Goal: Use online tool/utility: Utilize a website feature to perform a specific function

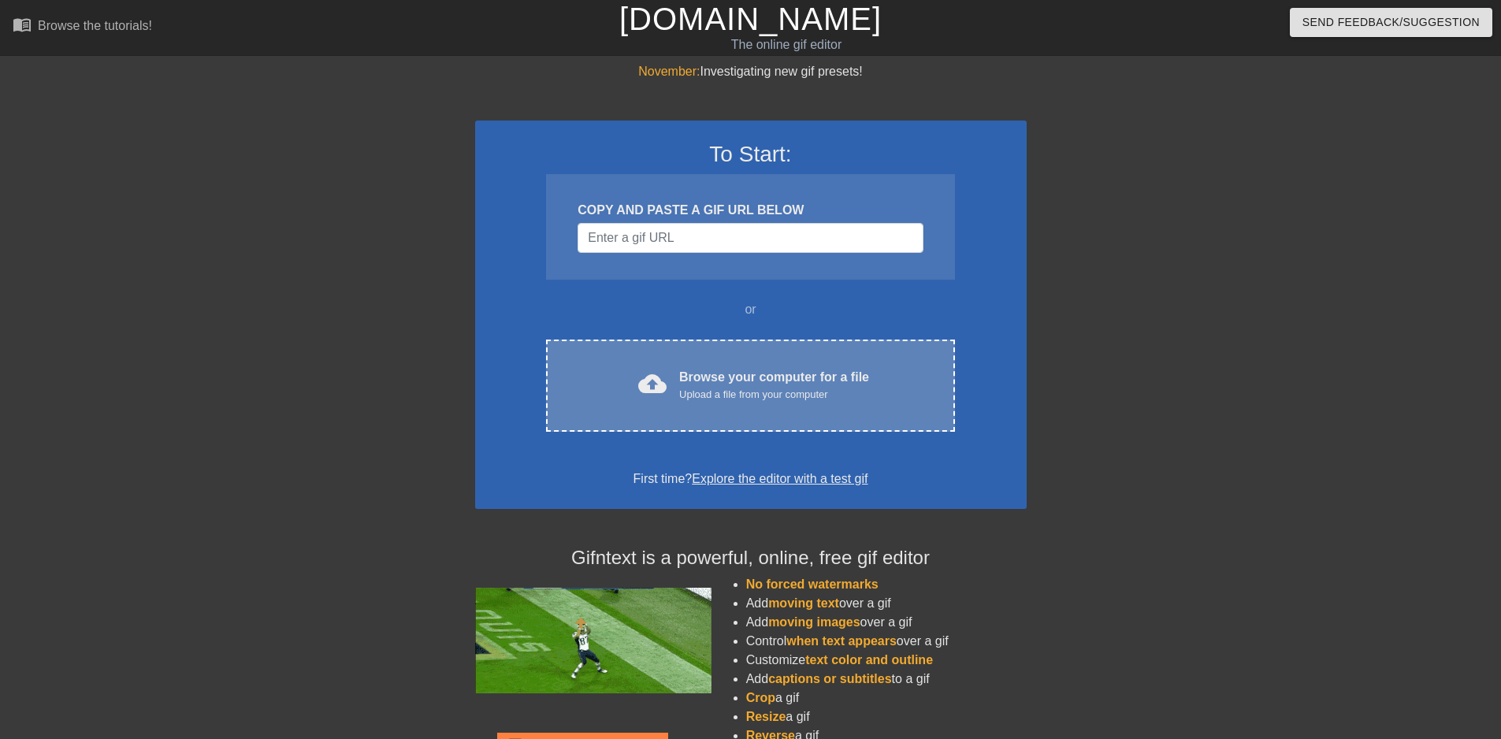
click at [725, 384] on div "Browse your computer for a file Upload a file from your computer" at bounding box center [774, 385] width 190 height 35
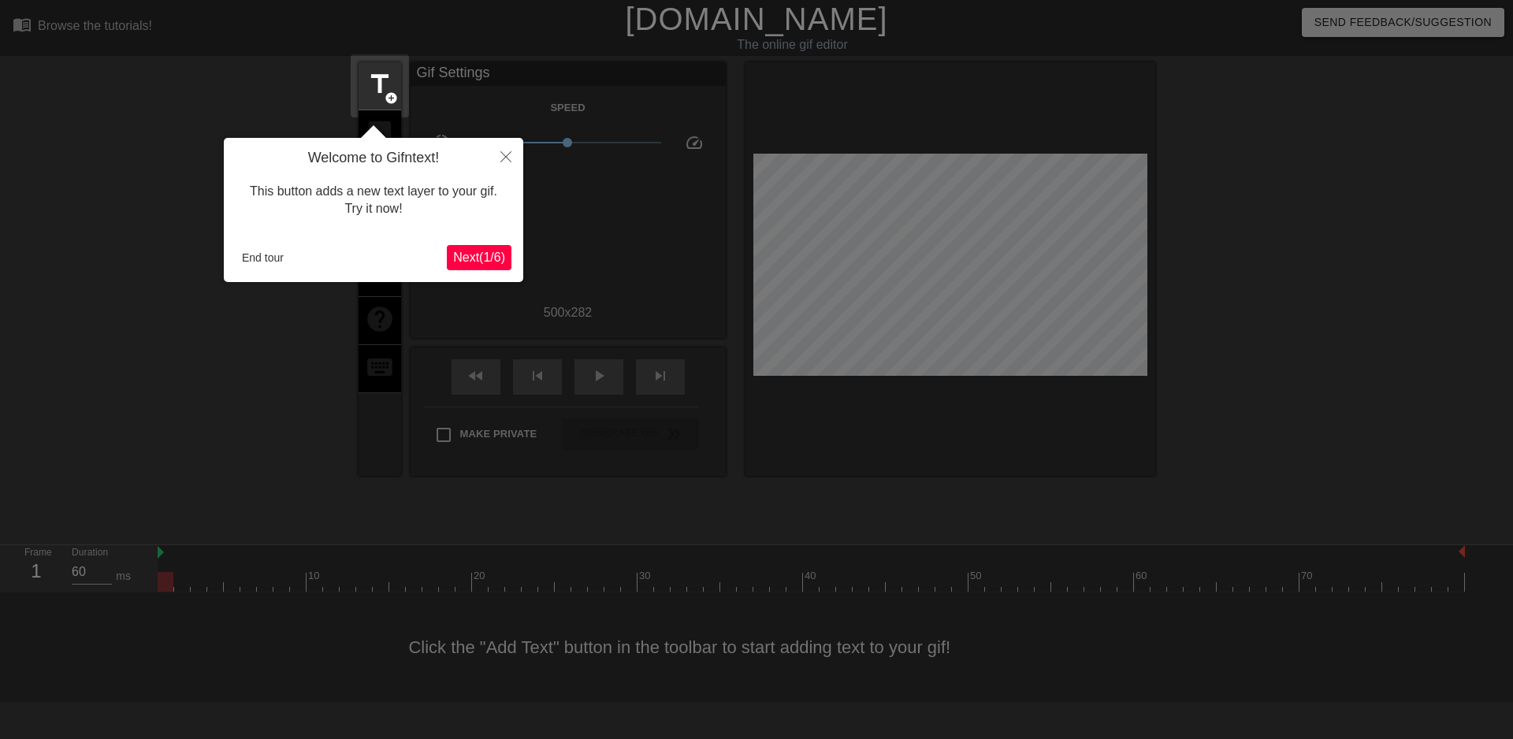
click at [478, 258] on span "Next ( 1 / 6 )" at bounding box center [479, 257] width 52 height 13
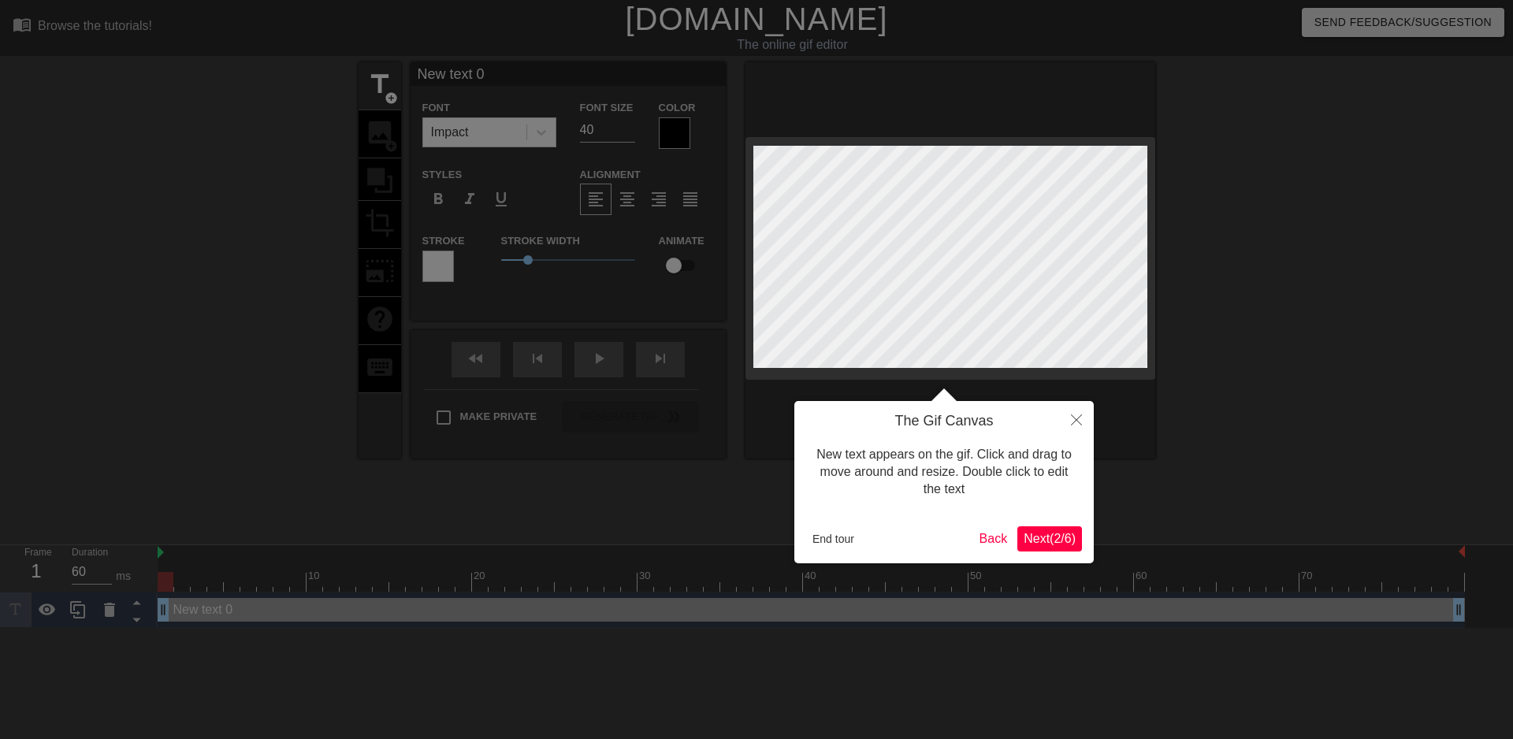
click at [1043, 534] on span "Next ( 2 / 6 )" at bounding box center [1049, 538] width 52 height 13
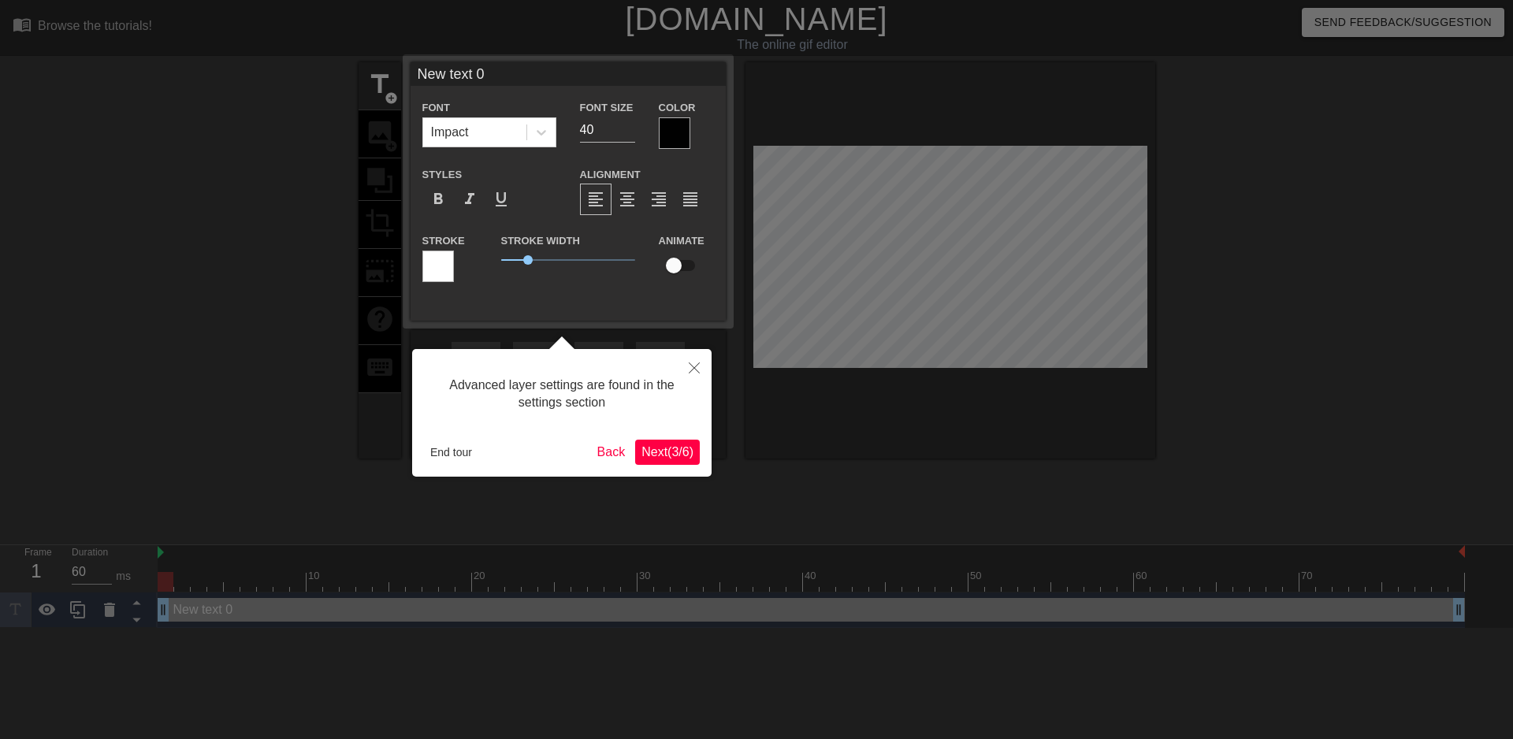
click at [685, 461] on button "Next ( 3 / 6 )" at bounding box center [667, 452] width 65 height 25
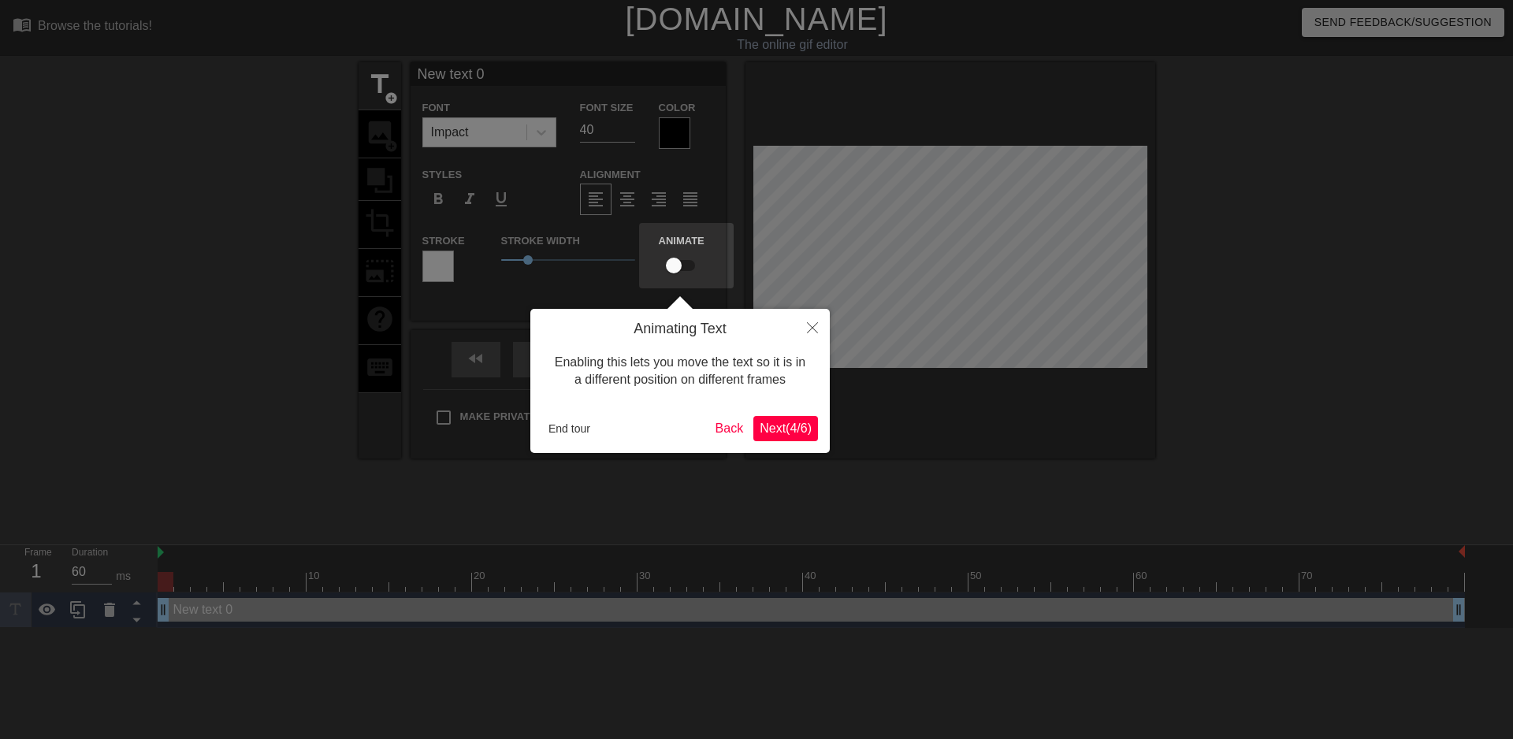
click at [782, 446] on div "Animating Text Enabling this lets you move the text so it is in a different pos…" at bounding box center [679, 381] width 299 height 144
click at [787, 426] on span "Next ( 4 / 6 )" at bounding box center [786, 428] width 52 height 13
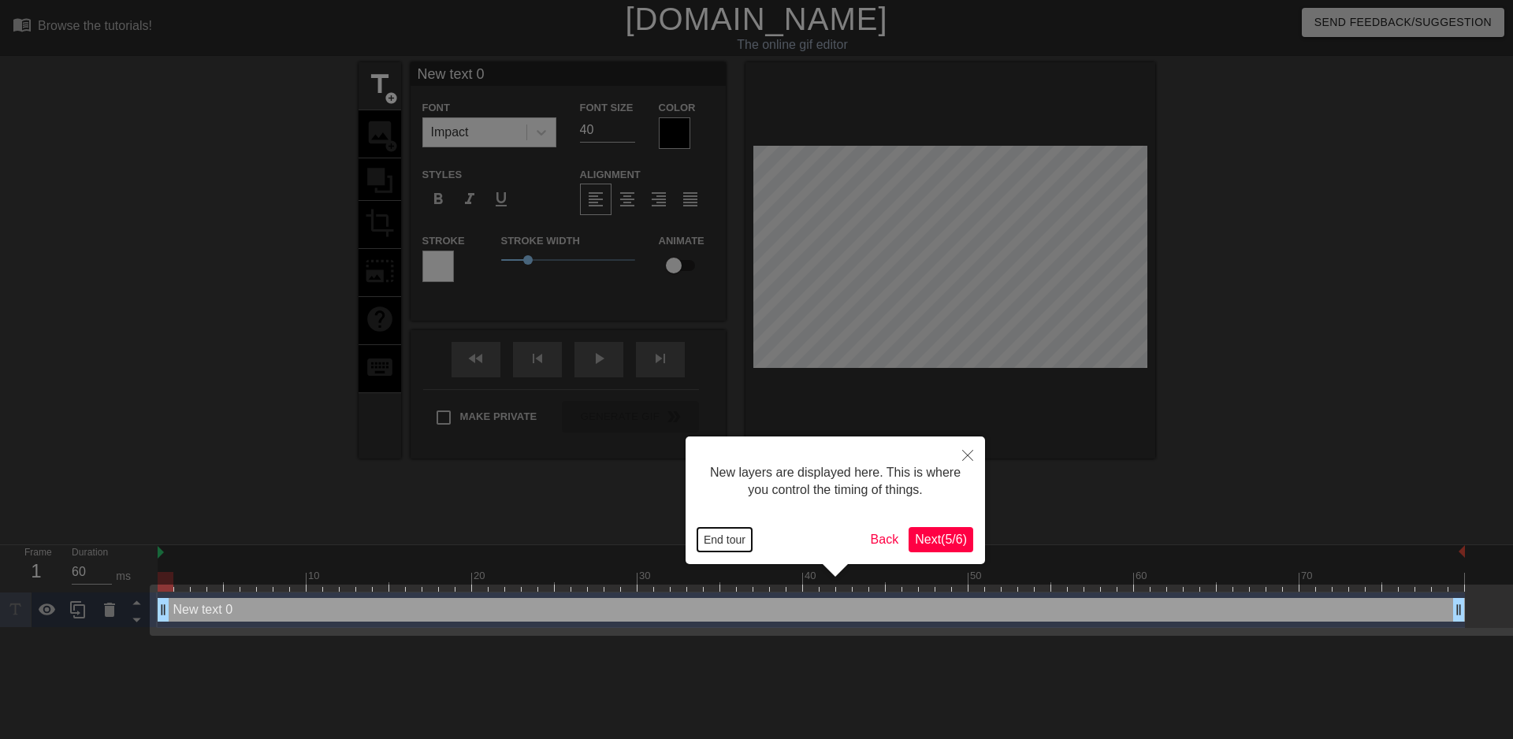
click at [704, 528] on button "End tour" at bounding box center [724, 540] width 54 height 24
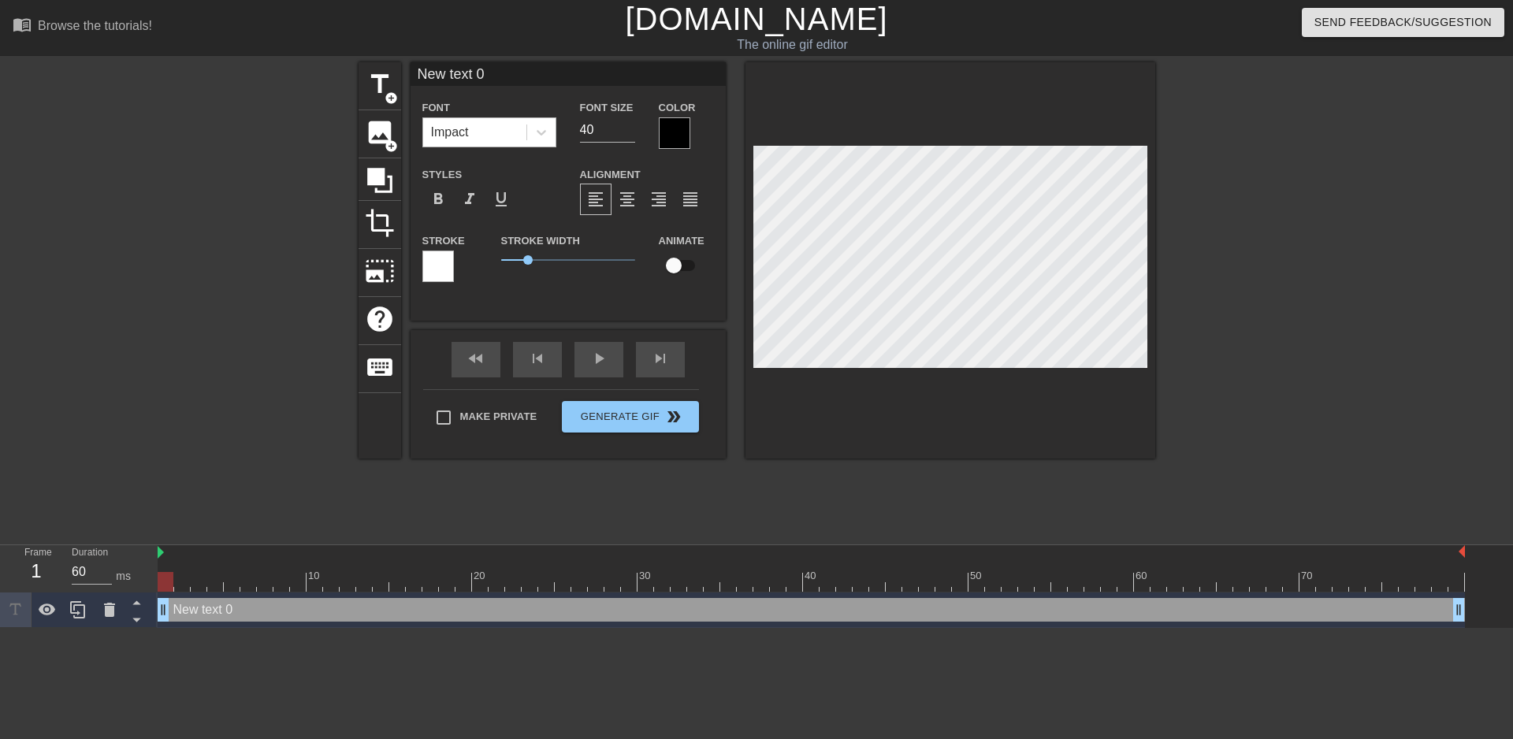
click at [474, 123] on div "Impact" at bounding box center [474, 132] width 103 height 28
type input "New 0"
type textarea "New 0"
type input "New 0"
type textarea "New 0"
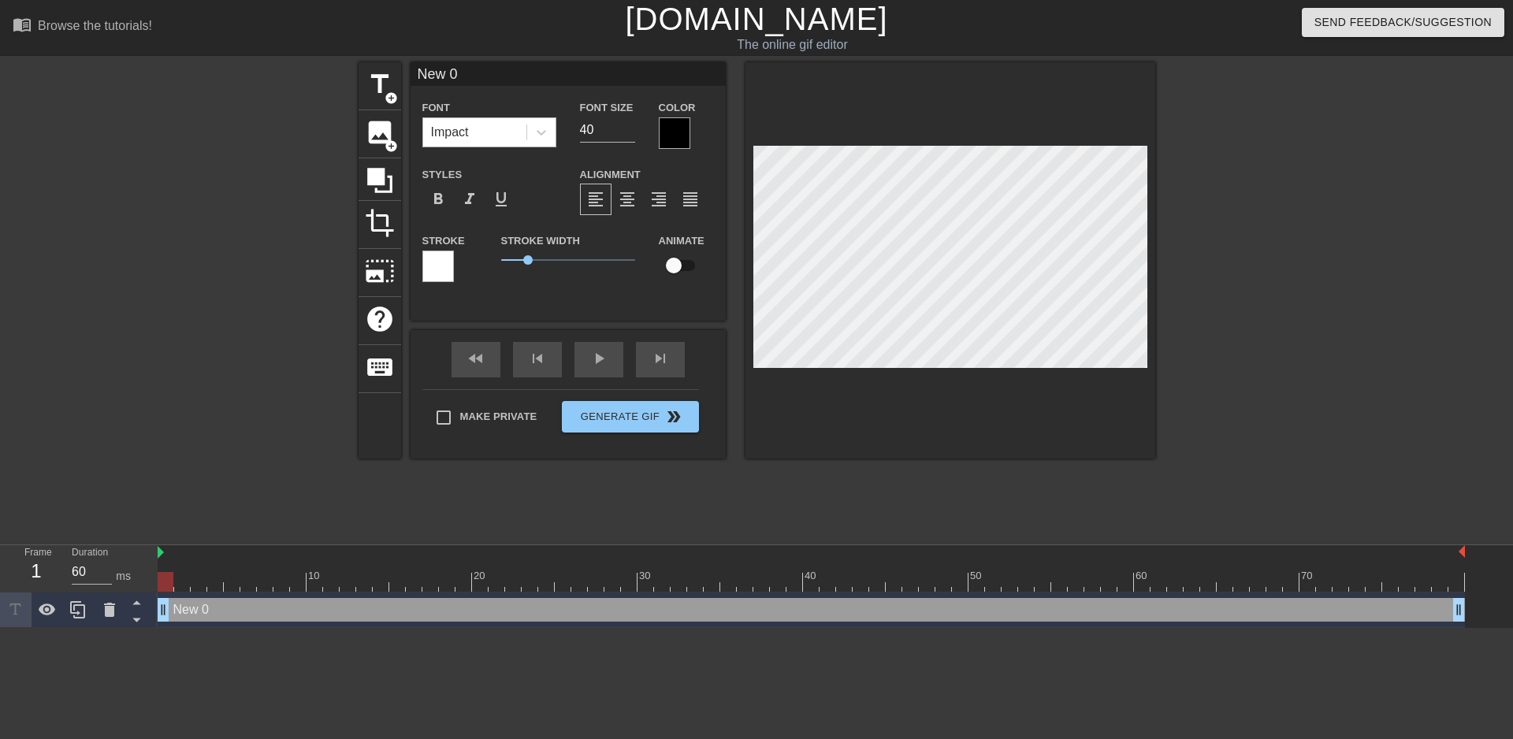
type input "New0"
type textarea "New0"
type input "Ne0"
type textarea "Ne0"
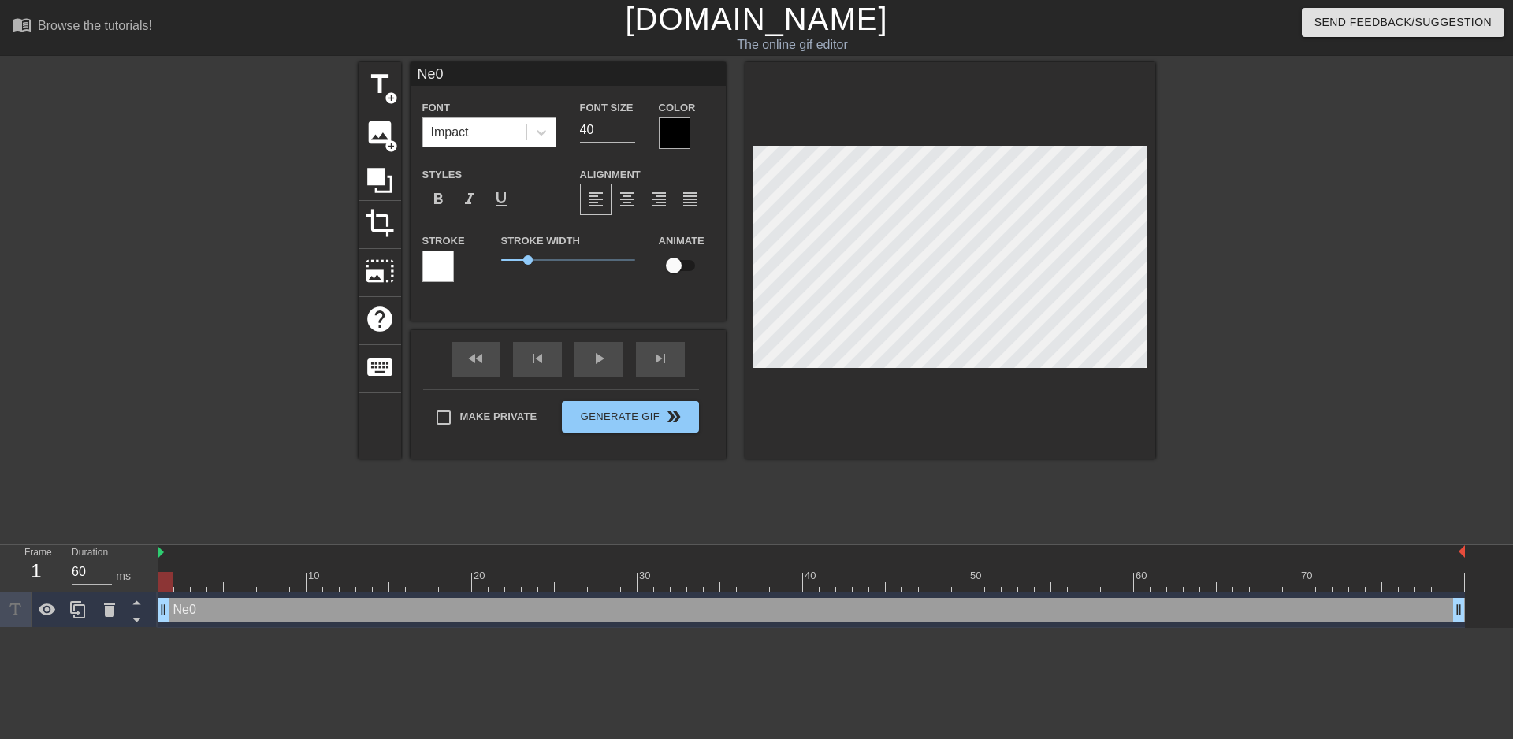
type input "N0"
type textarea "N0"
type input "N"
type textarea "N"
type input "T"
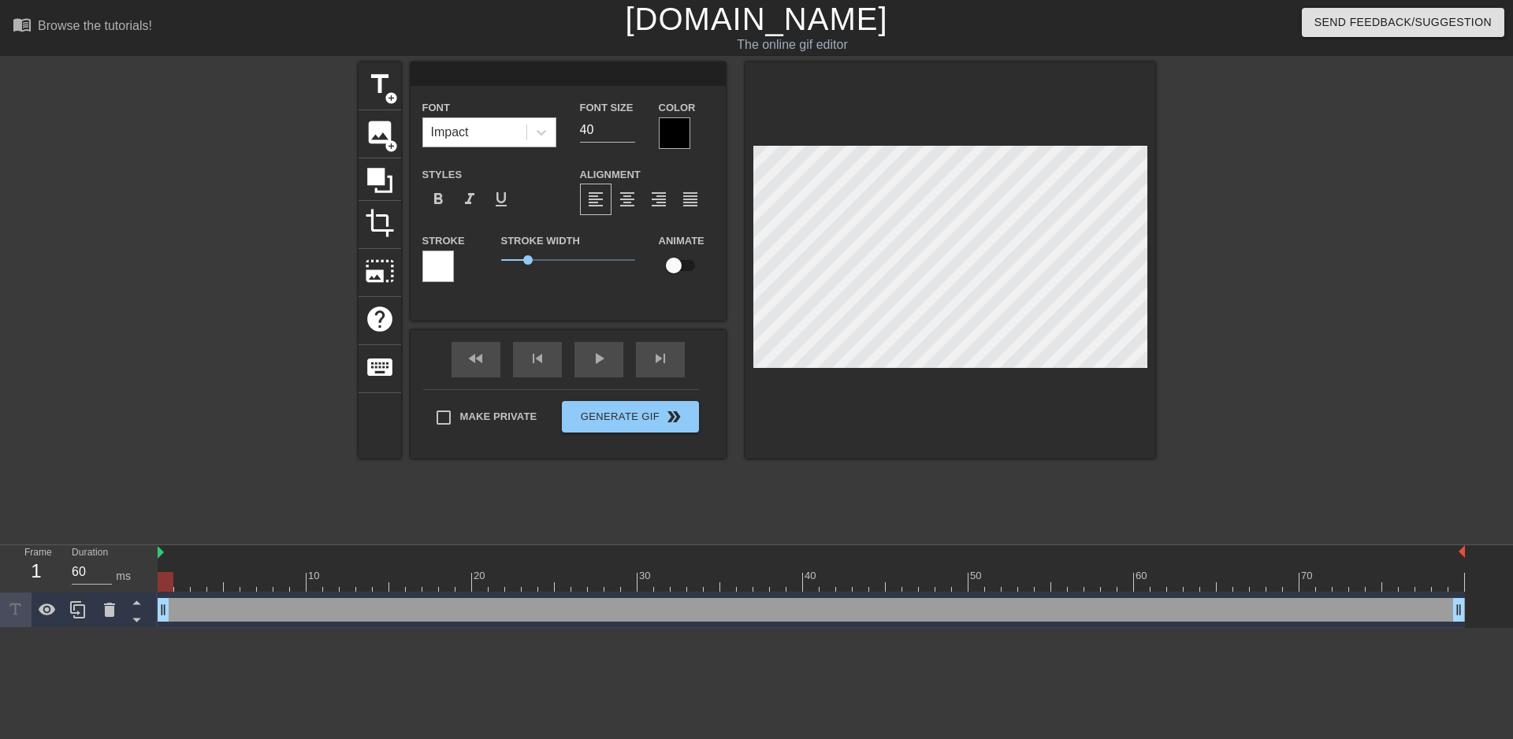
type textarea "T"
type input "TI"
type textarea "TI"
type input "TIE"
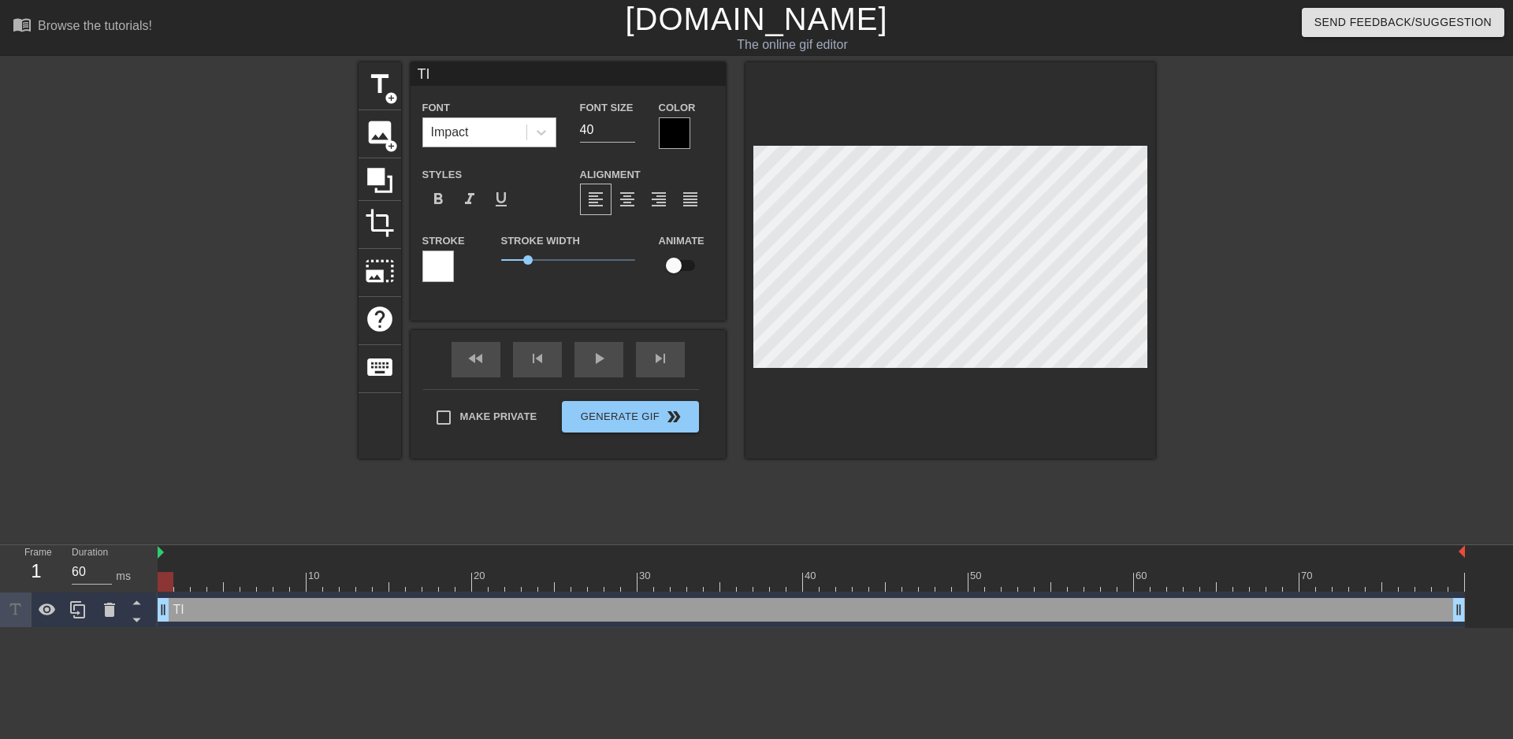
type textarea "TIE"
type input "TIER"
type textarea "TIER"
type input "TIER"
type textarea "TIER"
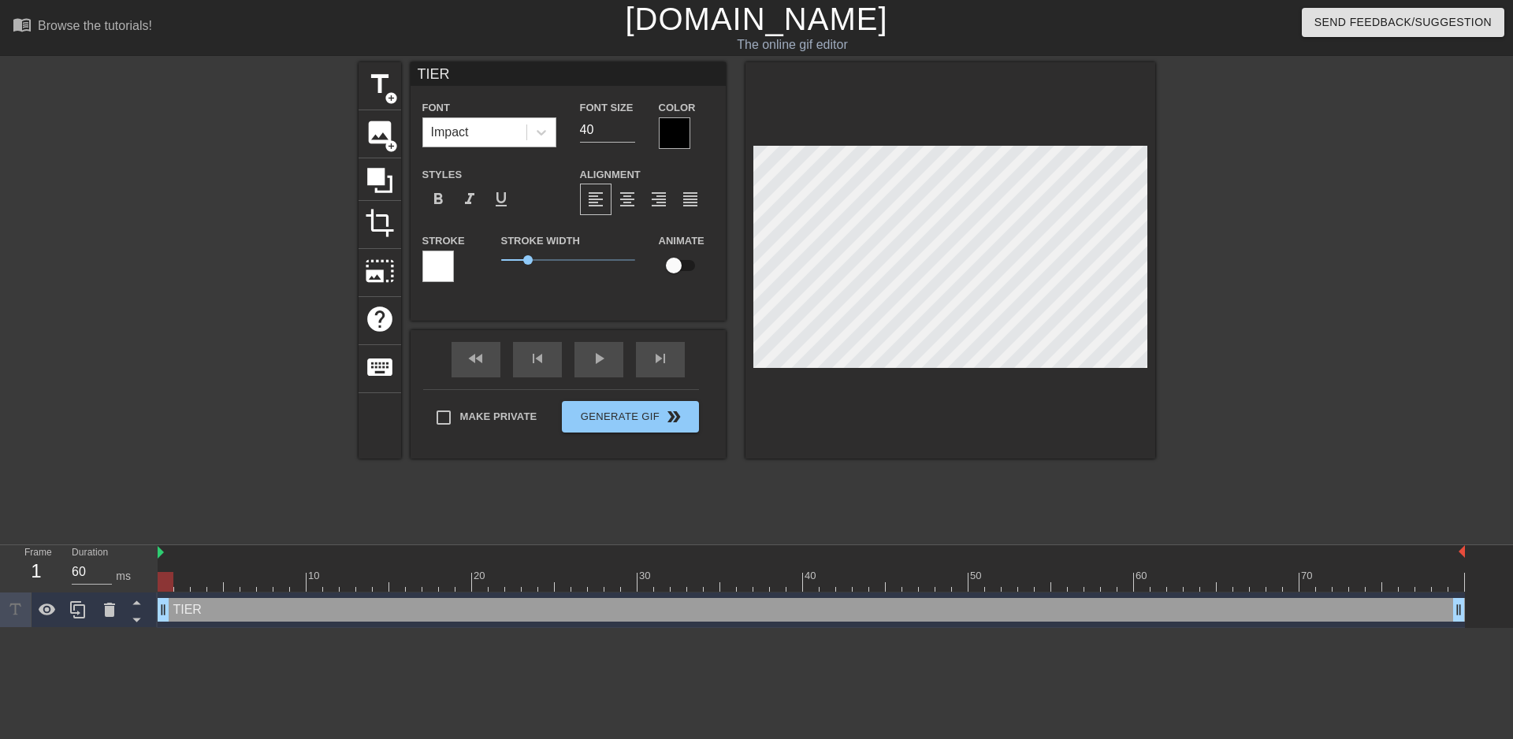
type input "TIER L"
type textarea "TIER L"
type input "TIER LI"
type textarea "TIER LI"
type input "TIER LIS"
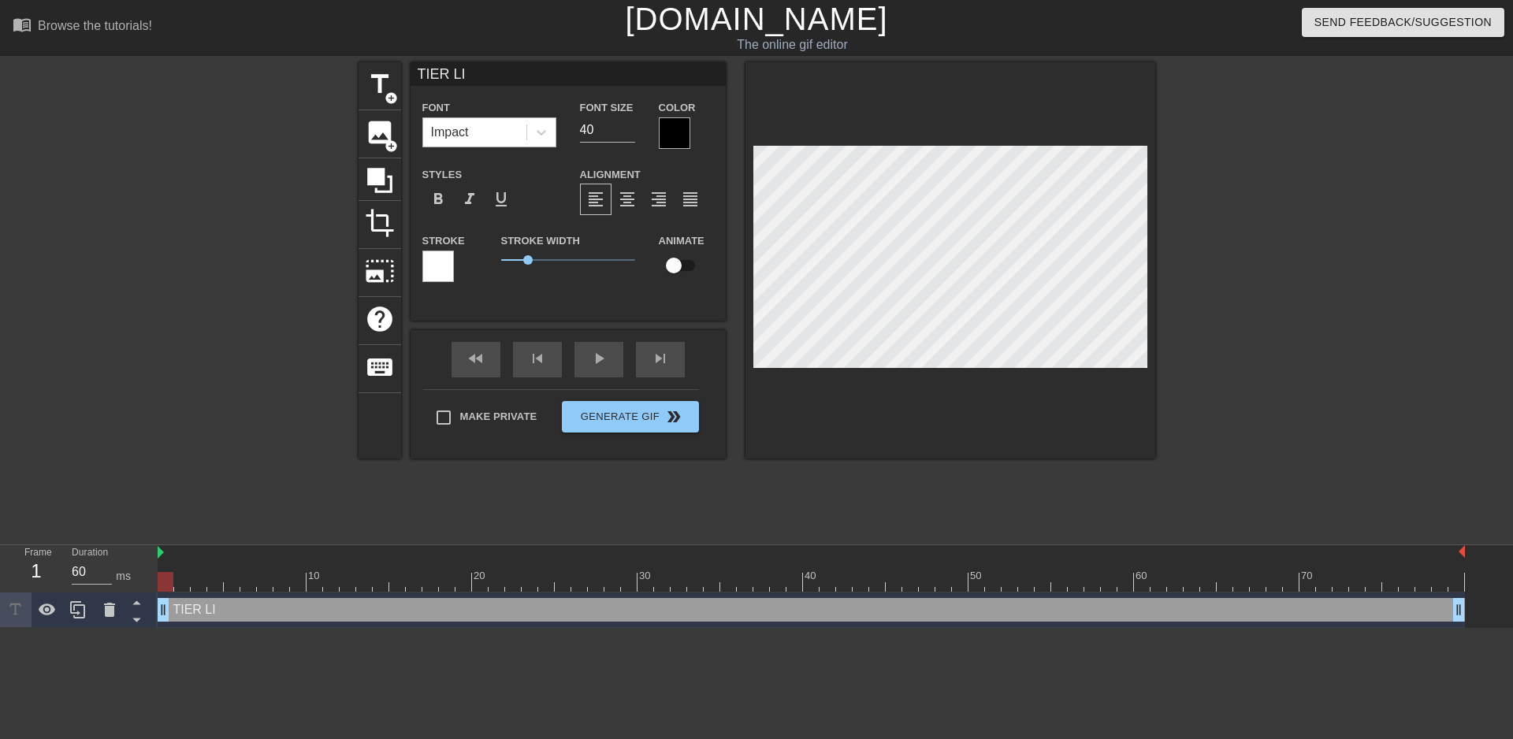
type textarea "TIER LIS"
type input "TIER LIST"
type textarea "TIER LIST"
click at [685, 130] on div at bounding box center [675, 133] width 32 height 32
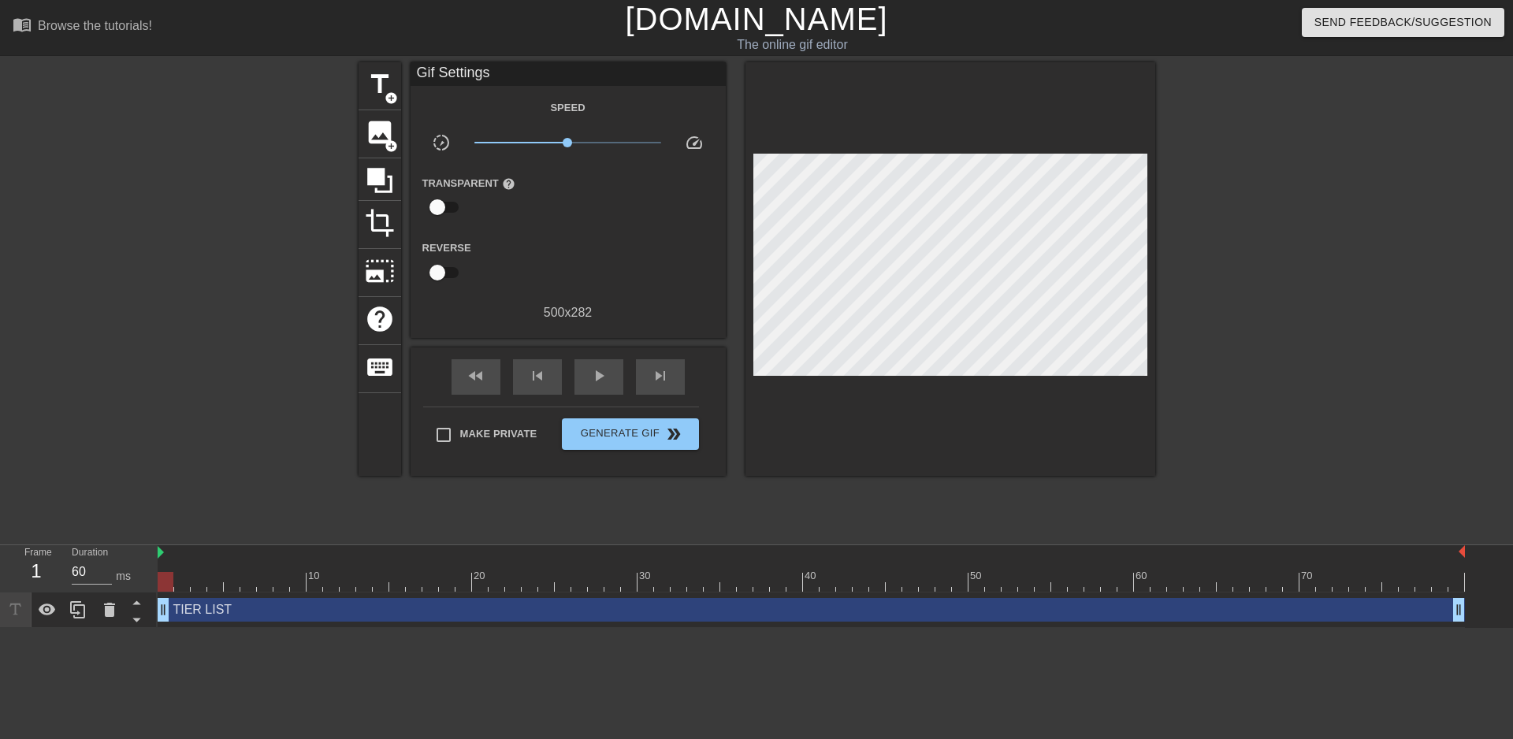
drag, startPoint x: 468, startPoint y: 263, endPoint x: 451, endPoint y: 264, distance: 16.6
click at [451, 264] on input "checkbox" at bounding box center [437, 273] width 90 height 30
click at [451, 264] on input "checkbox" at bounding box center [452, 273] width 90 height 30
checkbox input "false"
click at [383, 88] on span "title" at bounding box center [380, 84] width 30 height 30
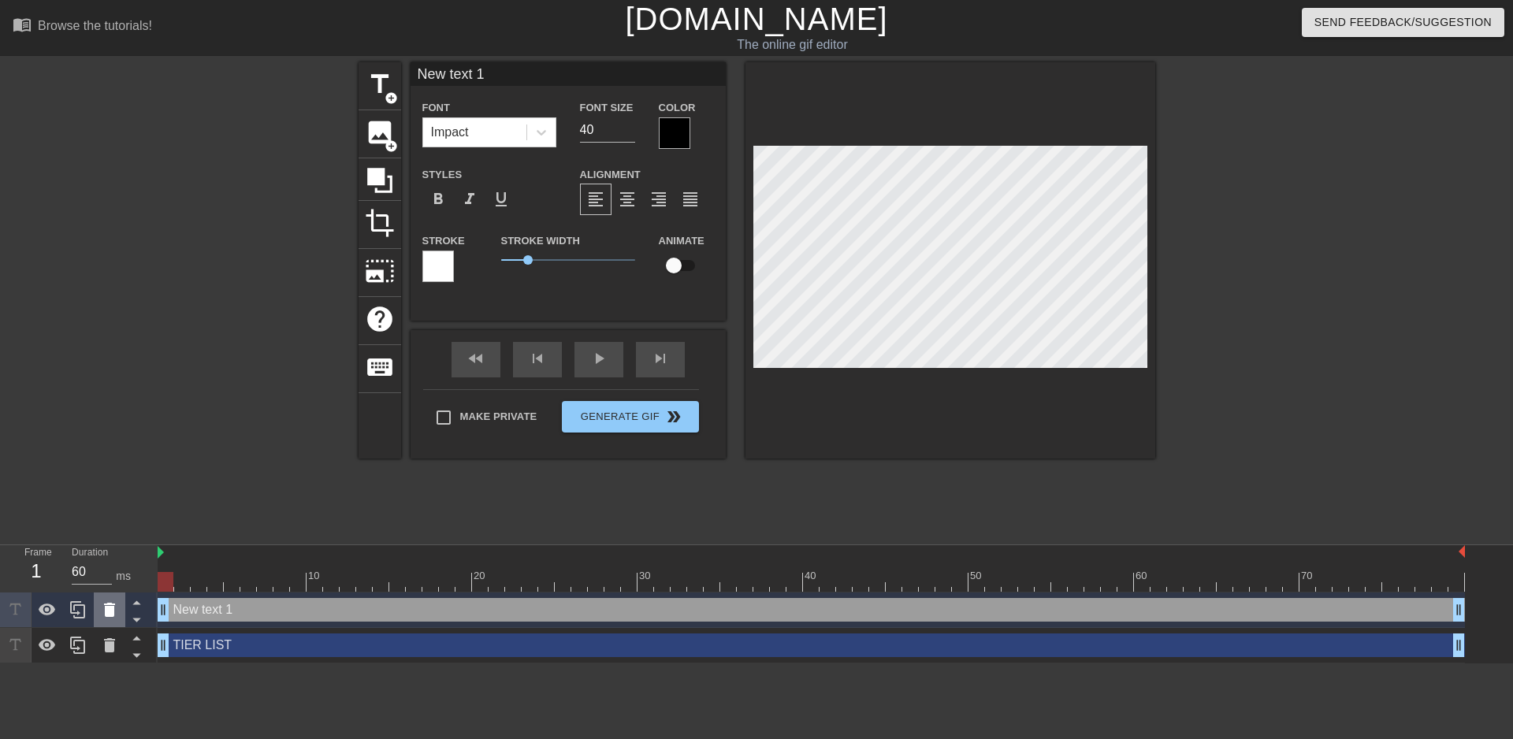
click at [111, 611] on icon at bounding box center [109, 610] width 11 height 14
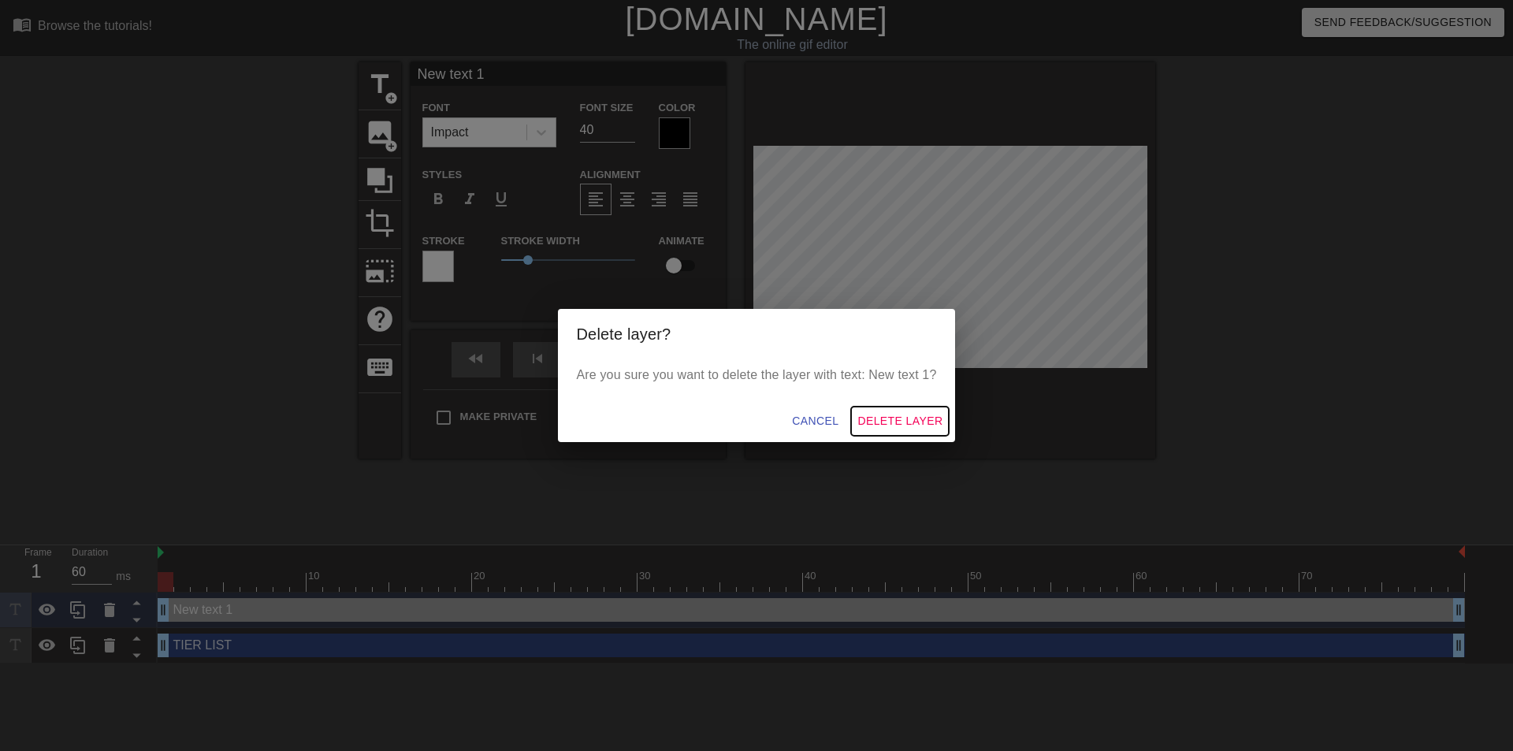
click at [895, 422] on span "Delete Layer" at bounding box center [899, 421] width 85 height 20
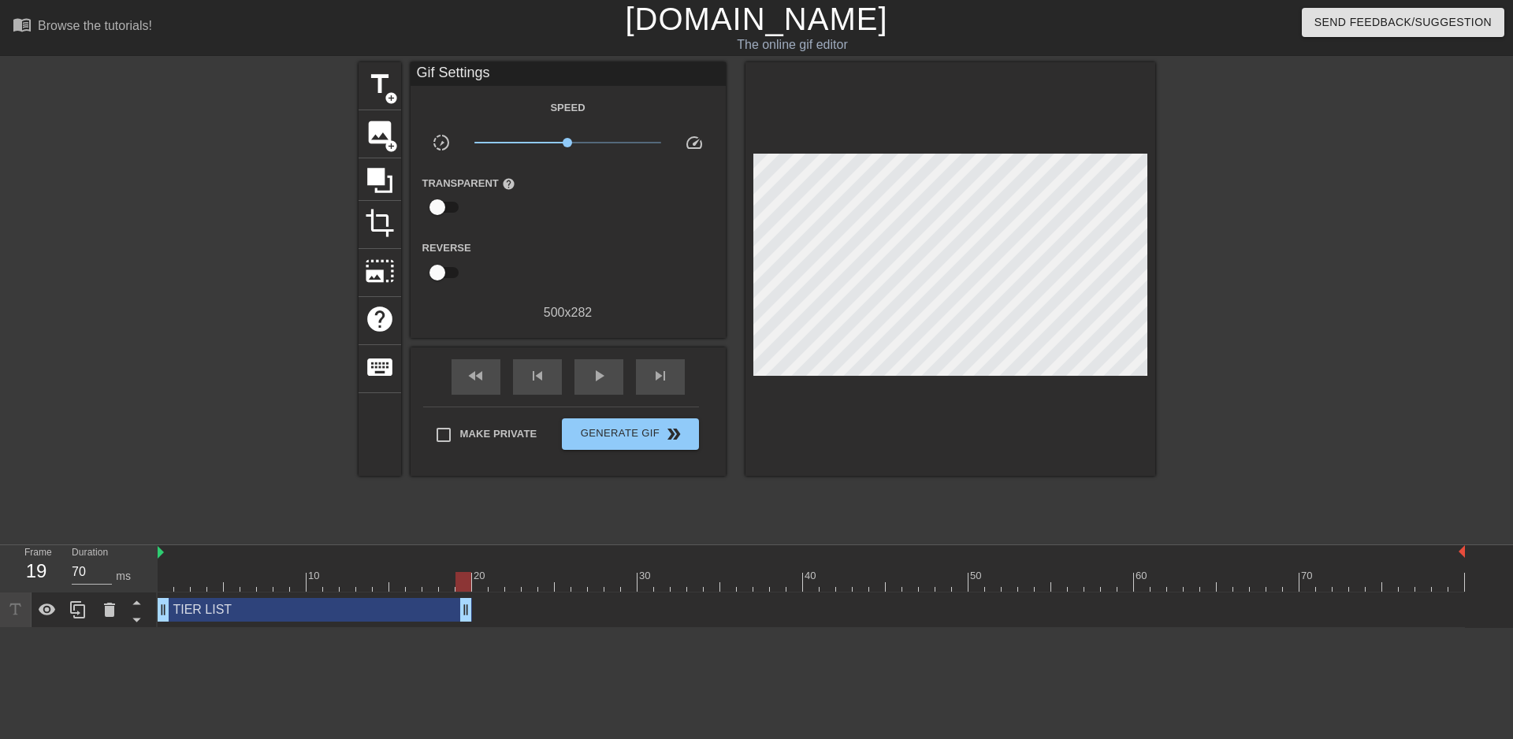
drag, startPoint x: 1458, startPoint y: 612, endPoint x: 448, endPoint y: 648, distance: 1009.9
click at [453, 628] on html "menu_book Browse the tutorials! [DOMAIN_NAME] The online gif editor Send Feedba…" at bounding box center [756, 314] width 1513 height 628
click at [447, 628] on html "menu_book Browse the tutorials! [DOMAIN_NAME] The online gif editor Send Feedba…" at bounding box center [756, 314] width 1513 height 628
drag, startPoint x: 437, startPoint y: 622, endPoint x: 330, endPoint y: 622, distance: 107.2
click at [330, 622] on div "TIER LIST drag_handle drag_handle" at bounding box center [811, 609] width 1307 height 35
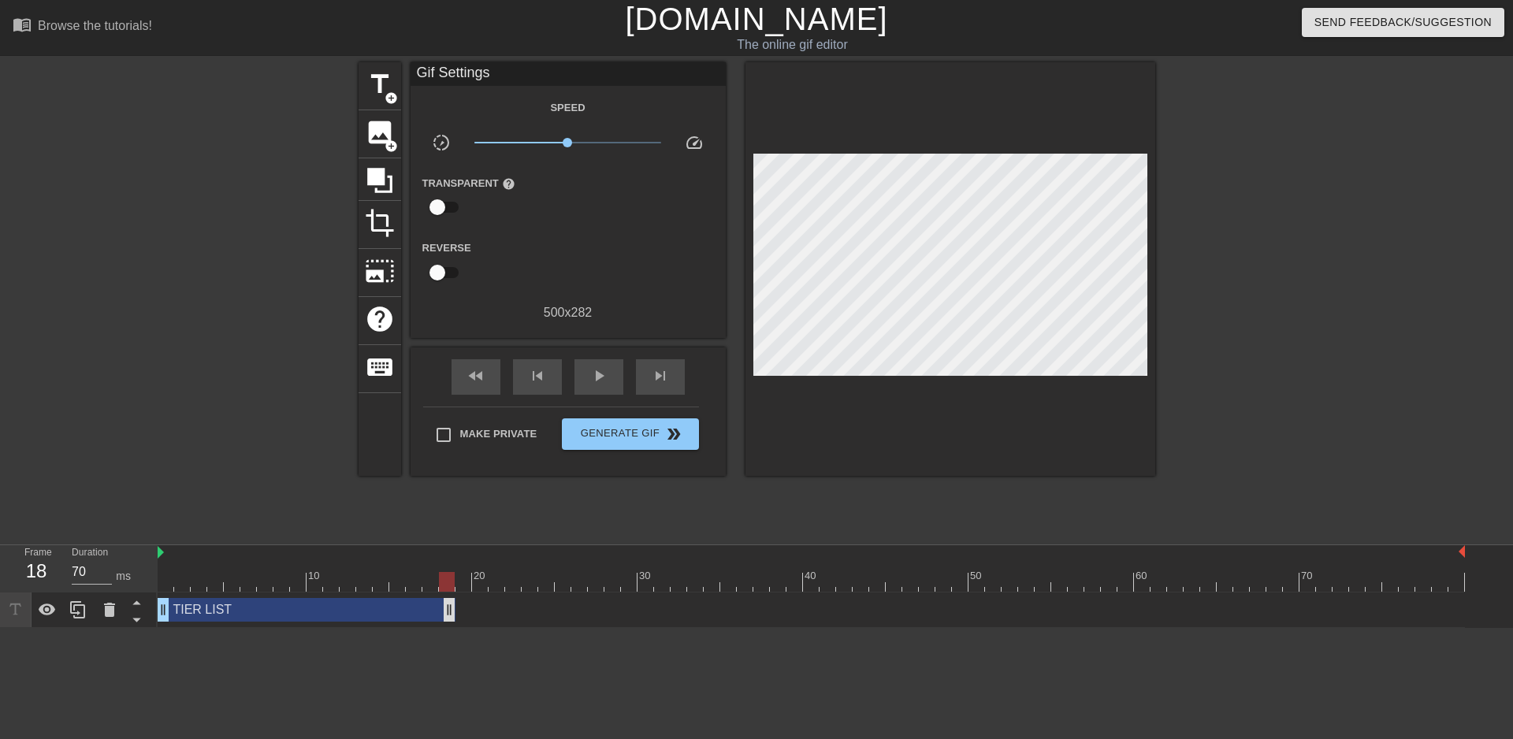
click at [452, 614] on div "TIER LIST drag_handle drag_handle" at bounding box center [811, 610] width 1307 height 24
type input "60"
drag, startPoint x: 450, startPoint y: 615, endPoint x: 296, endPoint y: 614, distance: 153.6
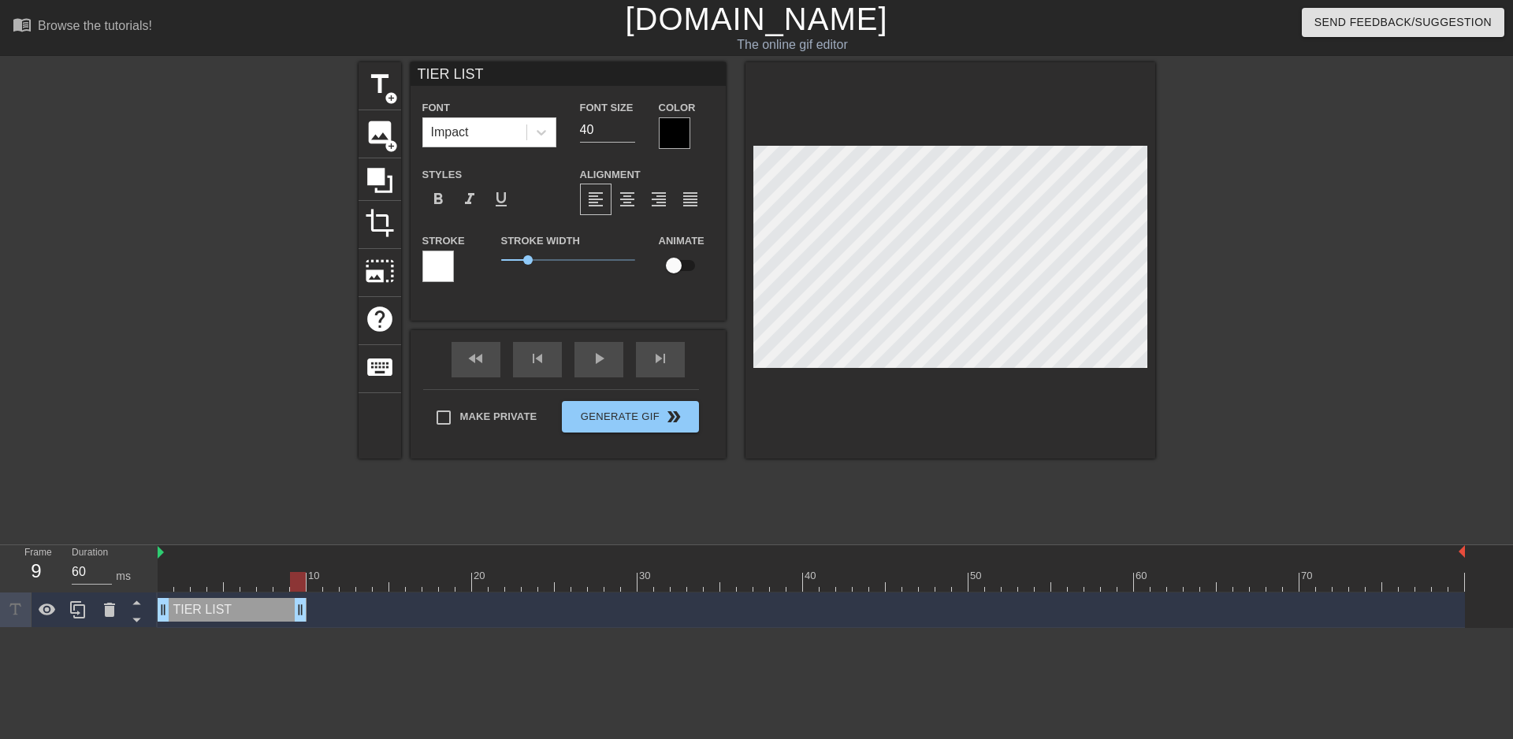
scroll to position [2, 4]
type input "TIER LIST"
type textarea "TIER LIST"
type input "TIER LIST D"
type textarea "TIER LIST D"
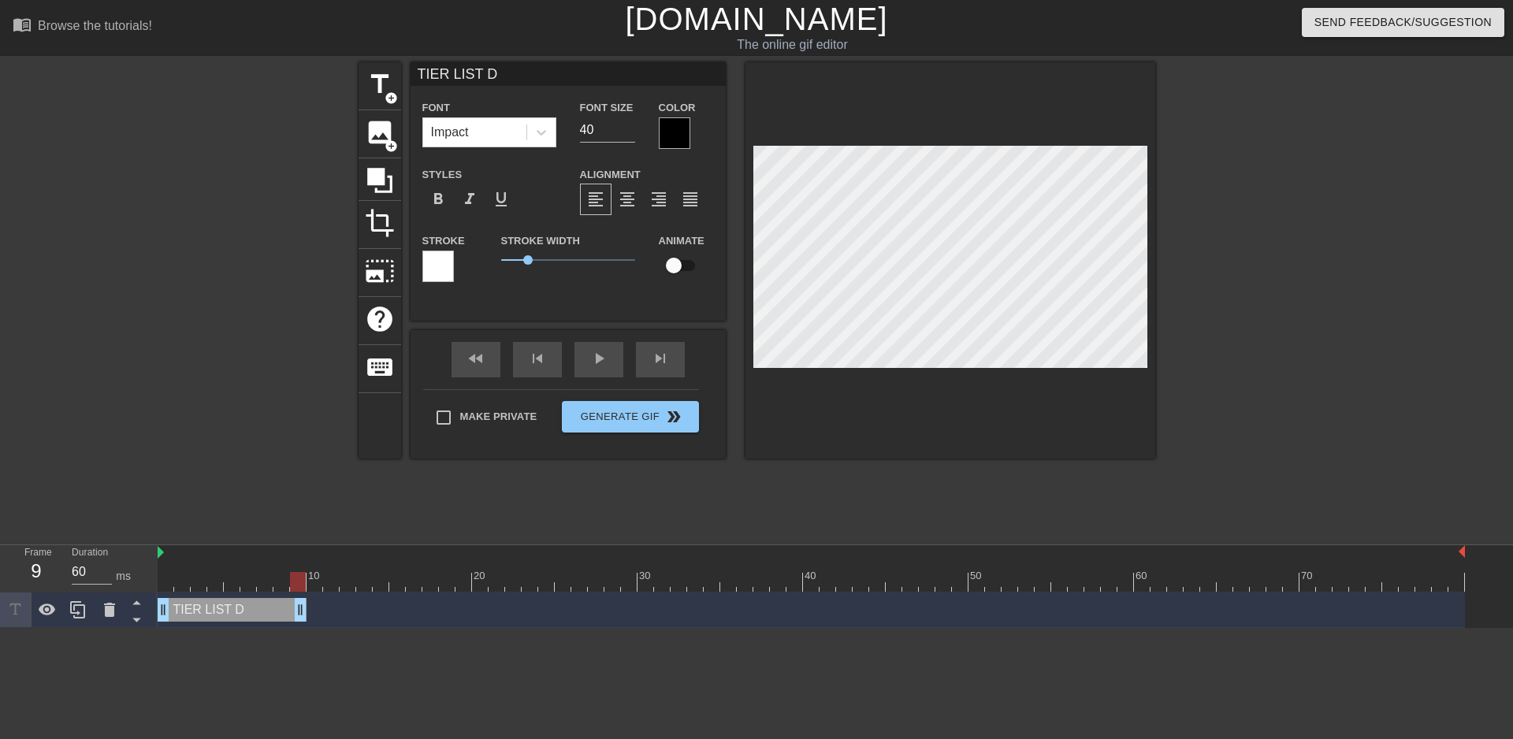
type input "TIER LIST DE"
type textarea "TIER LIST DE"
type input "TIER LIST DEC"
type textarea "TIER LIST DEC"
type input "TIER LIST DECK"
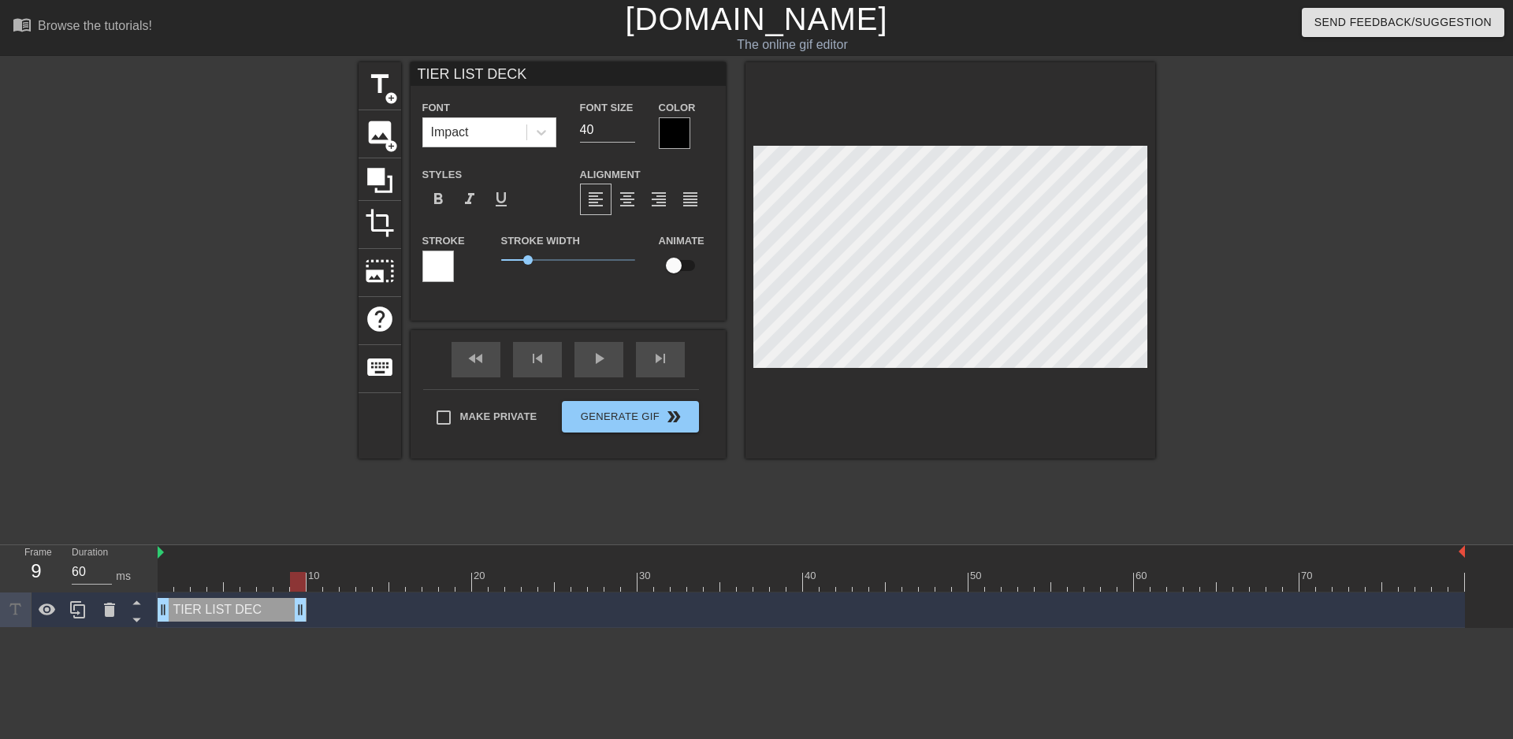
scroll to position [2, 5]
type textarea "TIER LIST DECK"
type input "TIER LIST"
type textarea "TIER LIST"
type input "TIER LIST"
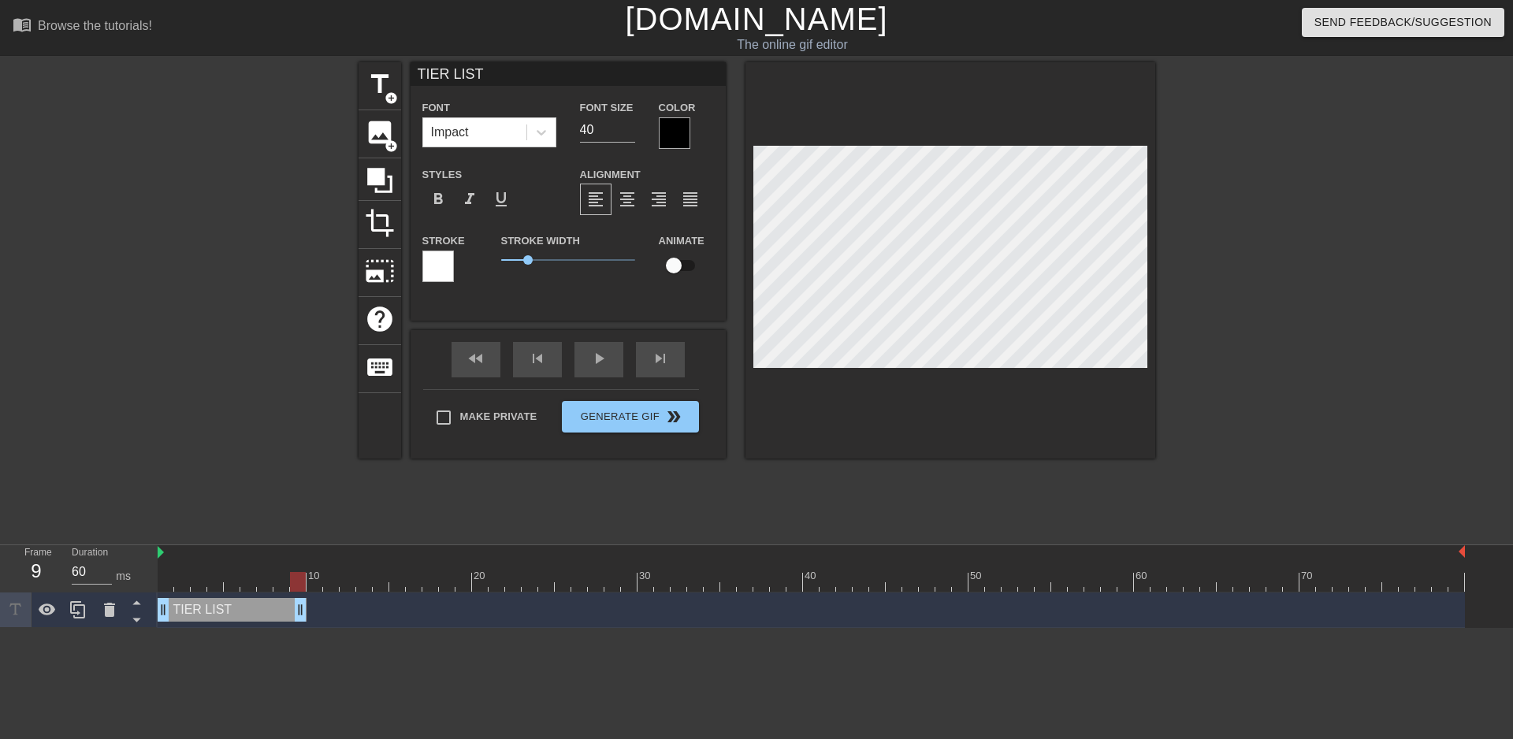
type textarea "TIER LIST"
type input "TIER LIS"
type textarea "TIER LIS"
type input "TIER LI"
type textarea "TIER LI"
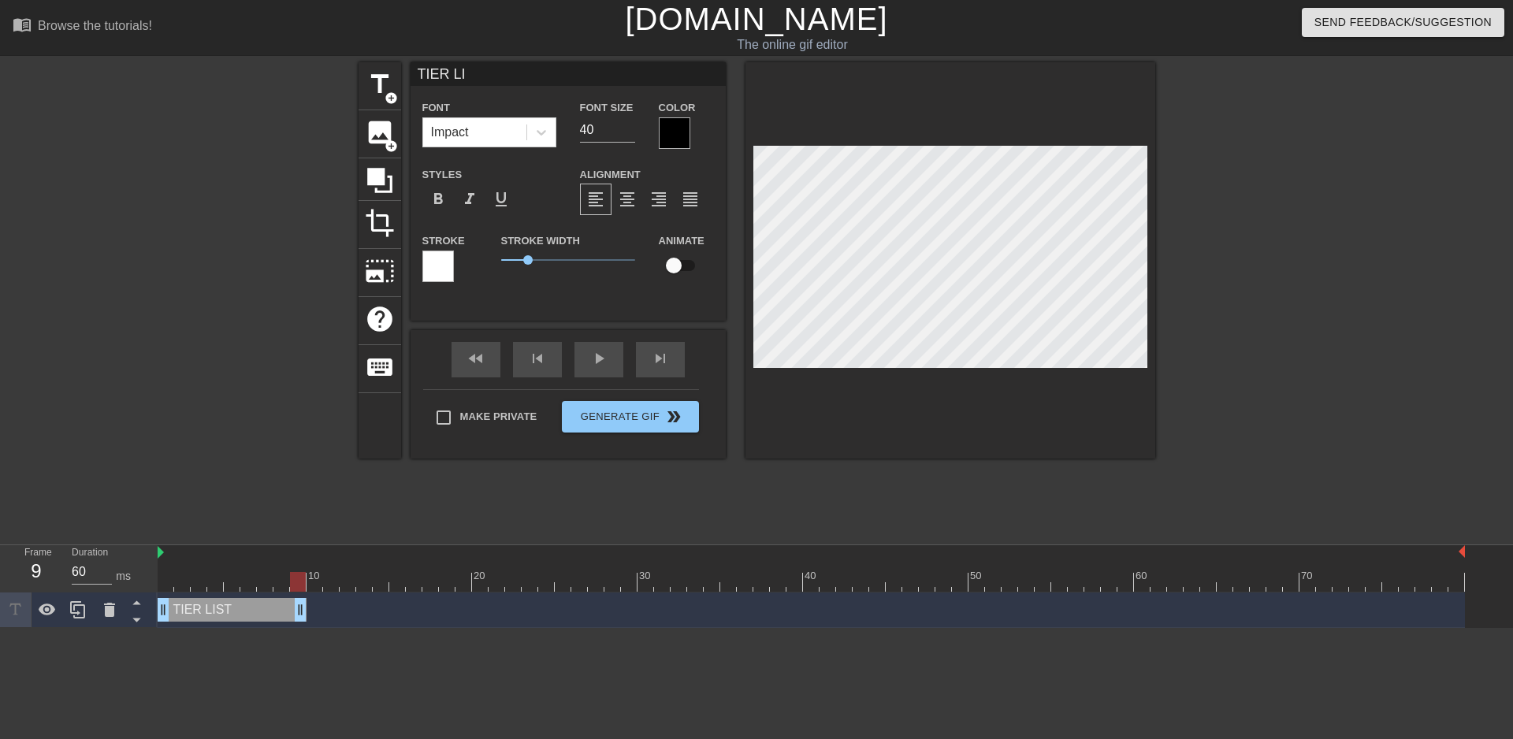
type input "TIER L"
type textarea "TIER L"
type input "TIER"
type textarea "TIER"
type input "TIER"
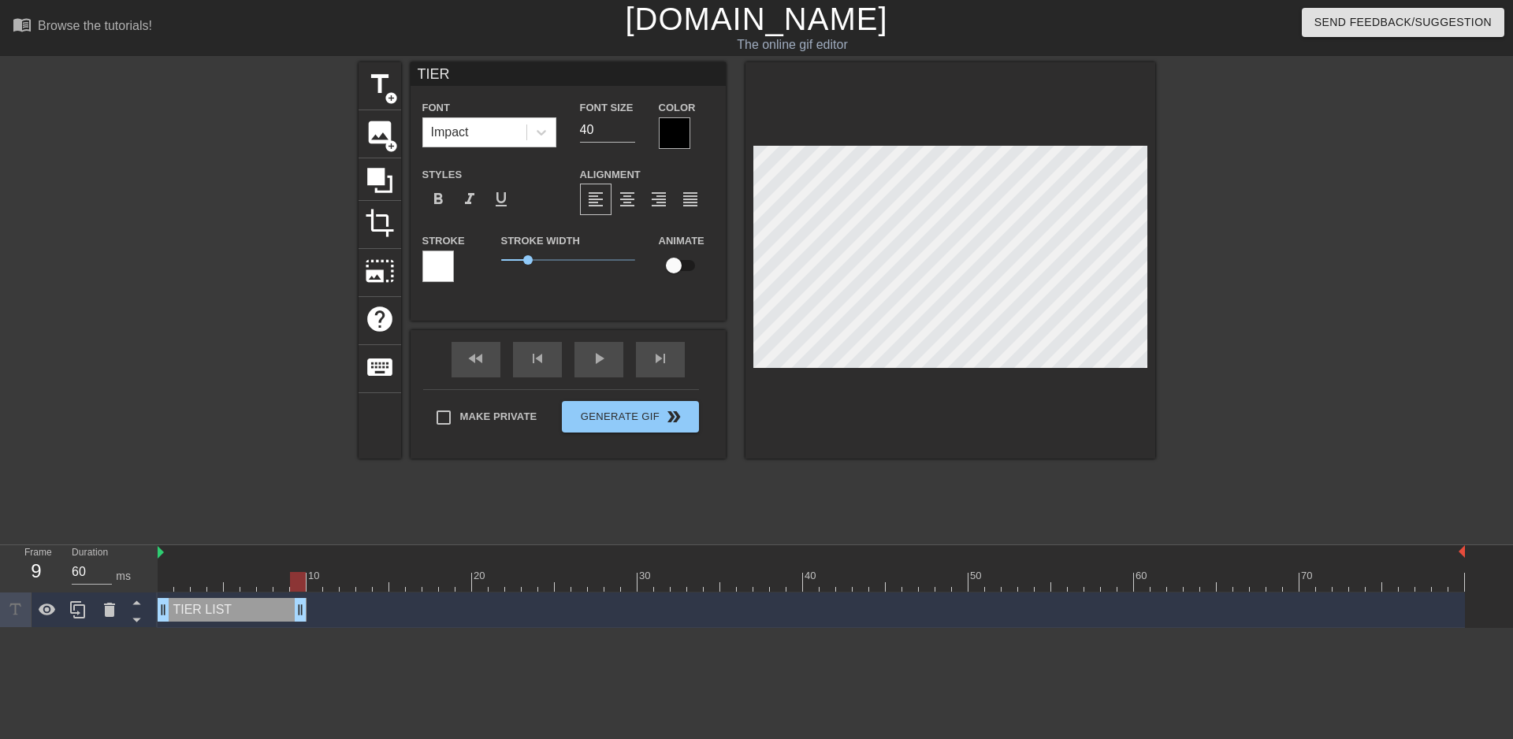
type textarea "TIER"
type input "TIE"
type textarea "TIE"
type input "TI"
type textarea "TI"
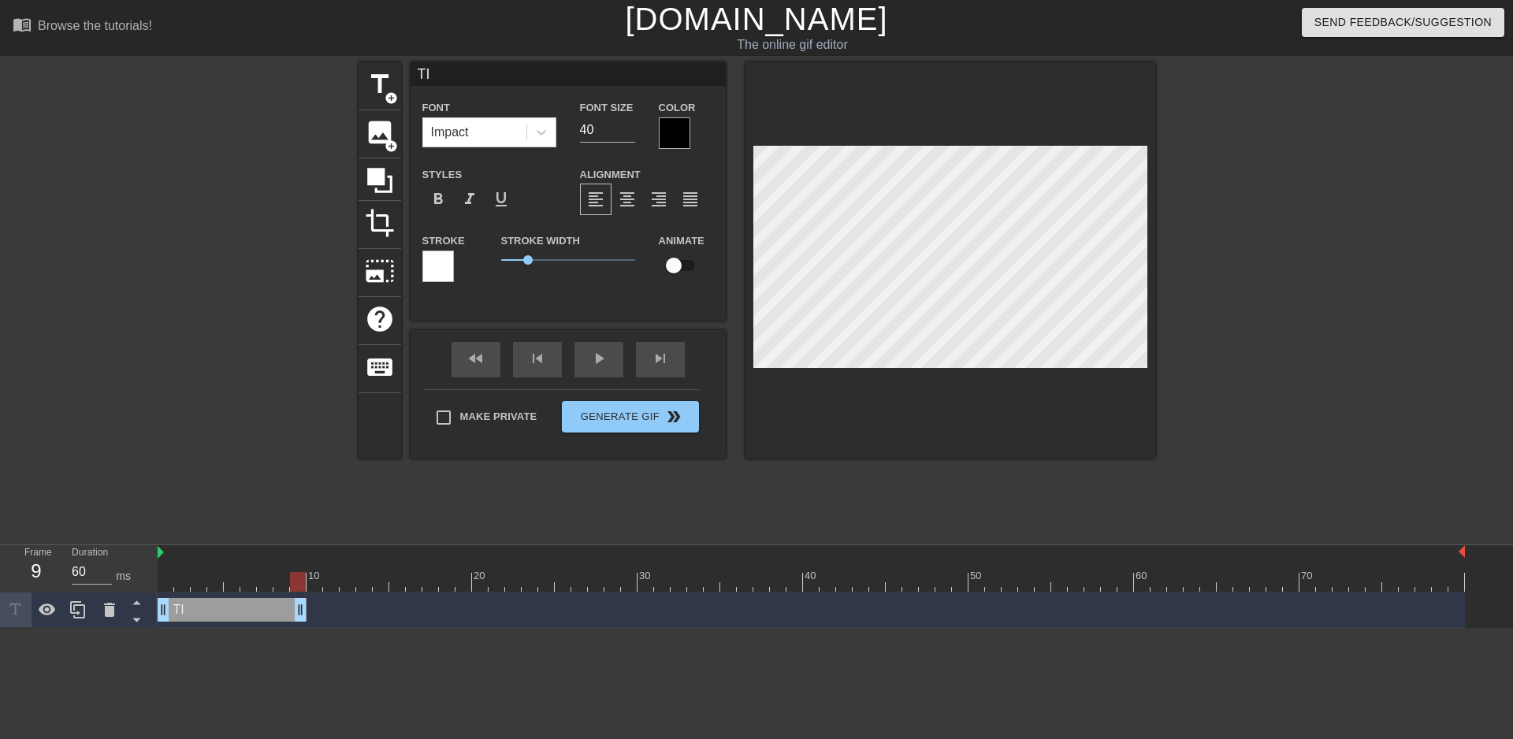
type input "T"
type textarea "T"
type input "M"
type textarea "M"
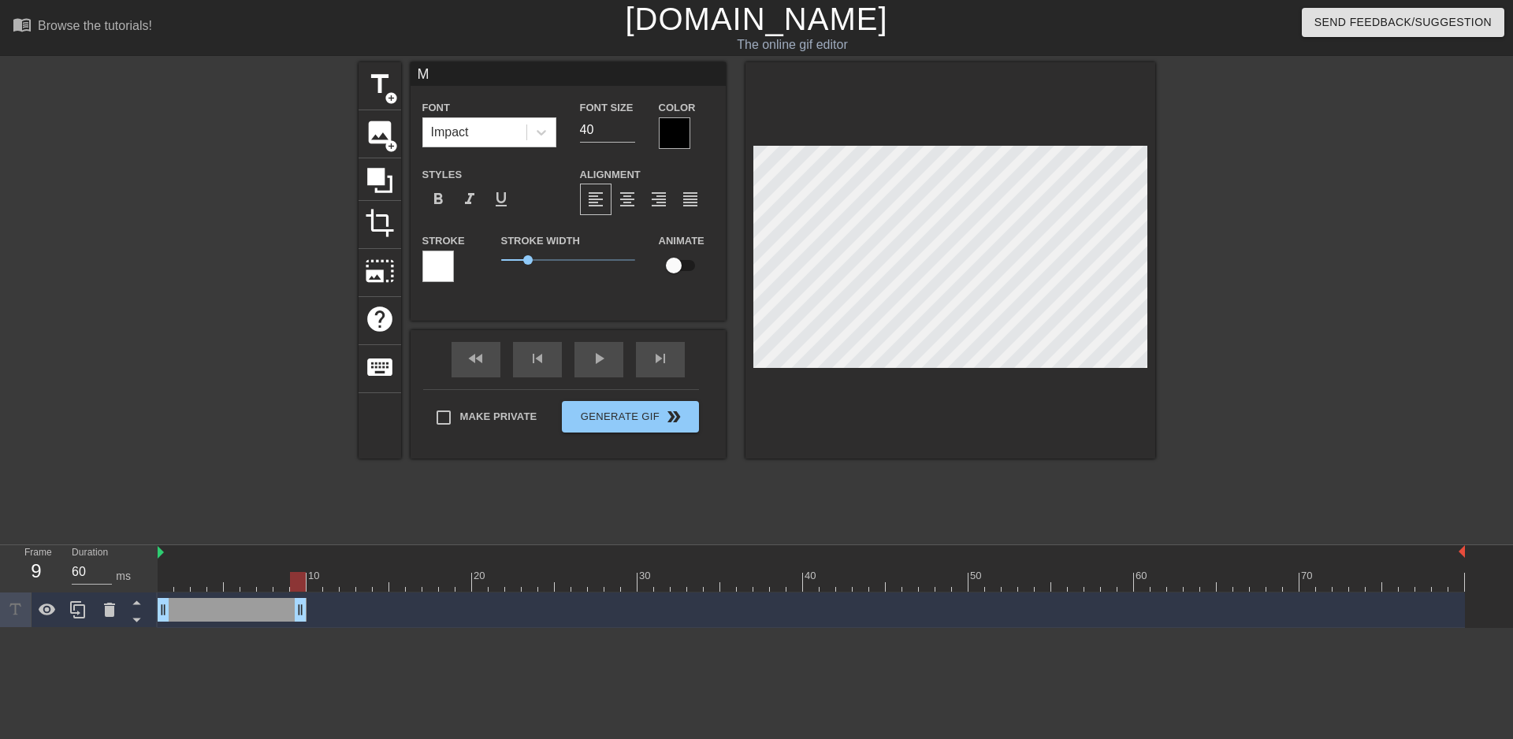
type input "ME"
type textarea "ME"
type input "MET"
type textarea "MET"
type input "META"
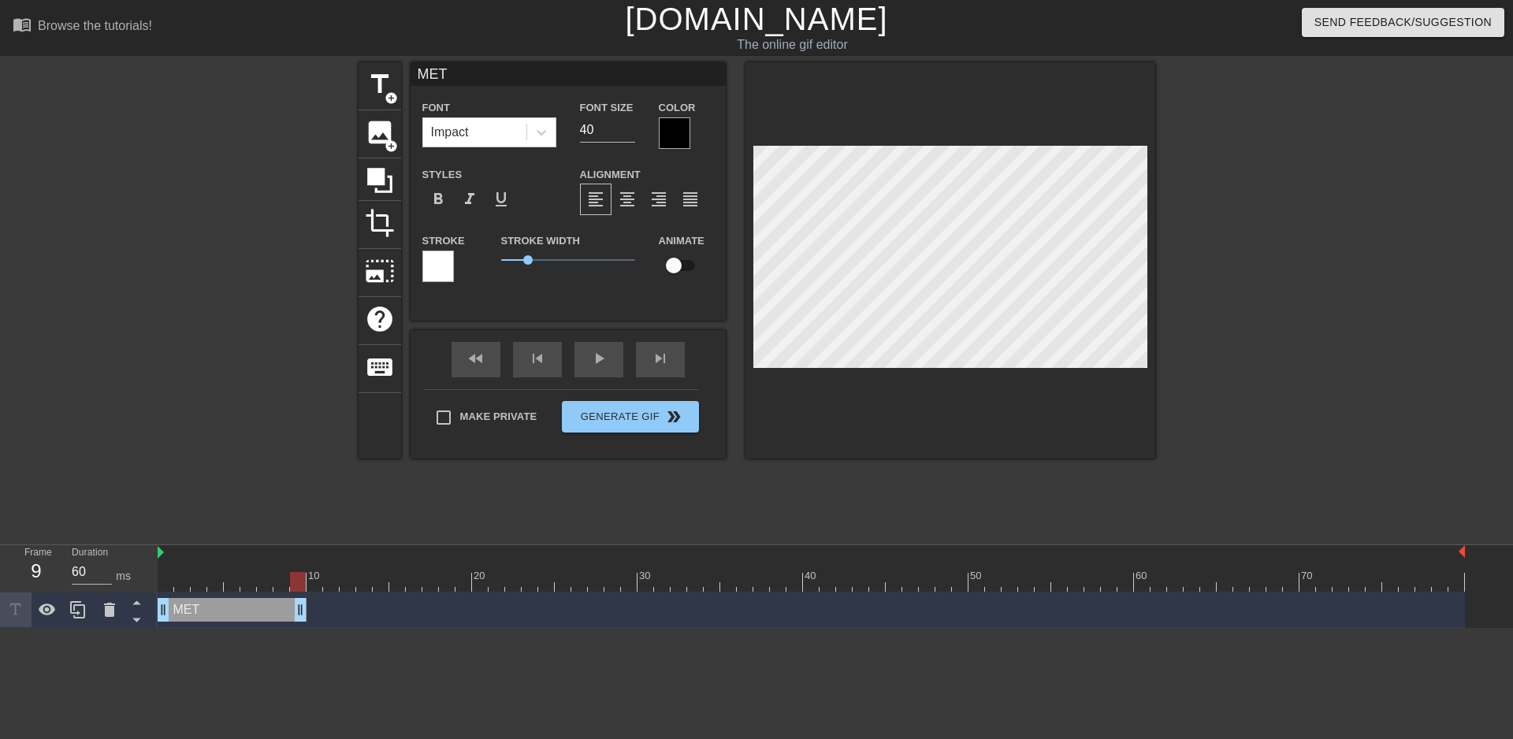
type textarea "META"
type input "META"
type textarea "META"
type input "META D"
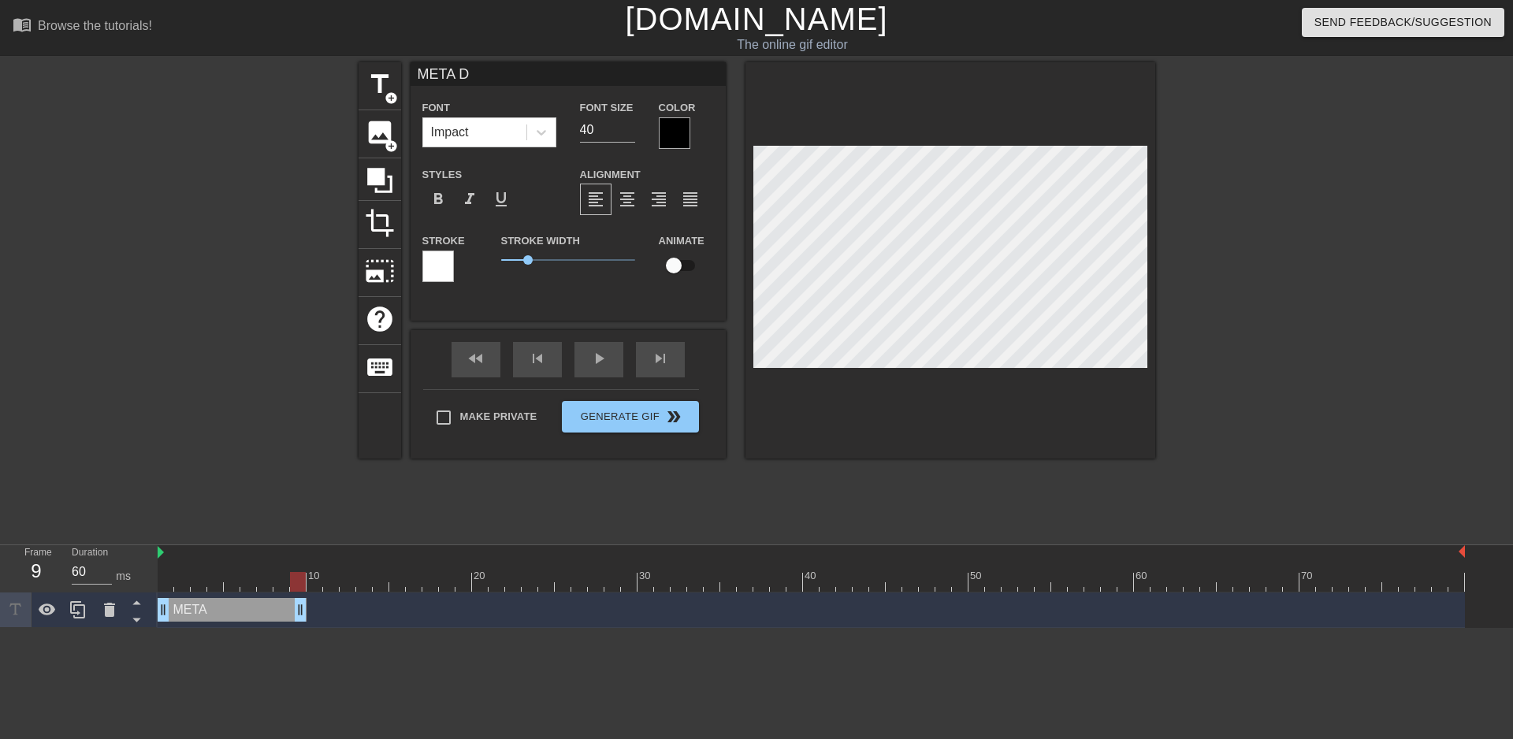
type textarea "META D"
type input "META DE"
type textarea "META DE"
type input "META DEC"
type textarea "META DEC"
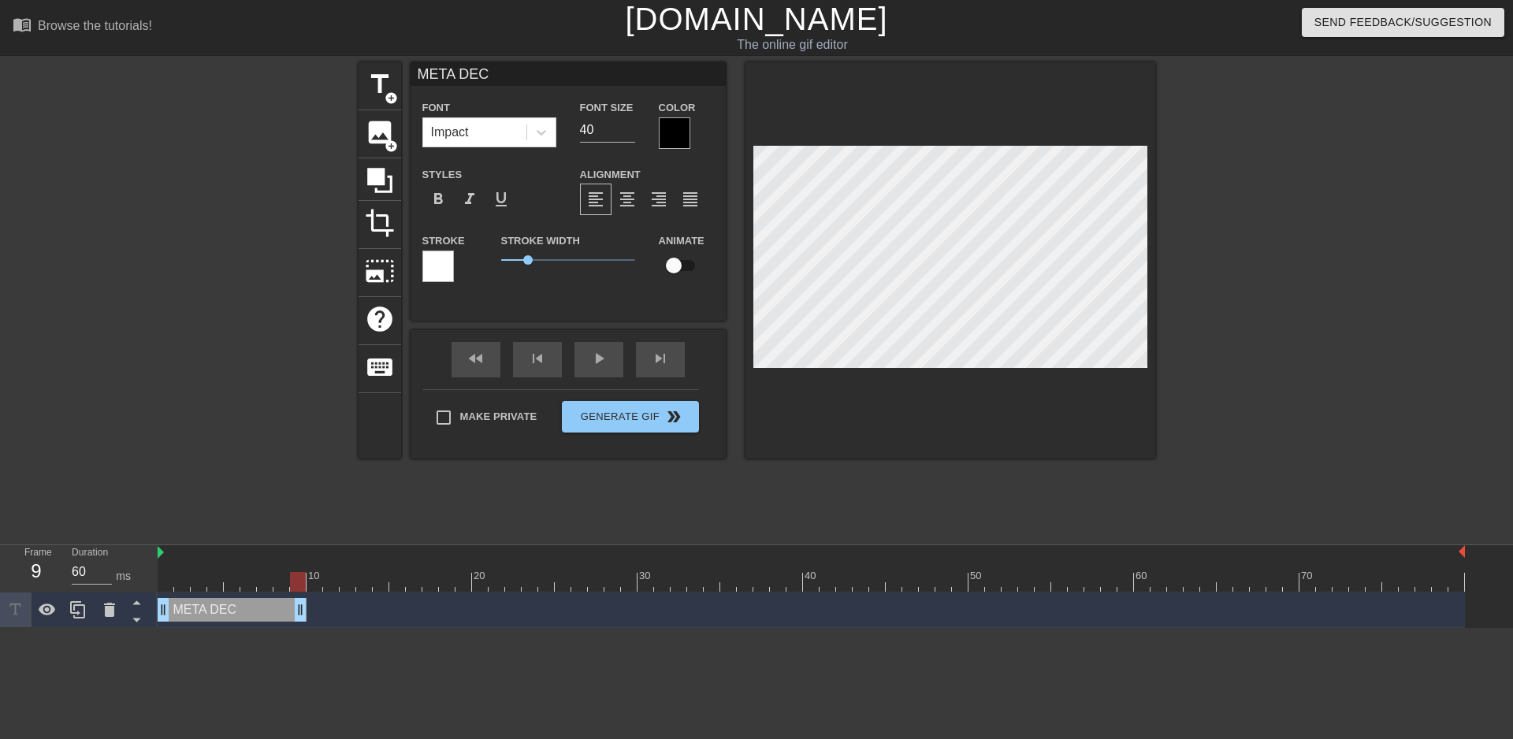
type input "META DECK"
type textarea "META DECK"
type input "T"
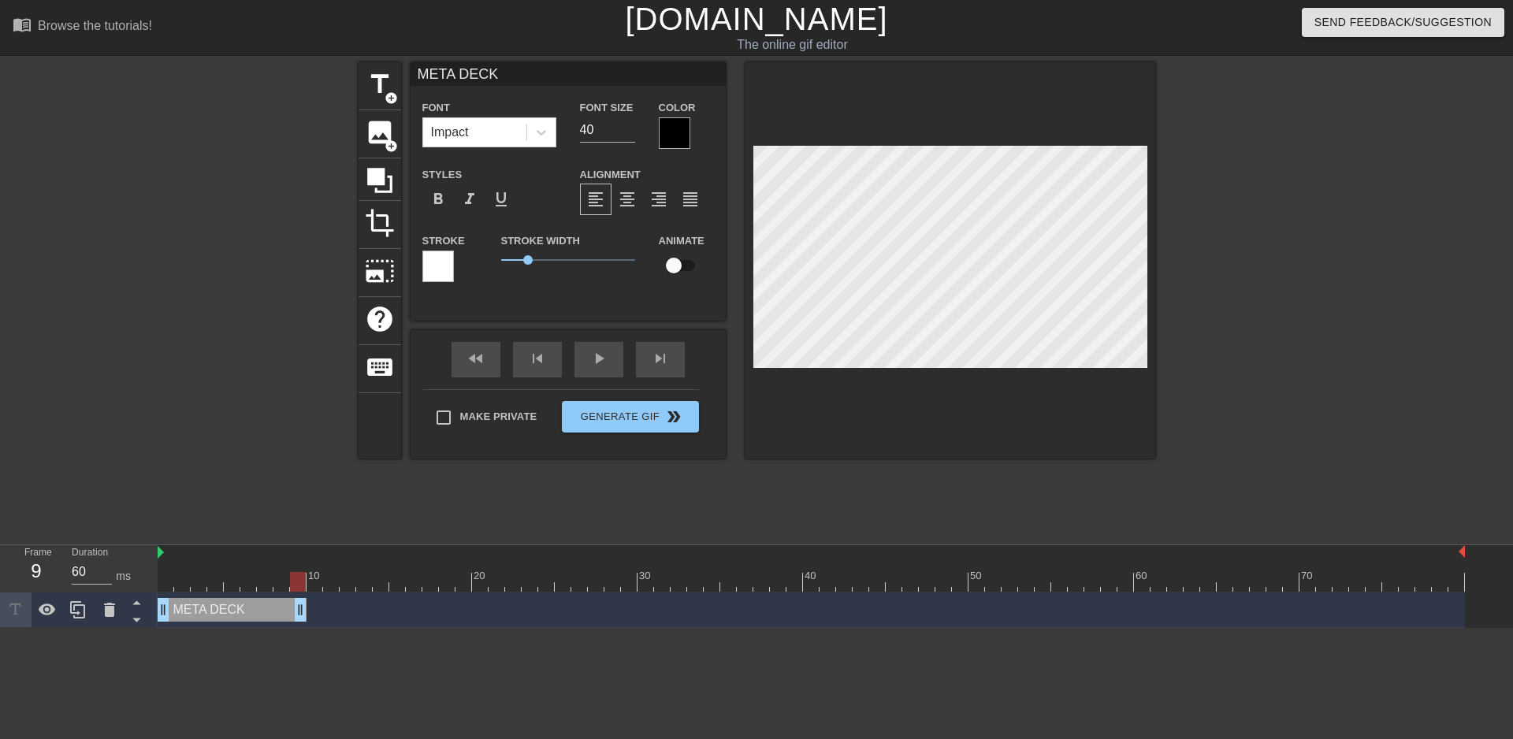
type textarea "T"
type input "TI"
type textarea "TI"
type input "TIE"
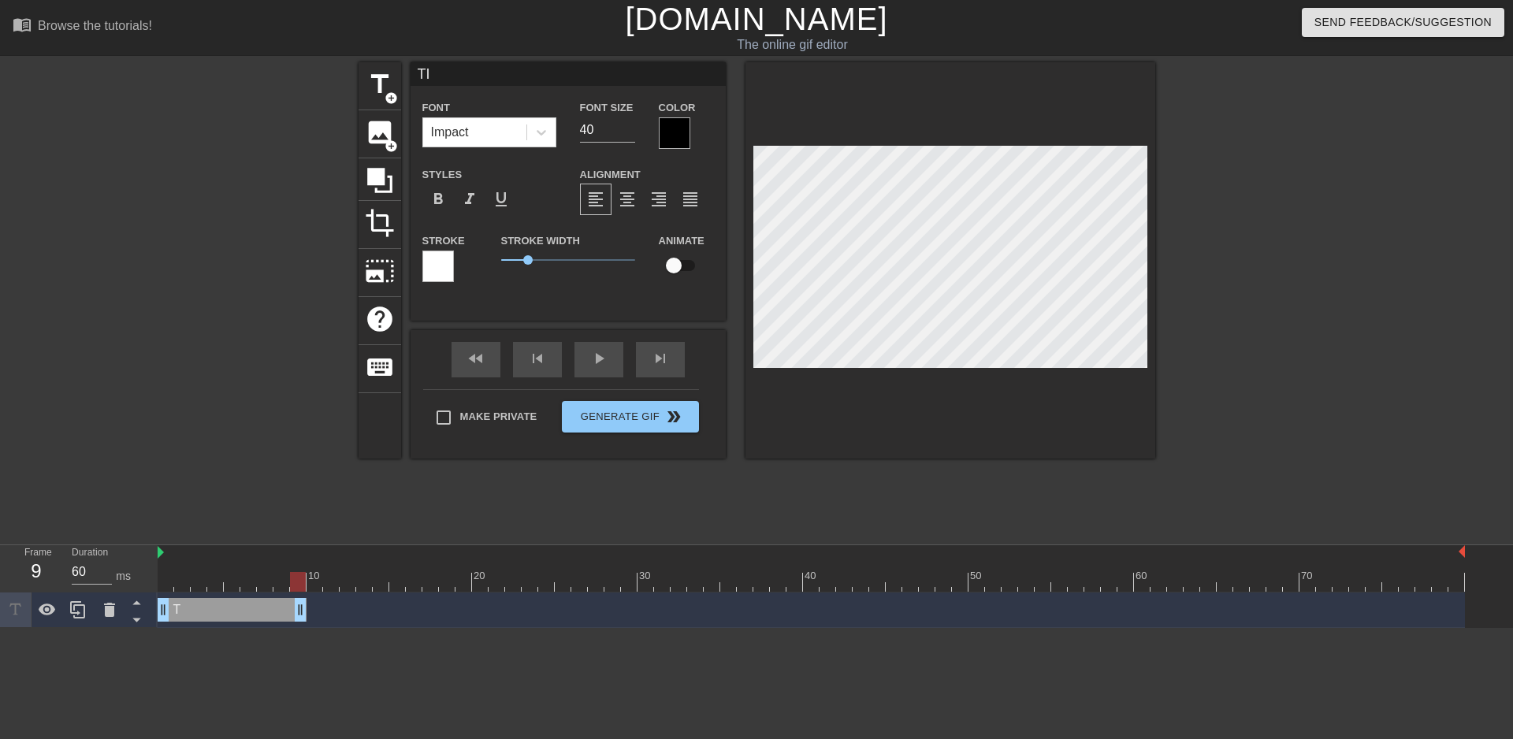
type textarea "TIE"
type input "TIER"
type textarea "TIER"
type input "TIER"
type textarea "TIER"
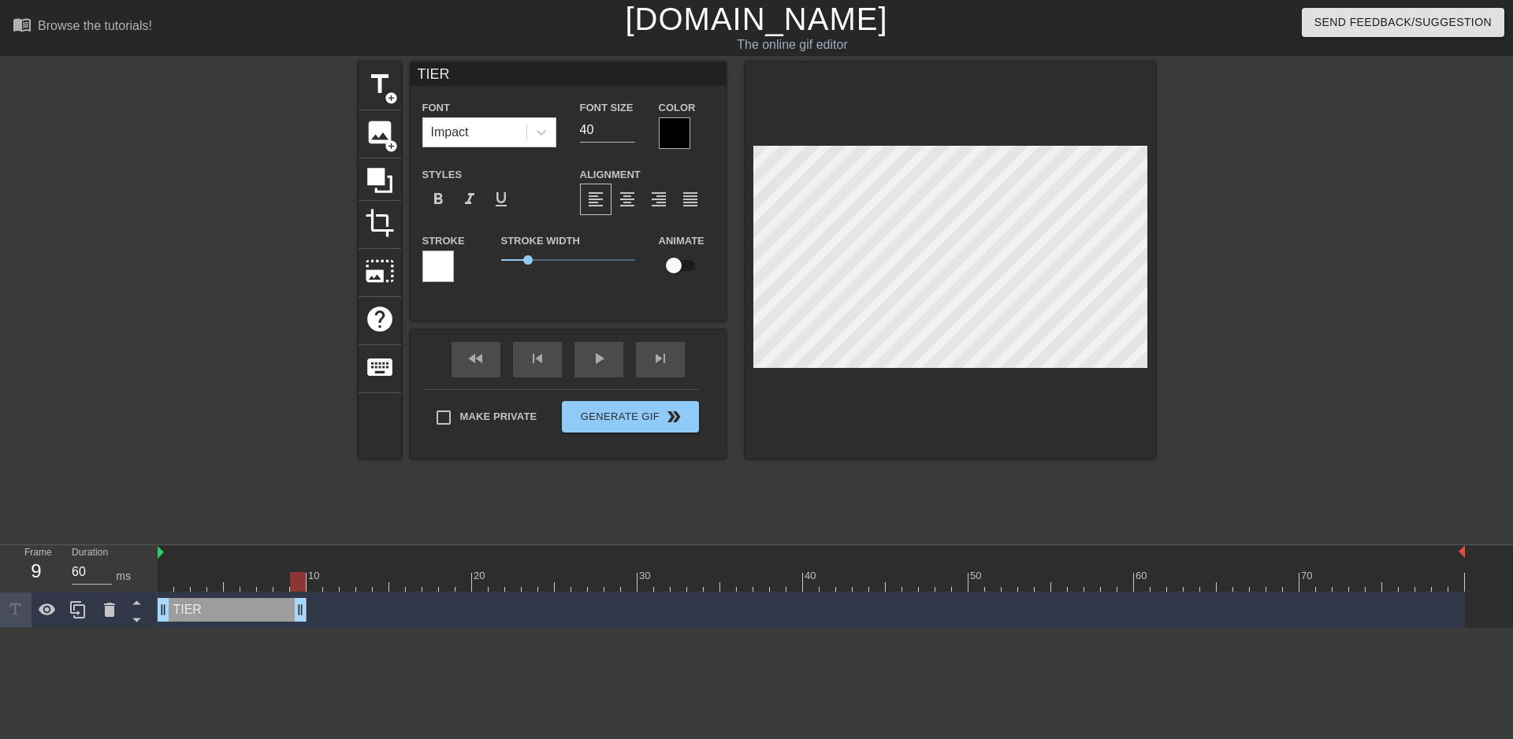
type input "TIER L"
type textarea "TIER L"
type input "TIER LI"
type textarea "TIER LI"
type input "TIER LIS"
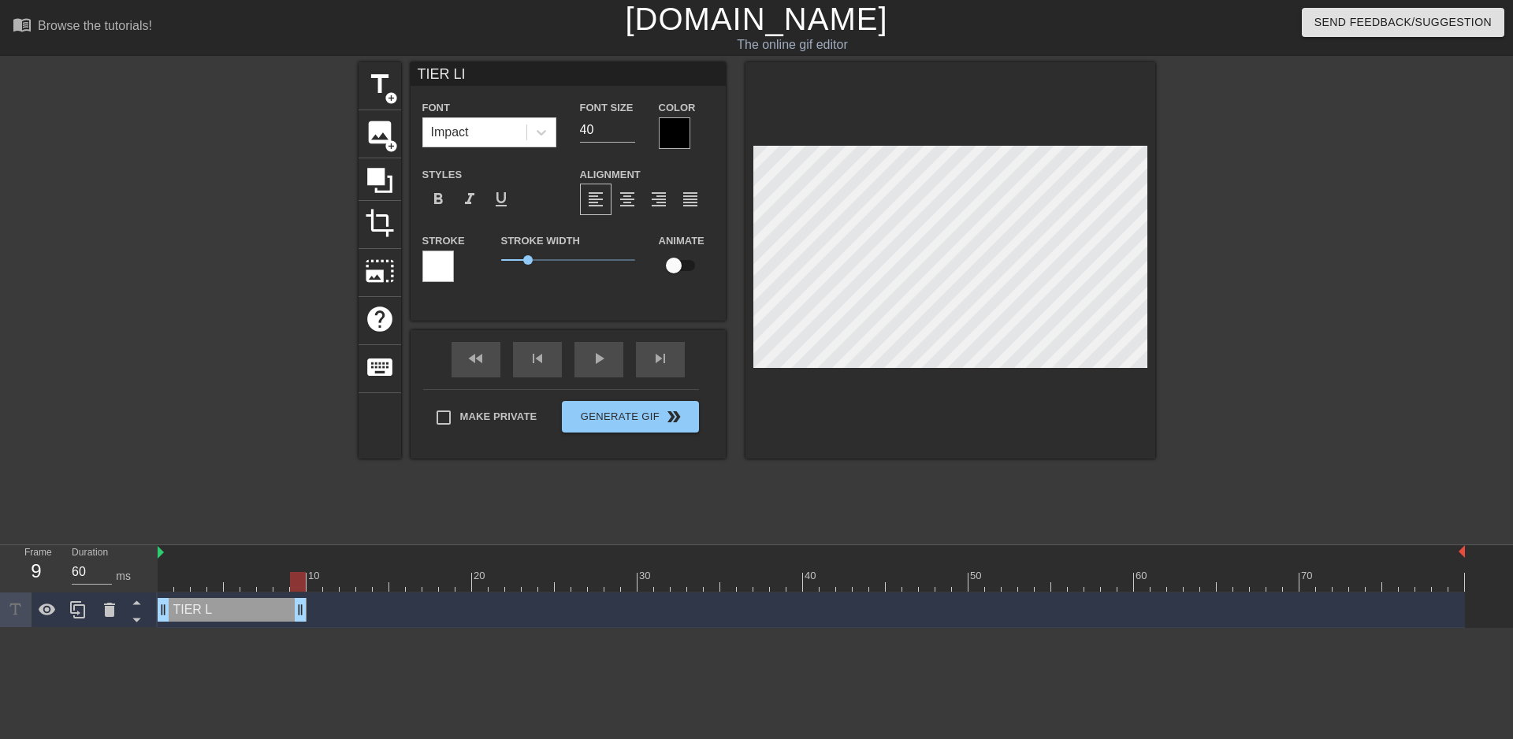
type textarea "TIER LIS"
type input "TIER LIST"
type textarea "TIER LIST"
type input "IER LIST"
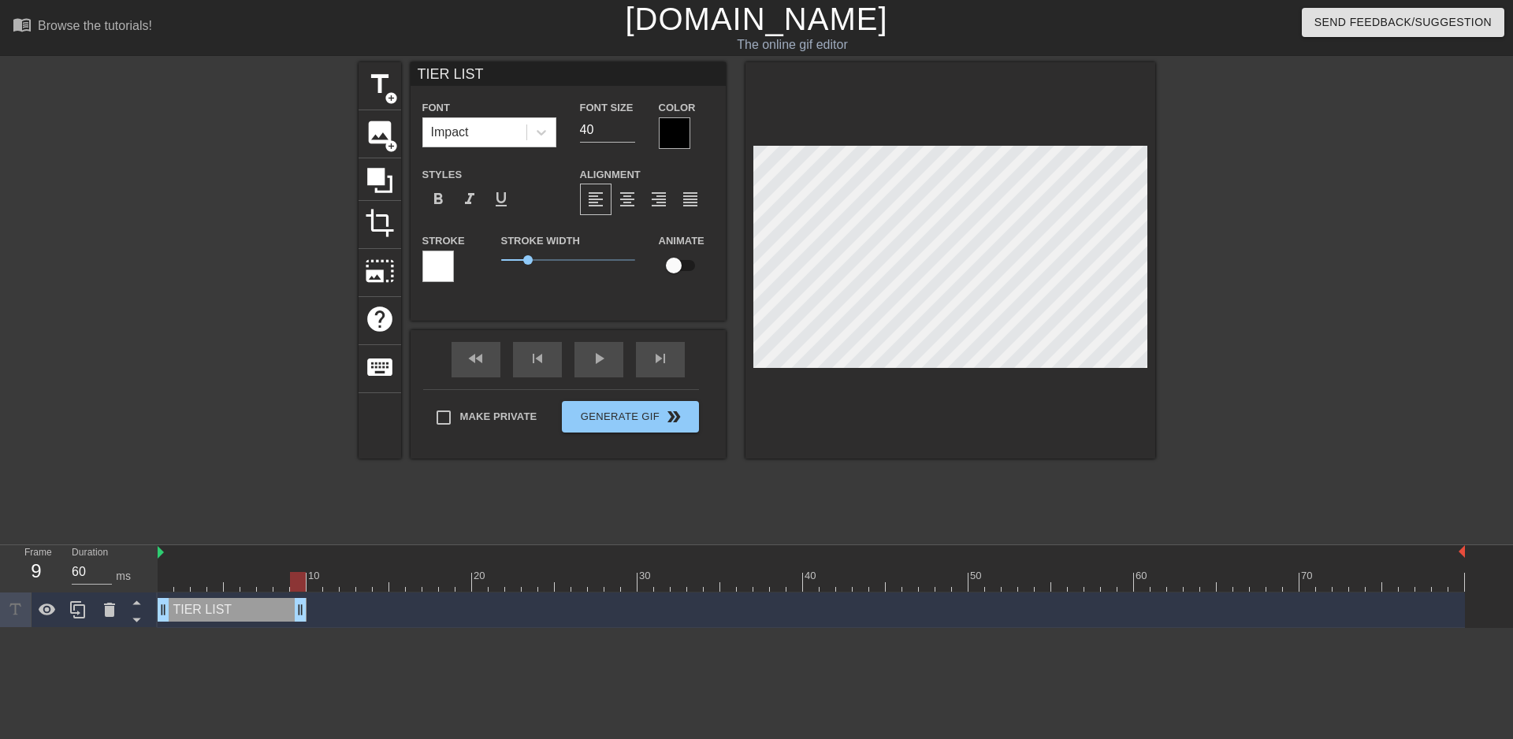
type textarea "IER LIST"
type input "ER LIST"
type textarea "ER LIST"
type input "R LIST"
type textarea "R LIST"
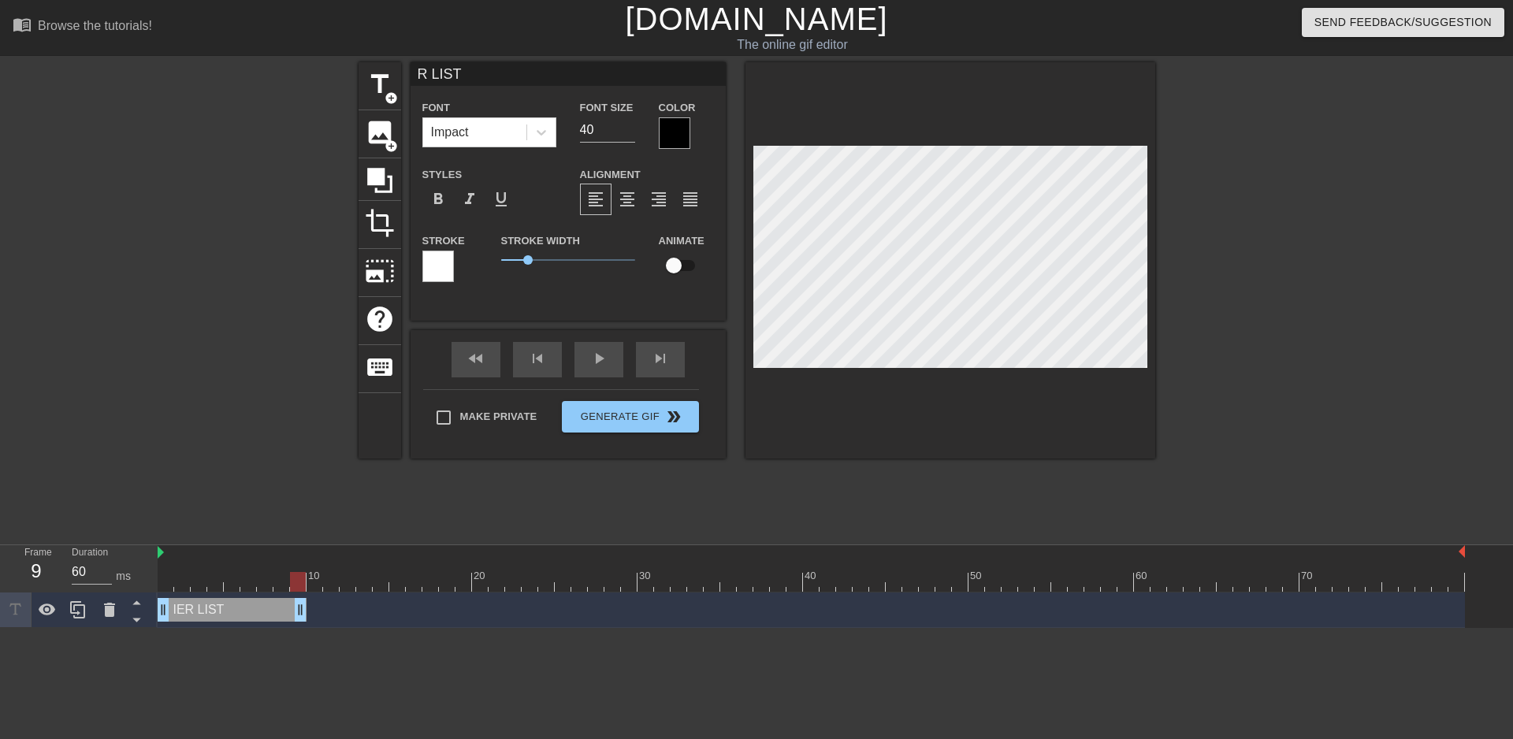
type input "LIST"
type textarea "LIST"
type input "LIST"
type textarea "LIST"
type input "IST"
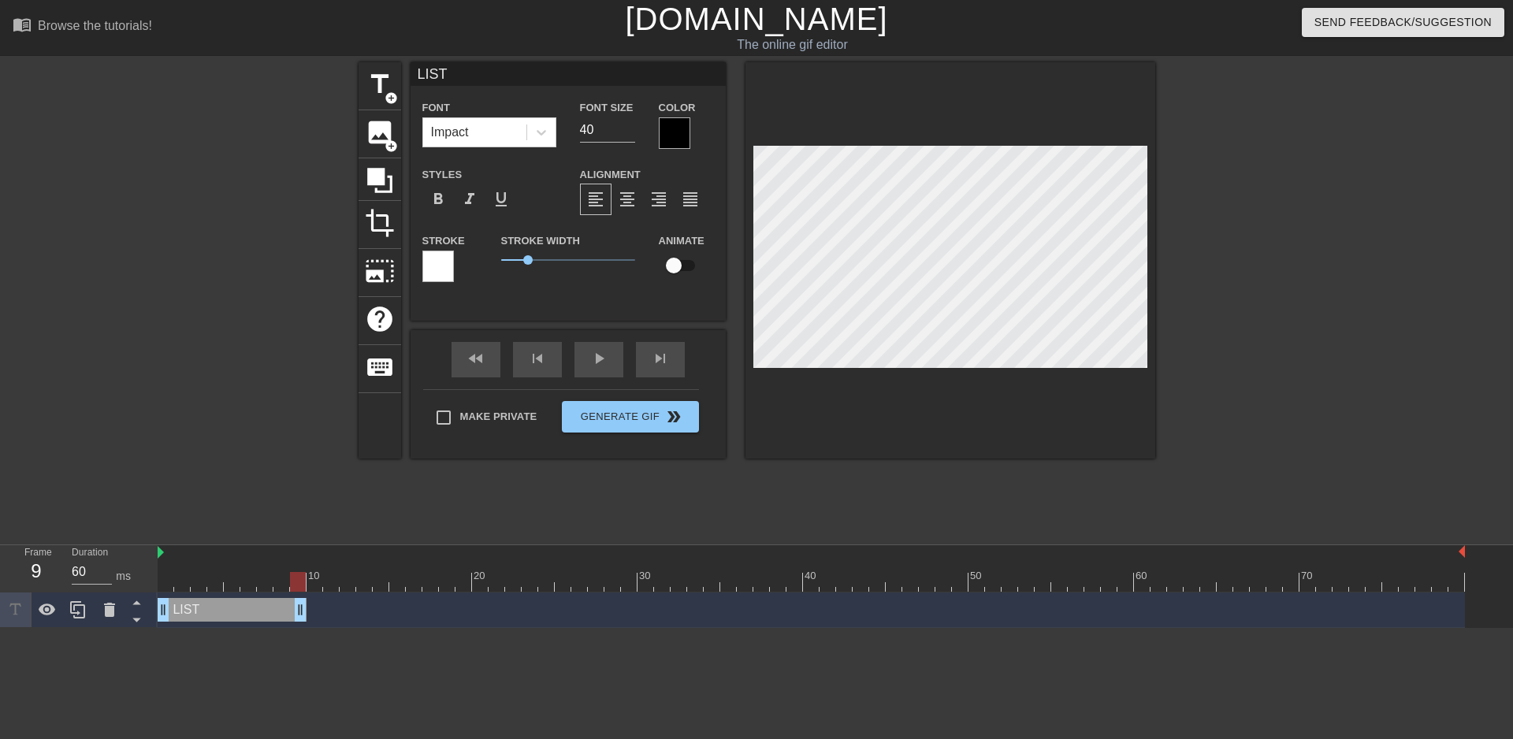
type textarea "IST"
type input "ST"
type textarea "ST"
type input "T"
type textarea "T"
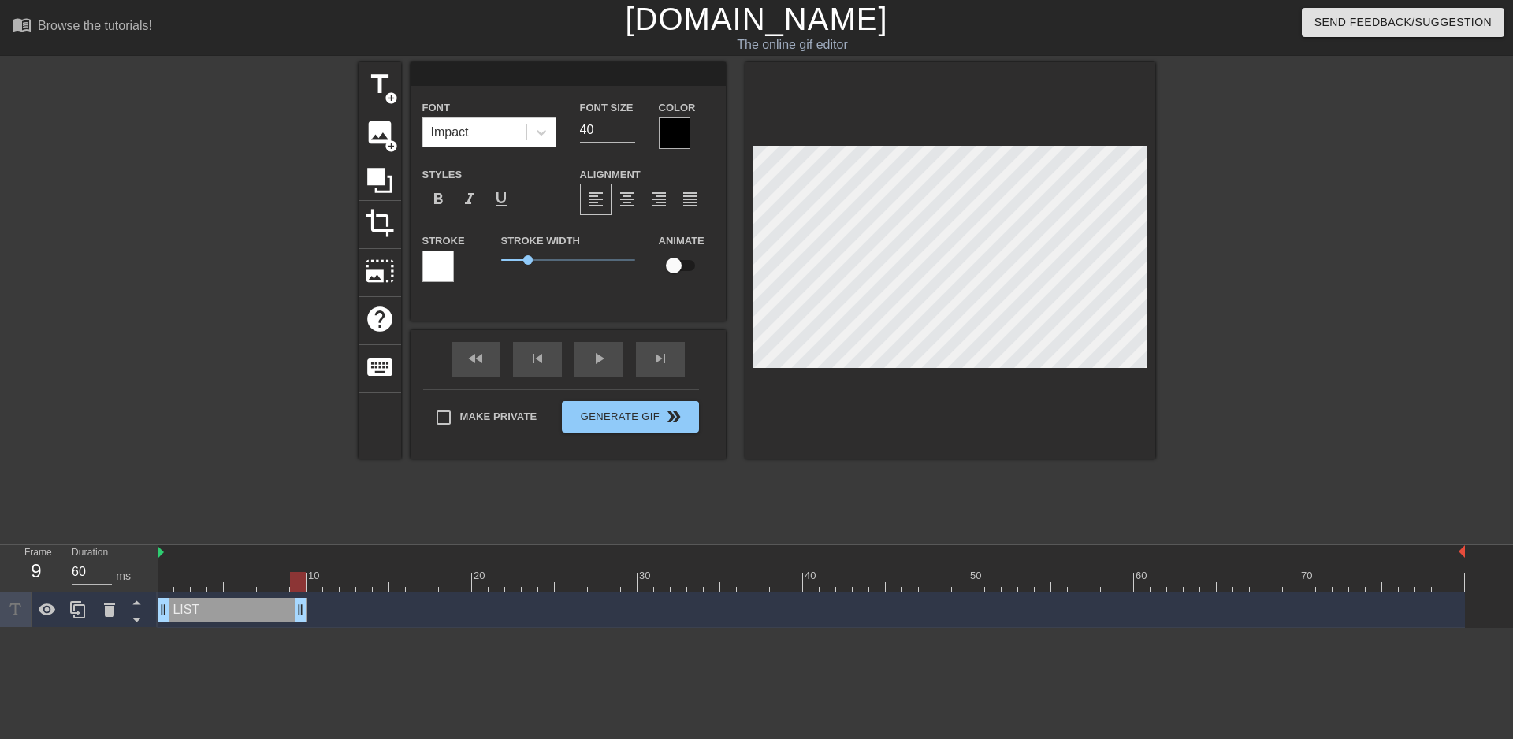
scroll to position [1, 2]
type input "T"
type textarea "T"
type input "TI"
type textarea "TI"
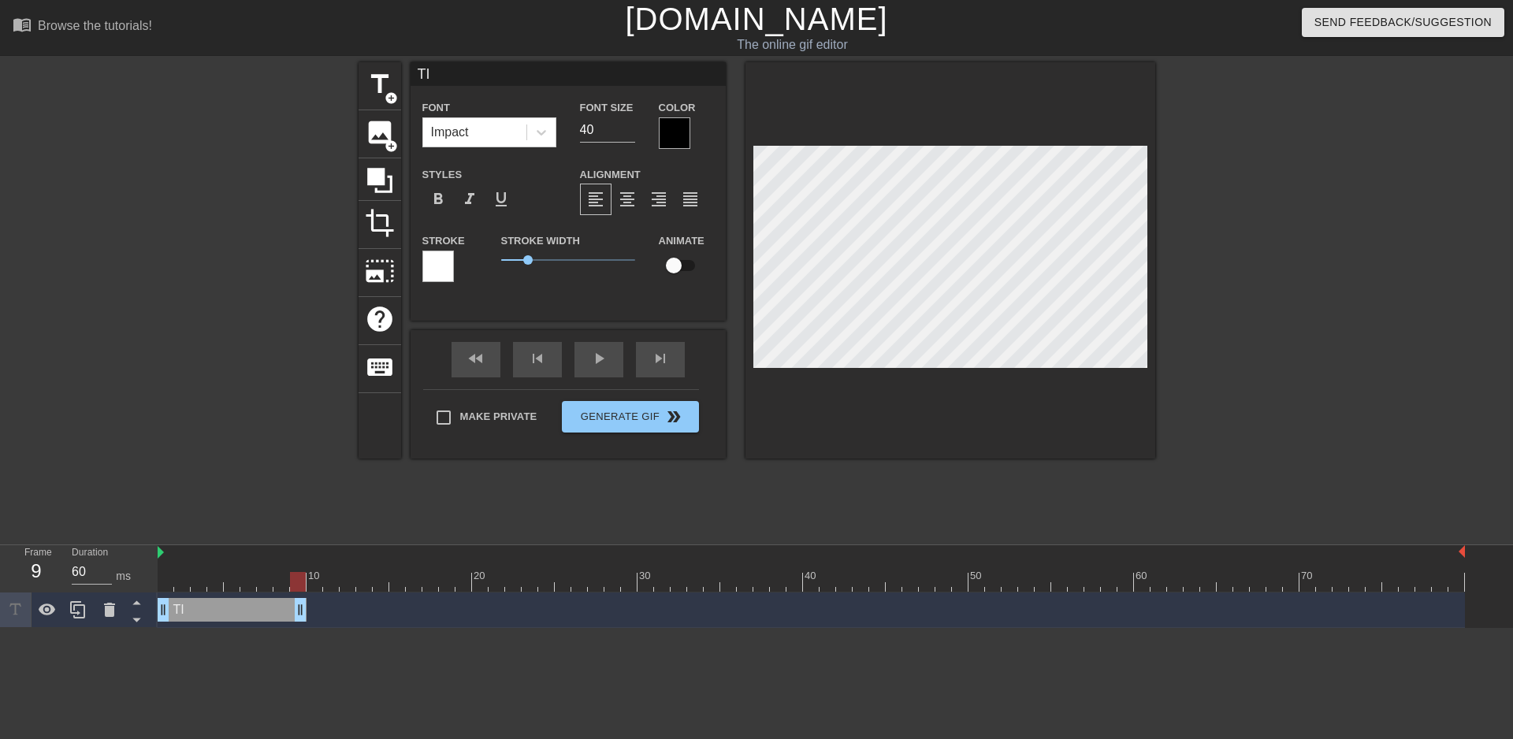
type input "TIE"
type textarea "TIE"
type input "TIER"
type textarea "TIER"
type input "TIER"
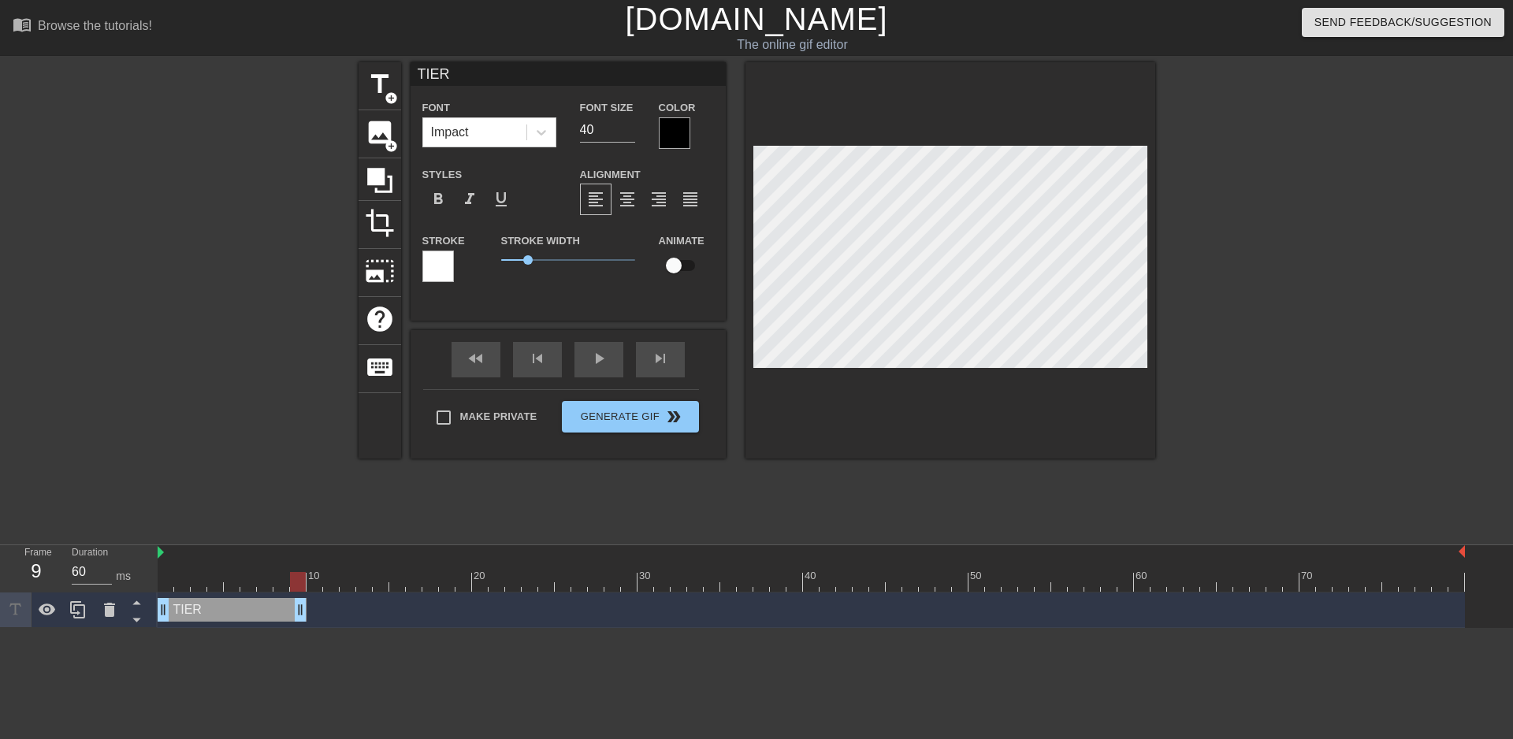
type textarea "TIER"
type input "TIER X"
type textarea "TIER X"
type input "TIER"
type textarea "TIER"
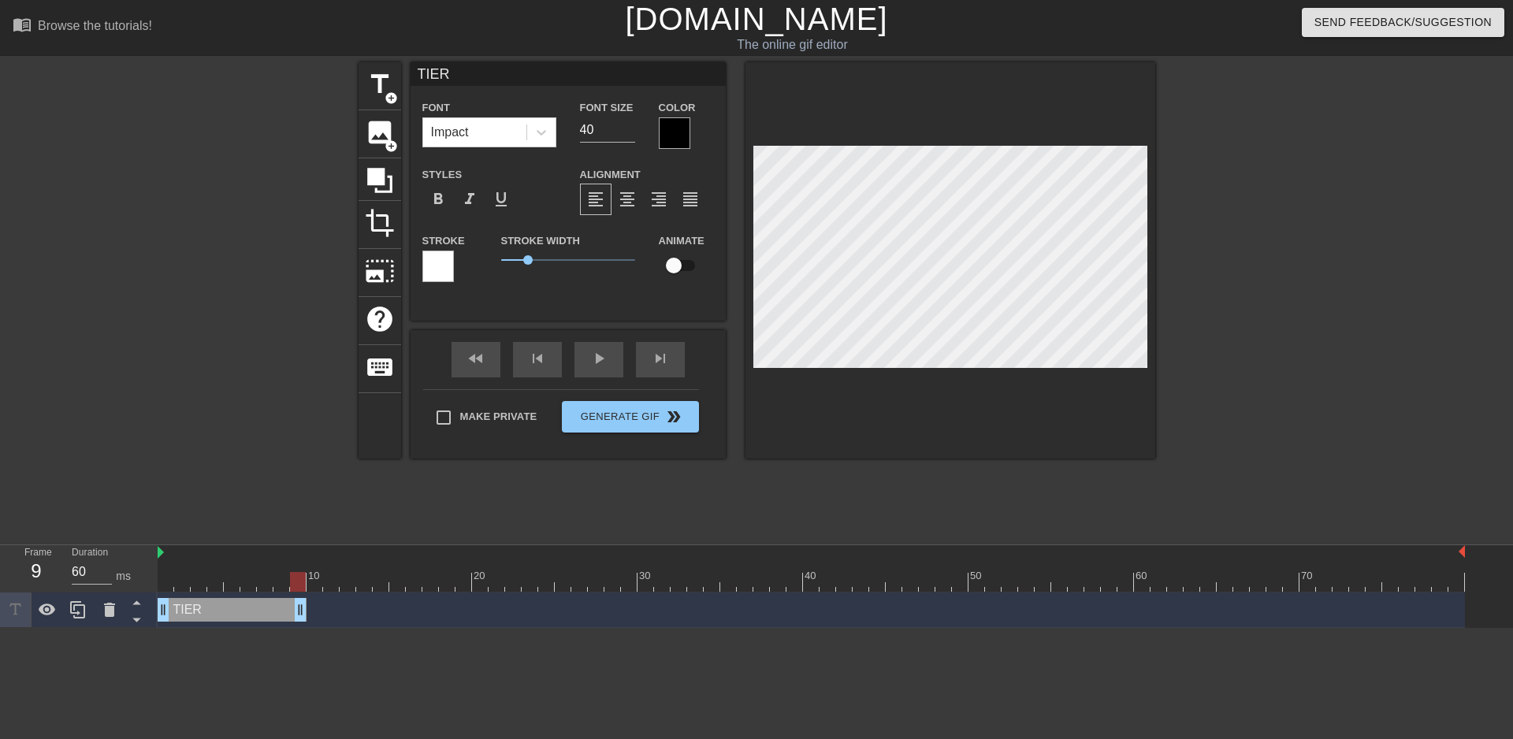
type input "TIER Z"
type textarea "TIER Z"
type input "TIER ZE"
type textarea "TIER ZE"
type input "TIER ZER"
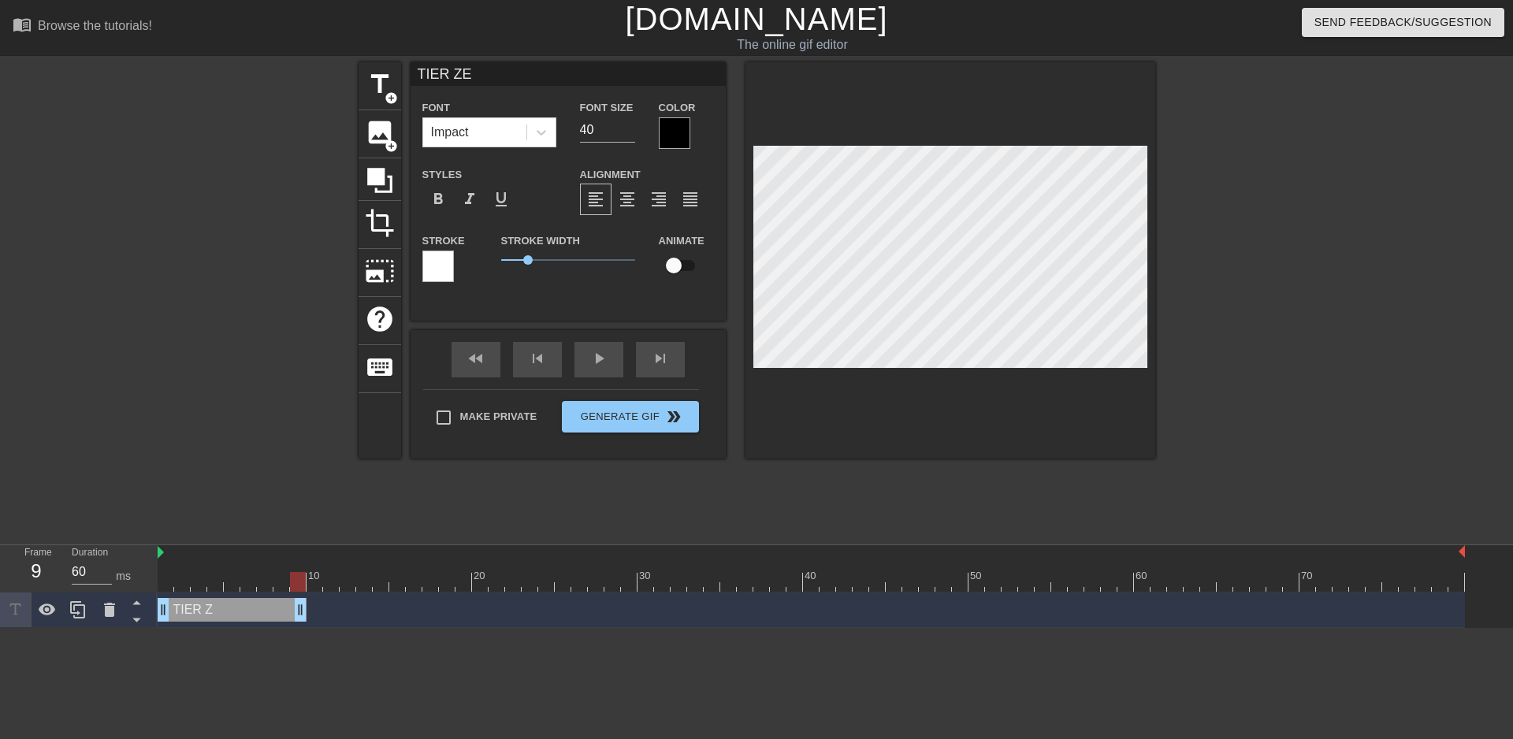
type textarea "TIER ZER"
type input "TIER ZERO"
type textarea "TIER ZERO"
type input "TIER ZER"
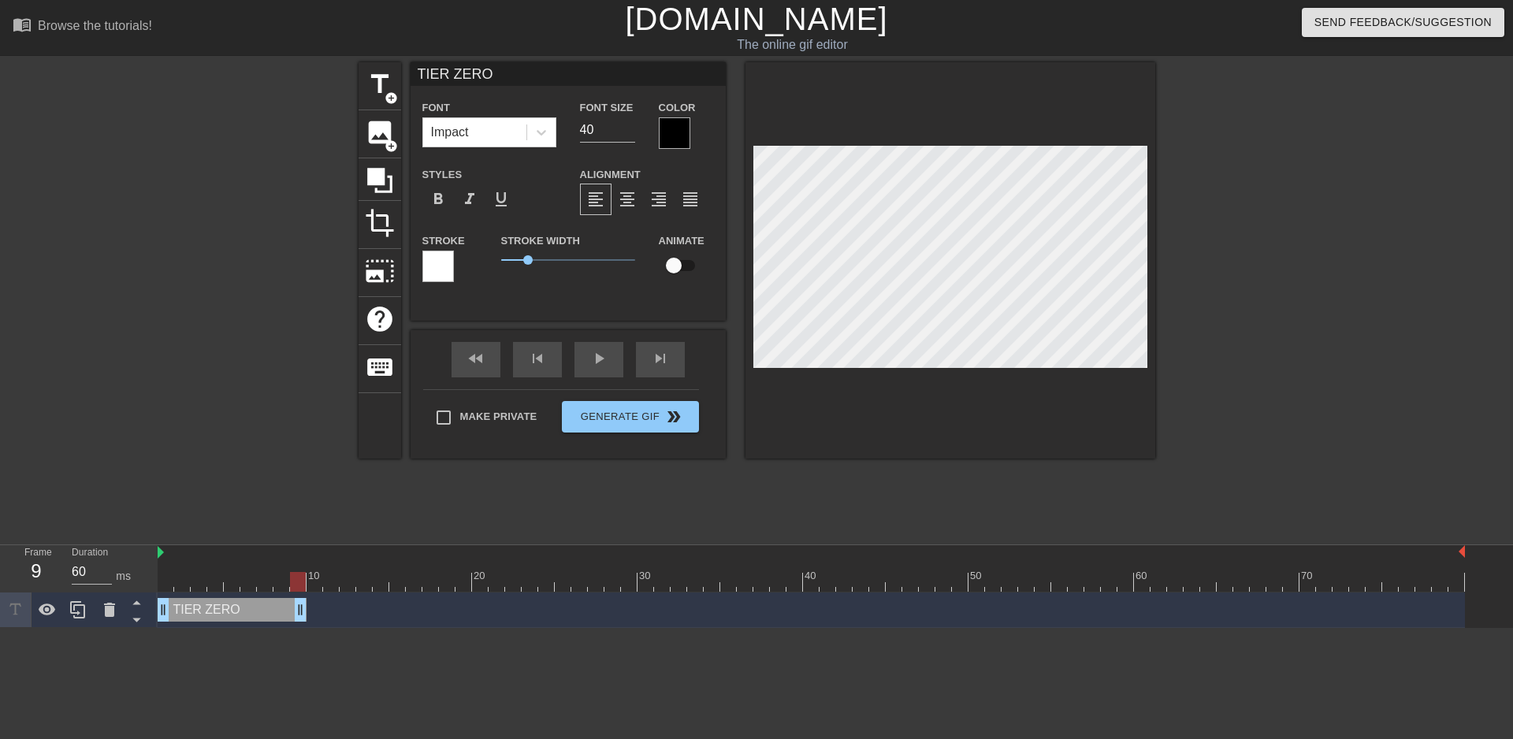
type textarea "TIER ZER"
type input "TIER ZE"
type textarea "TIER ZE"
type input "TIER Z"
type textarea "TIER Z"
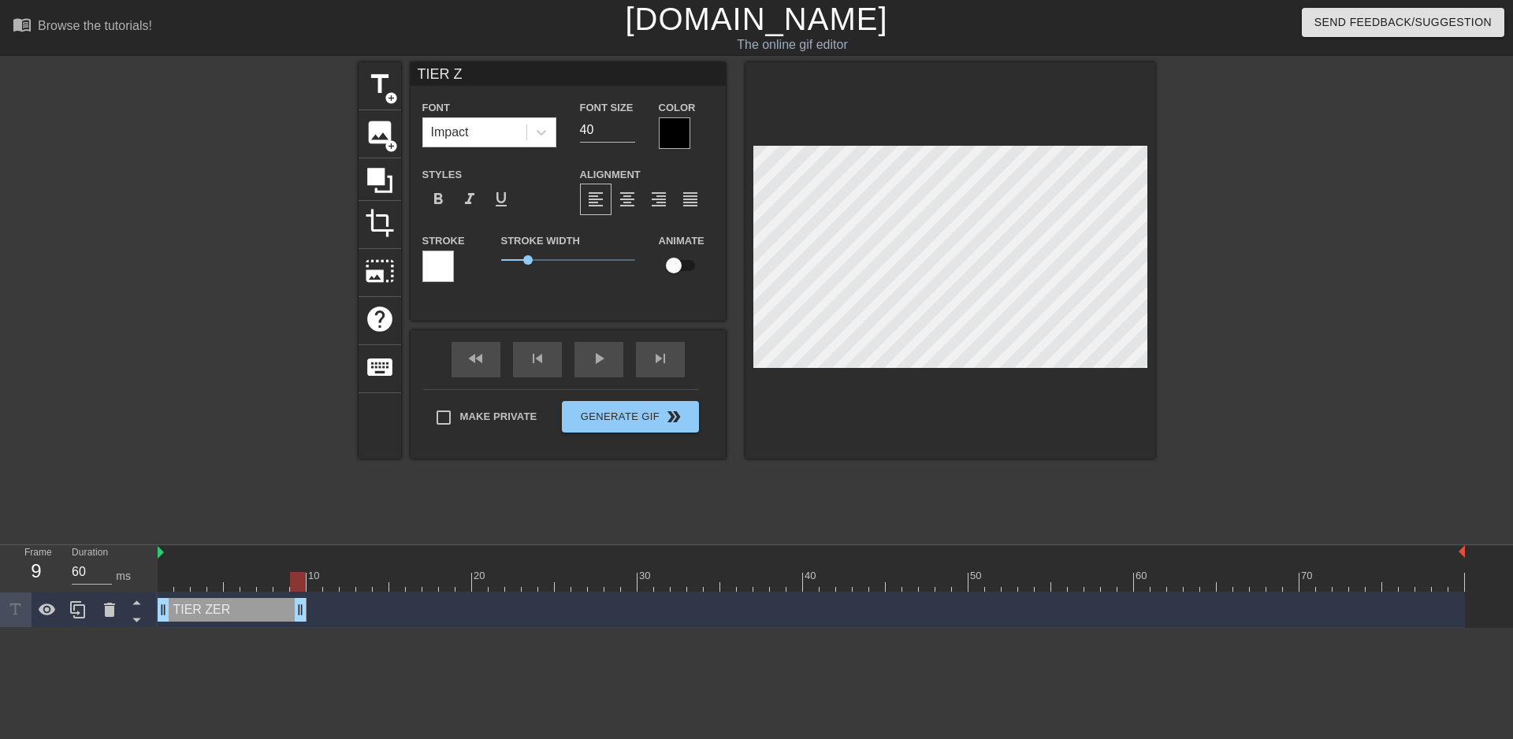
type input "TIER"
type textarea "TIER"
type input "TIER"
type textarea "TIER"
type input "TIE"
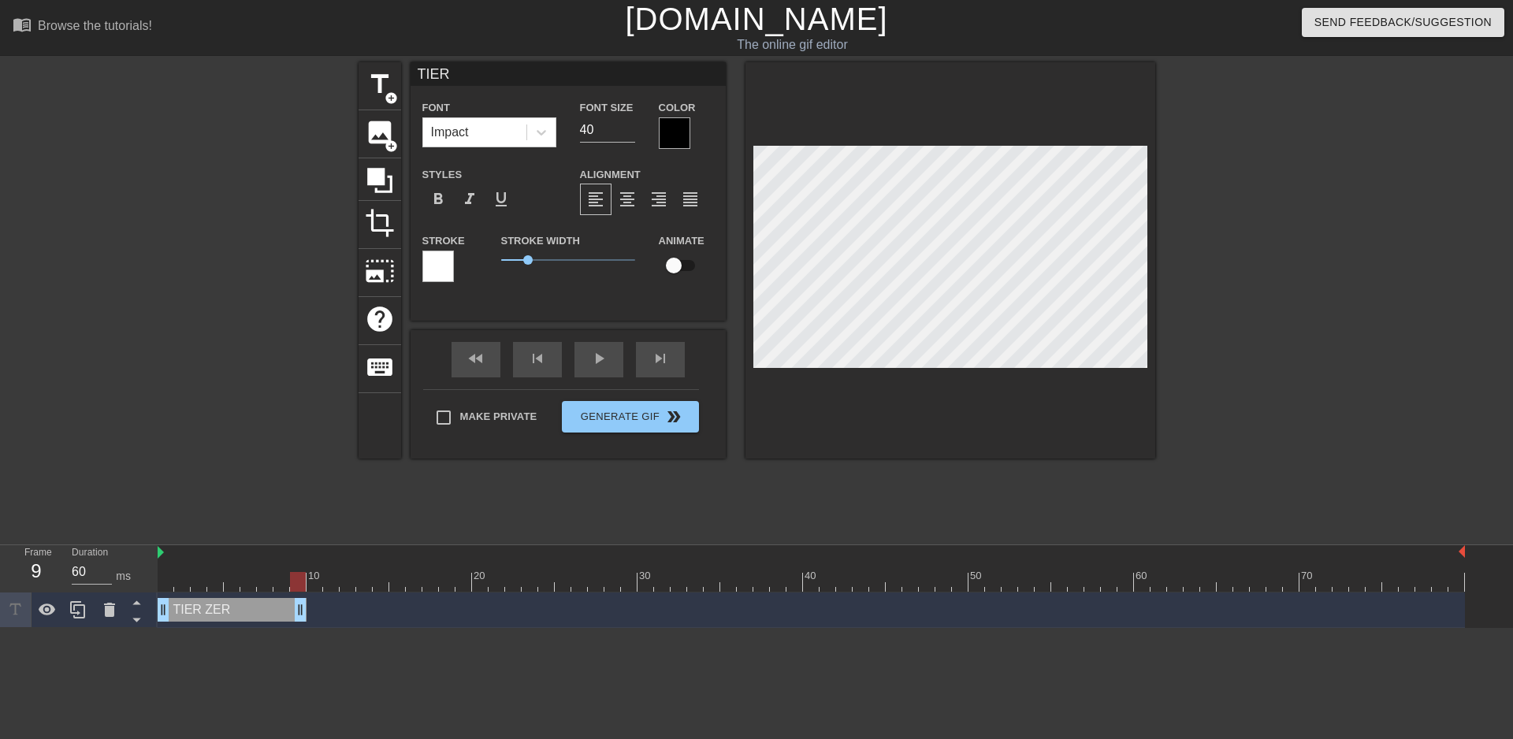
type textarea "TIE"
type input "TI"
type textarea "TI"
type input "T"
type textarea "T"
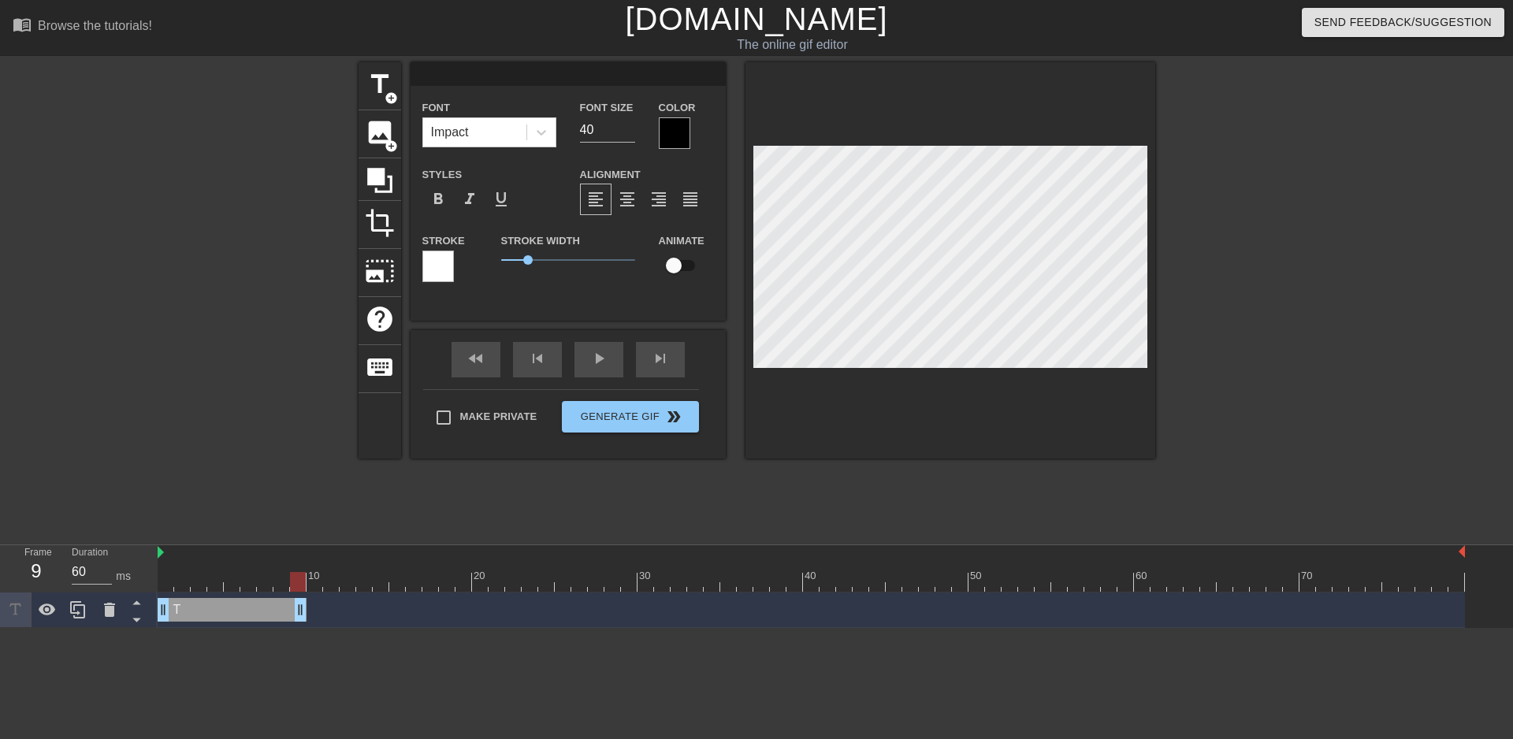
scroll to position [1, 2]
type input "M"
type textarea "M"
type input "ME"
type textarea "ME"
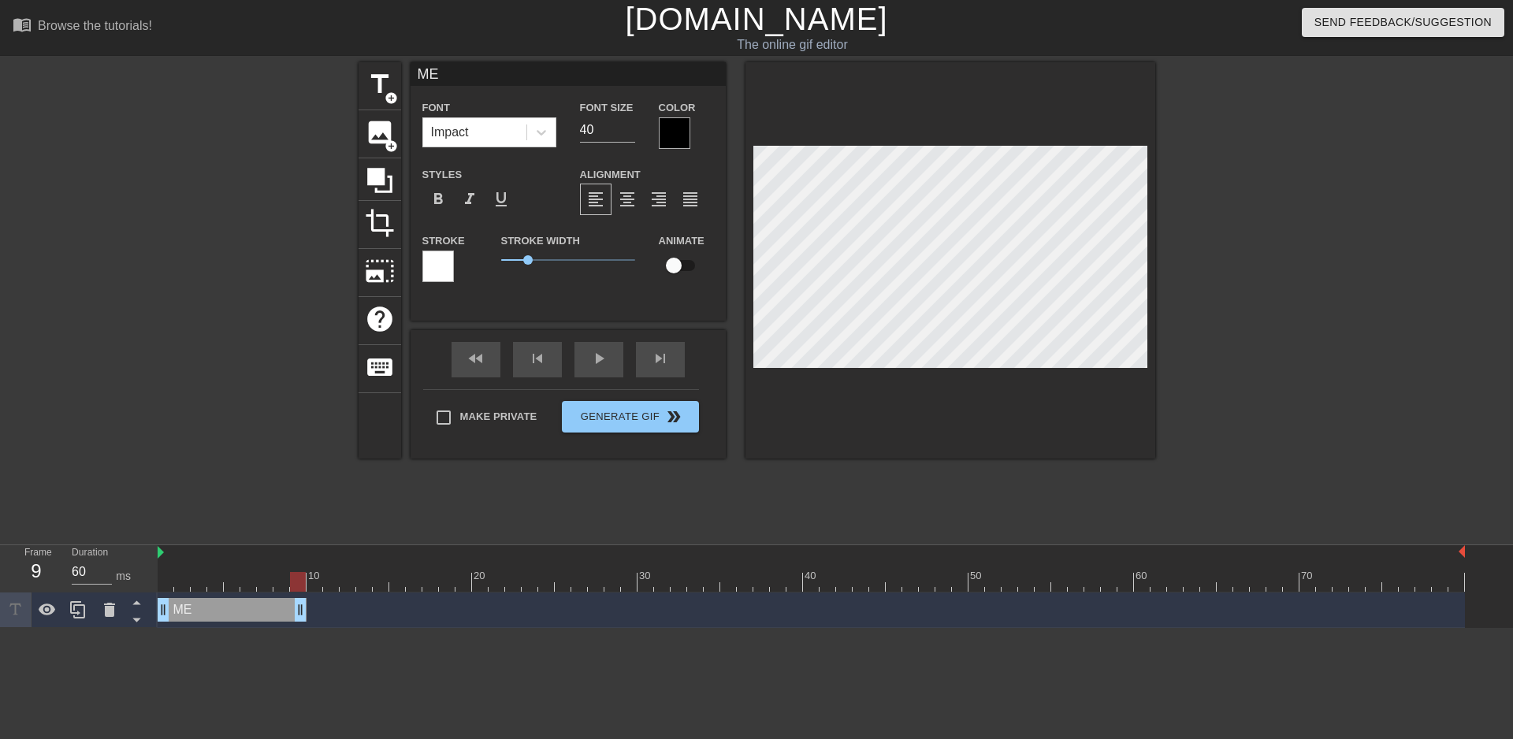
type input "MET"
type textarea "MET"
type input "META"
type textarea "META"
type input "META"
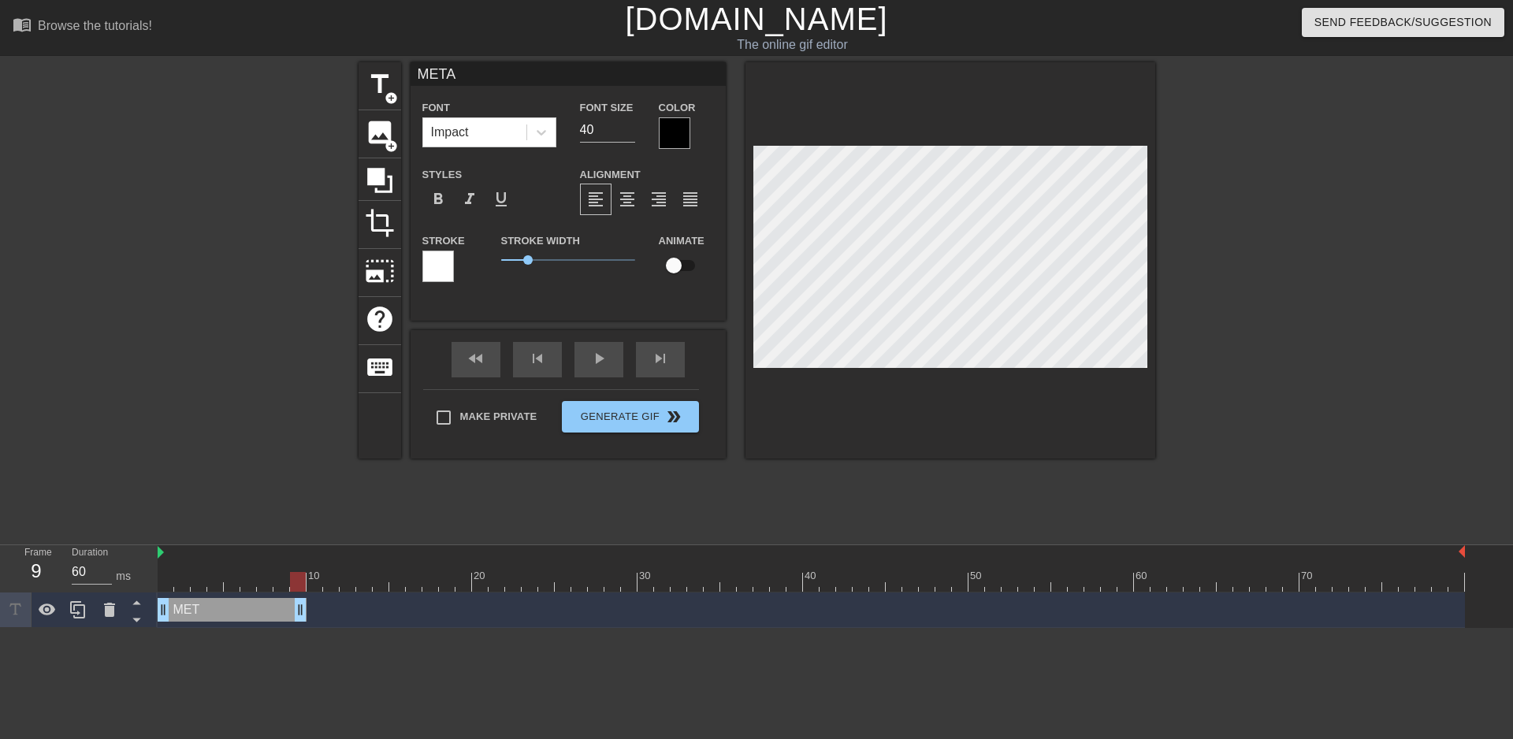
type textarea "META"
type input "META D"
type textarea "META D"
type input "META DE"
type textarea "META DE"
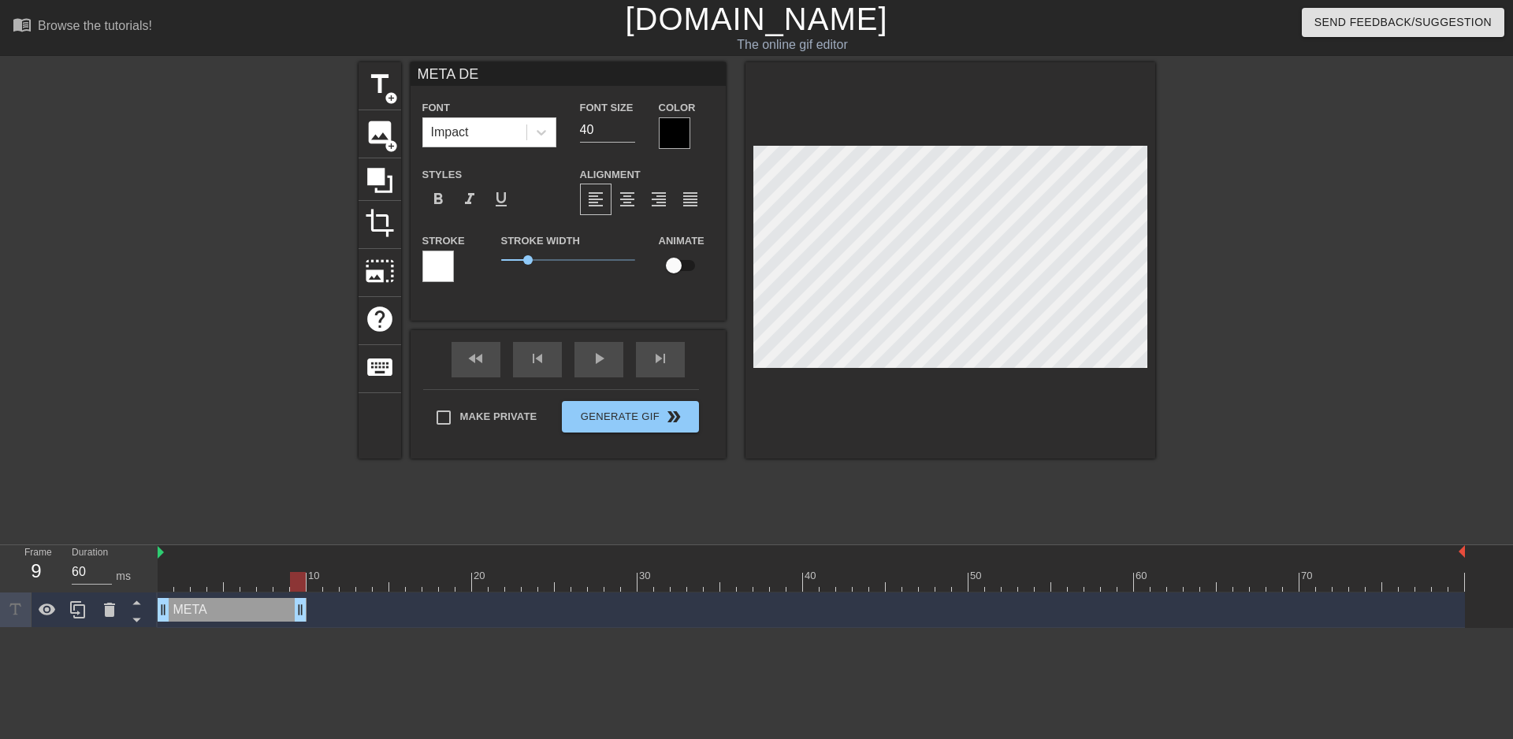
scroll to position [1, 4]
type input "META DES"
type textarea "META DES"
type input "META DE"
type textarea "META DE"
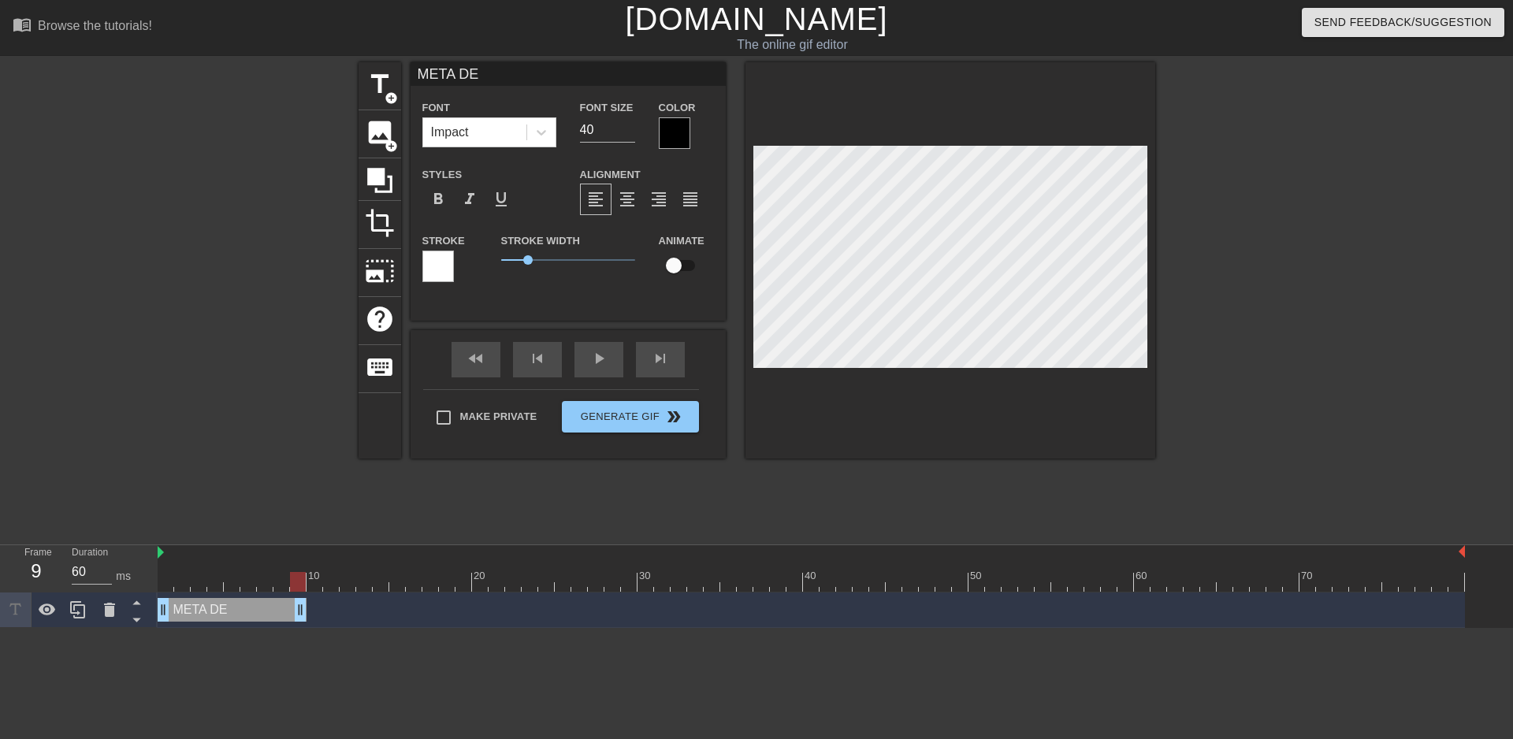
type input "META DEC"
type textarea "META DEC"
type input "META DECK"
type textarea "META DECK"
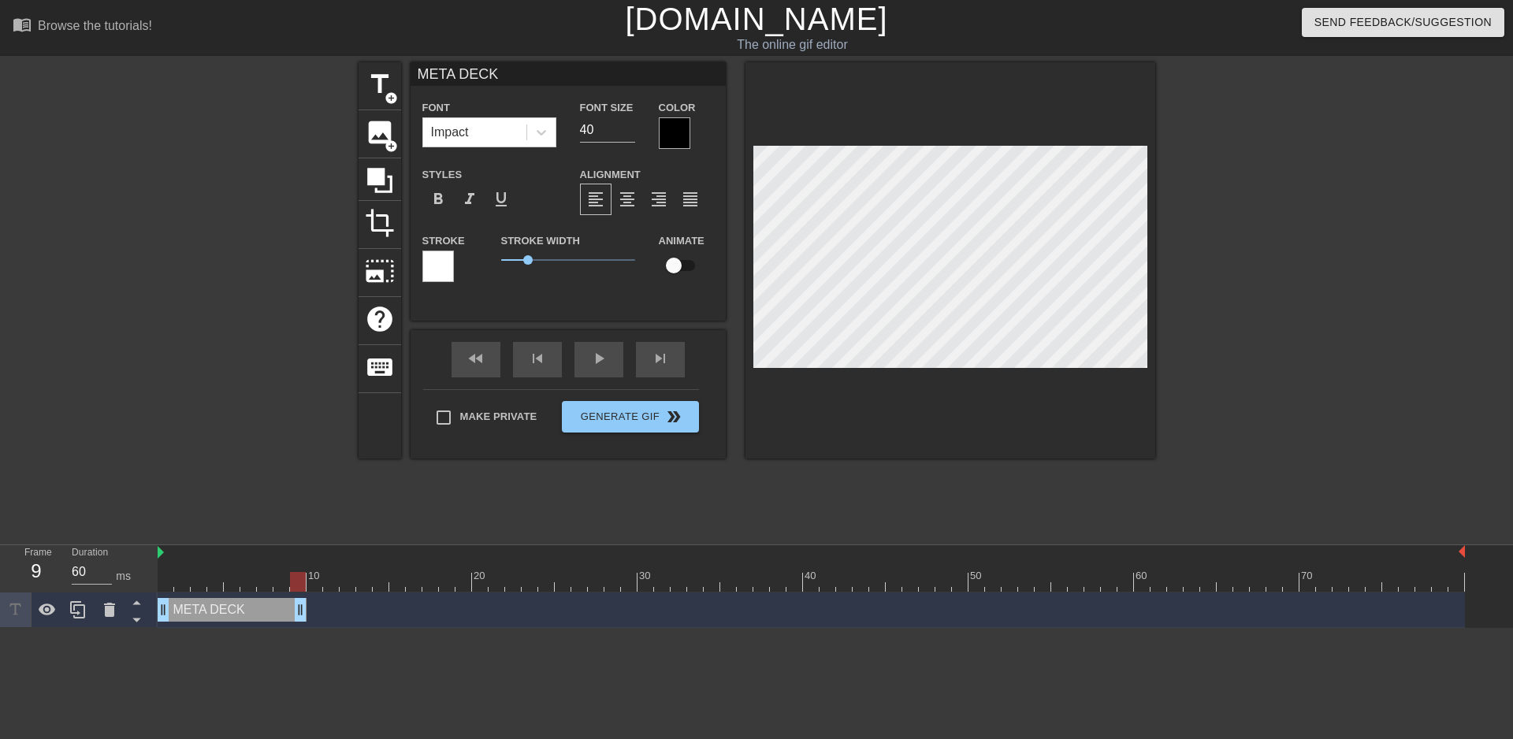
type input "META DECKS"
type textarea "META DECKS"
type input "META DKS"
type textarea "META DKS"
type input "META DTKS"
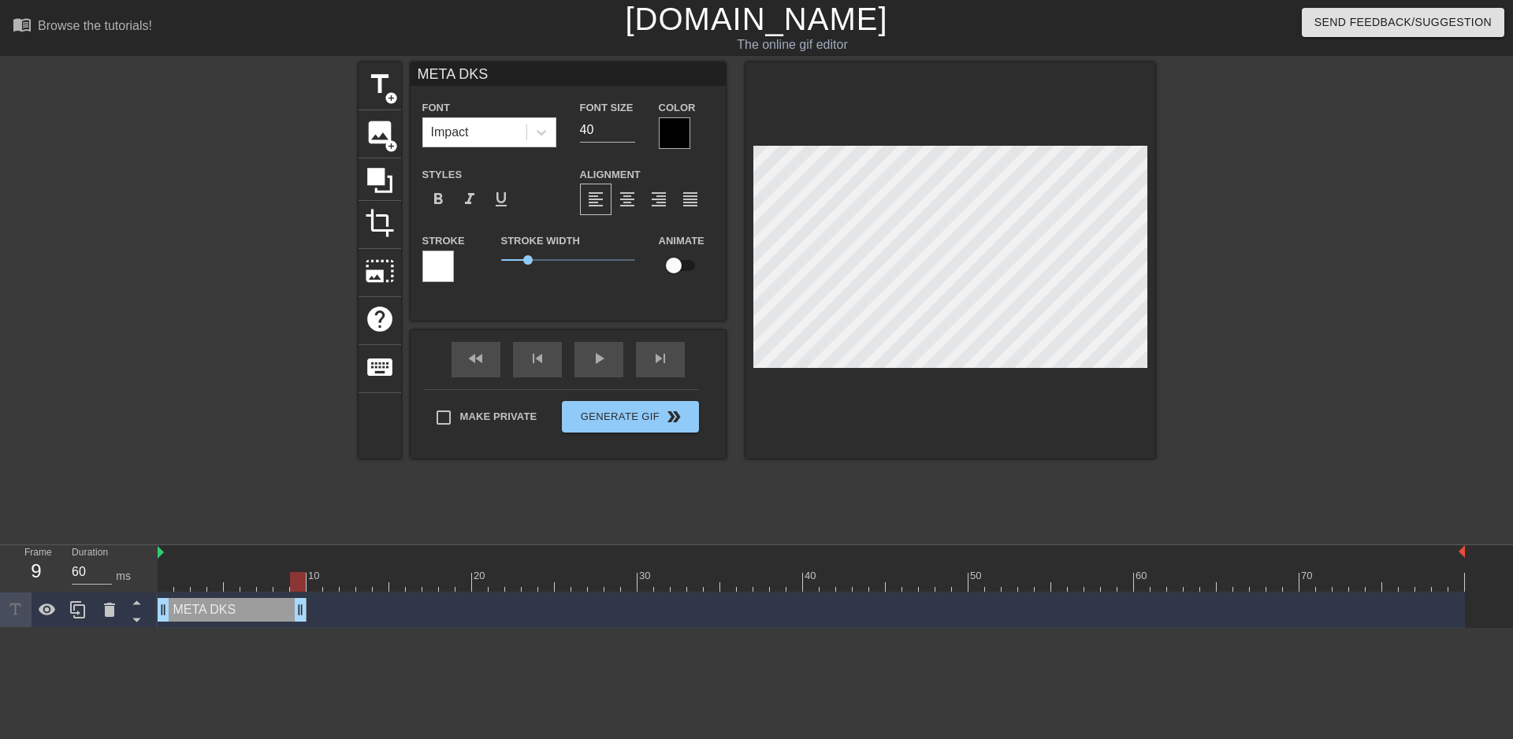
type textarea "META DTKS"
type input "META DTIKS"
type textarea "META DTIKS"
type input "META DTIEKS"
type textarea "META DTIEKS"
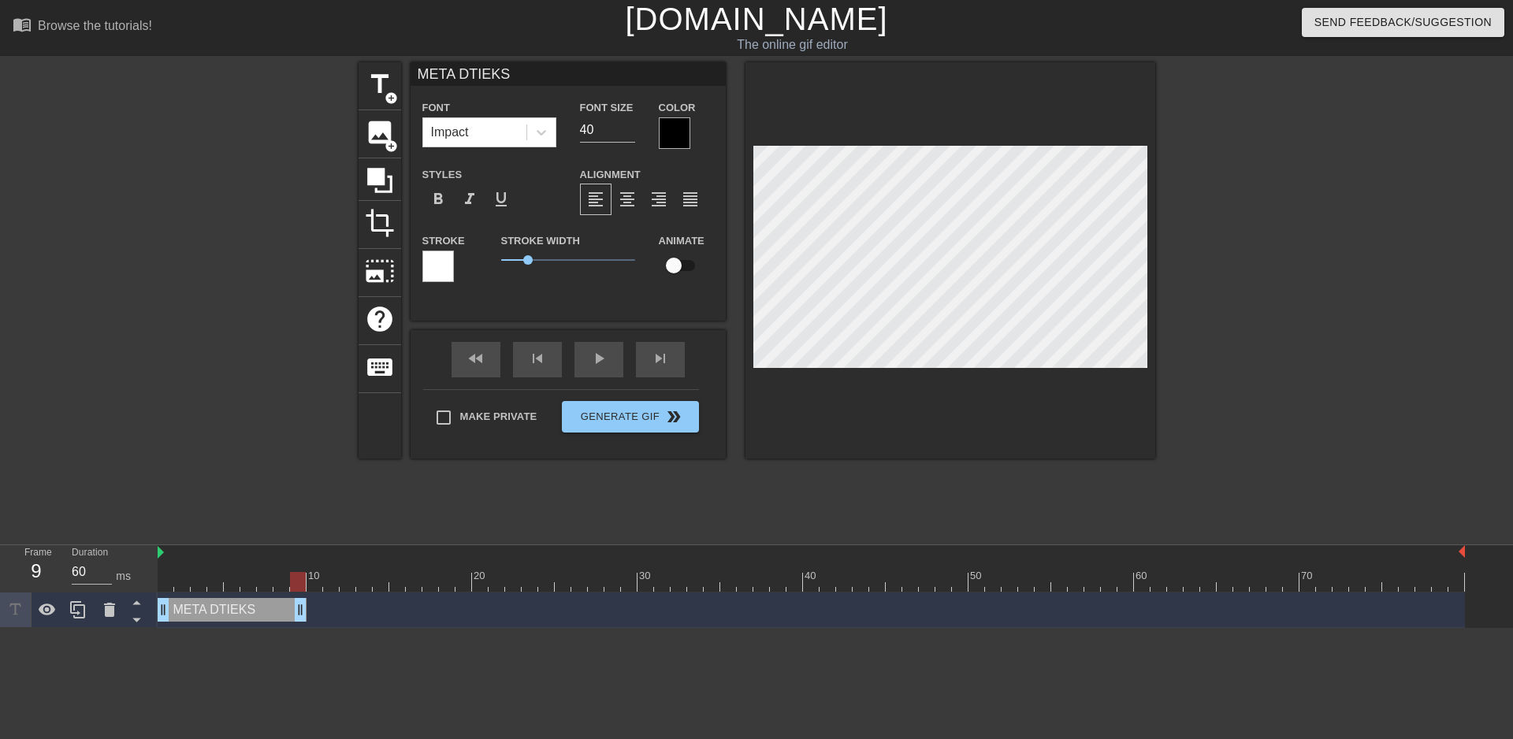
type input "META DTIERKS"
type textarea "META DTIERKS"
type input "META DTIER KS"
type textarea "META DTIER KS"
type input "META DTIER LKS"
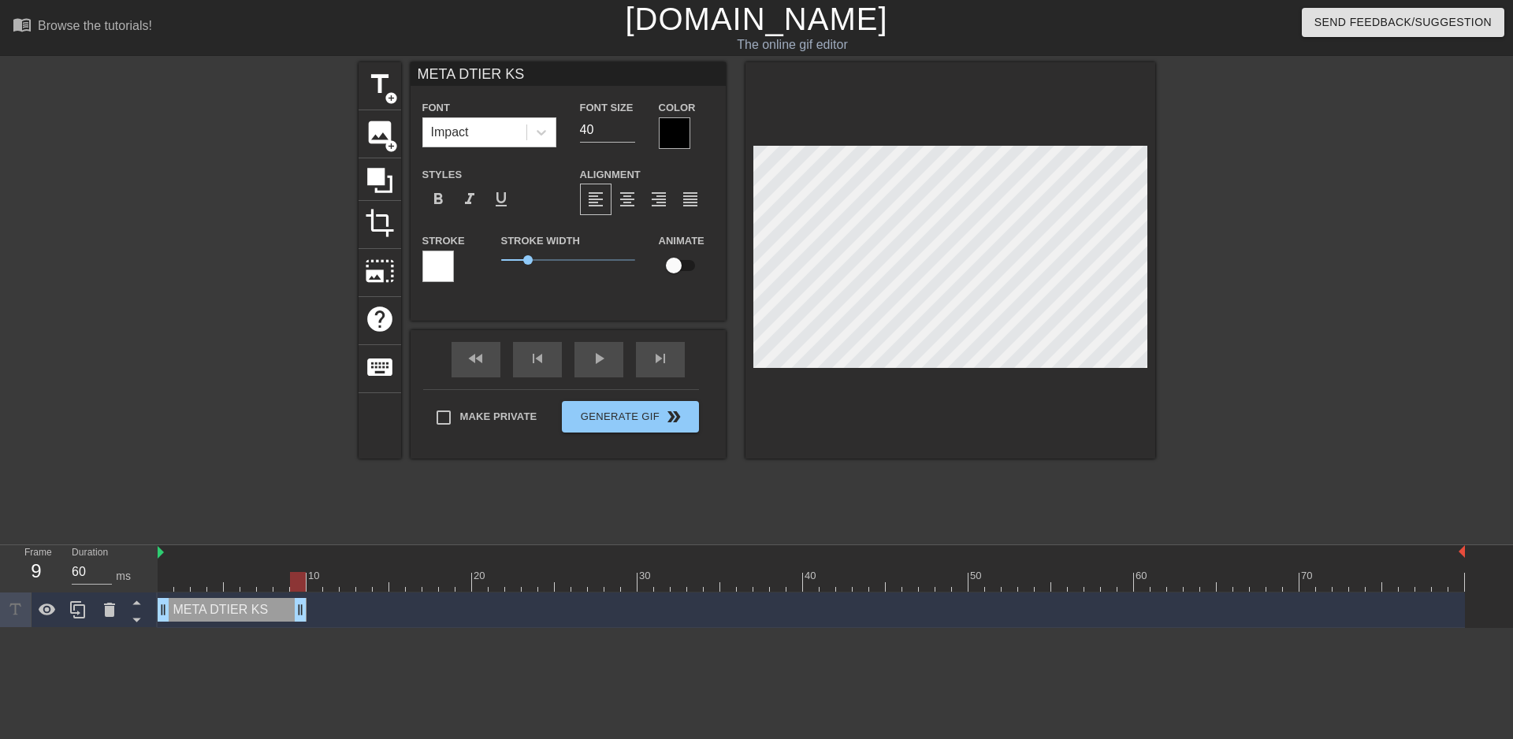
type textarea "META DTIER LKS"
type input "META DTIER LIKS"
type textarea "META DTIER LIKS"
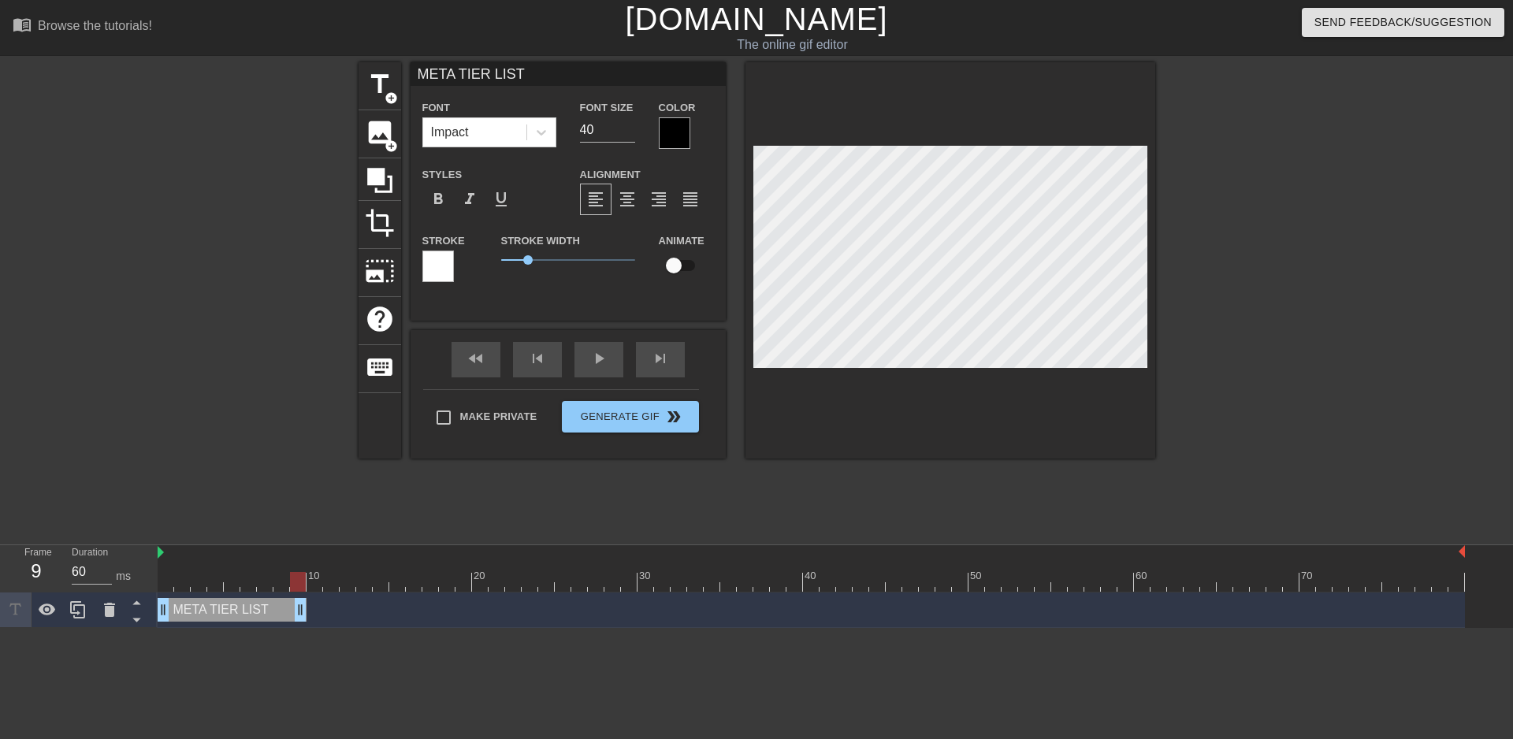
click at [448, 271] on div at bounding box center [438, 267] width 32 height 32
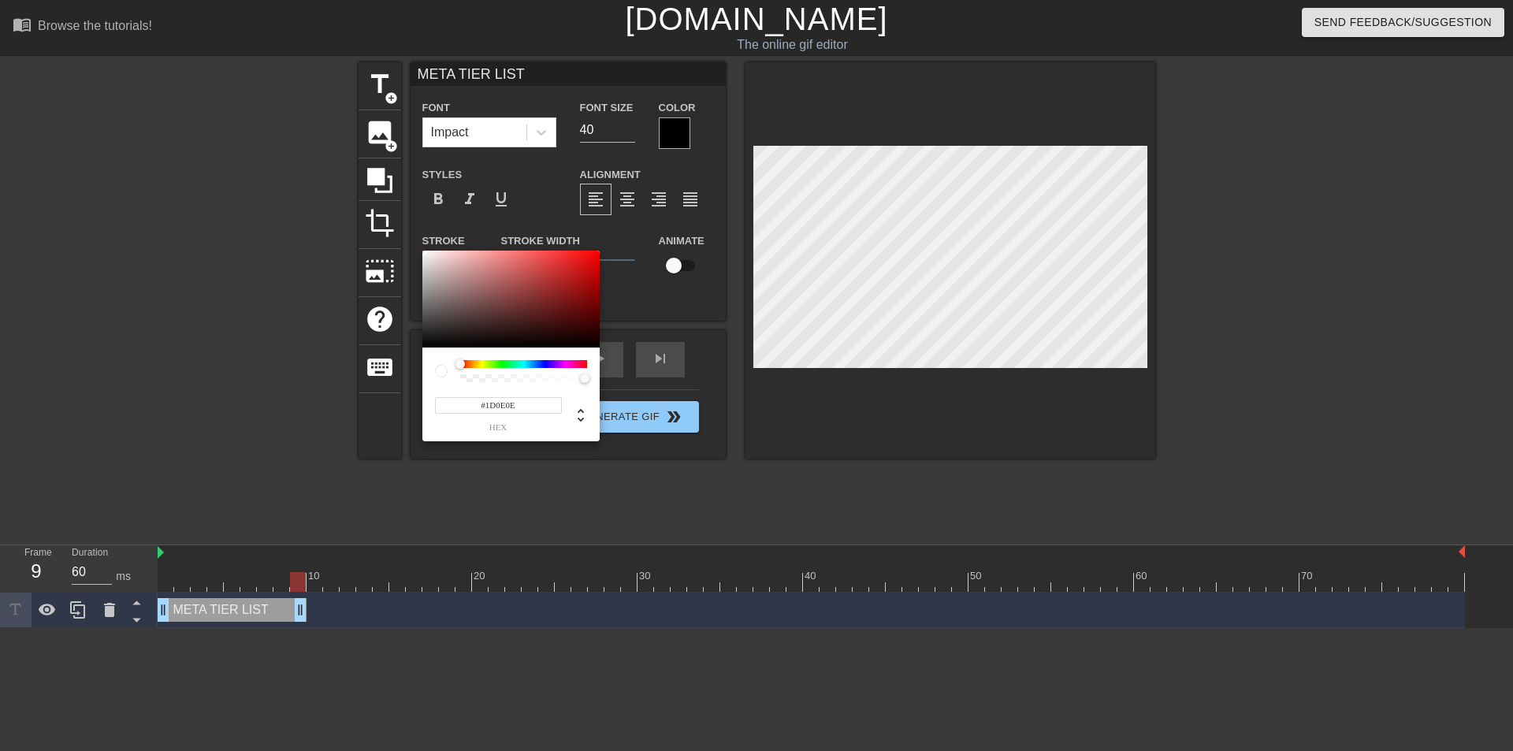
click at [514, 336] on div at bounding box center [510, 300] width 177 height 98
drag, startPoint x: 501, startPoint y: 333, endPoint x: 423, endPoint y: 251, distance: 113.7
click at [424, 256] on div at bounding box center [423, 260] width 9 height 9
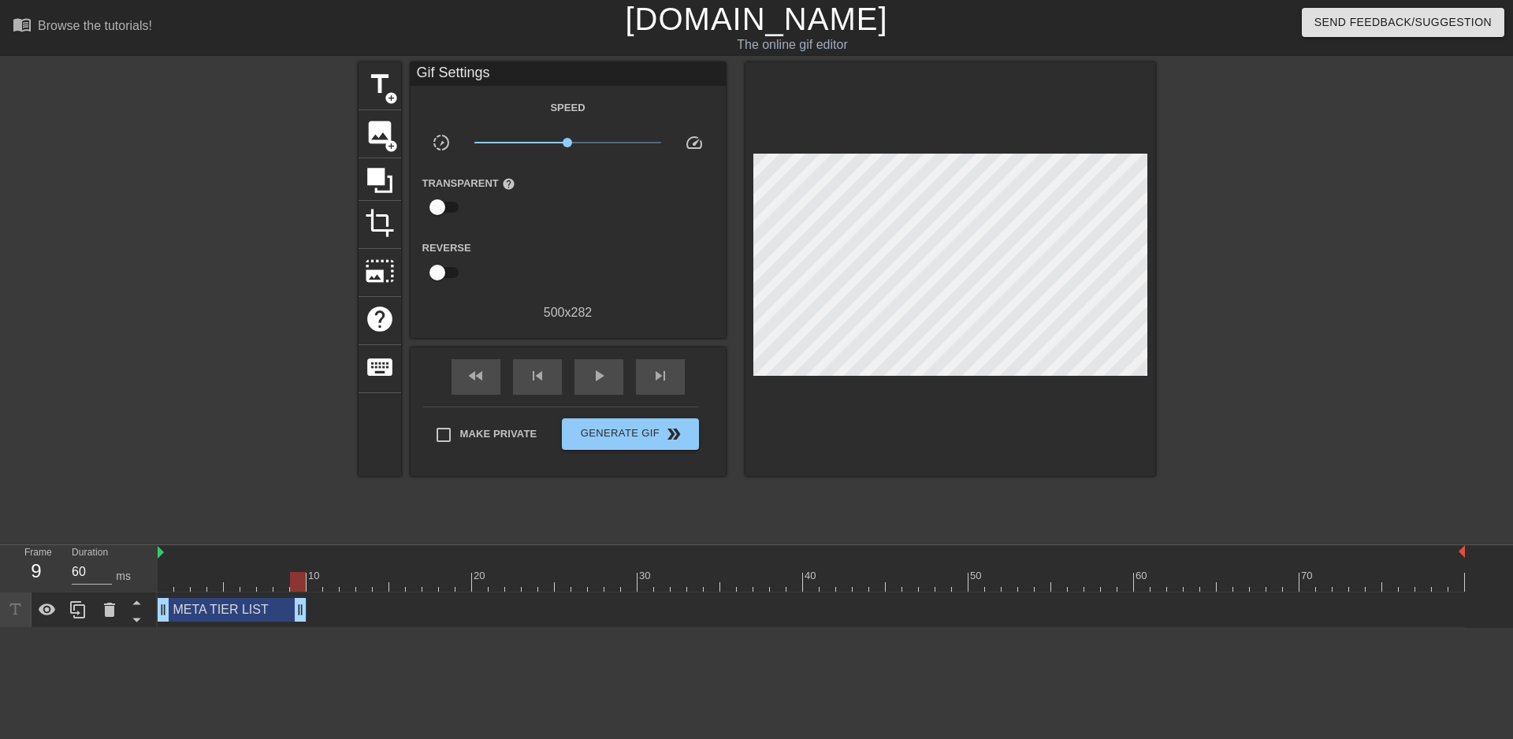
drag, startPoint x: 423, startPoint y: 246, endPoint x: 435, endPoint y: 247, distance: 11.9
click at [385, 129] on span "image" at bounding box center [380, 132] width 30 height 30
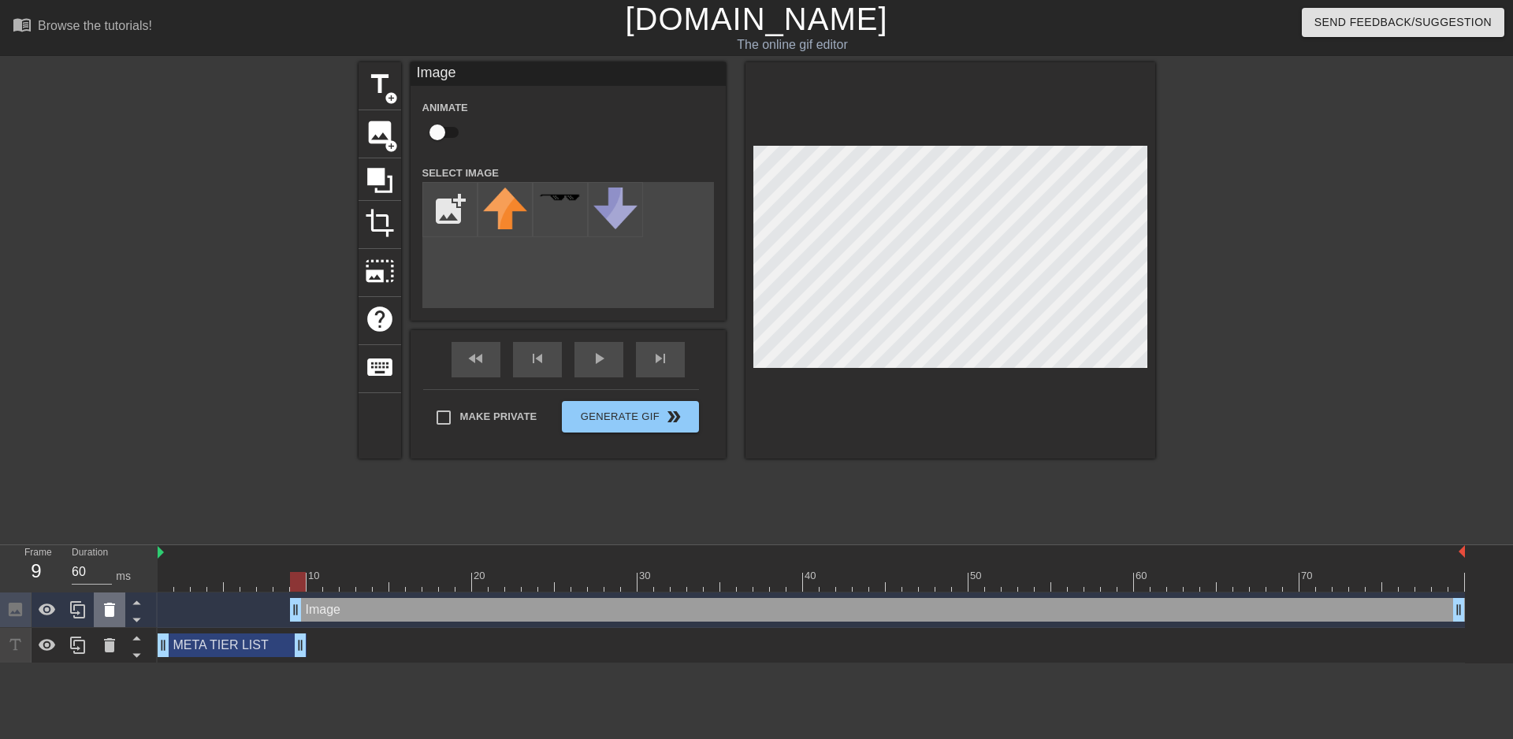
click at [100, 608] on icon at bounding box center [109, 609] width 19 height 19
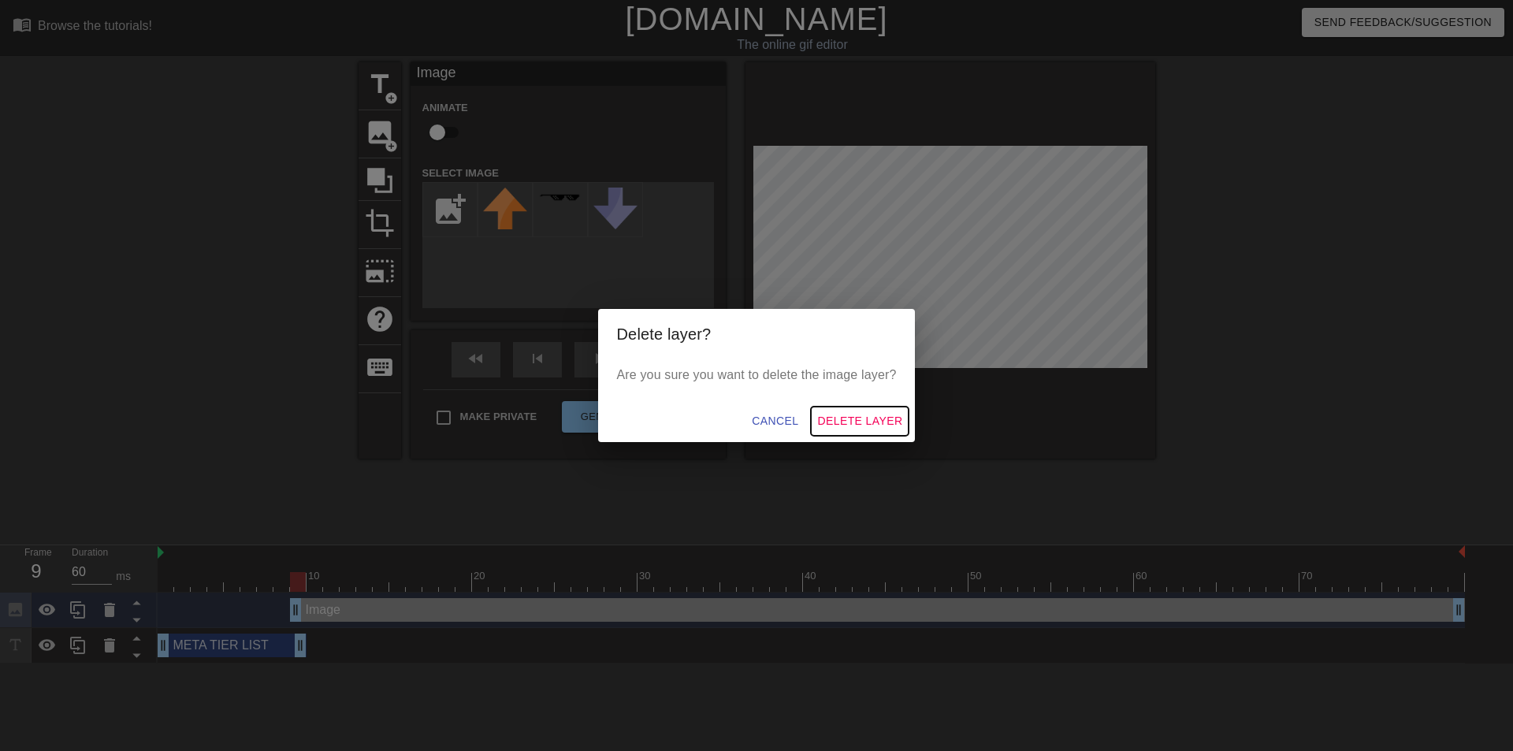
click at [886, 425] on span "Delete Layer" at bounding box center [859, 421] width 85 height 20
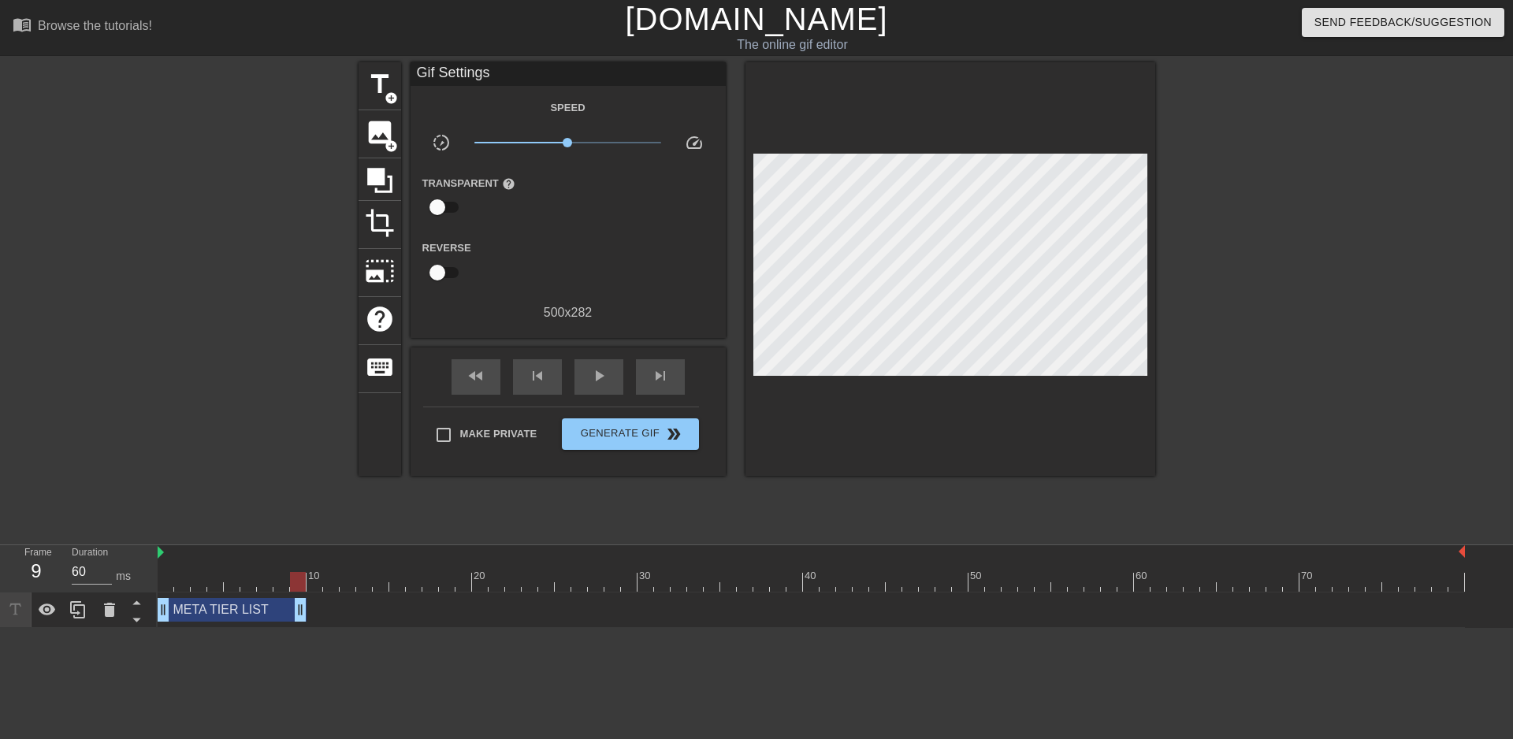
click at [211, 295] on div at bounding box center [221, 298] width 236 height 473
click at [586, 370] on div "play_arrow" at bounding box center [598, 376] width 49 height 35
click at [586, 370] on div "pause" at bounding box center [598, 376] width 49 height 35
click at [511, 373] on div "fast_rewind skip_previous play_arrow skip_next" at bounding box center [568, 376] width 257 height 59
click at [522, 370] on div "skip_previous" at bounding box center [537, 376] width 49 height 35
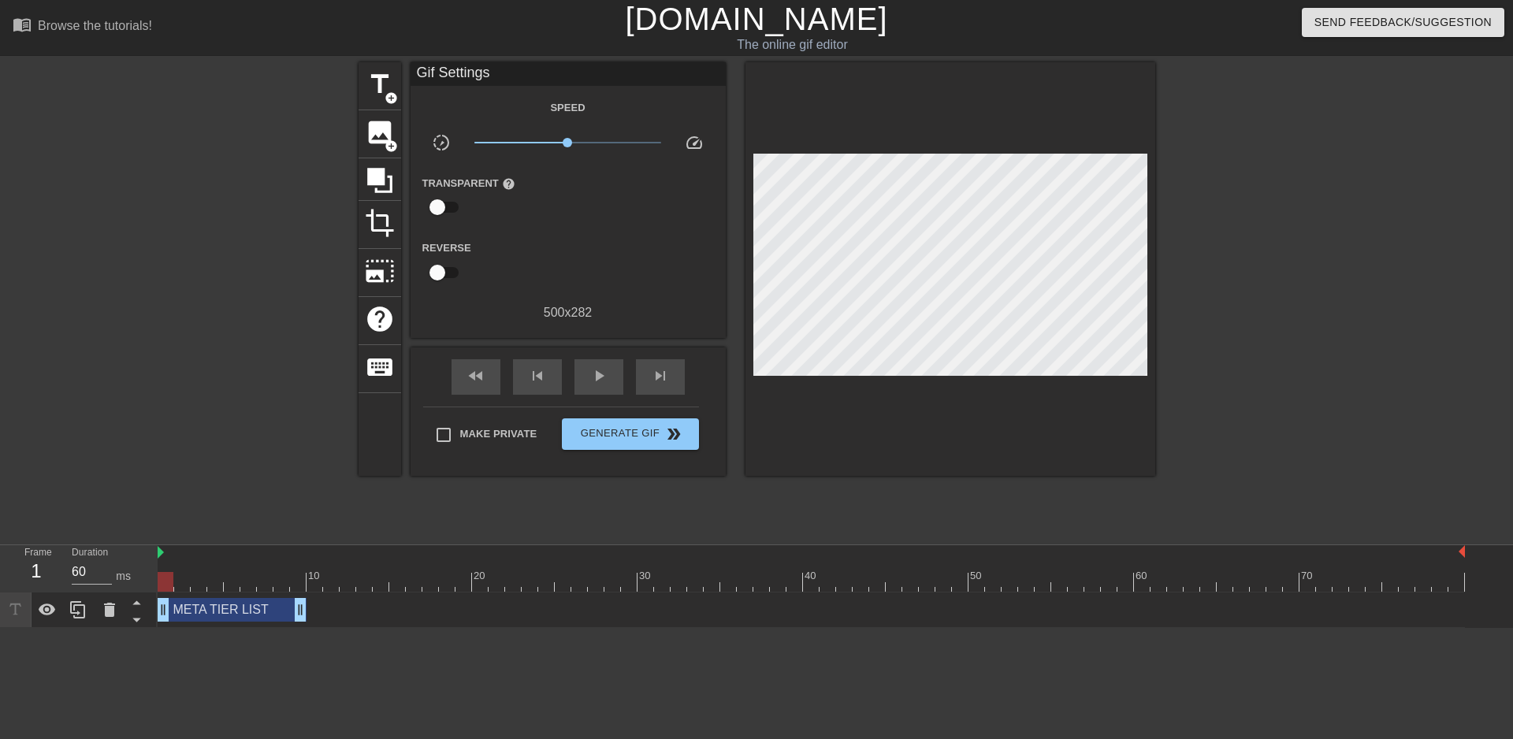
drag, startPoint x: 610, startPoint y: 581, endPoint x: 127, endPoint y: 591, distance: 483.1
click at [127, 591] on div "Frame 1 Duration 60 ms 10 20 30 40 50 60 70 META TIER LIST drag_handle drag_han…" at bounding box center [756, 586] width 1513 height 83
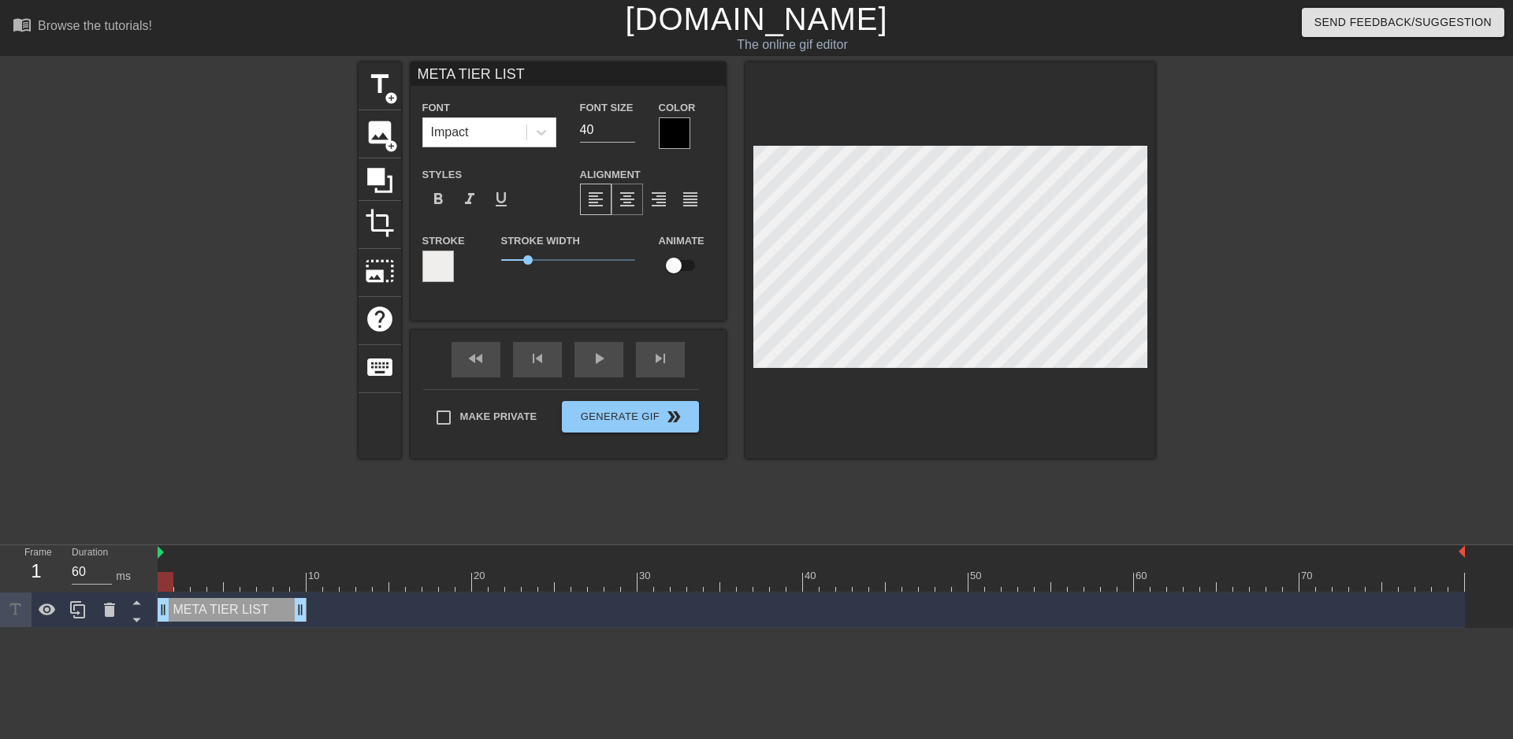
click at [633, 200] on span "format_align_center" at bounding box center [627, 199] width 19 height 19
click at [587, 351] on div "fast_rewind skip_previous play_arrow skip_next" at bounding box center [568, 359] width 257 height 59
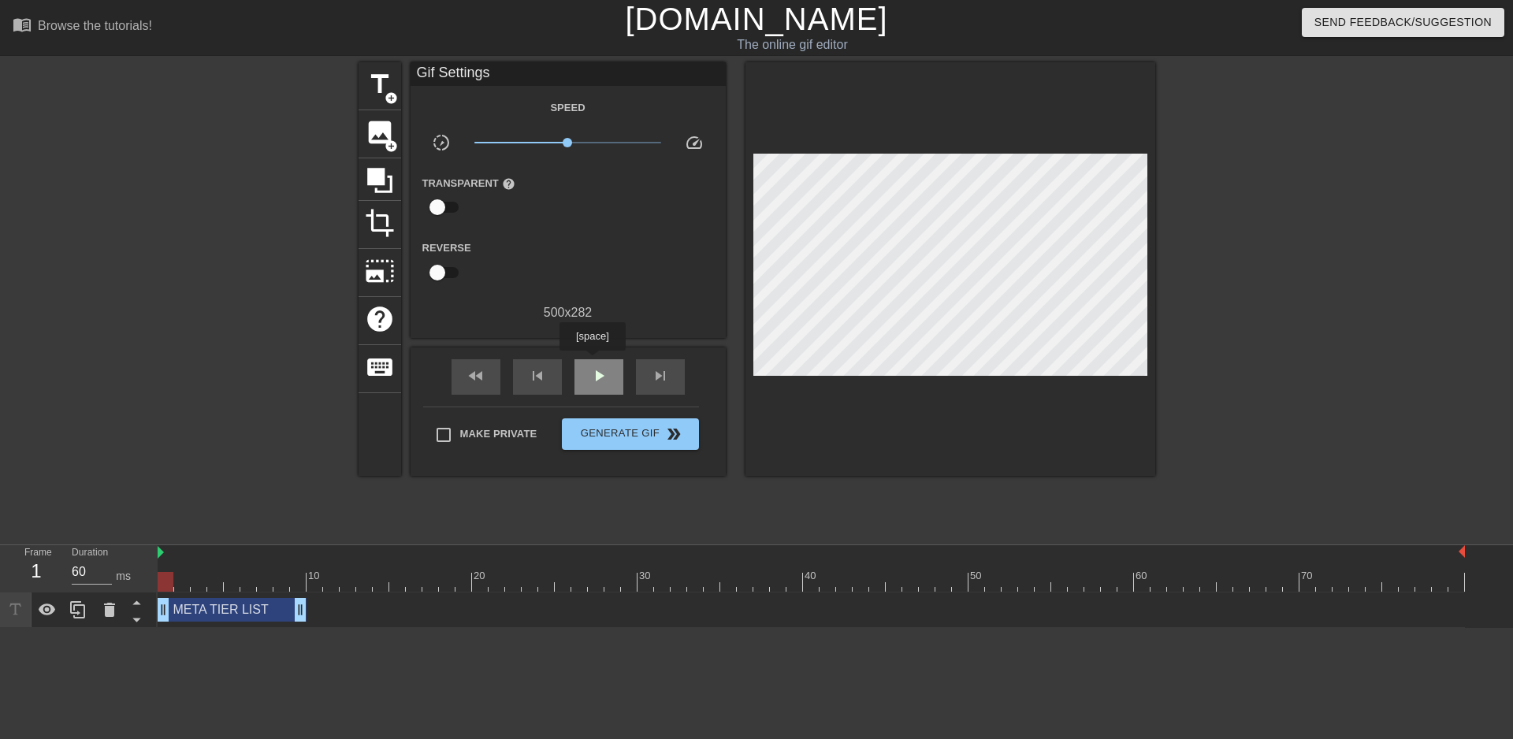
click at [592, 362] on div "play_arrow" at bounding box center [598, 376] width 49 height 35
click at [596, 372] on span "pause" at bounding box center [598, 375] width 19 height 19
drag, startPoint x: 415, startPoint y: 579, endPoint x: 338, endPoint y: 585, distance: 77.4
click at [338, 585] on div at bounding box center [331, 582] width 16 height 20
drag, startPoint x: 301, startPoint y: 611, endPoint x: 337, endPoint y: 604, distance: 36.9
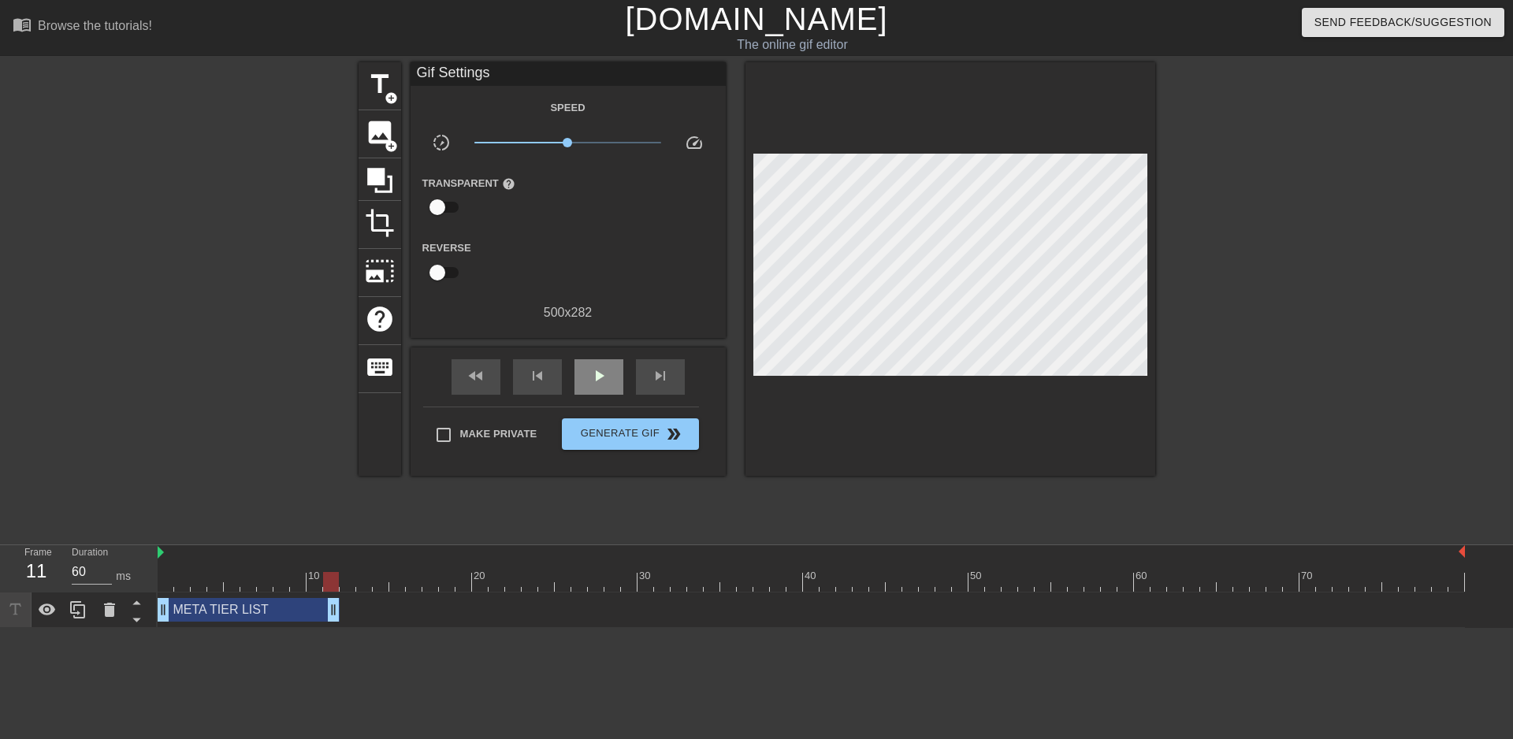
click at [599, 391] on div "play_arrow" at bounding box center [598, 376] width 49 height 35
click at [599, 391] on div "pause" at bounding box center [598, 376] width 49 height 35
click at [549, 375] on div "skip_previous" at bounding box center [537, 376] width 49 height 35
click at [589, 373] on span "play_arrow" at bounding box center [598, 375] width 19 height 19
click at [596, 376] on span "pause" at bounding box center [598, 375] width 19 height 19
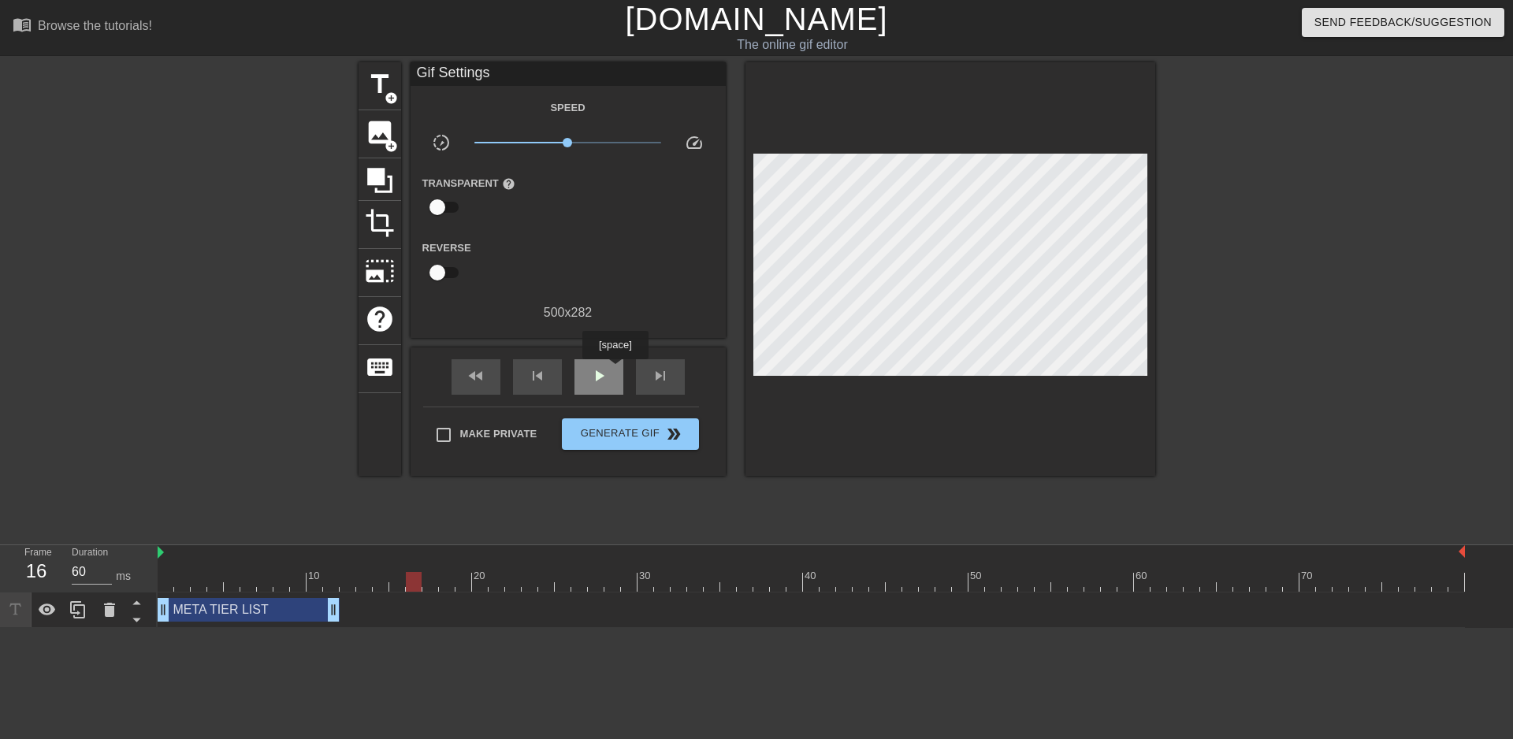
click at [615, 370] on div "play_arrow" at bounding box center [598, 376] width 49 height 35
click at [615, 370] on div "pause" at bounding box center [598, 376] width 49 height 35
drag, startPoint x: 500, startPoint y: 578, endPoint x: 407, endPoint y: 578, distance: 93.8
click at [405, 578] on div at bounding box center [397, 582] width 16 height 20
click at [388, 134] on span "image" at bounding box center [380, 132] width 30 height 30
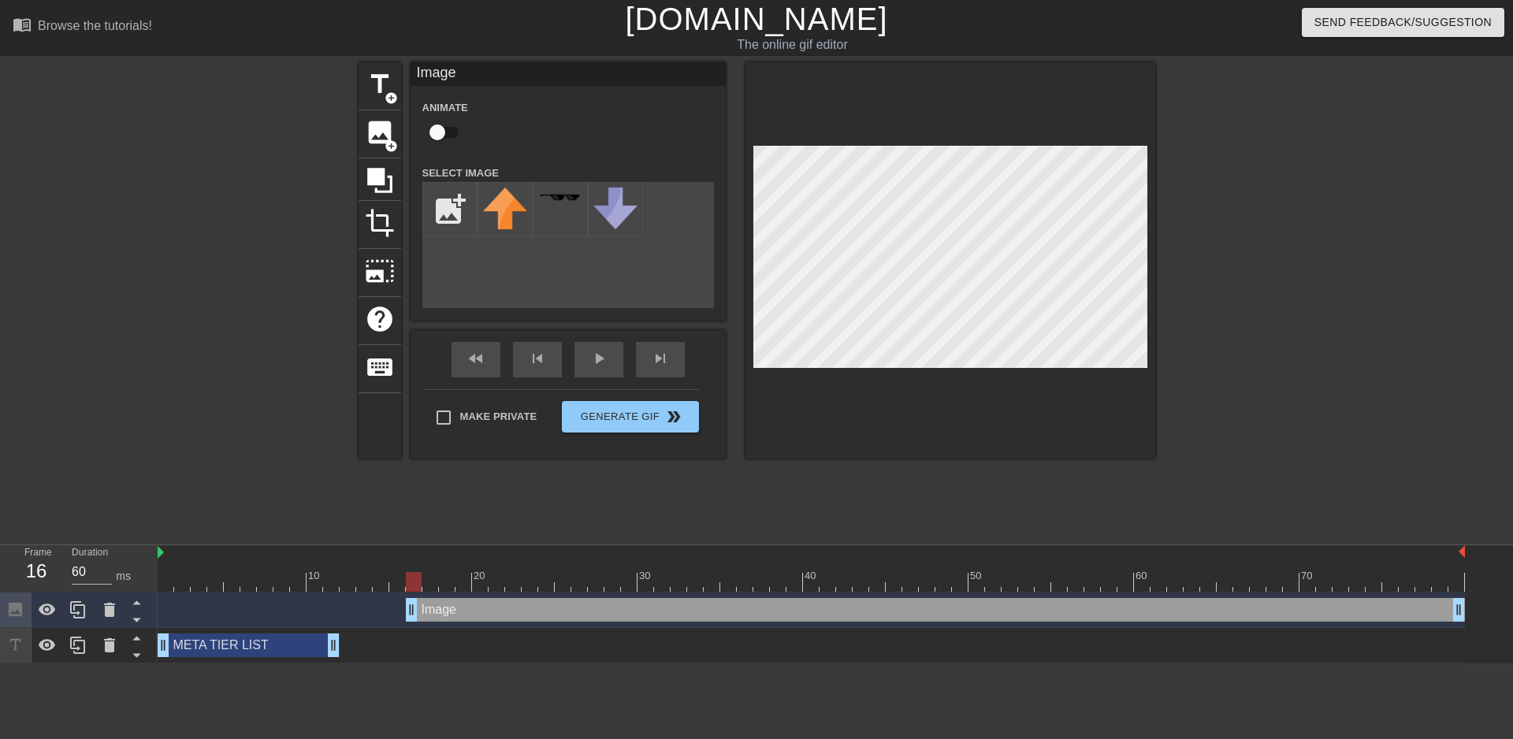
click at [21, 618] on icon at bounding box center [15, 609] width 18 height 18
click at [575, 291] on div "add_photo_alternate" at bounding box center [568, 245] width 292 height 126
click at [440, 223] on input "file" at bounding box center [450, 210] width 54 height 54
click at [499, 204] on img at bounding box center [505, 200] width 44 height 24
drag, startPoint x: 410, startPoint y: 608, endPoint x: 347, endPoint y: 606, distance: 63.1
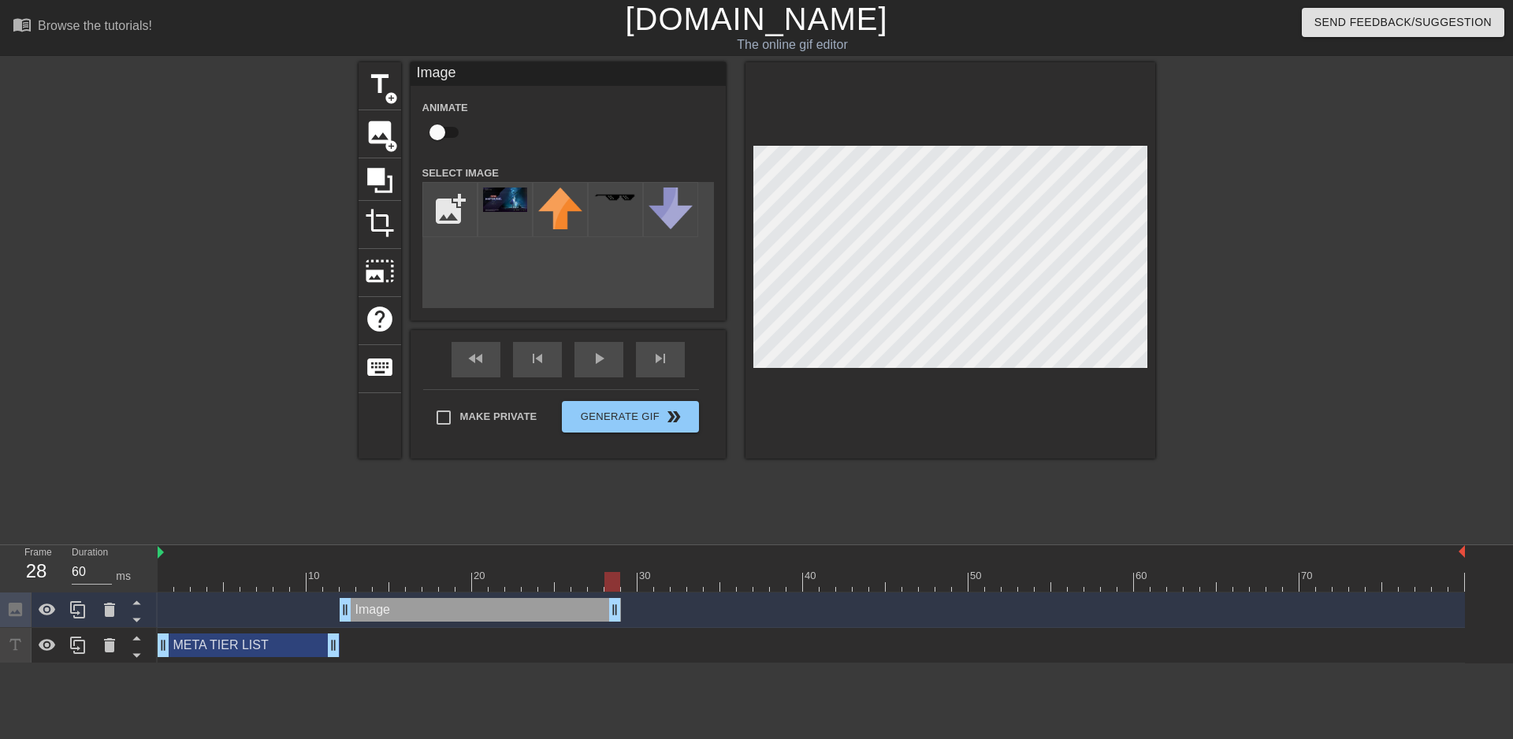
drag, startPoint x: 1458, startPoint y: 605, endPoint x: 615, endPoint y: 615, distance: 843.1
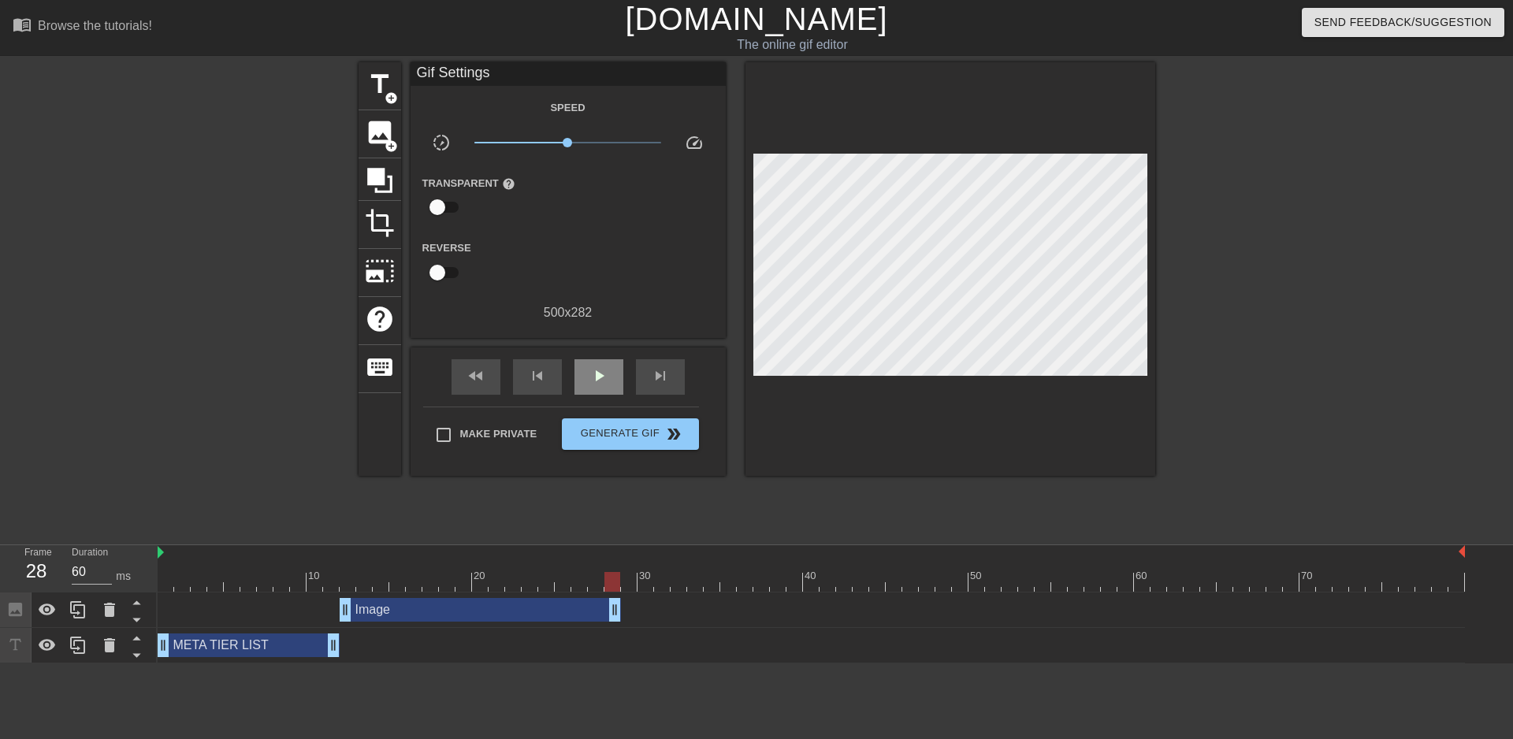
click at [589, 369] on span "play_arrow" at bounding box center [598, 375] width 19 height 19
click at [596, 369] on span "pause" at bounding box center [598, 375] width 19 height 19
drag, startPoint x: 615, startPoint y: 608, endPoint x: 656, endPoint y: 606, distance: 41.8
click at [656, 608] on div "Image drag_handle drag_handle" at bounding box center [811, 610] width 1307 height 24
click at [591, 373] on span "play_arrow" at bounding box center [598, 375] width 19 height 19
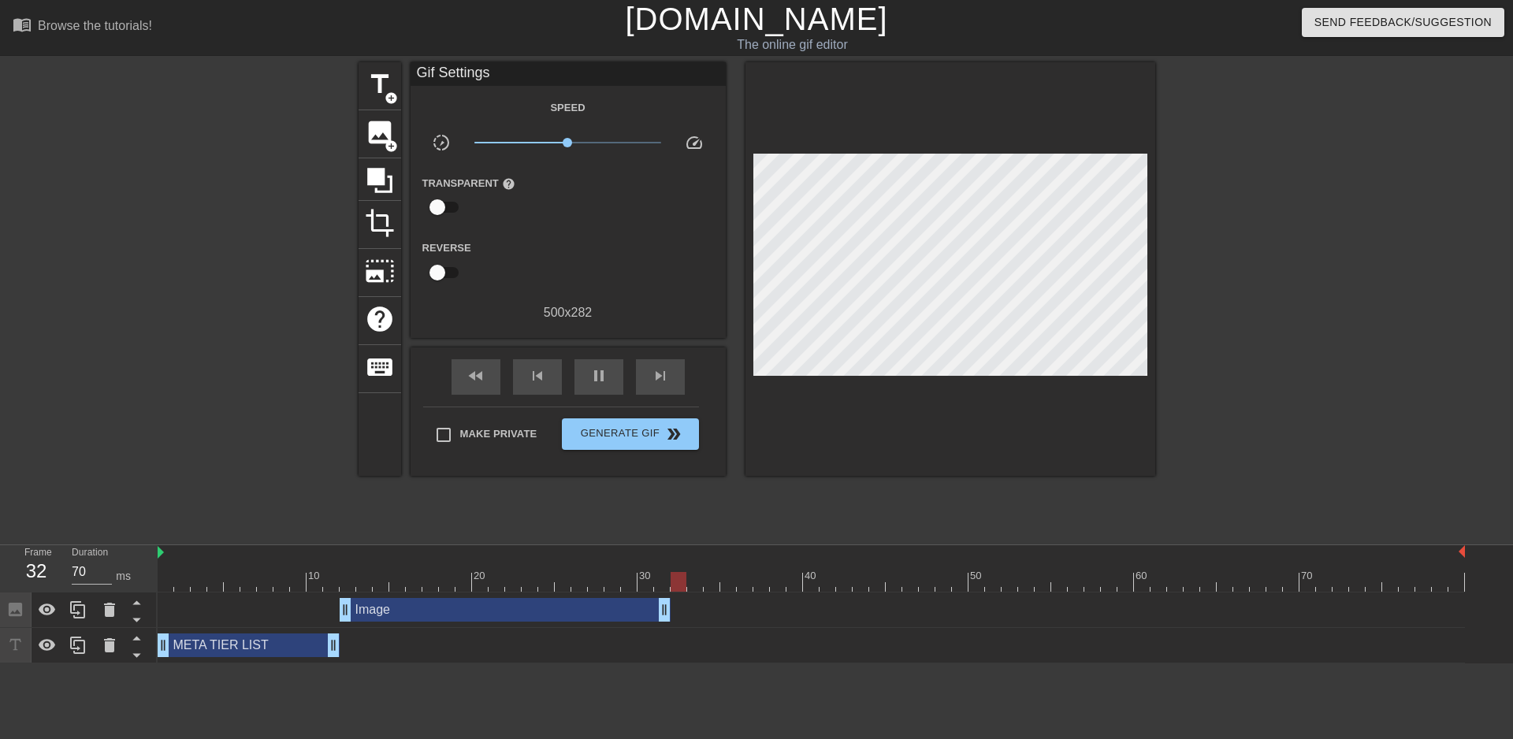
drag, startPoint x: 652, startPoint y: 602, endPoint x: 661, endPoint y: 601, distance: 8.7
click at [300, 575] on div at bounding box center [811, 582] width 1307 height 20
click at [612, 368] on div "play_arrow" at bounding box center [598, 376] width 49 height 35
click at [694, 584] on div at bounding box center [811, 582] width 1307 height 20
click at [678, 586] on div at bounding box center [811, 582] width 1307 height 20
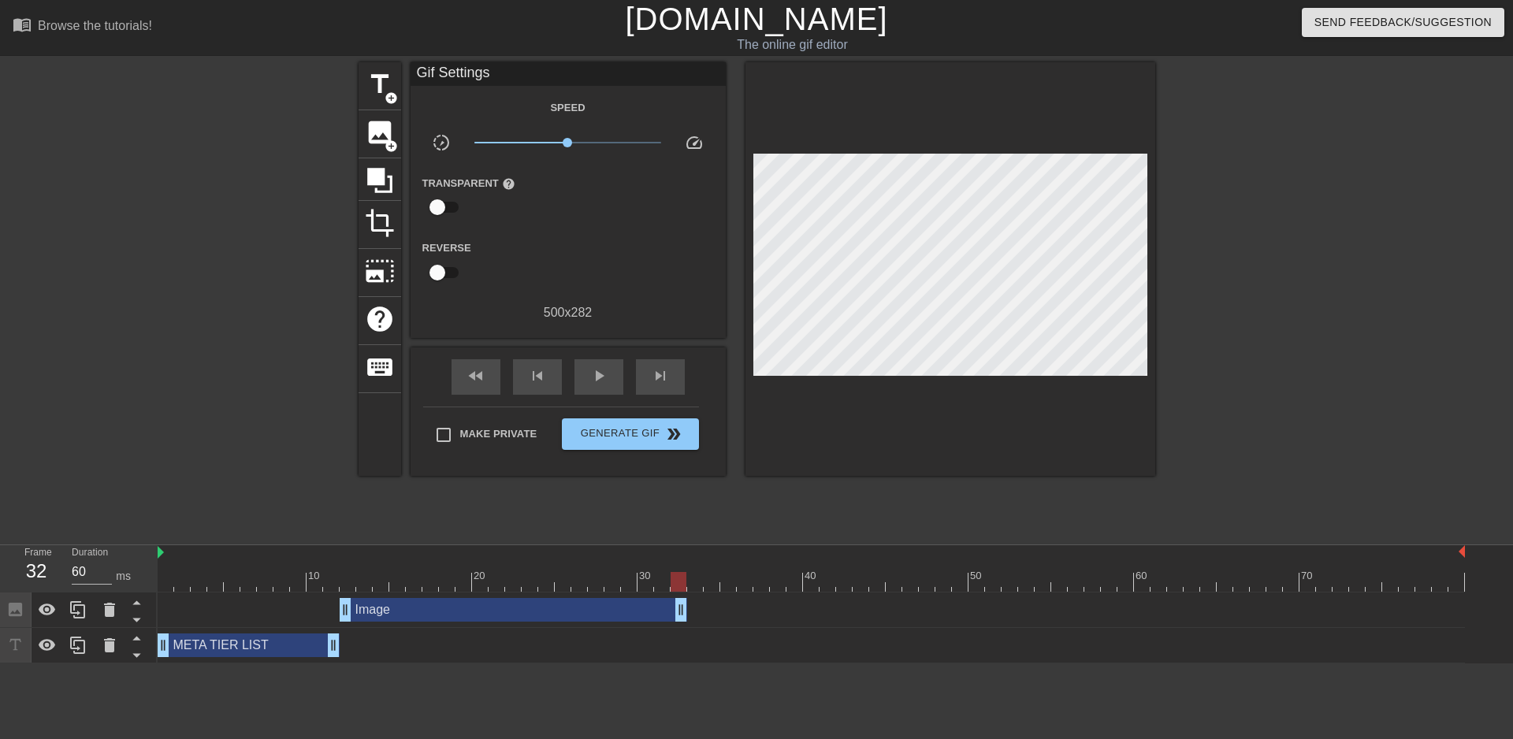
drag, startPoint x: 667, startPoint y: 617, endPoint x: 681, endPoint y: 615, distance: 14.3
click at [703, 585] on div at bounding box center [811, 582] width 1307 height 20
click at [711, 585] on div at bounding box center [811, 582] width 1307 height 20
click at [728, 586] on div at bounding box center [811, 582] width 1307 height 20
click at [741, 585] on div at bounding box center [811, 582] width 1307 height 20
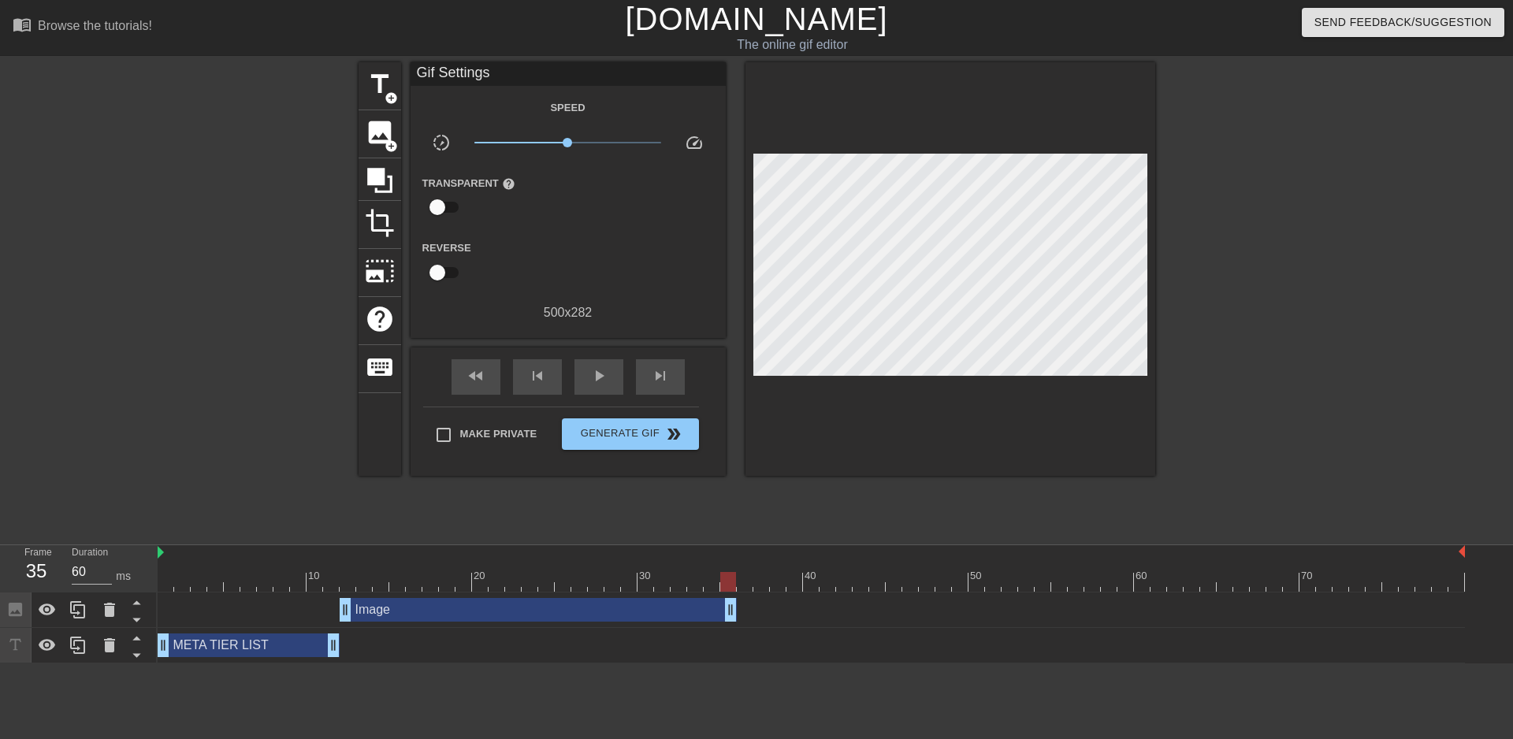
drag, startPoint x: 682, startPoint y: 609, endPoint x: 724, endPoint y: 606, distance: 41.9
click at [370, 578] on div at bounding box center [811, 582] width 1307 height 20
click at [611, 377] on div "play_arrow" at bounding box center [598, 376] width 49 height 35
click at [610, 377] on div "pause" at bounding box center [598, 376] width 49 height 35
click at [740, 608] on div "Image drag_handle drag_handle" at bounding box center [811, 610] width 1307 height 24
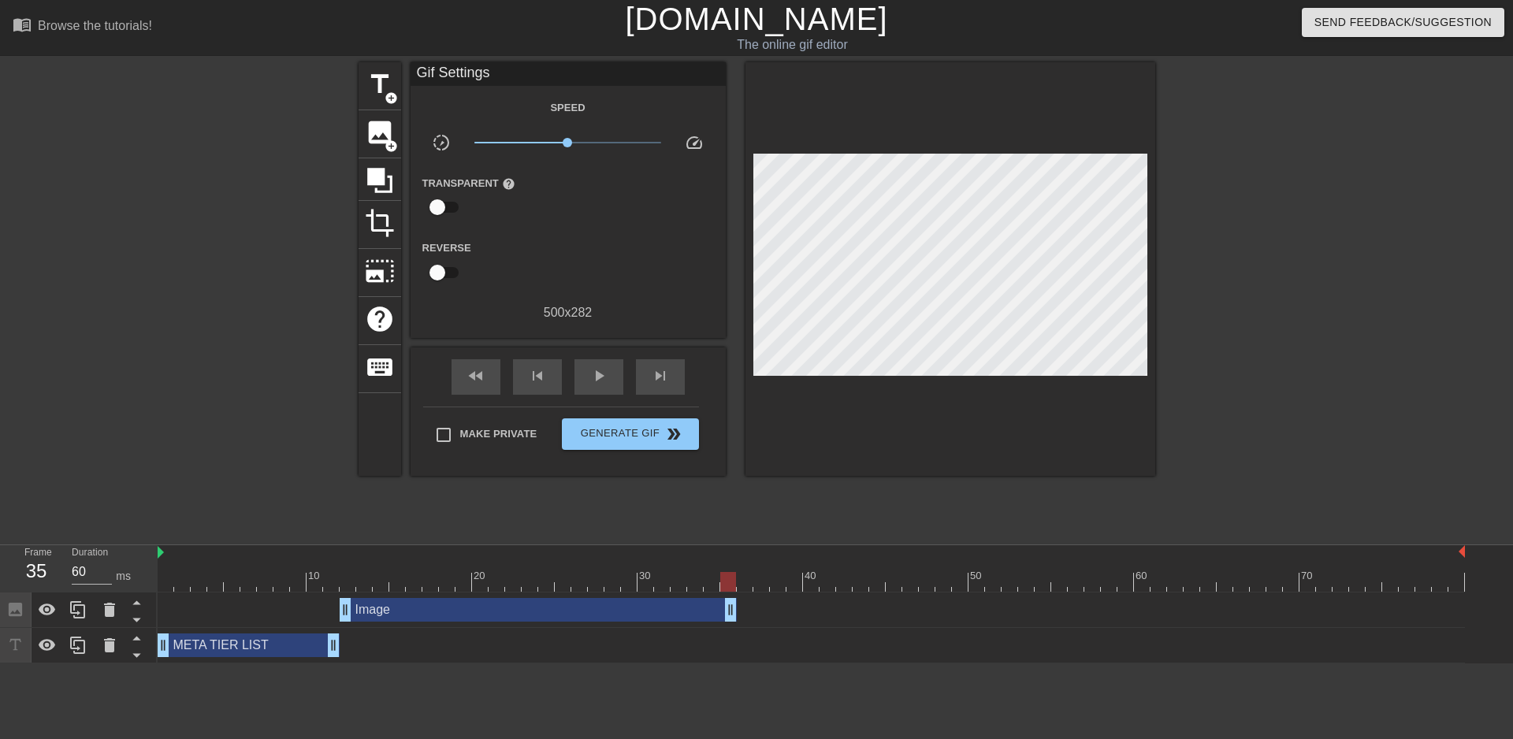
click at [747, 582] on div at bounding box center [811, 582] width 1307 height 20
click at [376, 136] on span "image" at bounding box center [380, 132] width 30 height 30
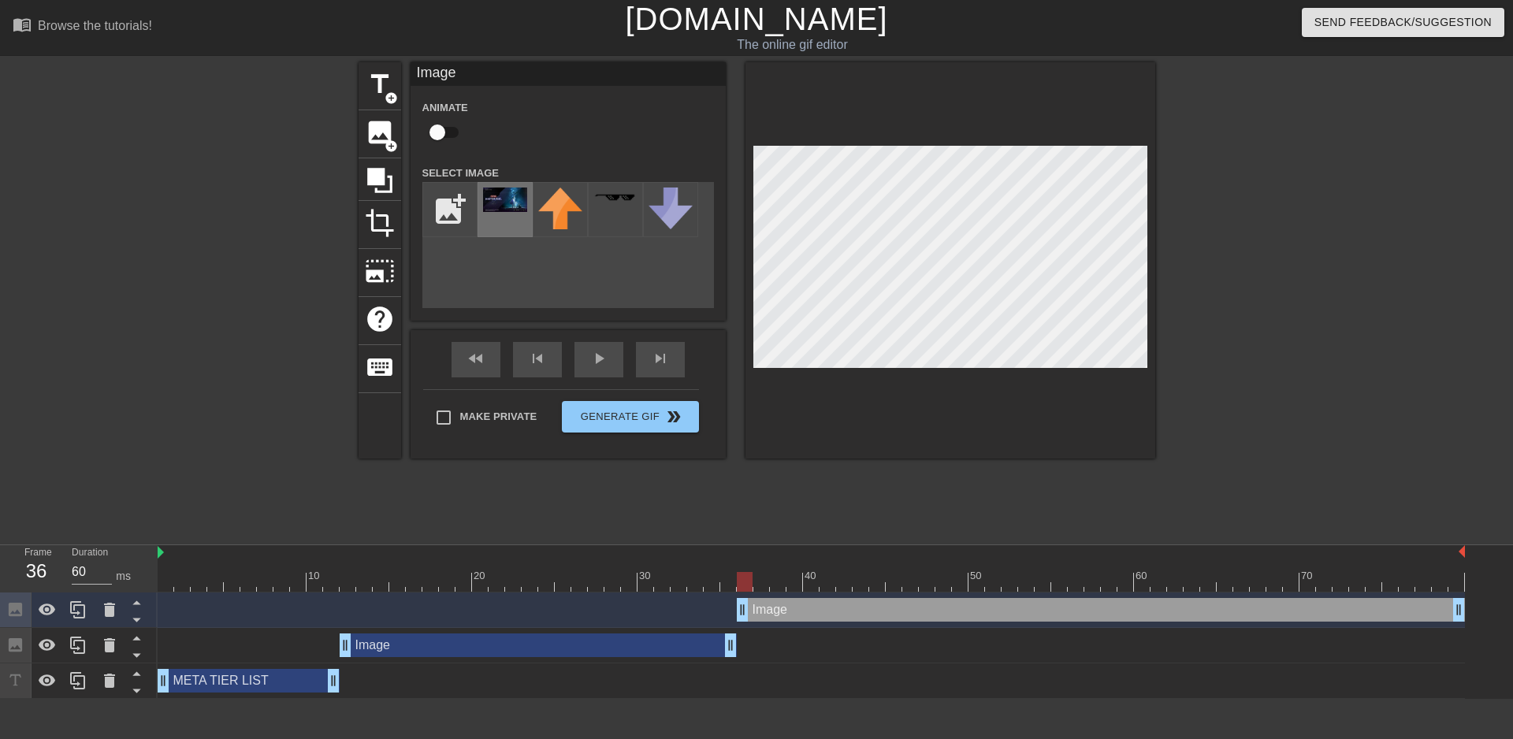
click at [487, 196] on img at bounding box center [505, 200] width 44 height 24
click at [611, 589] on div at bounding box center [811, 582] width 1307 height 20
click at [604, 362] on div "play_arrow" at bounding box center [598, 359] width 49 height 35
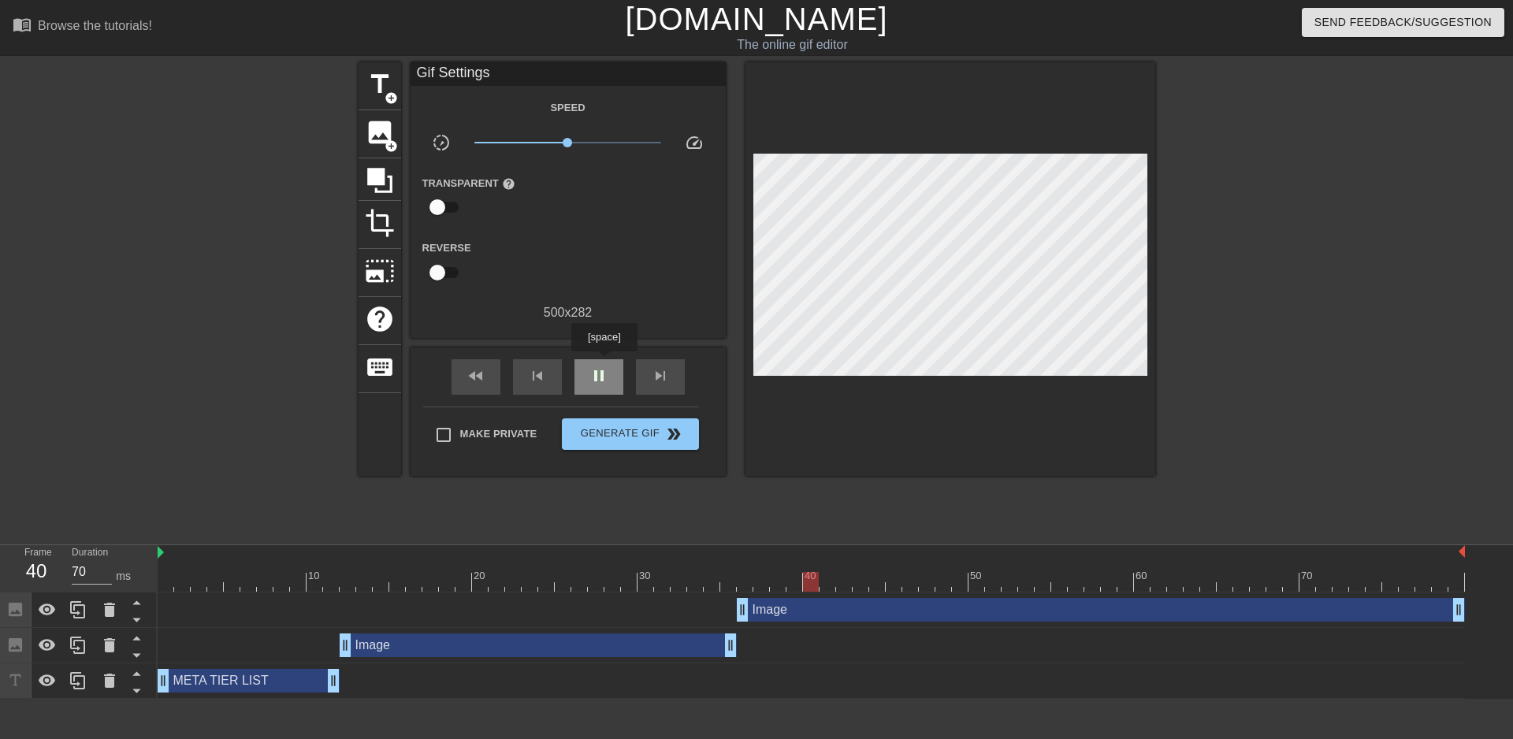
click at [604, 362] on div "pause" at bounding box center [598, 376] width 49 height 35
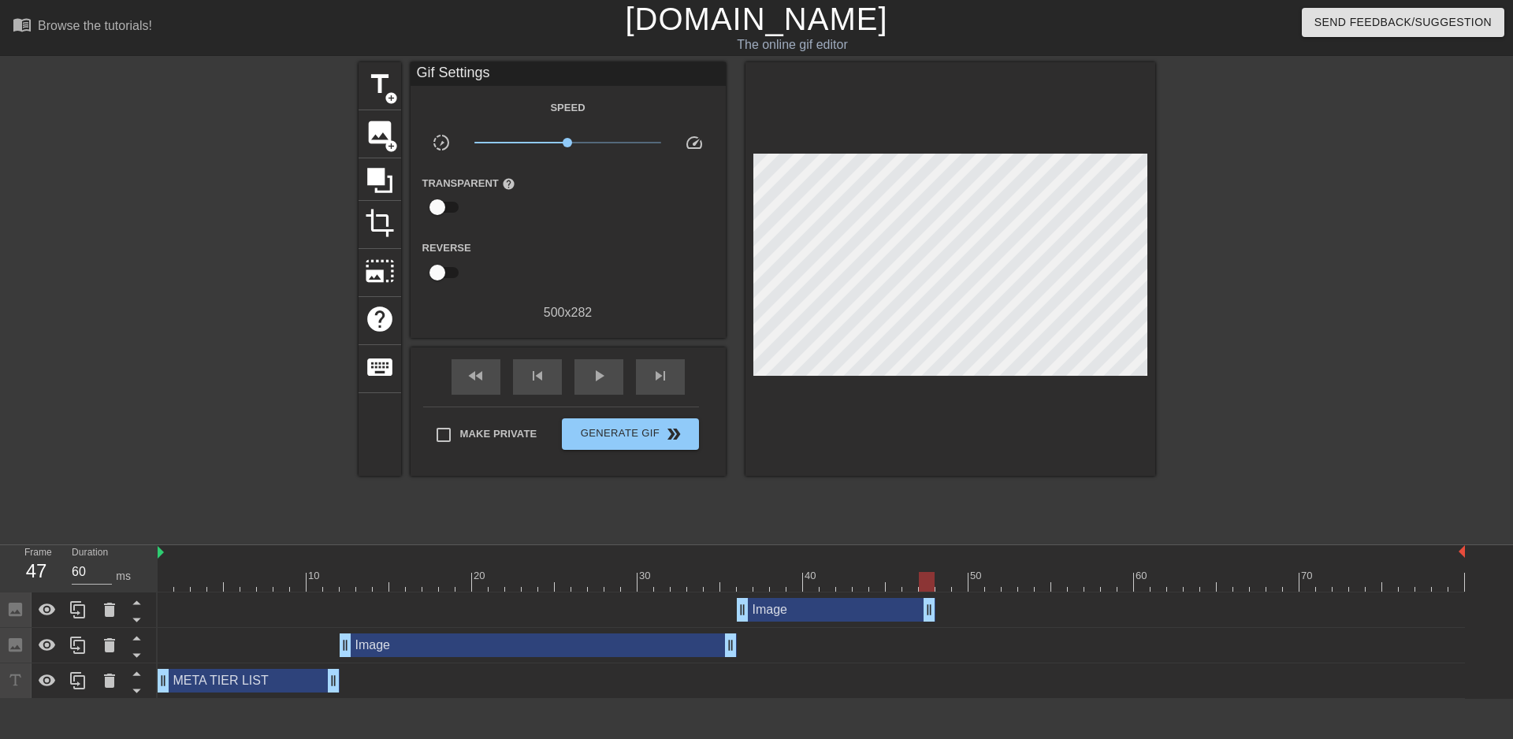
drag, startPoint x: 1458, startPoint y: 611, endPoint x: 748, endPoint y: 631, distance: 709.4
click at [748, 631] on div "Image drag_handle drag_handle Image drag_handle drag_handle META TIER LIST drag…" at bounding box center [835, 645] width 1355 height 106
drag, startPoint x: 787, startPoint y: 607, endPoint x: 770, endPoint y: 618, distance: 20.5
click at [774, 618] on div "Image drag_handle drag_handle" at bounding box center [811, 610] width 1307 height 24
drag, startPoint x: 752, startPoint y: 611, endPoint x: 767, endPoint y: 612, distance: 15.8
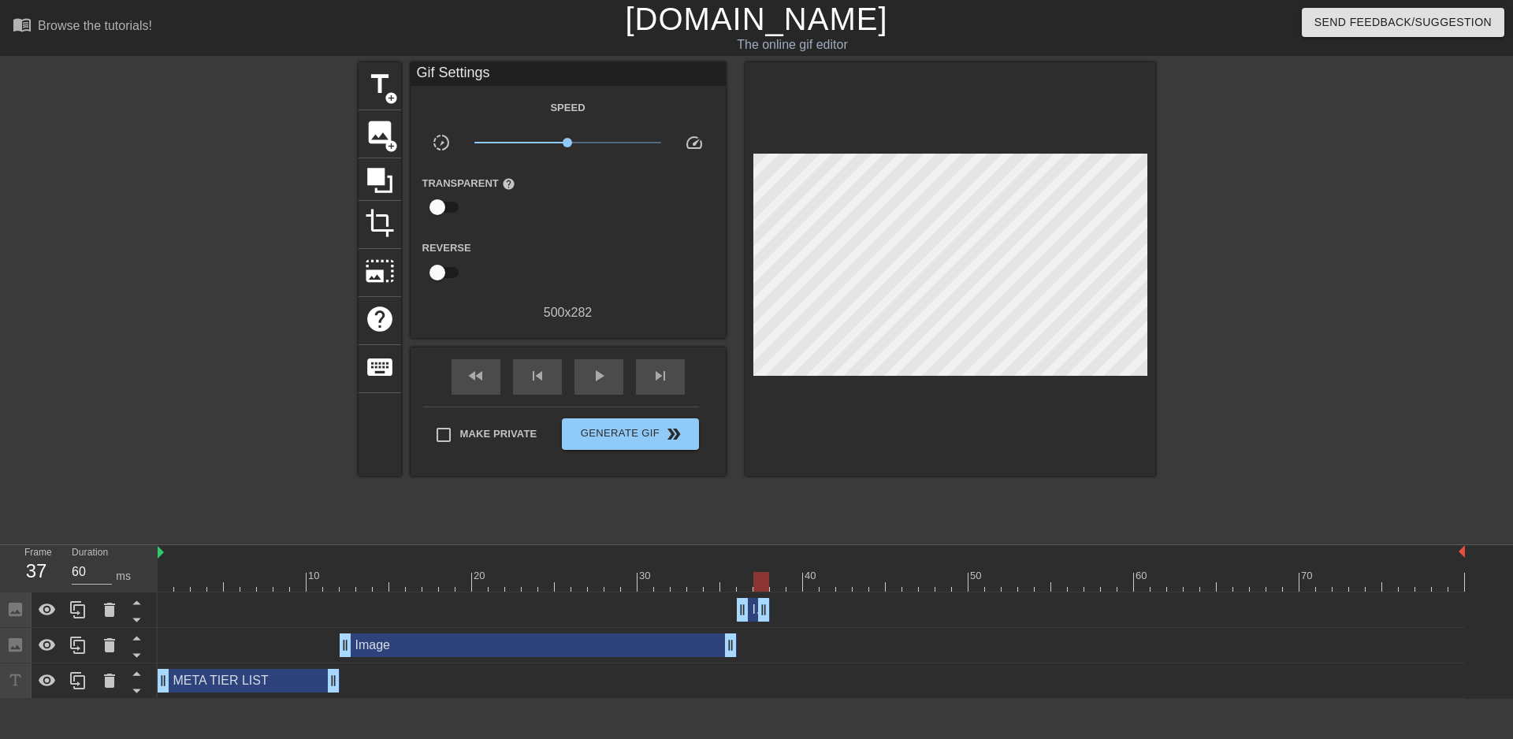
click at [771, 611] on div "Image drag_handle drag_handle" at bounding box center [811, 610] width 1307 height 24
click at [107, 649] on icon at bounding box center [109, 645] width 11 height 14
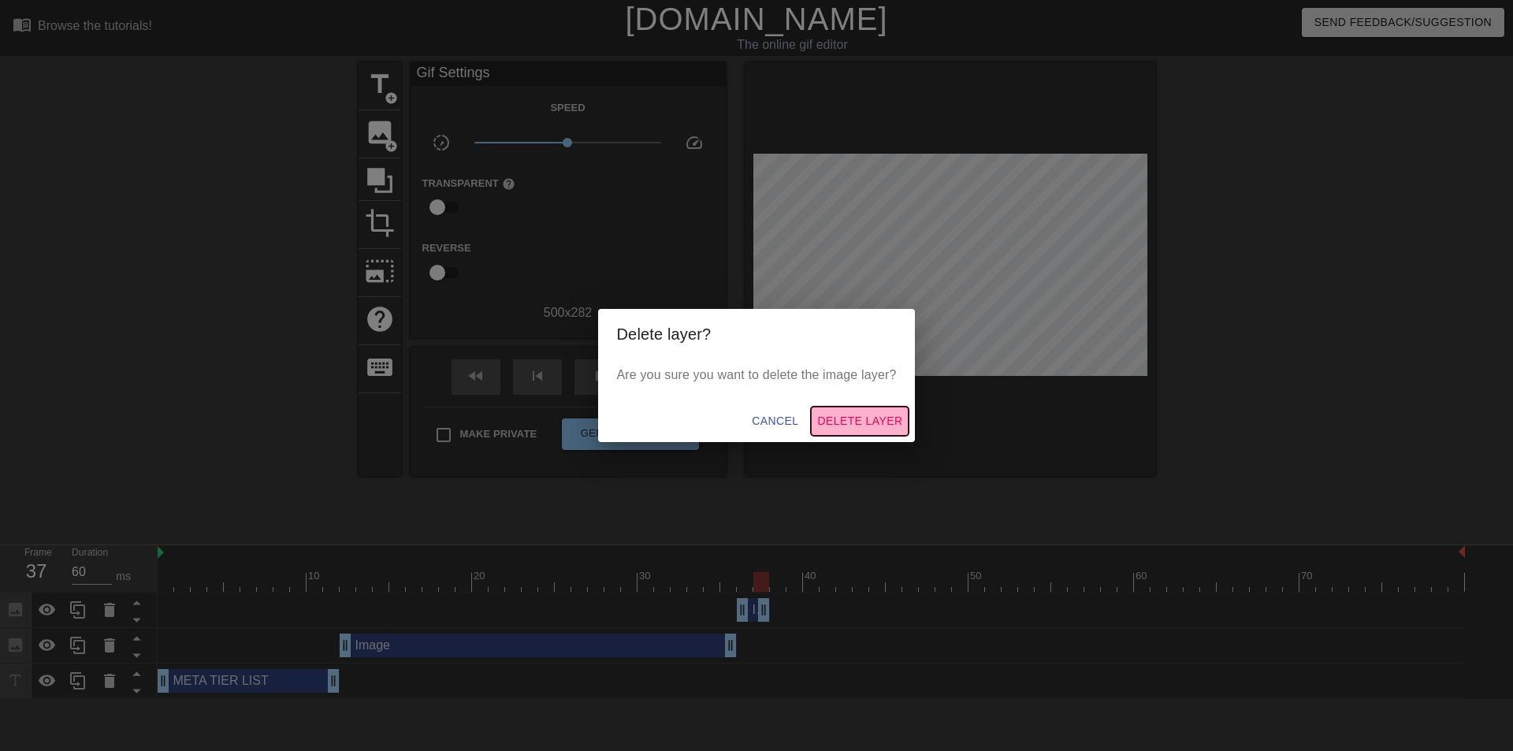
click at [854, 418] on span "Delete Layer" at bounding box center [859, 421] width 85 height 20
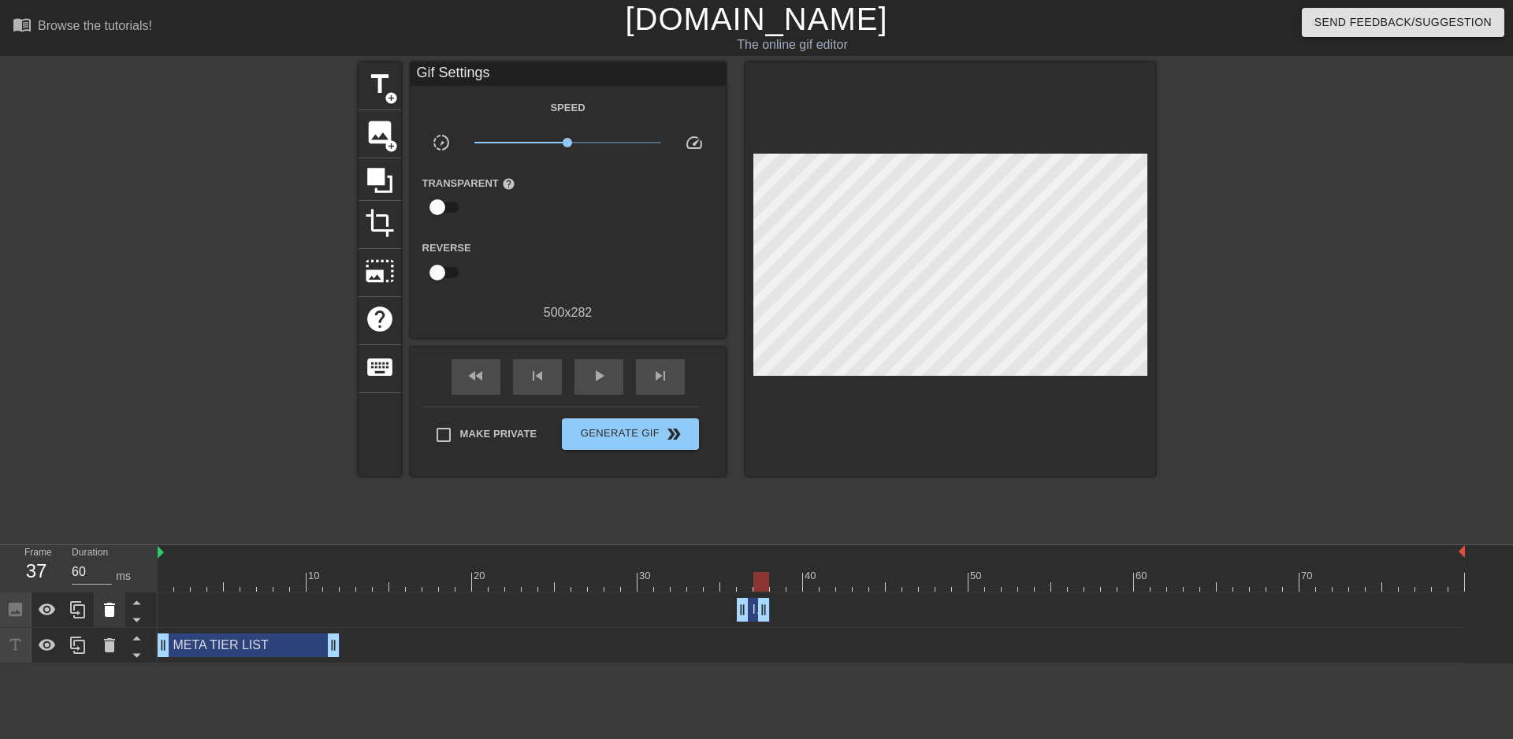
click at [118, 610] on icon at bounding box center [109, 609] width 19 height 19
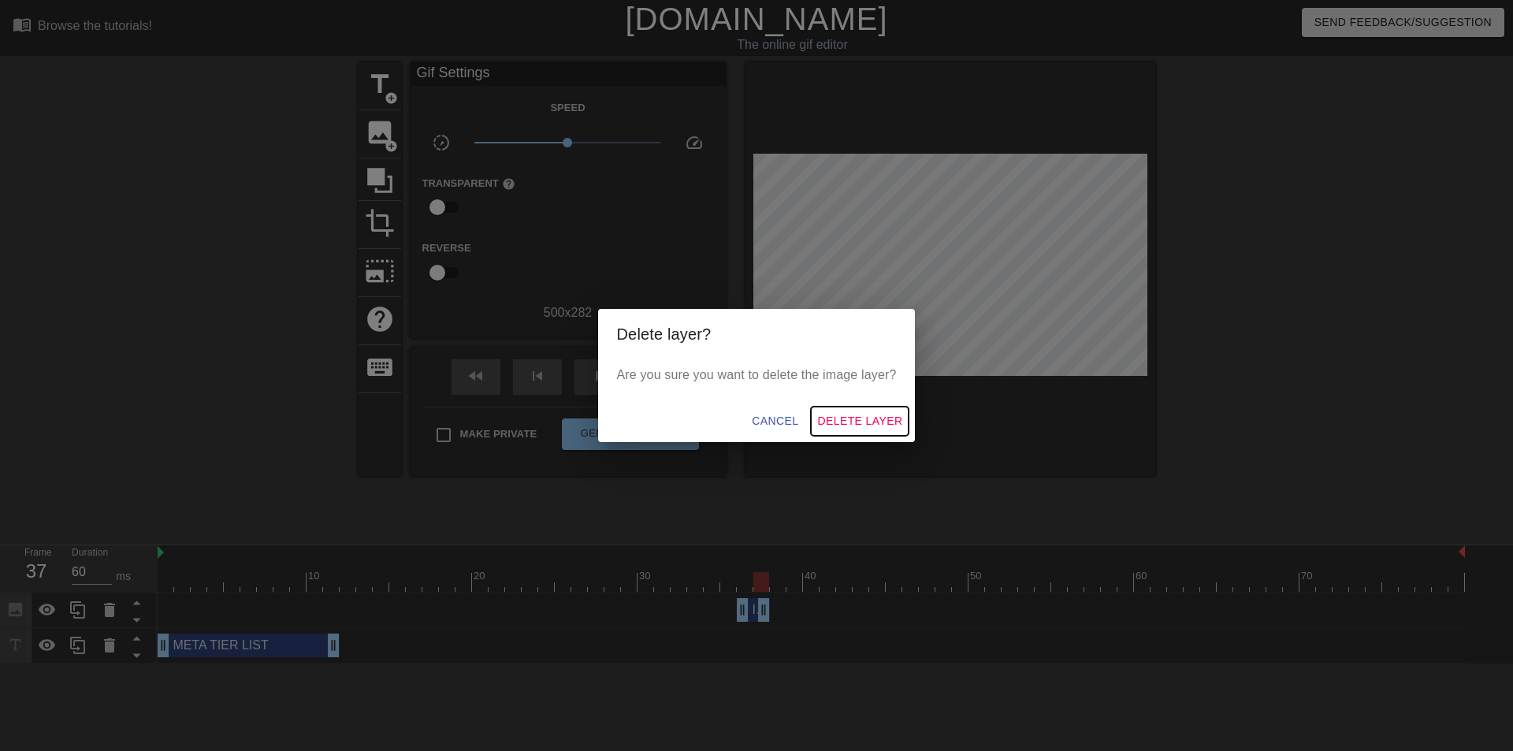
click at [865, 410] on button "Delete Layer" at bounding box center [860, 421] width 98 height 29
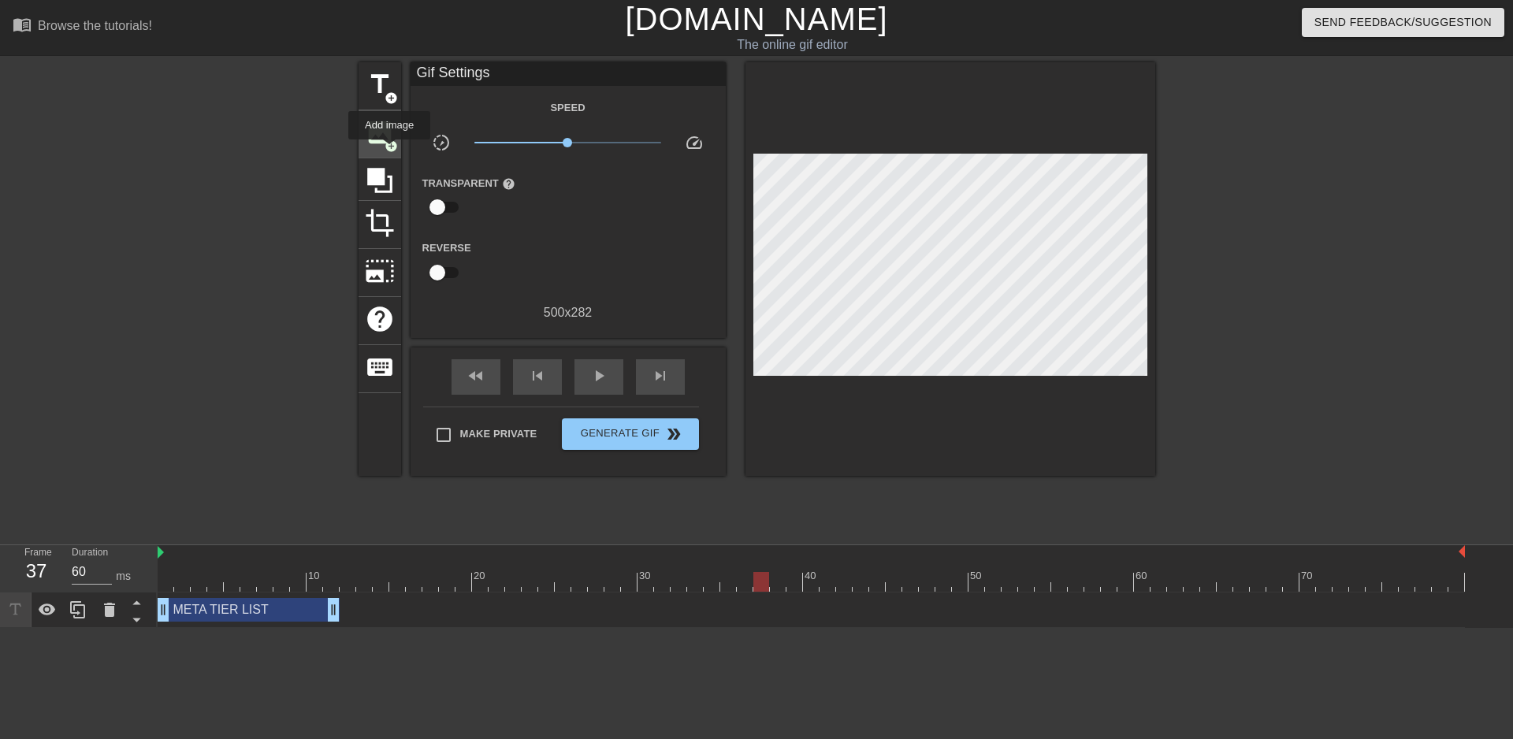
click at [380, 131] on span "image" at bounding box center [380, 132] width 30 height 30
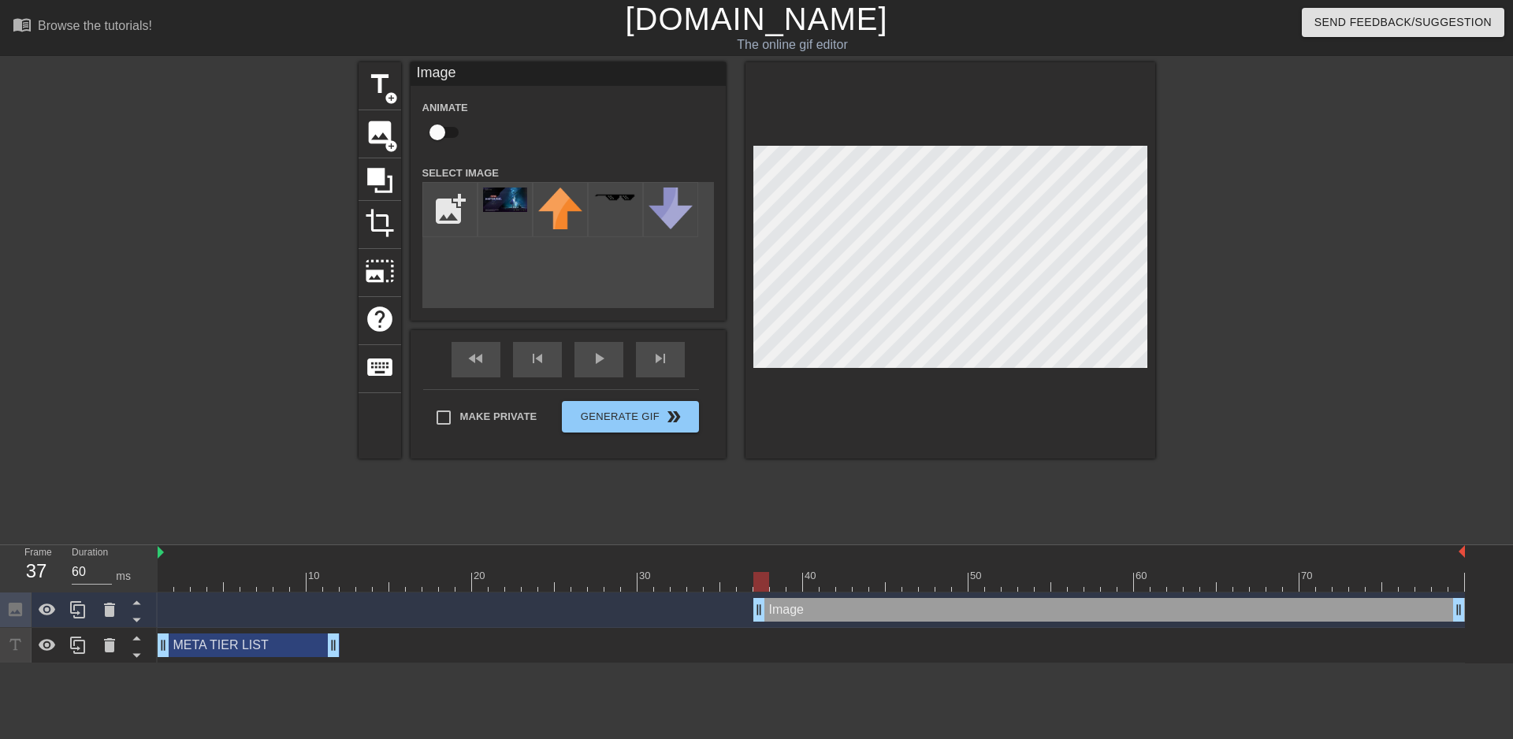
click at [514, 270] on div "add_photo_alternate" at bounding box center [568, 245] width 292 height 126
click at [444, 202] on input "file" at bounding box center [450, 210] width 54 height 54
click at [110, 598] on div at bounding box center [110, 609] width 32 height 35
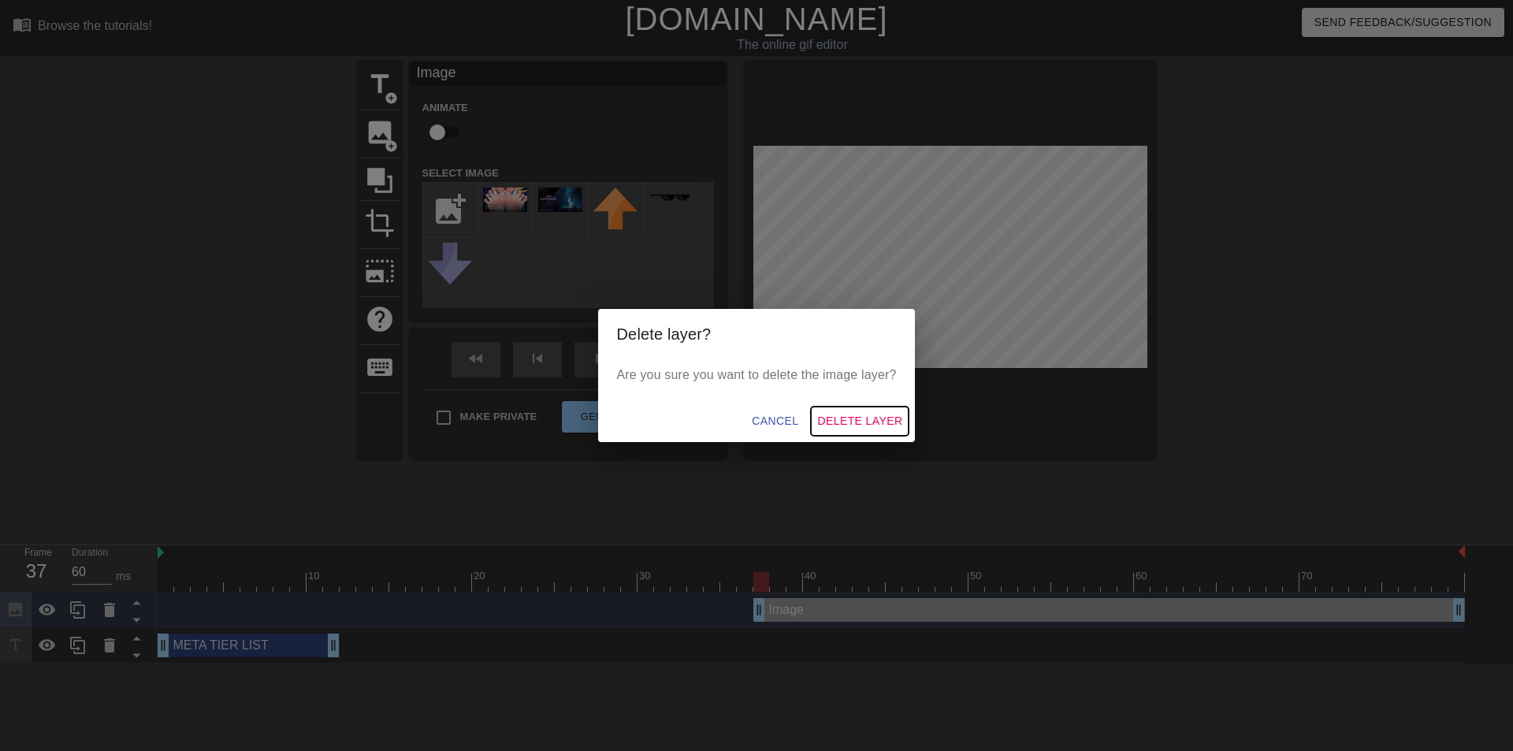
click at [873, 422] on span "Delete Layer" at bounding box center [859, 421] width 85 height 20
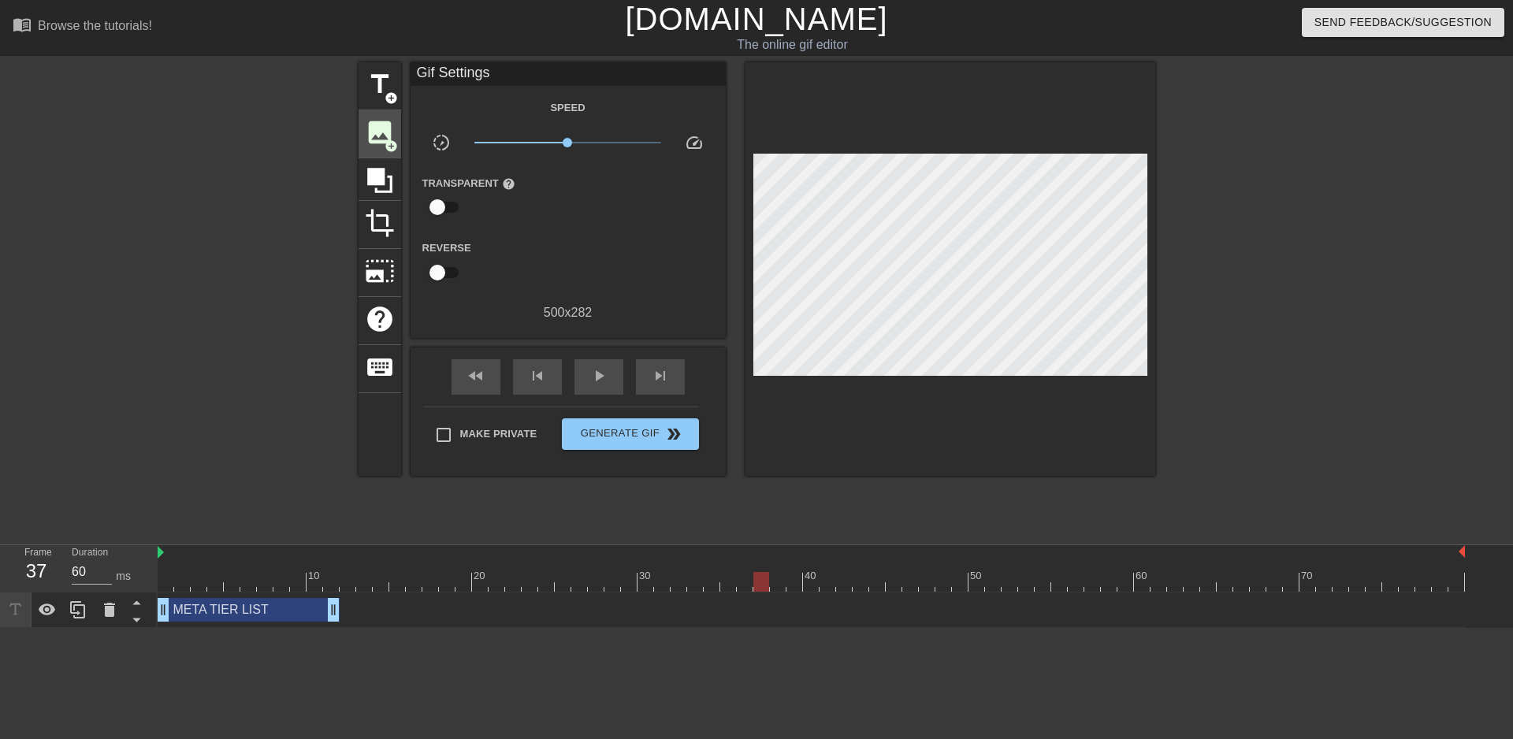
click at [395, 139] on span "add_circle" at bounding box center [390, 145] width 13 height 13
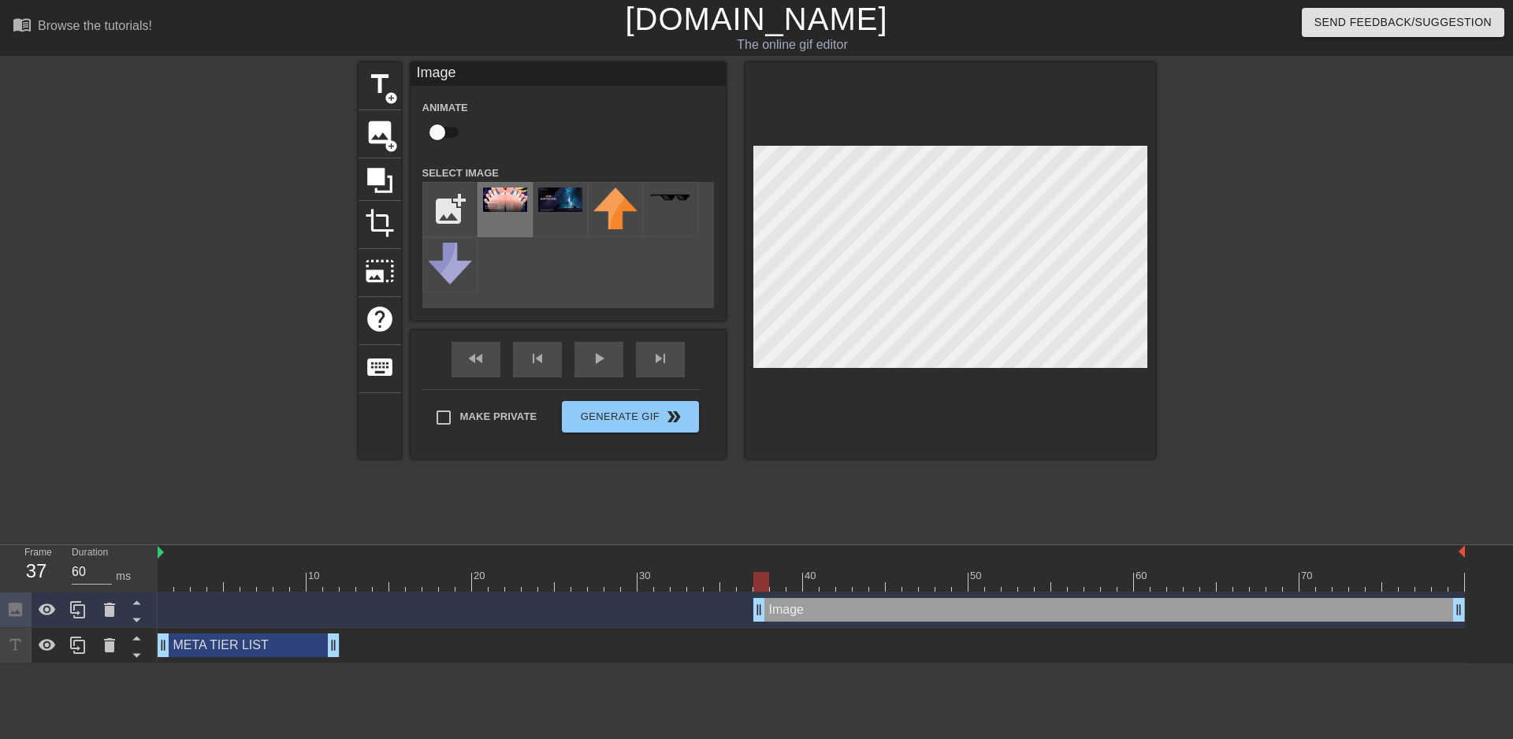
click at [500, 195] on img at bounding box center [505, 200] width 44 height 24
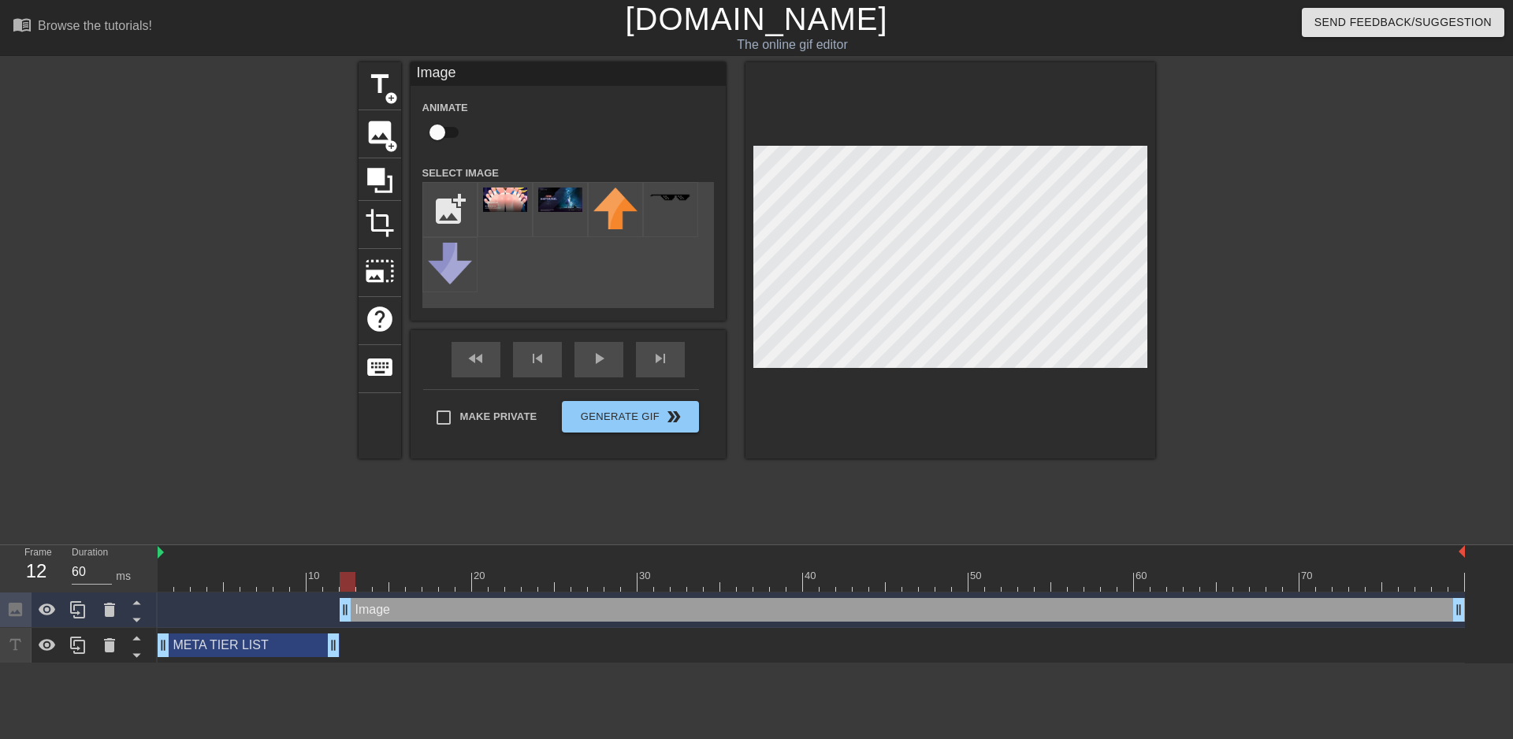
drag, startPoint x: 755, startPoint y: 607, endPoint x: 336, endPoint y: 616, distance: 418.5
click at [336, 616] on div "Image drag_handle drag_handle" at bounding box center [811, 610] width 1307 height 24
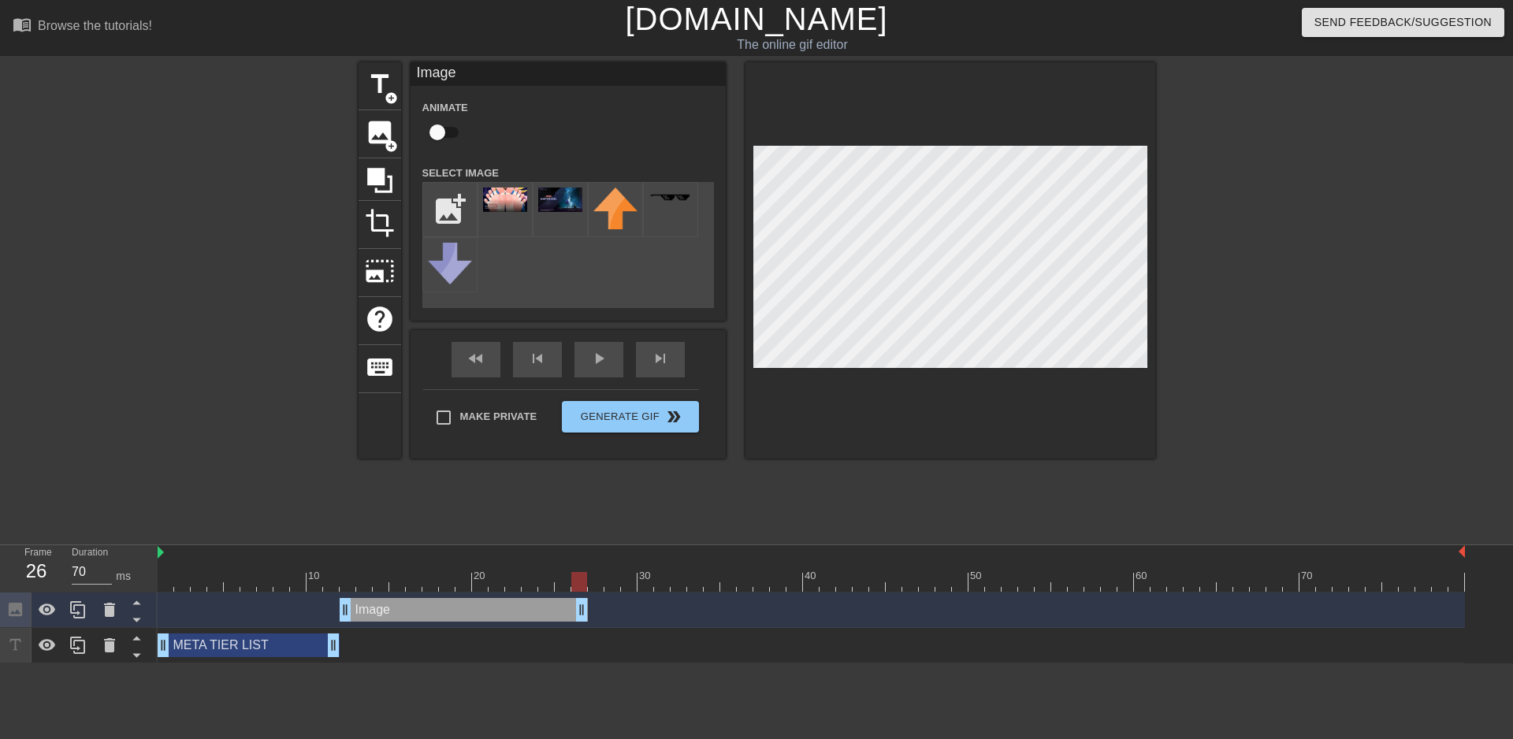
drag, startPoint x: 1460, startPoint y: 607, endPoint x: 578, endPoint y: 605, distance: 881.6
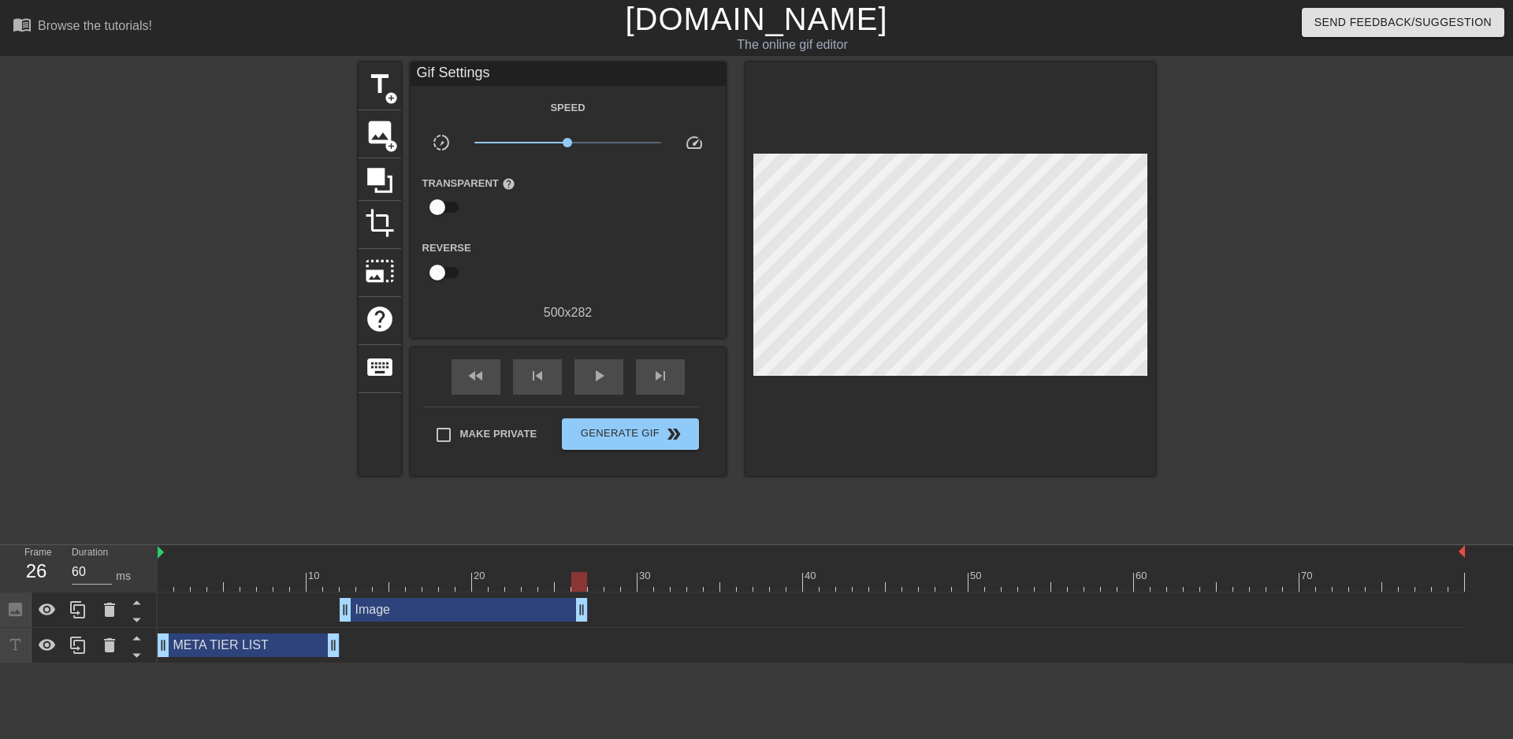
click at [337, 572] on div at bounding box center [811, 582] width 1307 height 20
click at [593, 379] on span "play_arrow" at bounding box center [598, 375] width 19 height 19
click at [593, 379] on span "pause" at bounding box center [598, 375] width 19 height 19
drag, startPoint x: 590, startPoint y: 613, endPoint x: 737, endPoint y: 611, distance: 146.6
click at [737, 611] on div "Image drag_handle drag_handle" at bounding box center [811, 610] width 1307 height 24
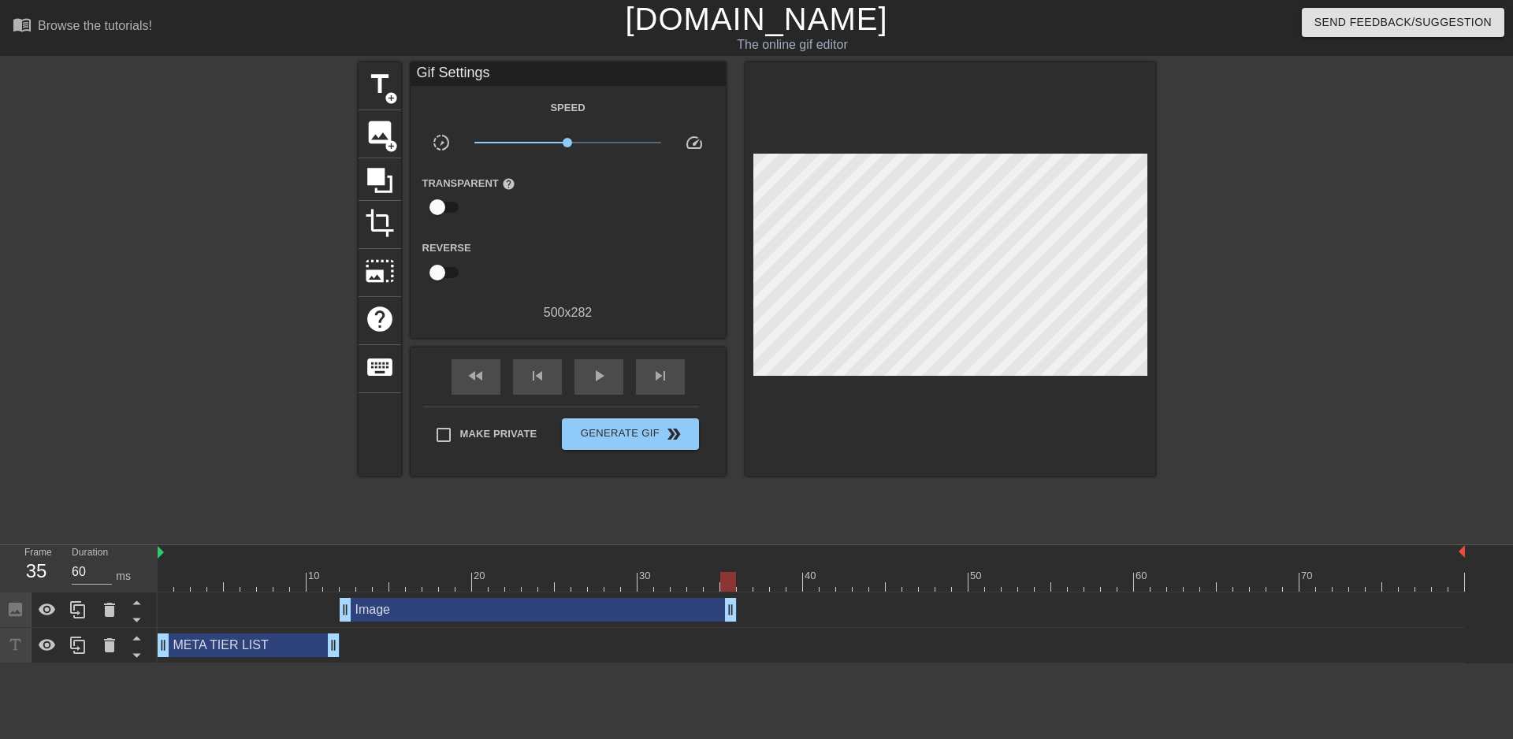
click at [165, 581] on div at bounding box center [811, 582] width 1307 height 20
click at [603, 371] on span "play_arrow" at bounding box center [598, 375] width 19 height 19
click at [603, 371] on span "pause" at bounding box center [598, 375] width 19 height 19
click at [689, 584] on div at bounding box center [811, 582] width 1307 height 20
click at [714, 581] on div at bounding box center [811, 582] width 1307 height 20
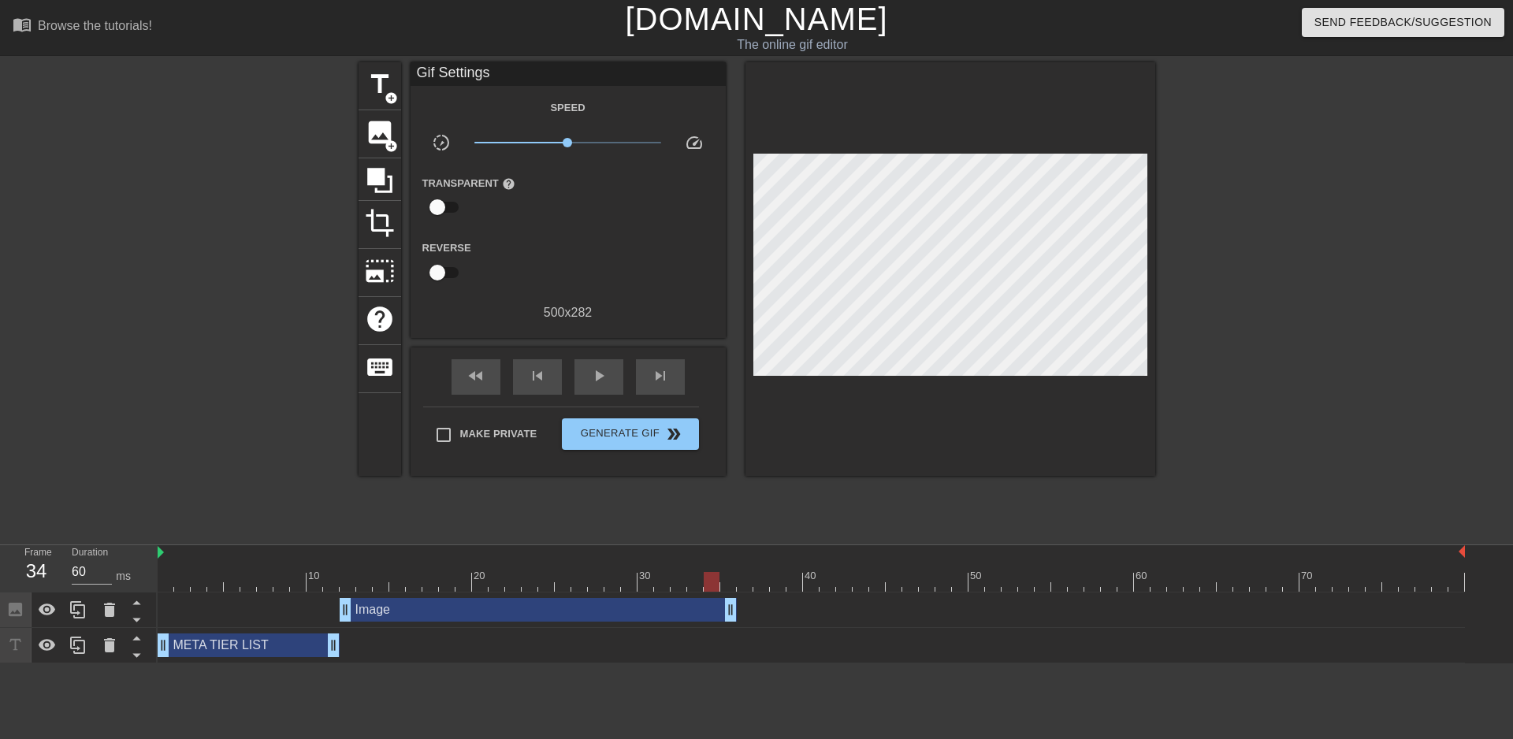
click at [731, 581] on div at bounding box center [811, 582] width 1307 height 20
click at [739, 581] on div at bounding box center [811, 582] width 1307 height 20
click at [384, 130] on span "image" at bounding box center [380, 132] width 30 height 30
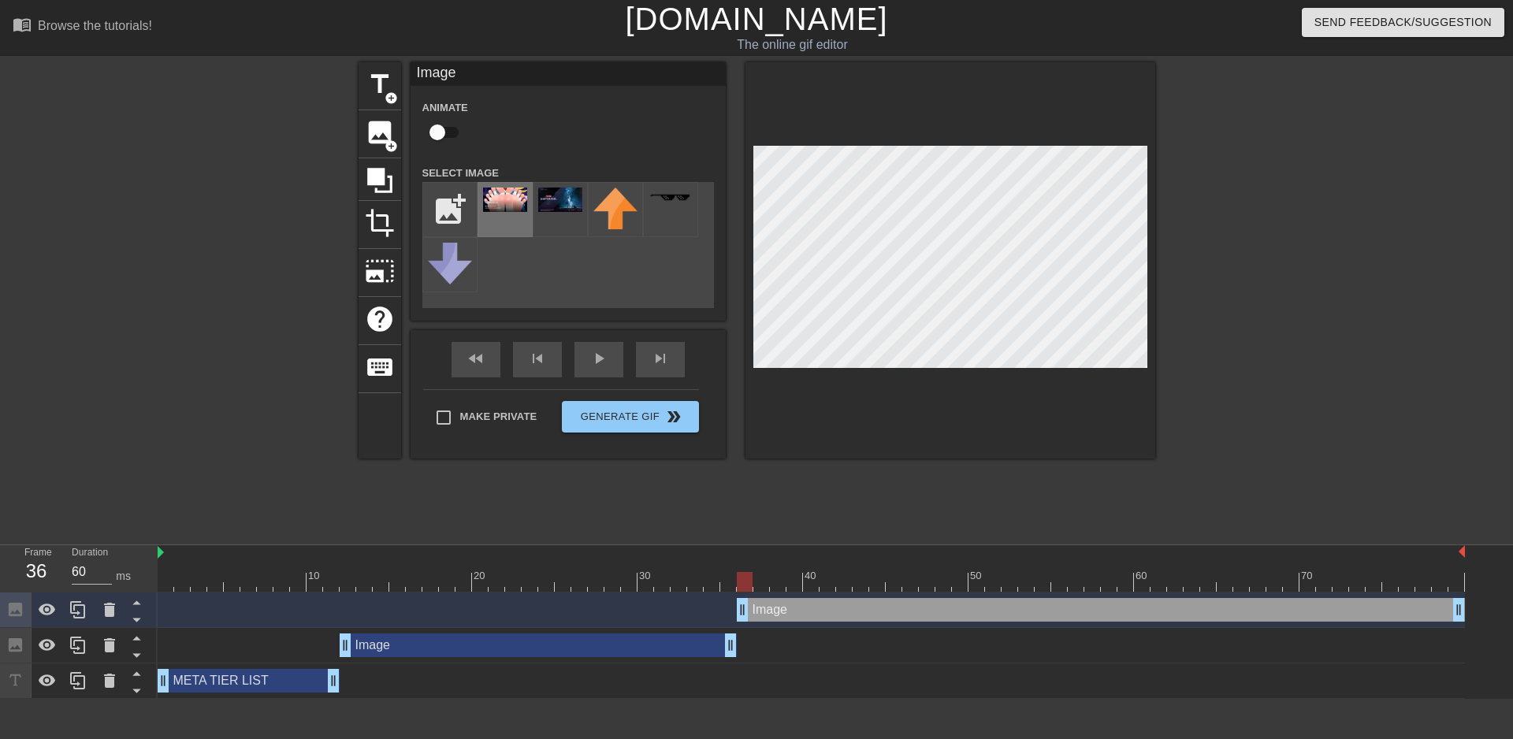
click at [496, 191] on img at bounding box center [505, 200] width 44 height 24
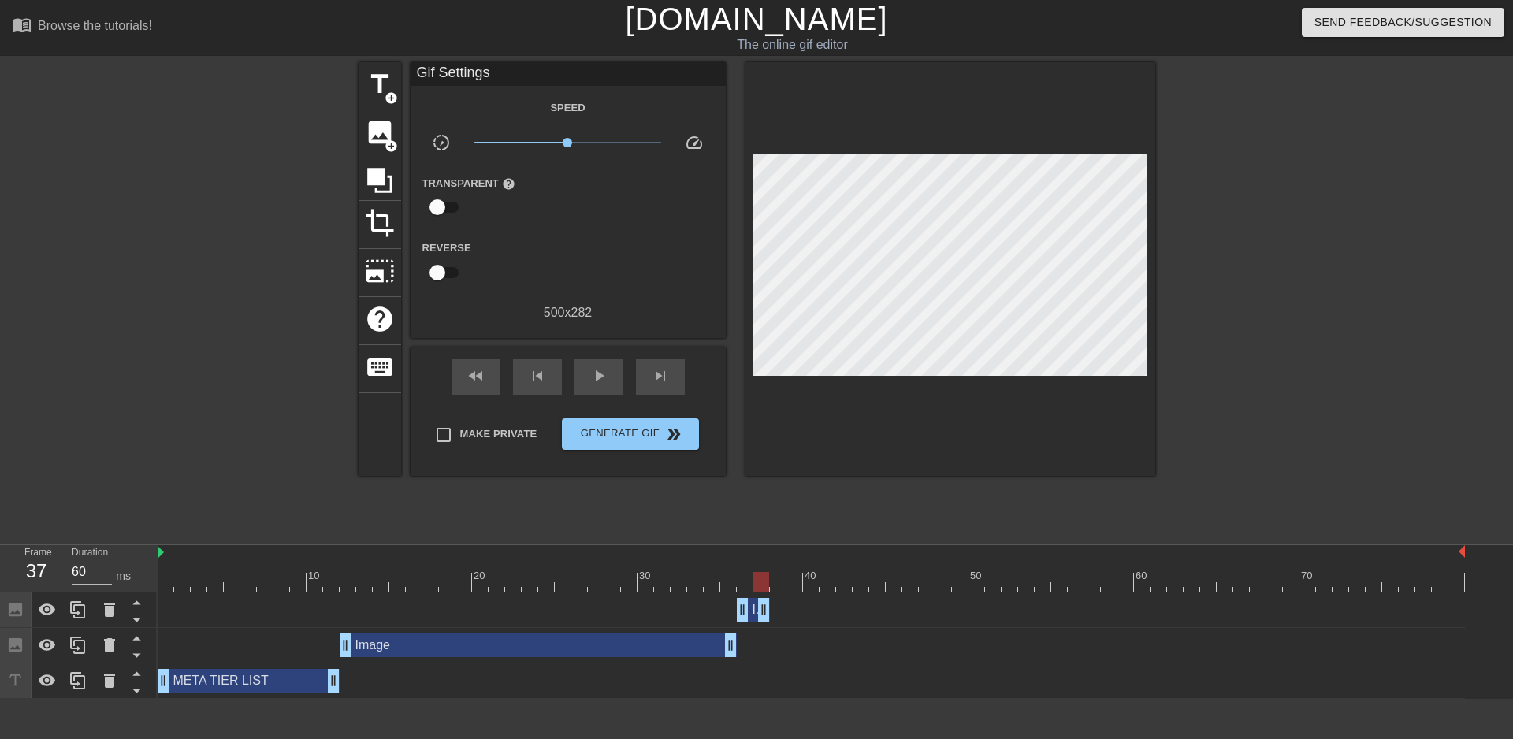
drag, startPoint x: 1459, startPoint y: 607, endPoint x: 767, endPoint y: 611, distance: 692.6
click at [652, 583] on div at bounding box center [811, 582] width 1307 height 20
click at [583, 374] on div "play_arrow" at bounding box center [598, 376] width 49 height 35
click at [585, 373] on div "pause" at bounding box center [598, 376] width 49 height 35
click at [803, 580] on div at bounding box center [811, 582] width 1307 height 20
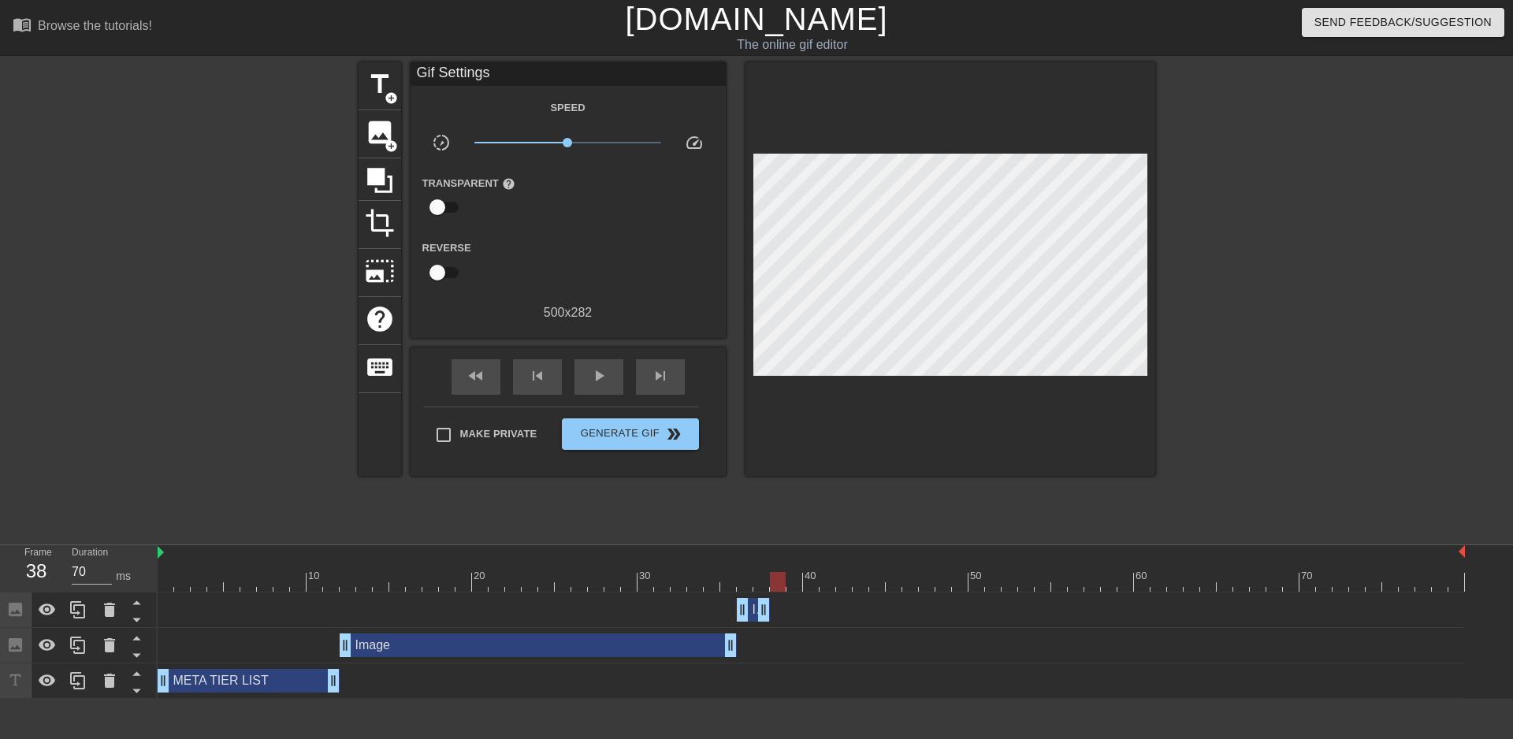
click at [786, 580] on div at bounding box center [811, 582] width 1307 height 20
click at [767, 582] on div at bounding box center [811, 582] width 1307 height 20
click at [781, 585] on div at bounding box center [811, 582] width 1307 height 20
click at [377, 135] on span "image" at bounding box center [380, 132] width 30 height 30
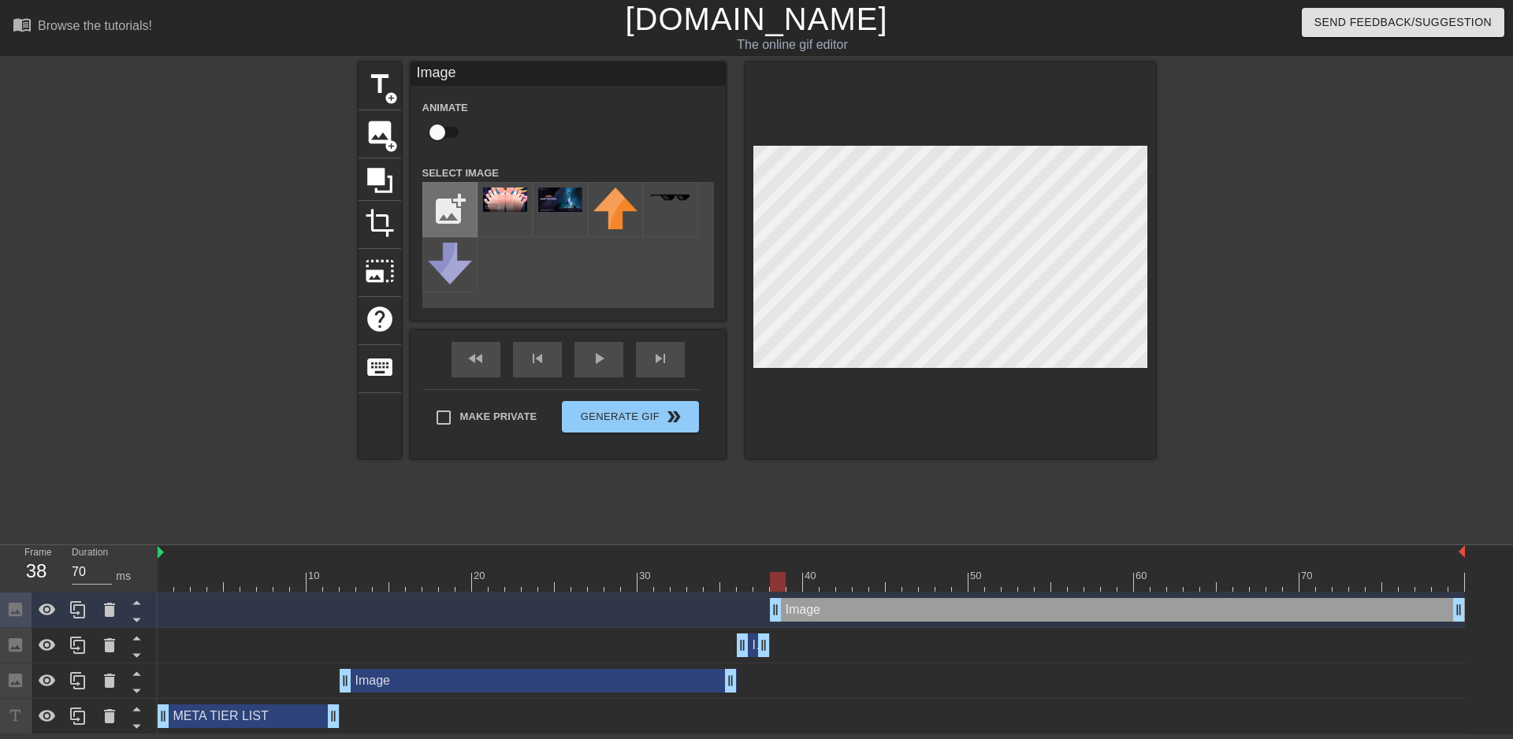
click at [446, 188] on input "file" at bounding box center [450, 210] width 54 height 54
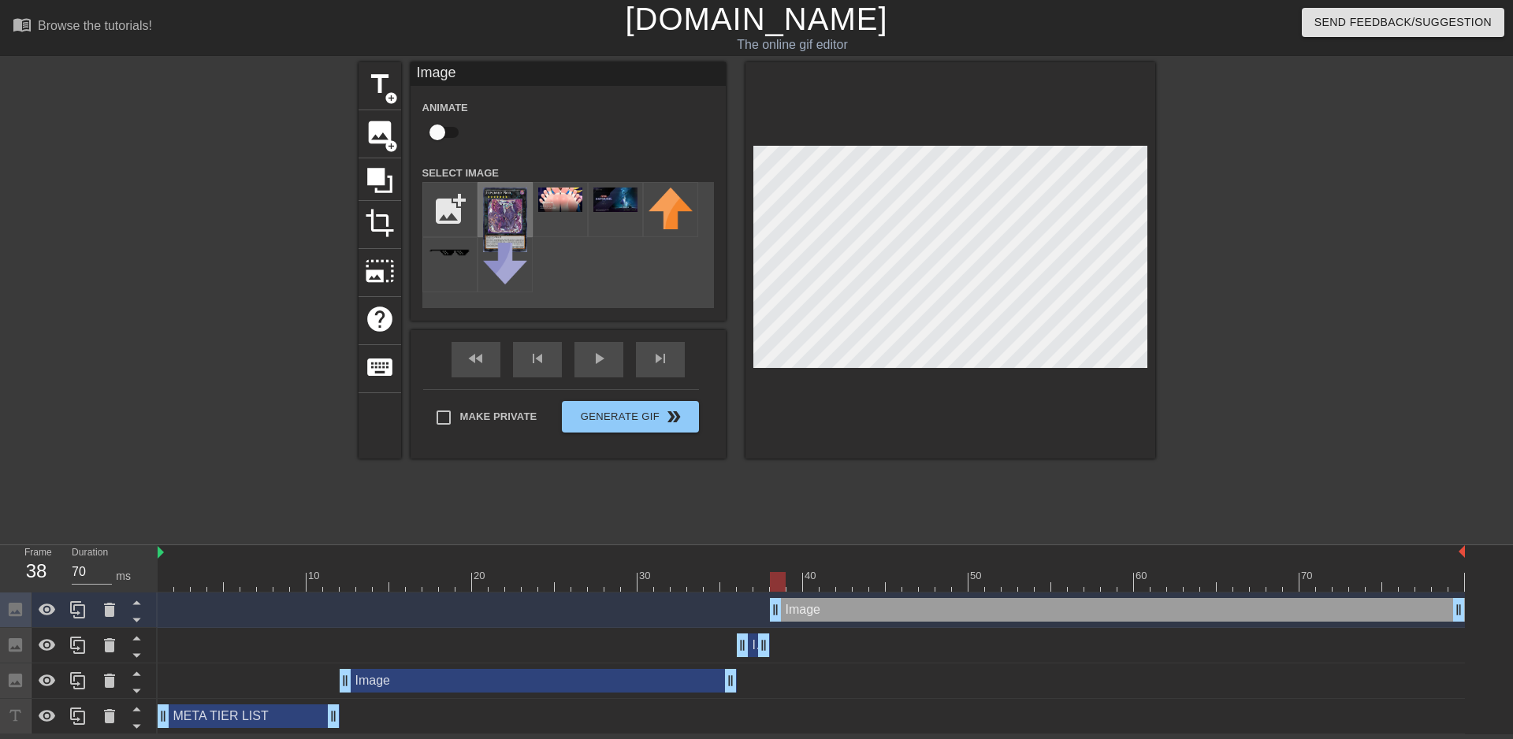
click at [488, 205] on img at bounding box center [505, 220] width 44 height 65
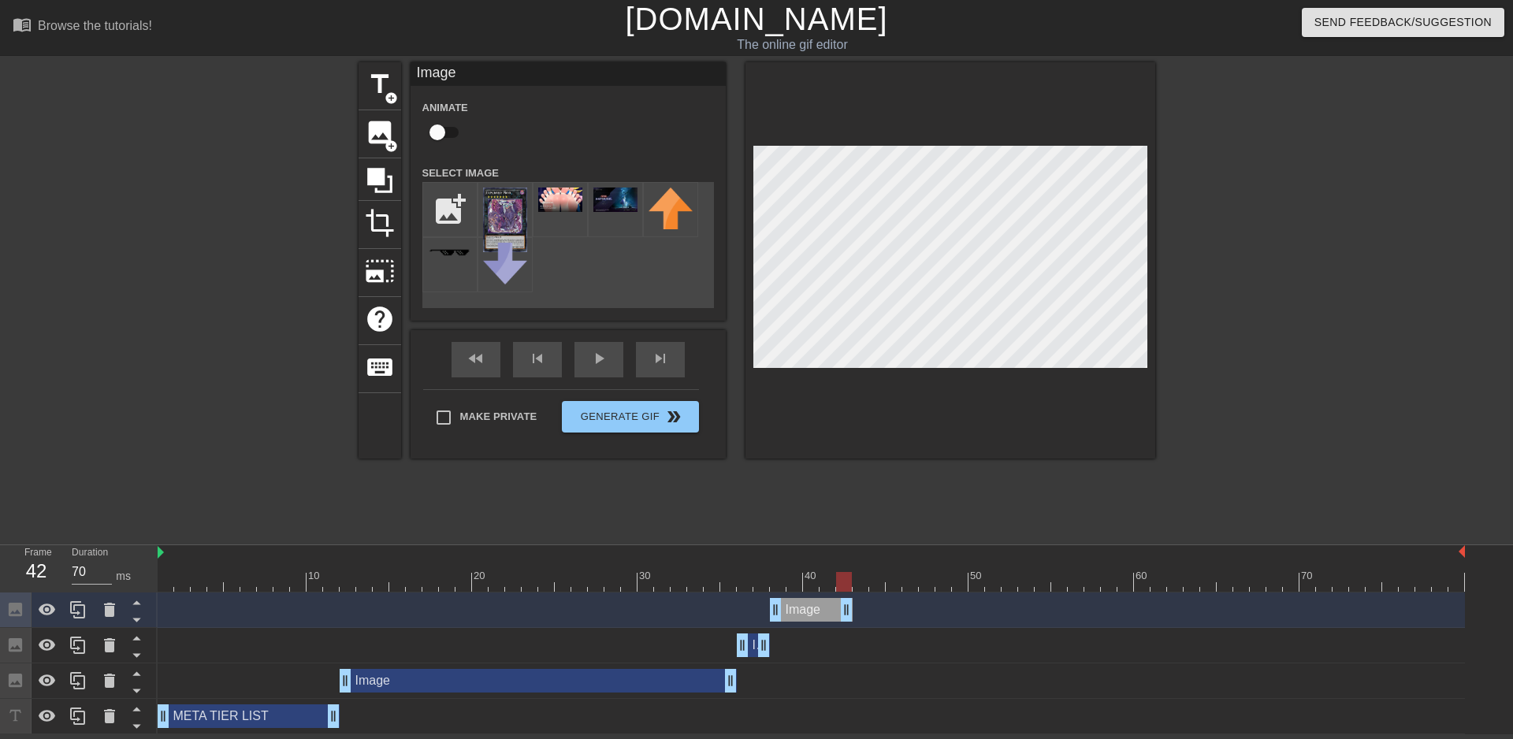
drag, startPoint x: 1459, startPoint y: 615, endPoint x: 845, endPoint y: 611, distance: 614.6
drag, startPoint x: 845, startPoint y: 606, endPoint x: 834, endPoint y: 607, distance: 10.4
click at [704, 584] on div at bounding box center [811, 582] width 1307 height 20
click at [607, 364] on div "play_arrow" at bounding box center [598, 359] width 49 height 35
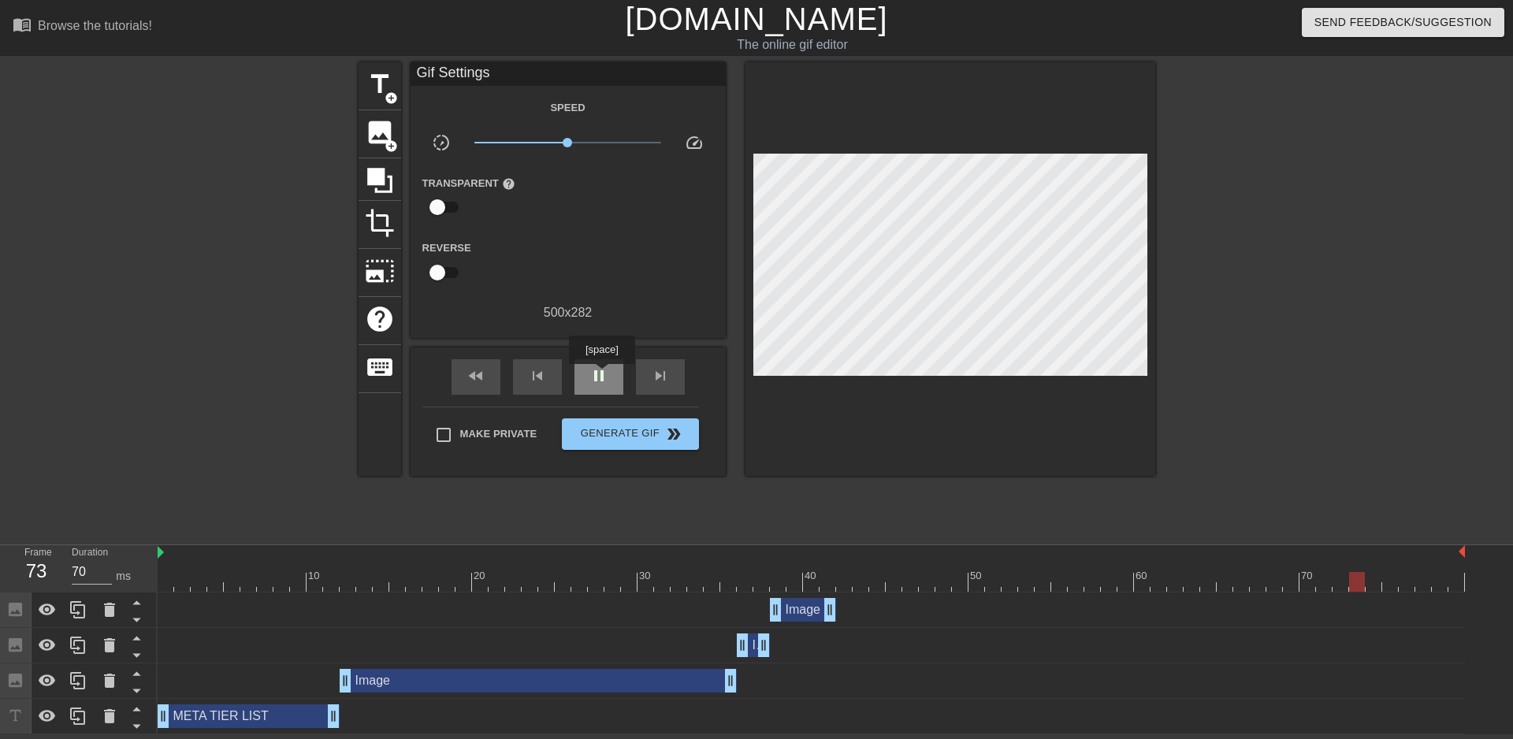
click at [601, 375] on span "pause" at bounding box center [598, 375] width 19 height 19
click at [709, 582] on div at bounding box center [811, 582] width 1307 height 20
click at [605, 370] on span "play_arrow" at bounding box center [598, 375] width 19 height 19
click at [605, 370] on span "pause" at bounding box center [598, 375] width 19 height 19
click at [662, 588] on div at bounding box center [811, 582] width 1307 height 20
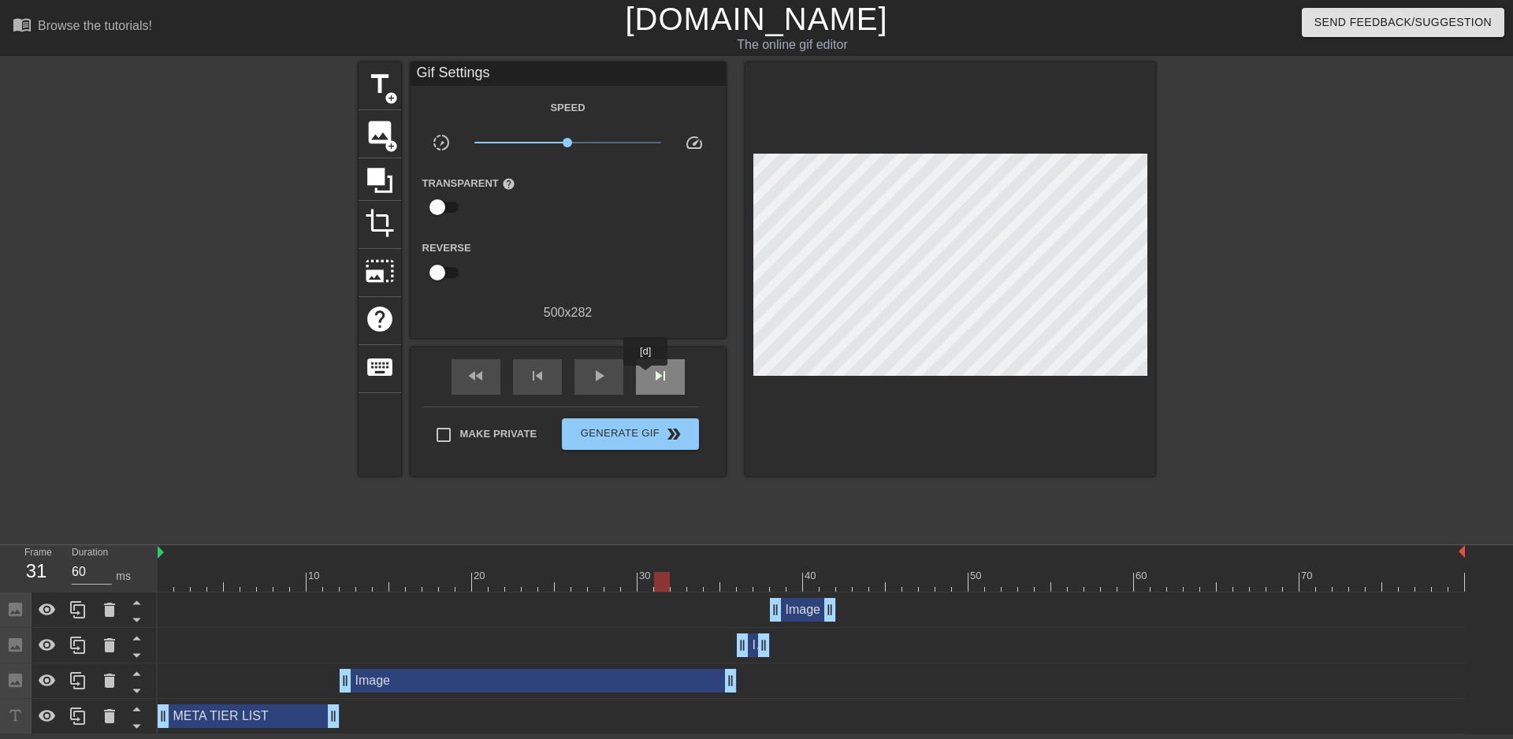
click at [646, 377] on div "skip_next" at bounding box center [660, 376] width 49 height 35
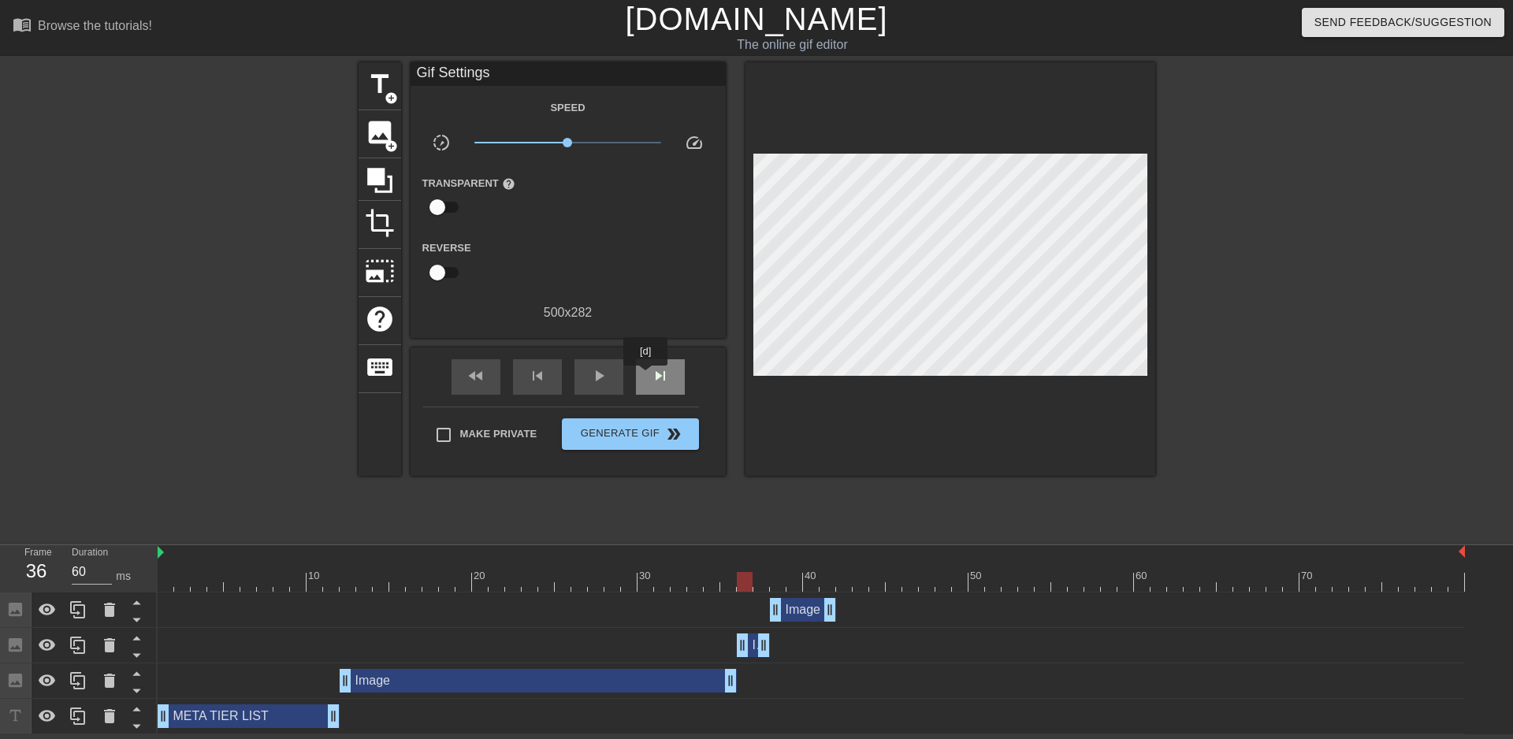
click at [646, 377] on div "skip_next" at bounding box center [660, 376] width 49 height 35
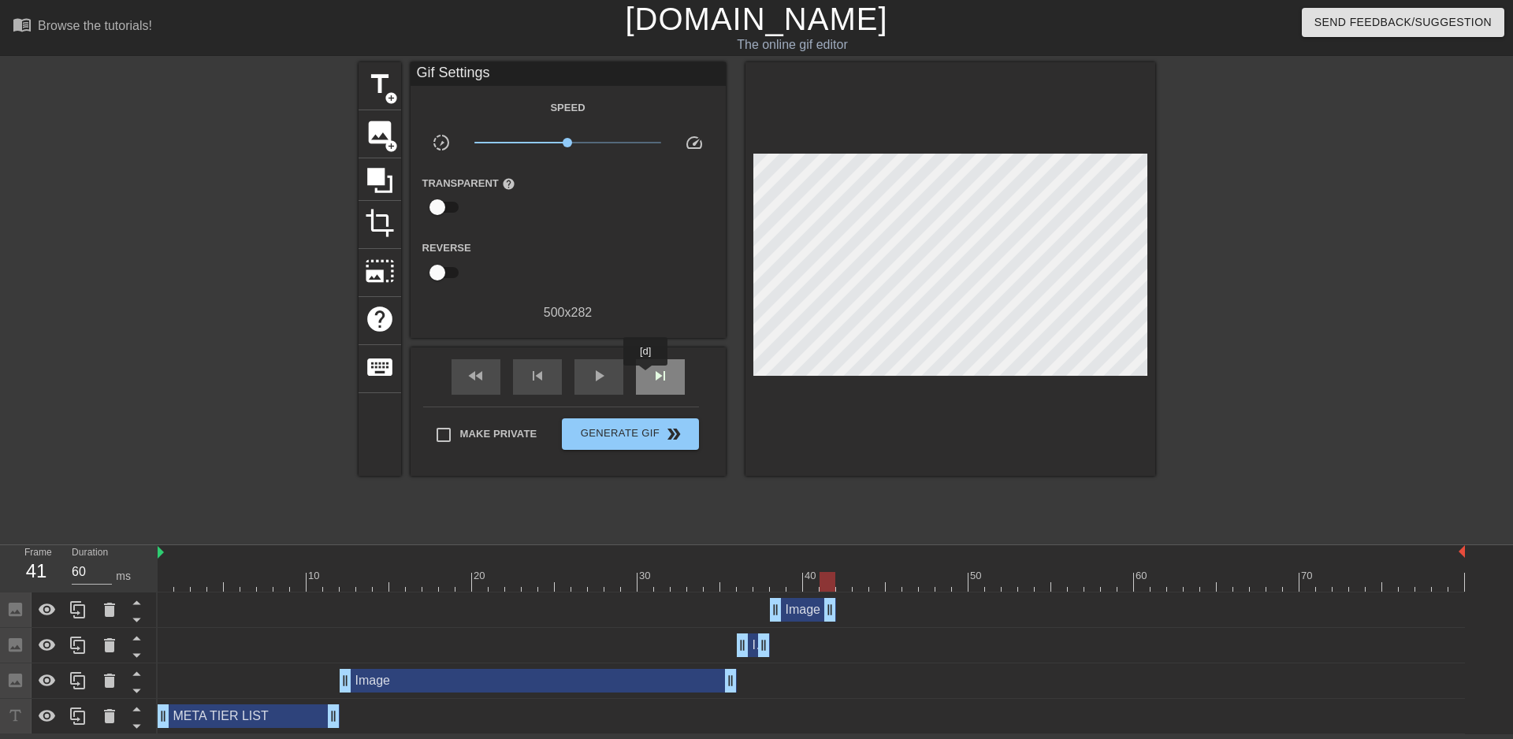
click at [646, 377] on div "skip_next" at bounding box center [660, 376] width 49 height 35
click at [380, 139] on span "image" at bounding box center [380, 132] width 30 height 30
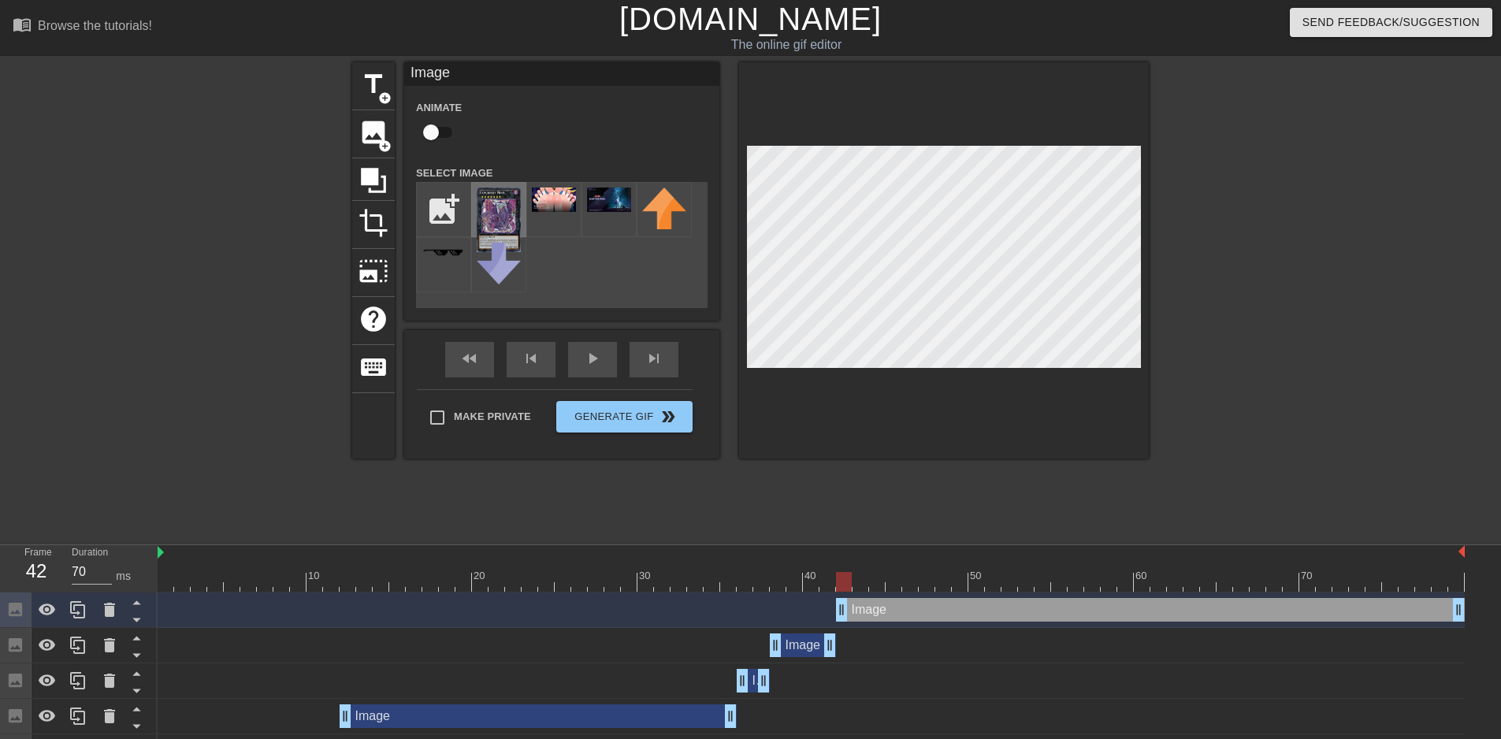
click at [500, 213] on img at bounding box center [499, 220] width 44 height 65
click at [824, 585] on div at bounding box center [811, 582] width 1307 height 20
click at [656, 354] on div "fast_rewind skip_previous play_arrow skip_next" at bounding box center [561, 359] width 257 height 59
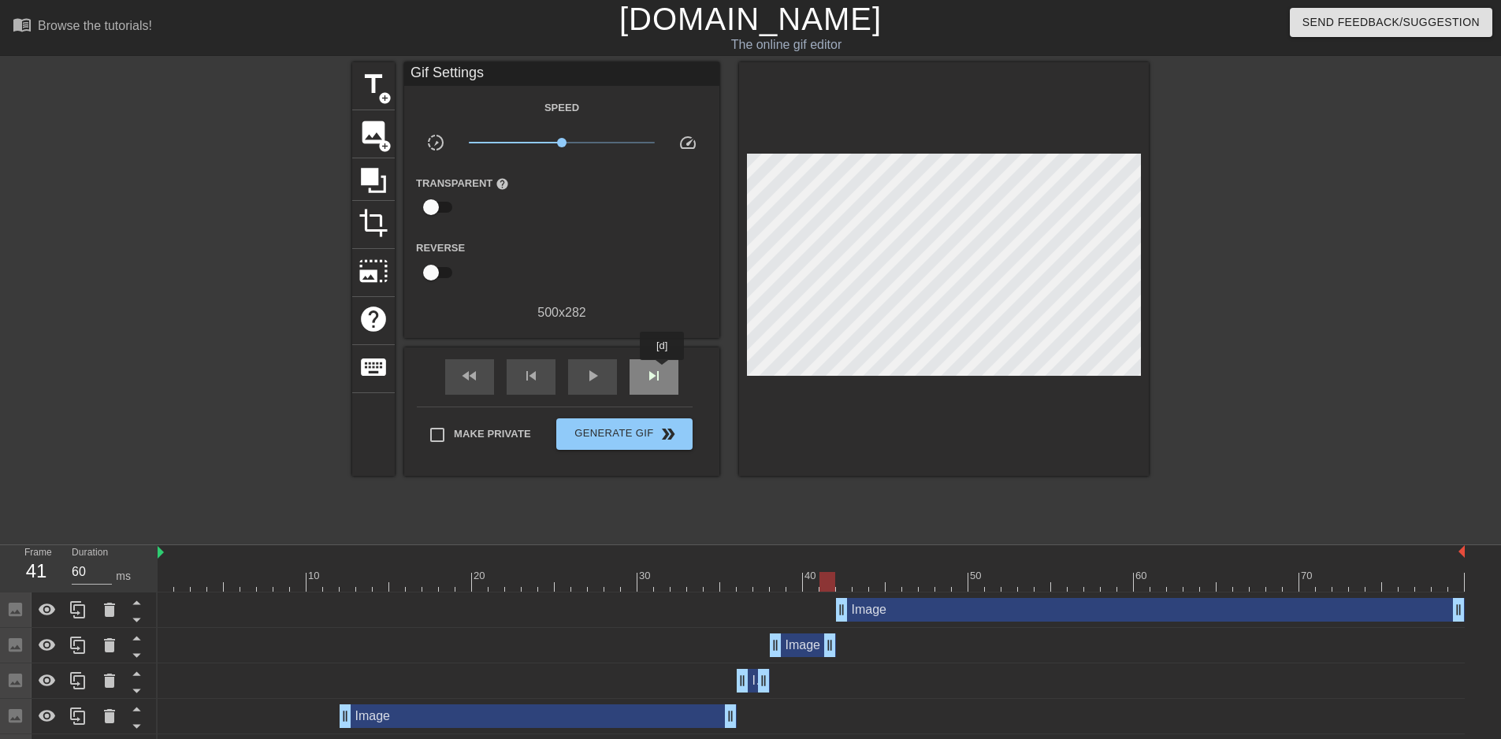
click at [663, 371] on span "skip_next" at bounding box center [653, 375] width 19 height 19
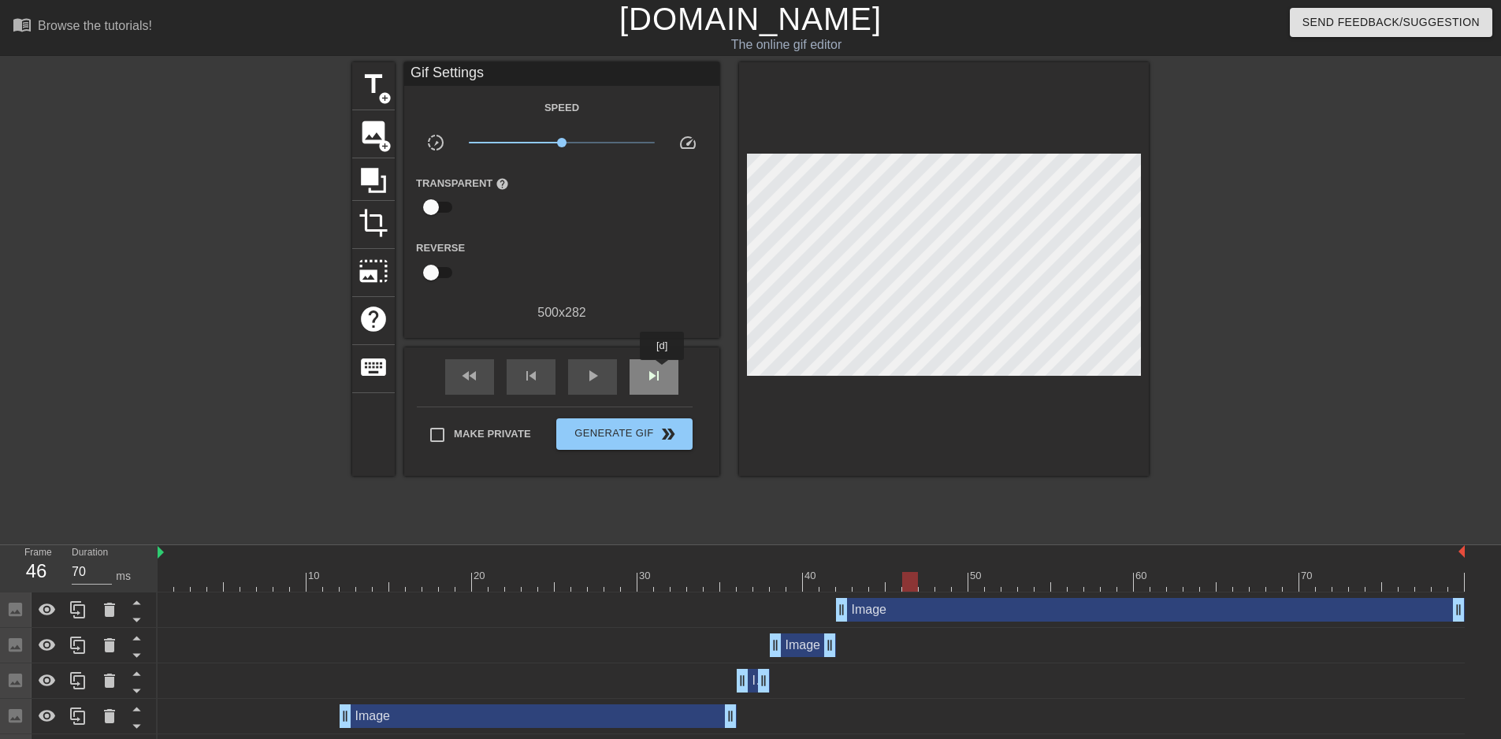
click at [663, 371] on span "skip_next" at bounding box center [653, 375] width 19 height 19
click at [463, 370] on span "fast_rewind" at bounding box center [469, 375] width 19 height 19
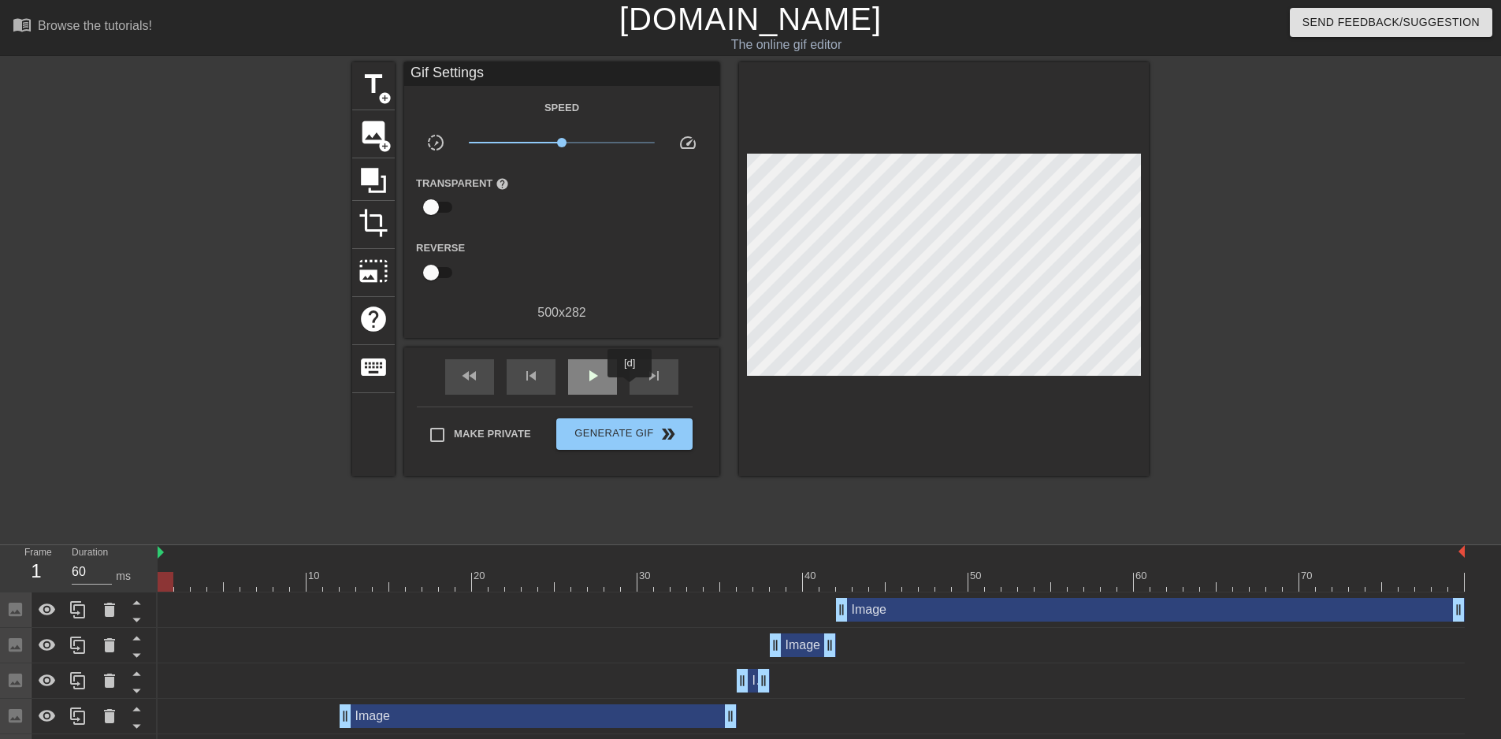
click at [592, 381] on span "play_arrow" at bounding box center [592, 375] width 19 height 19
click at [599, 377] on span "pause" at bounding box center [592, 375] width 19 height 19
click at [668, 376] on div "skip_next" at bounding box center [654, 376] width 49 height 35
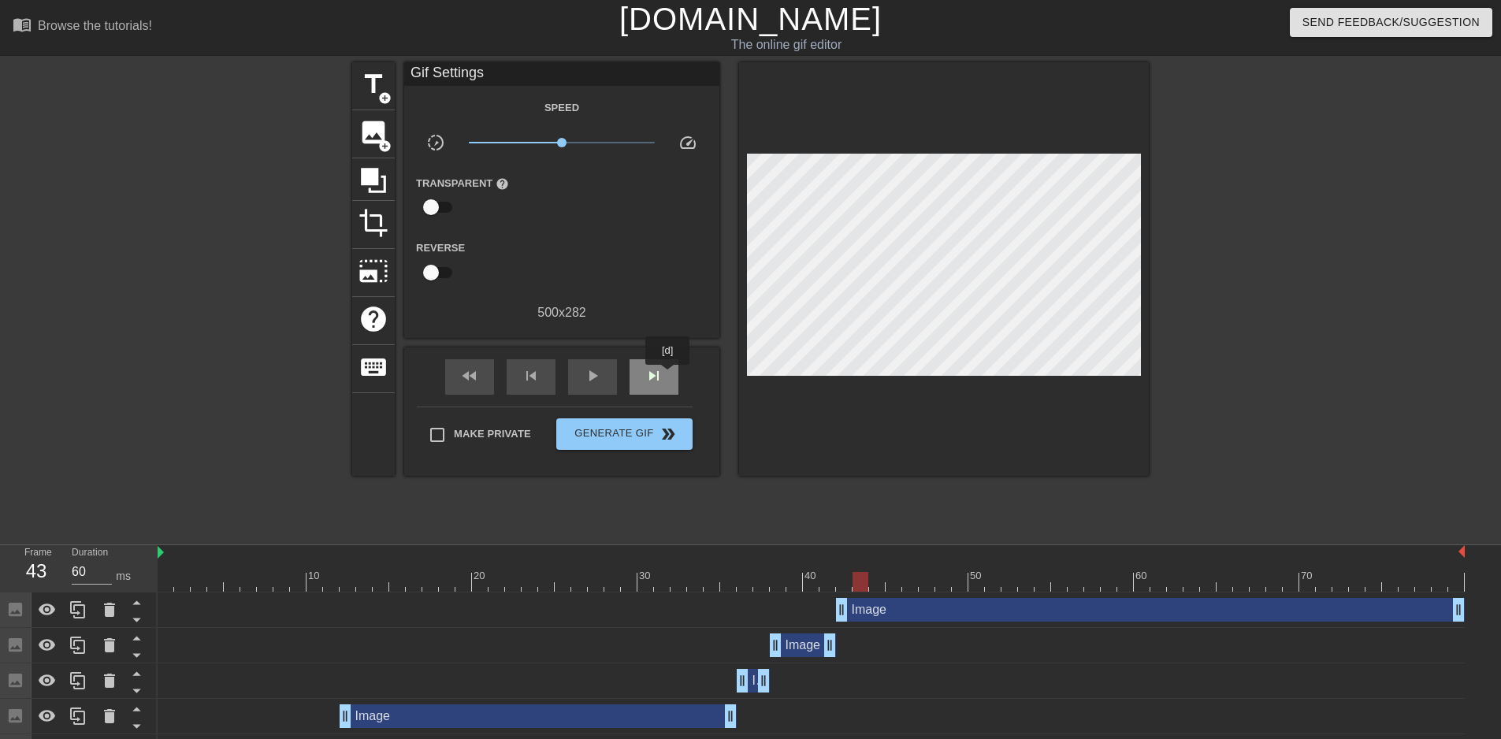
click at [668, 376] on div "skip_next" at bounding box center [654, 376] width 49 height 35
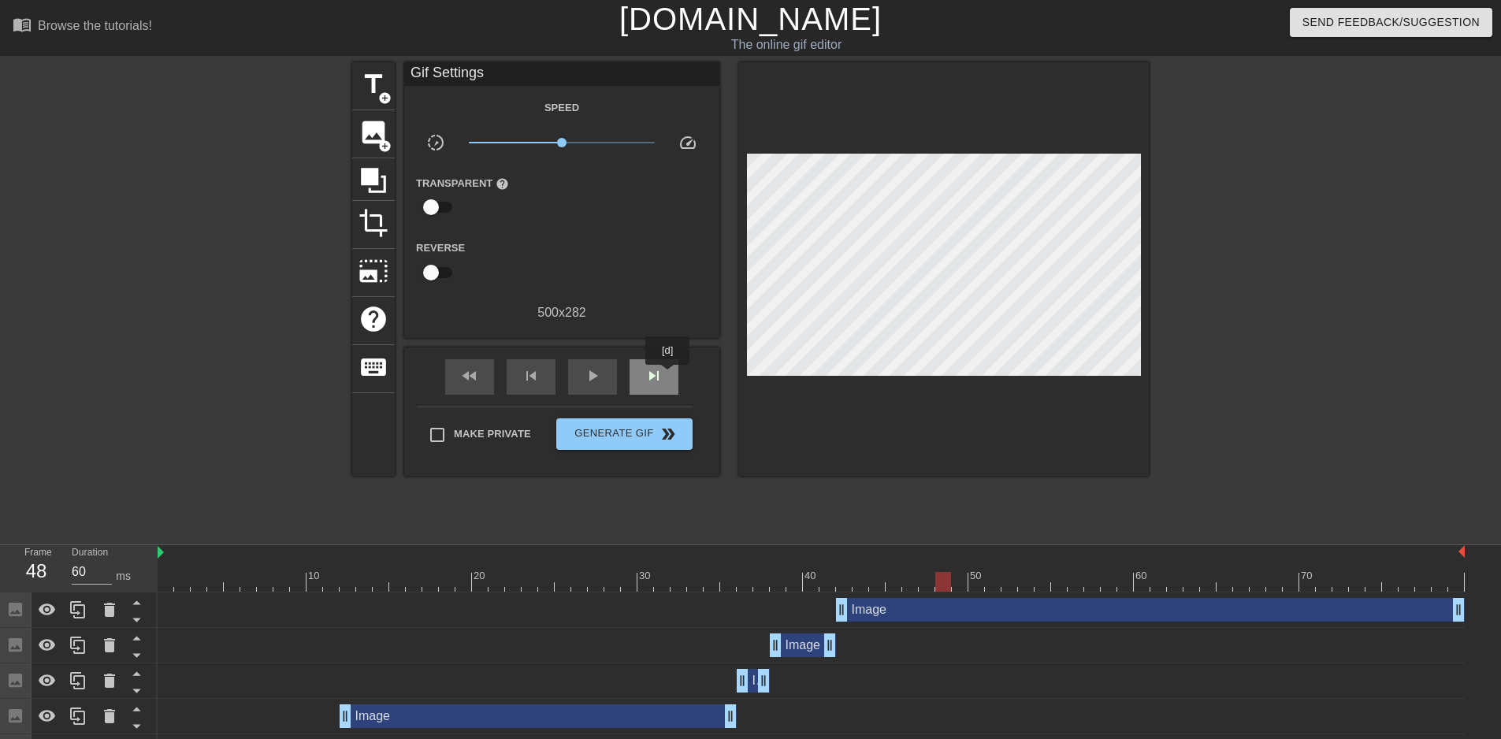
click at [668, 376] on div "skip_next" at bounding box center [654, 376] width 49 height 35
click at [483, 376] on div "fast_rewind" at bounding box center [469, 376] width 49 height 35
click at [793, 575] on div at bounding box center [811, 582] width 1307 height 20
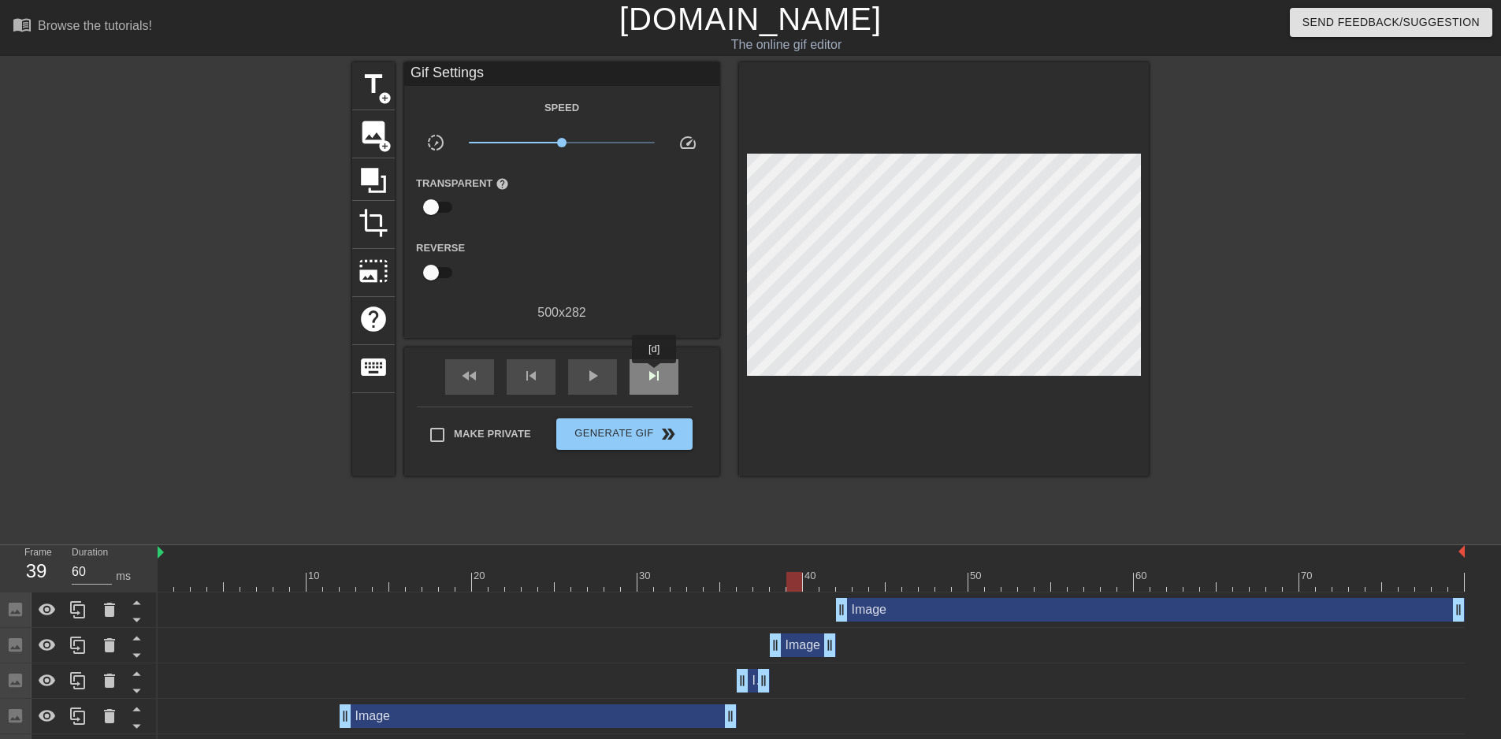
click at [655, 374] on span "skip_next" at bounding box center [653, 375] width 19 height 19
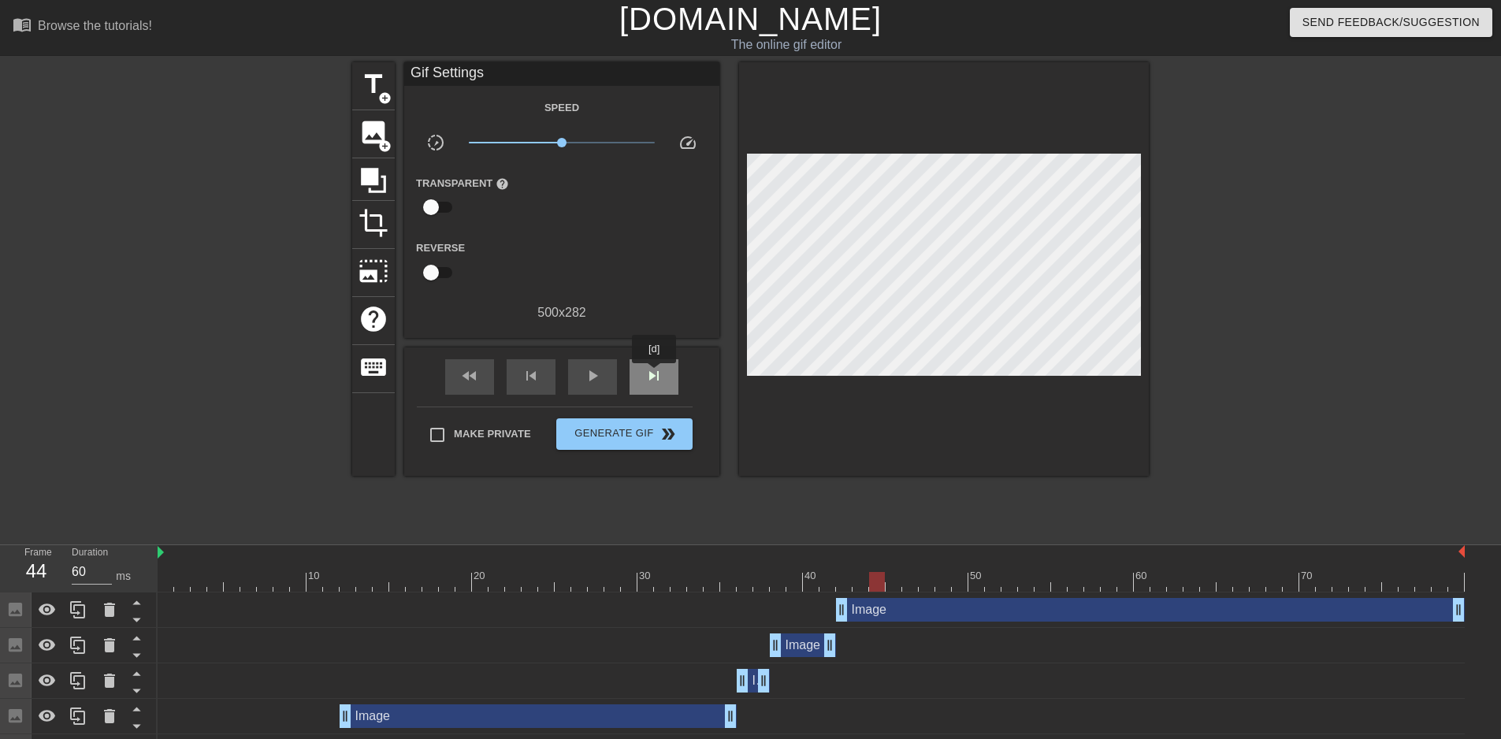
click at [655, 374] on span "skip_next" at bounding box center [653, 375] width 19 height 19
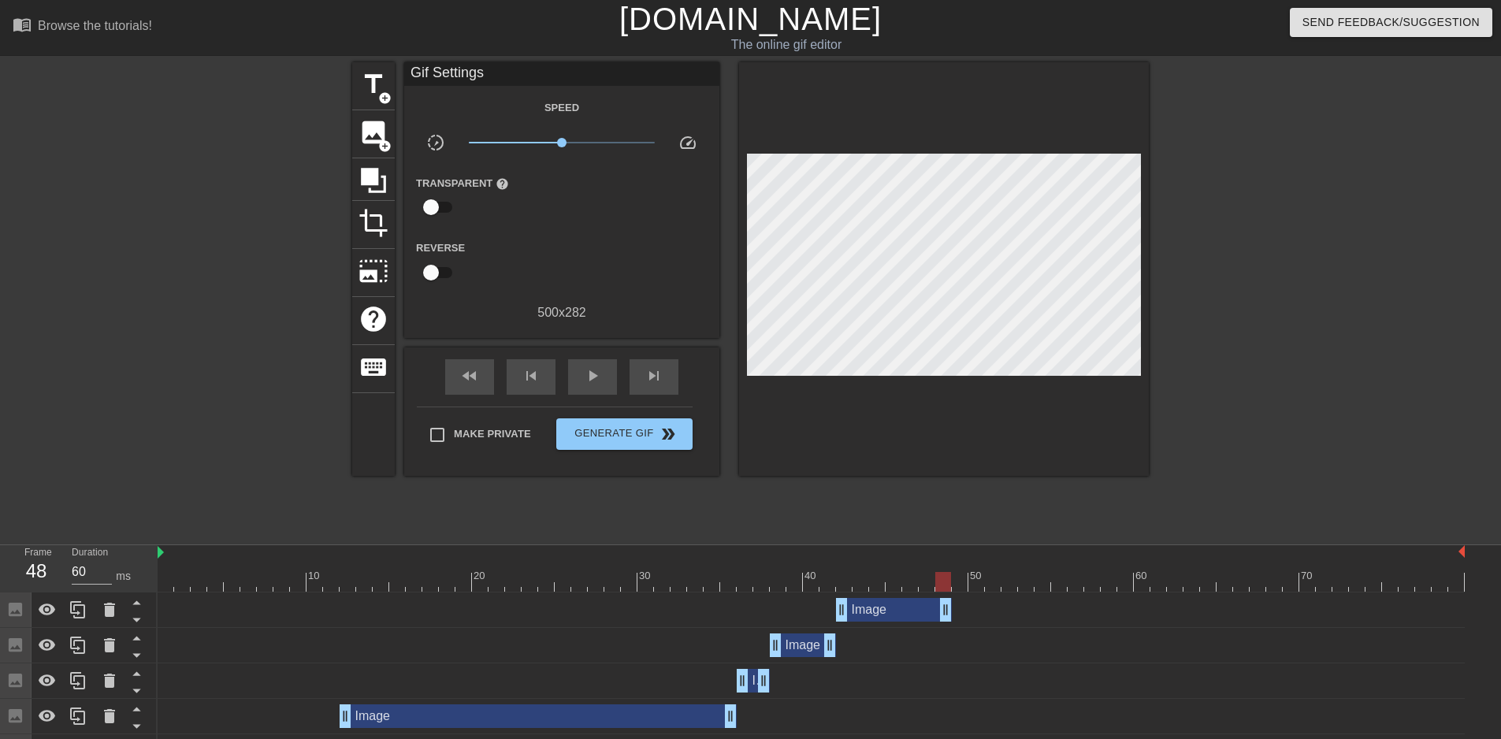
drag, startPoint x: 1458, startPoint y: 606, endPoint x: 947, endPoint y: 614, distance: 510.6
click at [529, 373] on span "skip_previous" at bounding box center [531, 375] width 19 height 19
click at [650, 368] on span "skip_next" at bounding box center [653, 375] width 19 height 19
click at [546, 371] on div "skip_previous" at bounding box center [531, 376] width 49 height 35
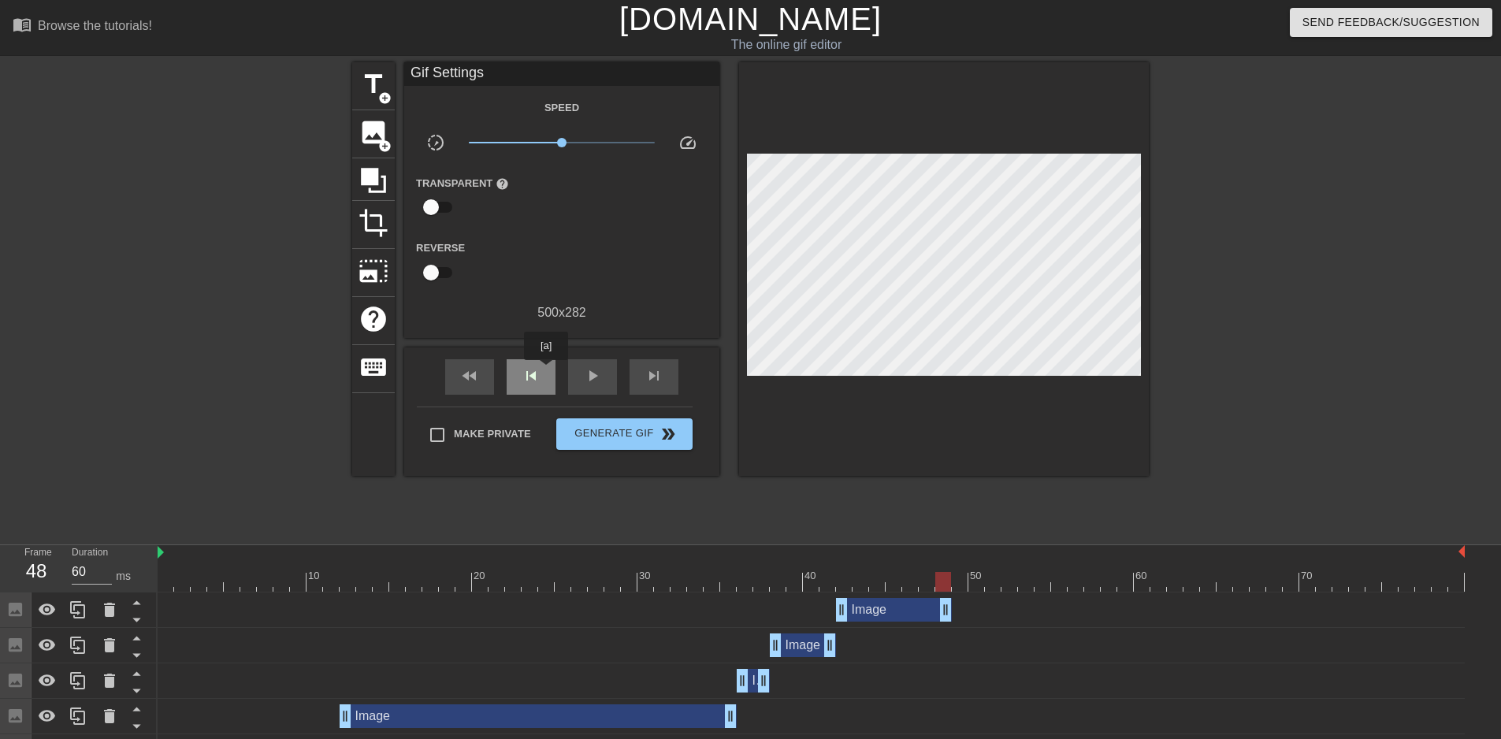
click at [546, 371] on div "skip_previous" at bounding box center [531, 376] width 49 height 35
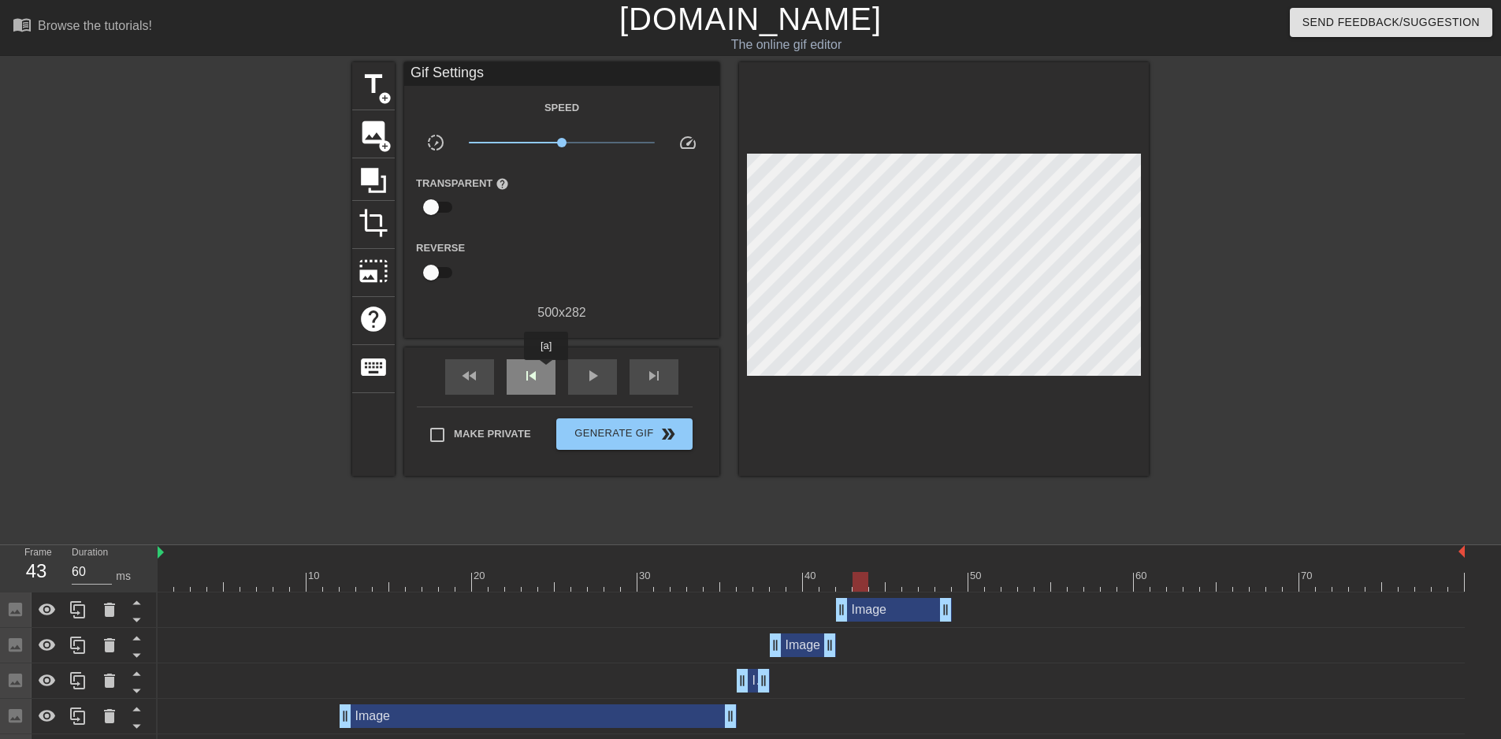
click at [546, 371] on div "skip_previous" at bounding box center [531, 376] width 49 height 35
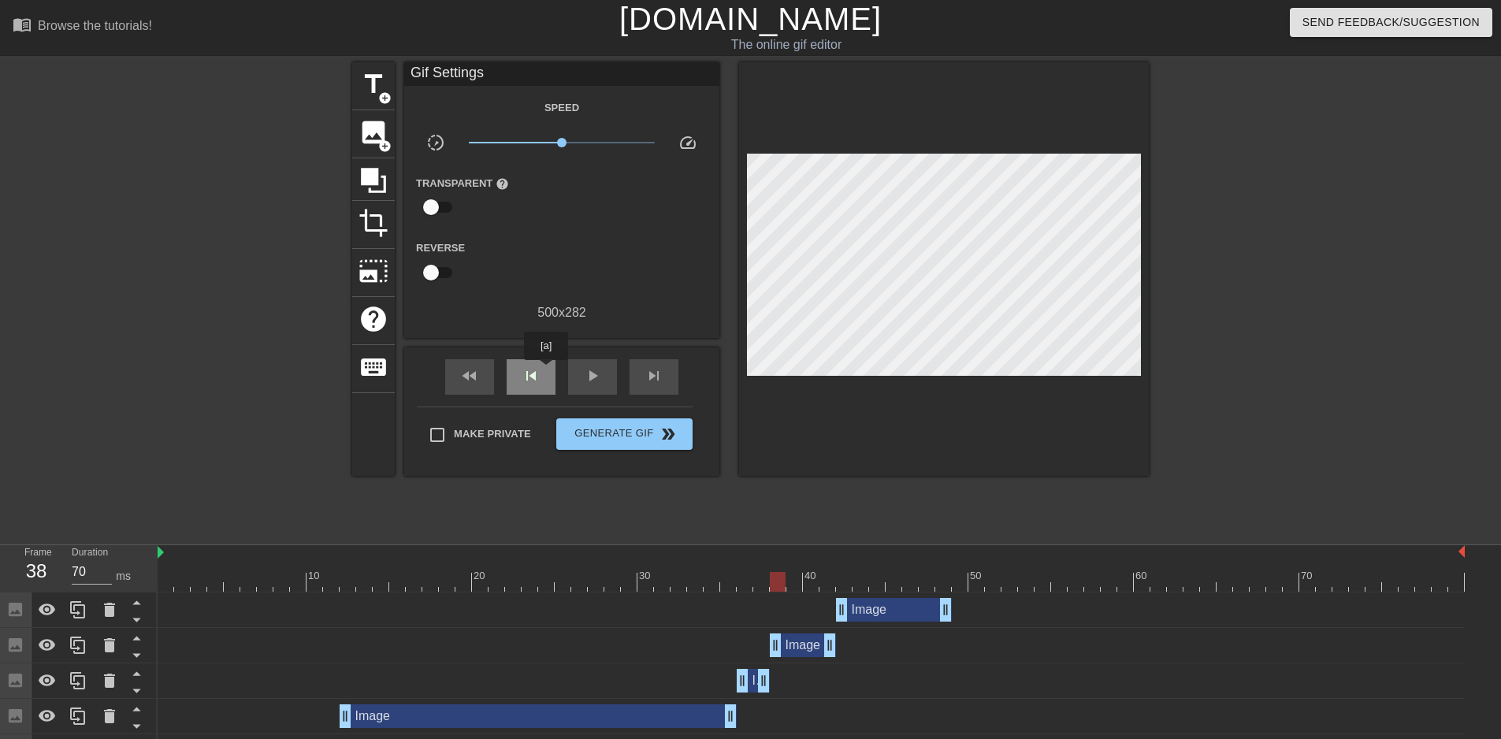
click at [546, 371] on div "skip_previous" at bounding box center [531, 376] width 49 height 35
click at [645, 381] on span "skip_next" at bounding box center [653, 375] width 19 height 19
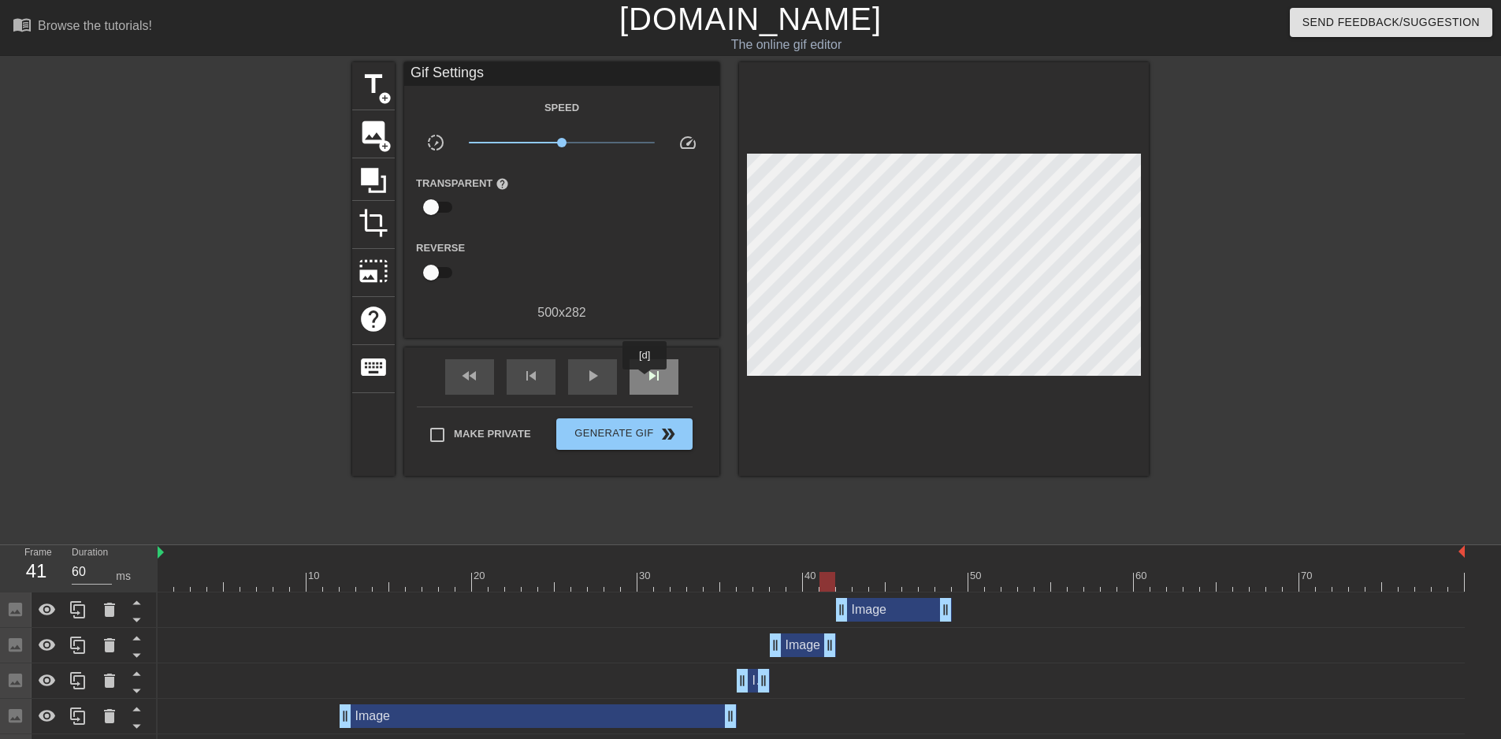
click at [645, 381] on span "skip_next" at bounding box center [653, 375] width 19 height 19
click at [379, 134] on span "image" at bounding box center [373, 132] width 30 height 30
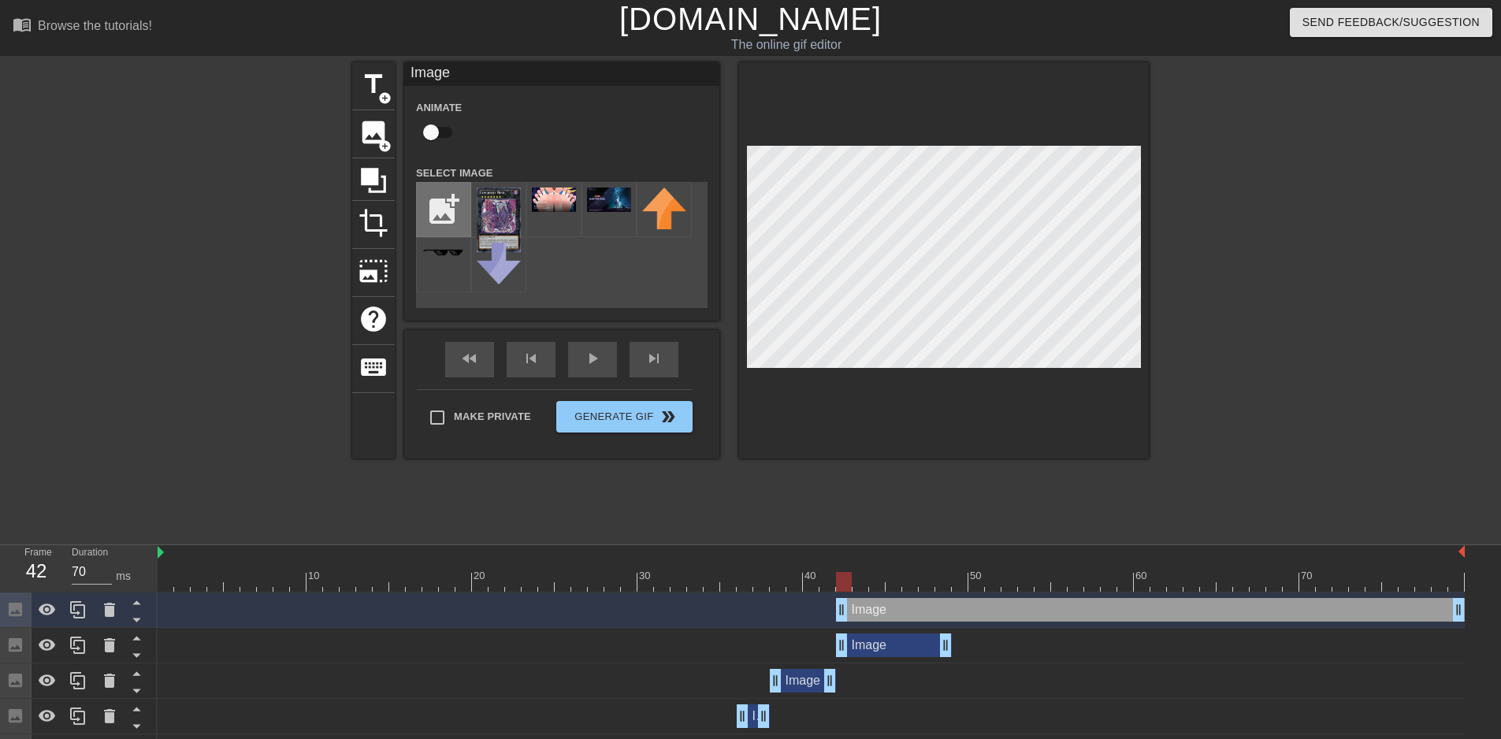
click at [436, 213] on input "file" at bounding box center [444, 210] width 54 height 54
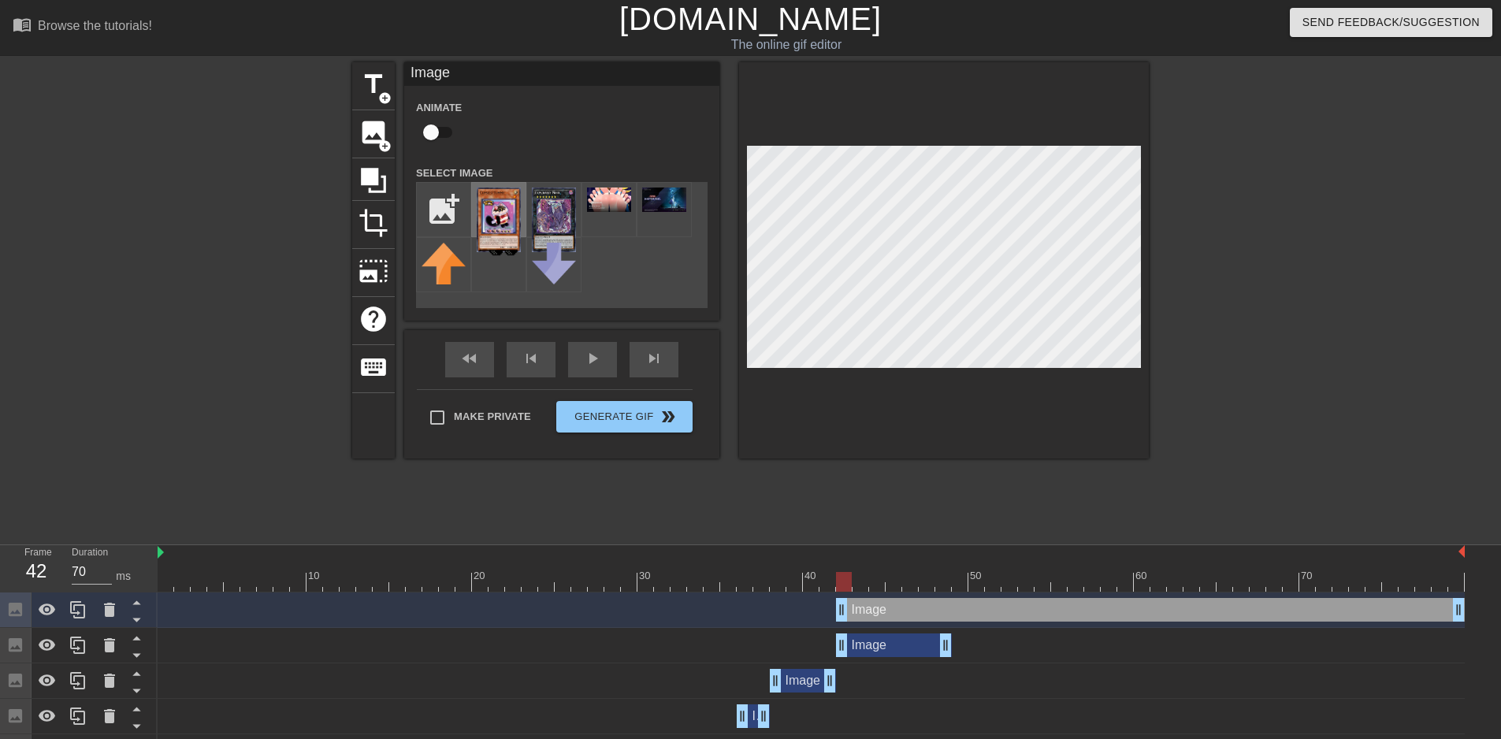
click at [504, 206] on img at bounding box center [499, 220] width 44 height 65
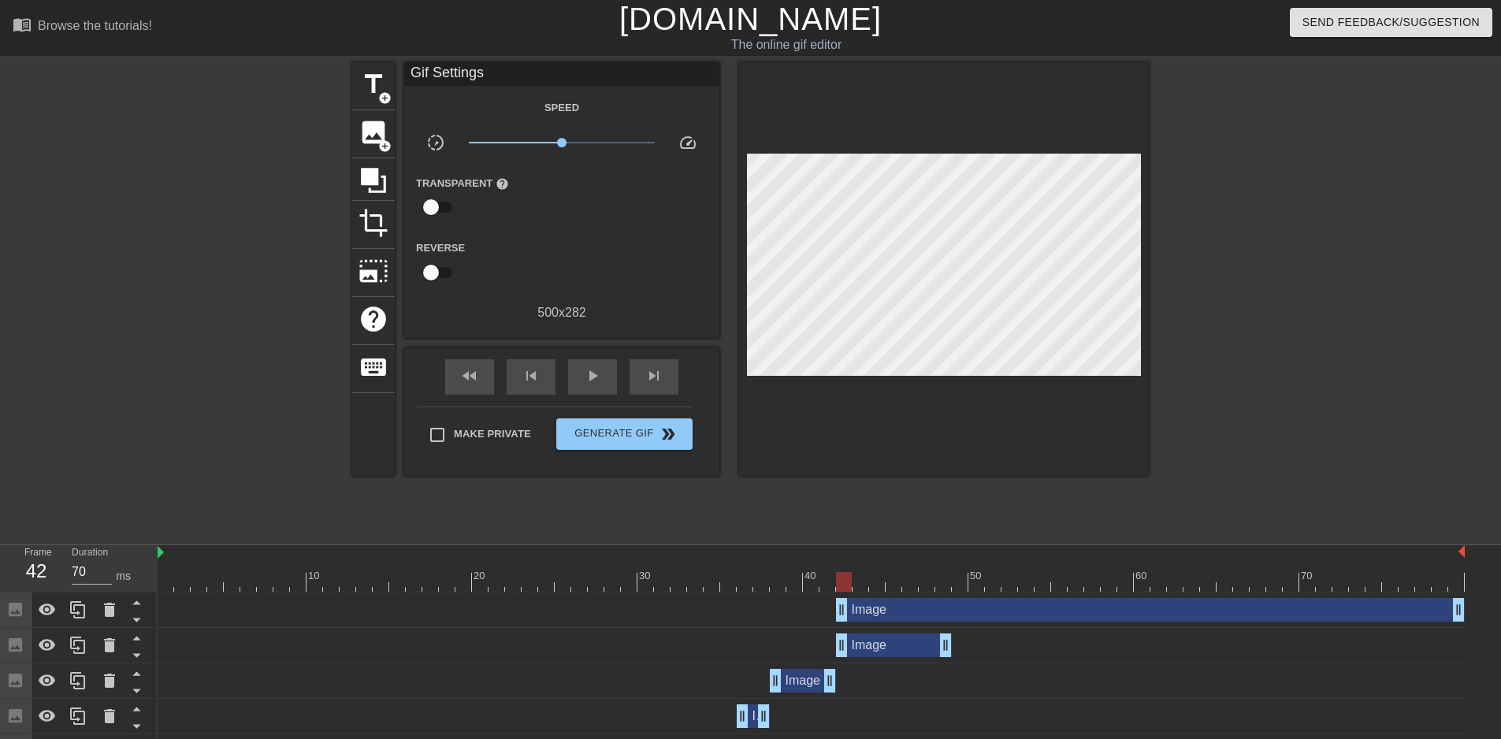
click at [1304, 251] on div at bounding box center [1286, 298] width 236 height 473
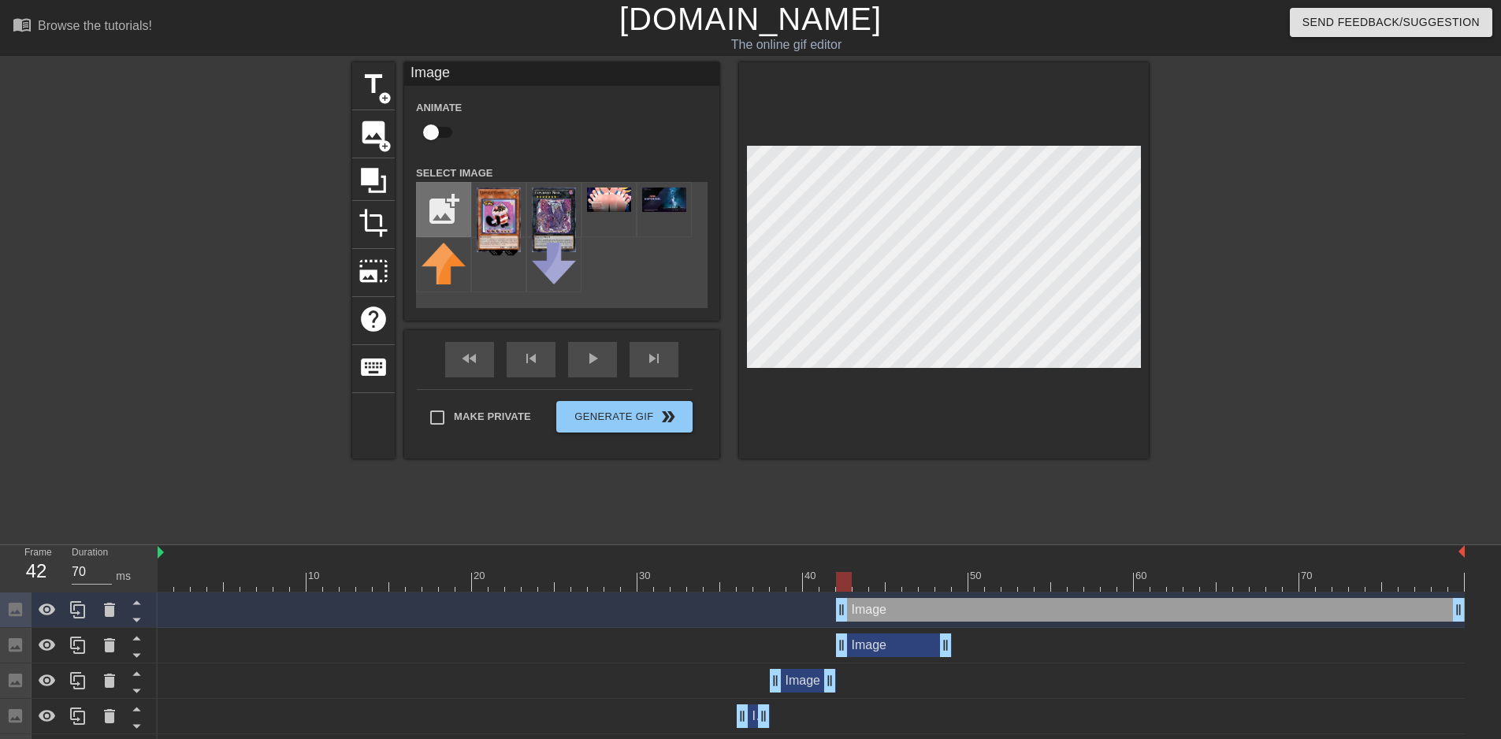
click at [455, 210] on input "file" at bounding box center [444, 210] width 54 height 54
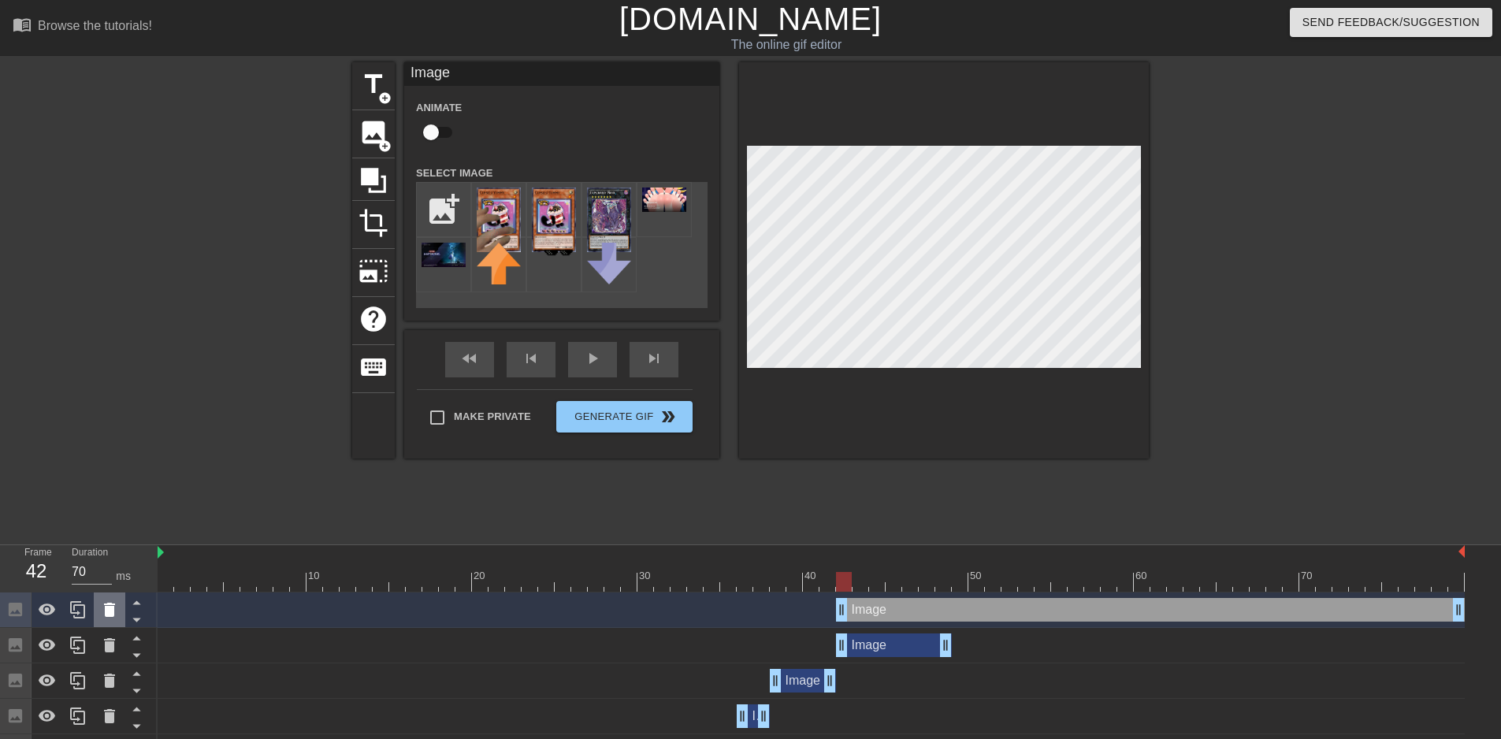
click at [108, 614] on icon at bounding box center [109, 610] width 11 height 14
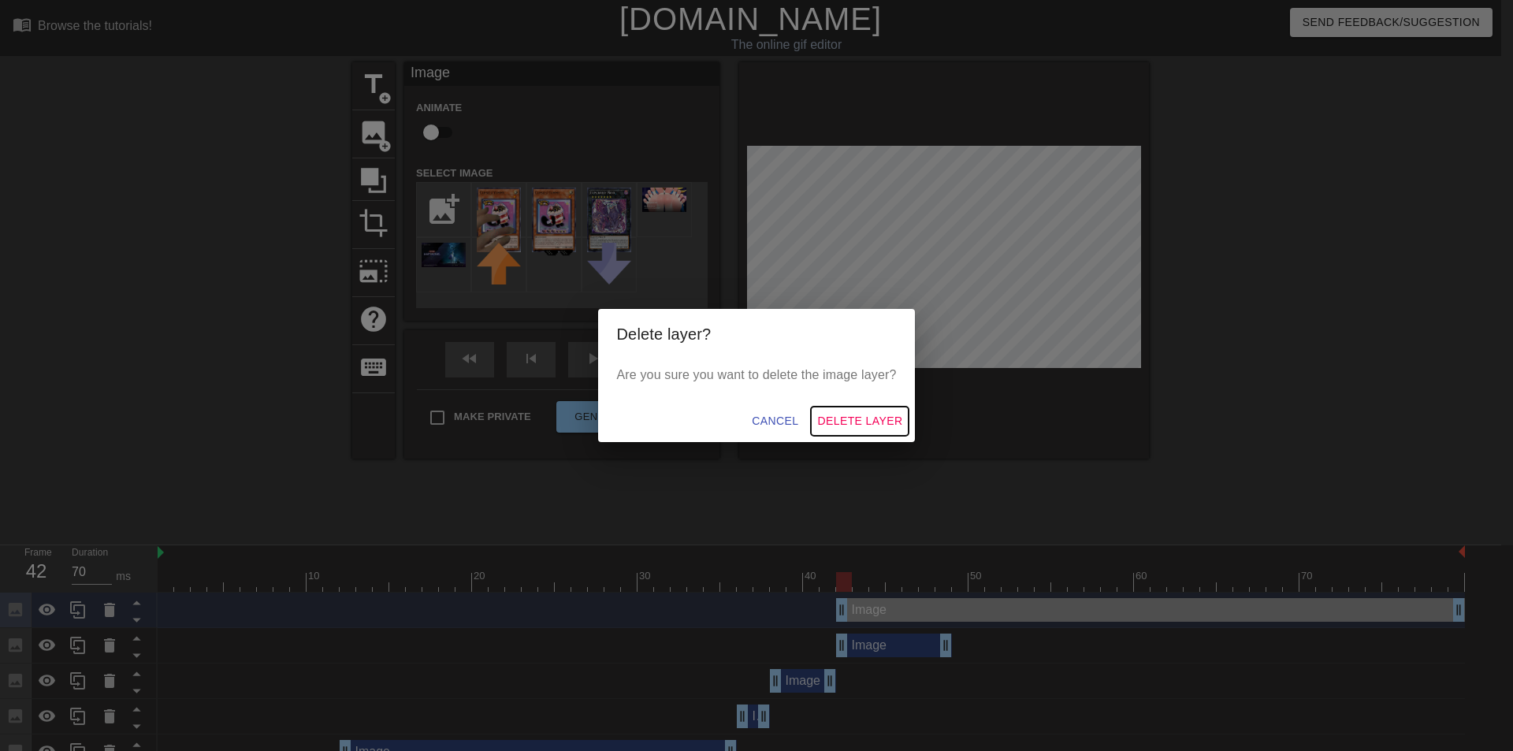
click at [860, 424] on span "Delete Layer" at bounding box center [859, 421] width 85 height 20
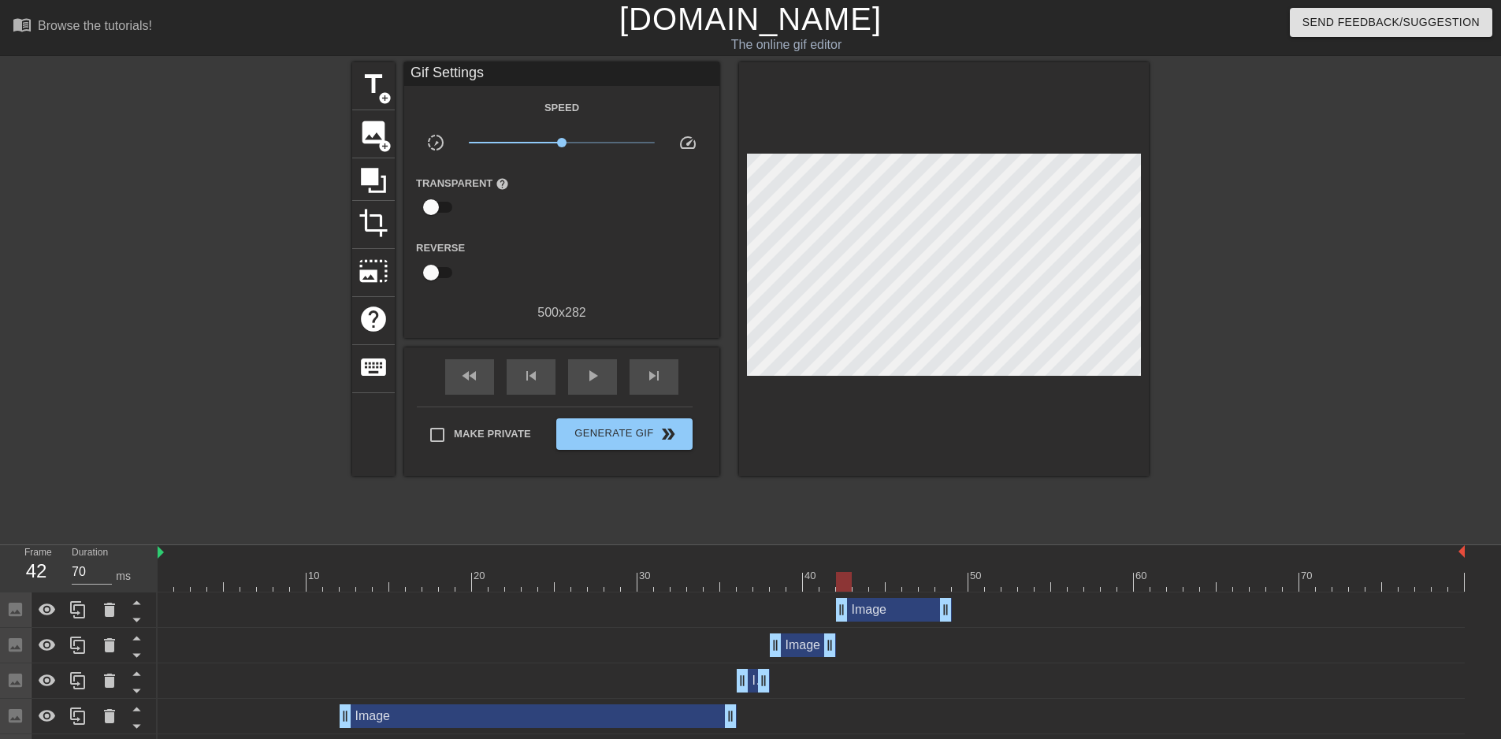
click at [659, 592] on div "Image drag_handle drag_handle" at bounding box center [811, 609] width 1307 height 35
click at [659, 604] on div "Image drag_handle drag_handle" at bounding box center [811, 610] width 1307 height 24
click at [867, 604] on div "Image drag_handle drag_handle" at bounding box center [894, 610] width 116 height 24
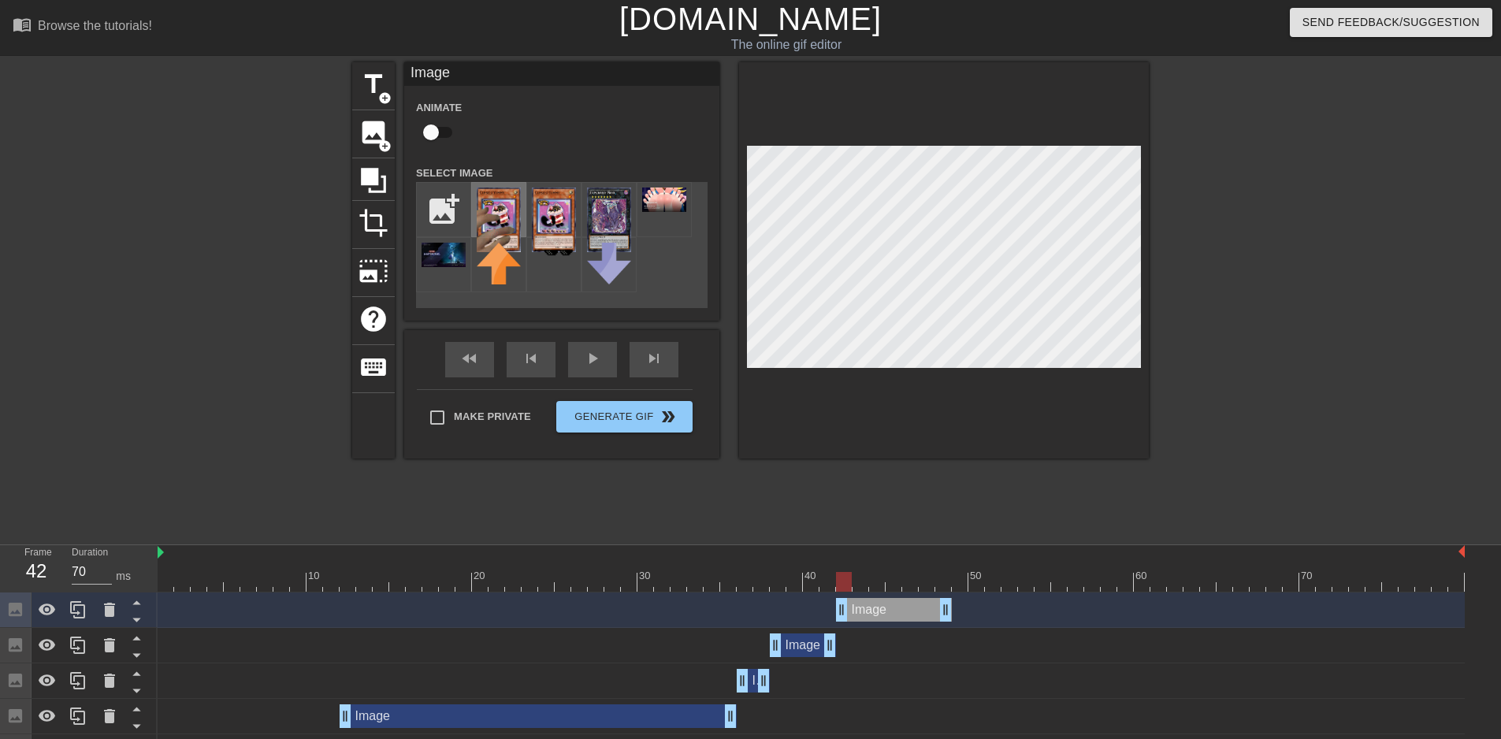
click at [507, 224] on img at bounding box center [499, 220] width 44 height 65
click at [618, 202] on img at bounding box center [609, 220] width 44 height 65
click at [769, 585] on div at bounding box center [811, 582] width 1307 height 20
click at [637, 358] on div "skip_next" at bounding box center [654, 359] width 49 height 35
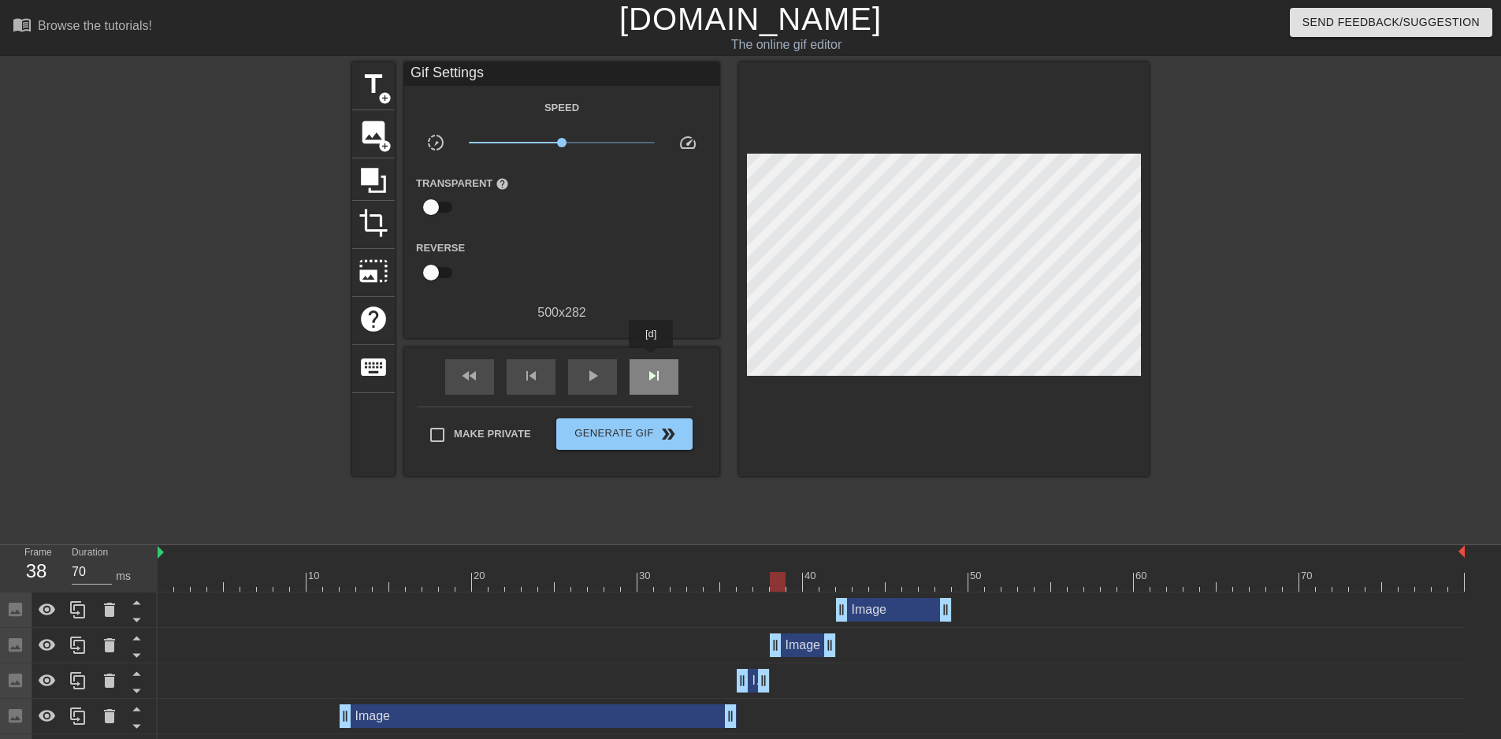
click at [652, 359] on div "skip_next" at bounding box center [654, 376] width 49 height 35
click at [648, 378] on span "skip_next" at bounding box center [653, 375] width 19 height 19
click at [310, 613] on div "Image drag_handle drag_handle" at bounding box center [811, 610] width 1307 height 24
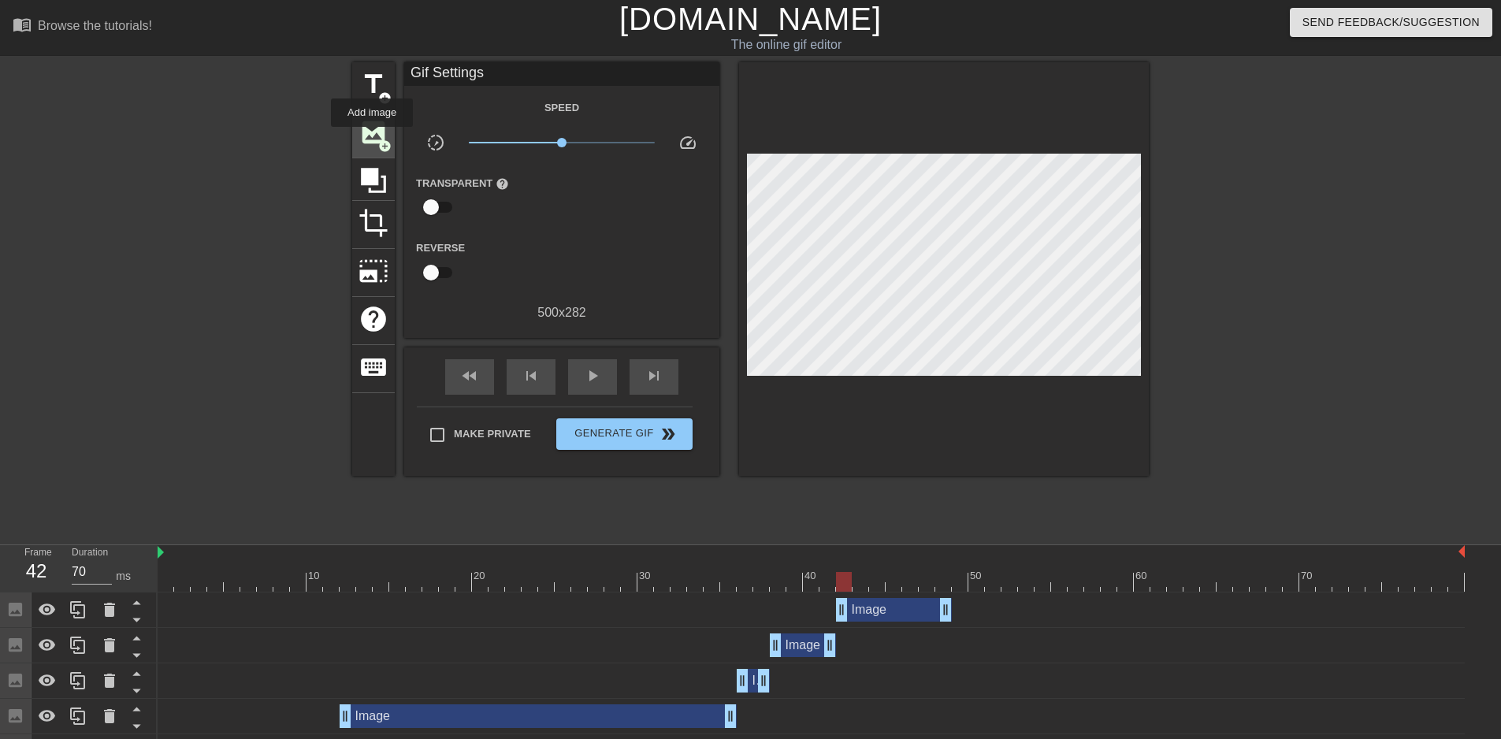
click at [372, 138] on span "image" at bounding box center [373, 132] width 30 height 30
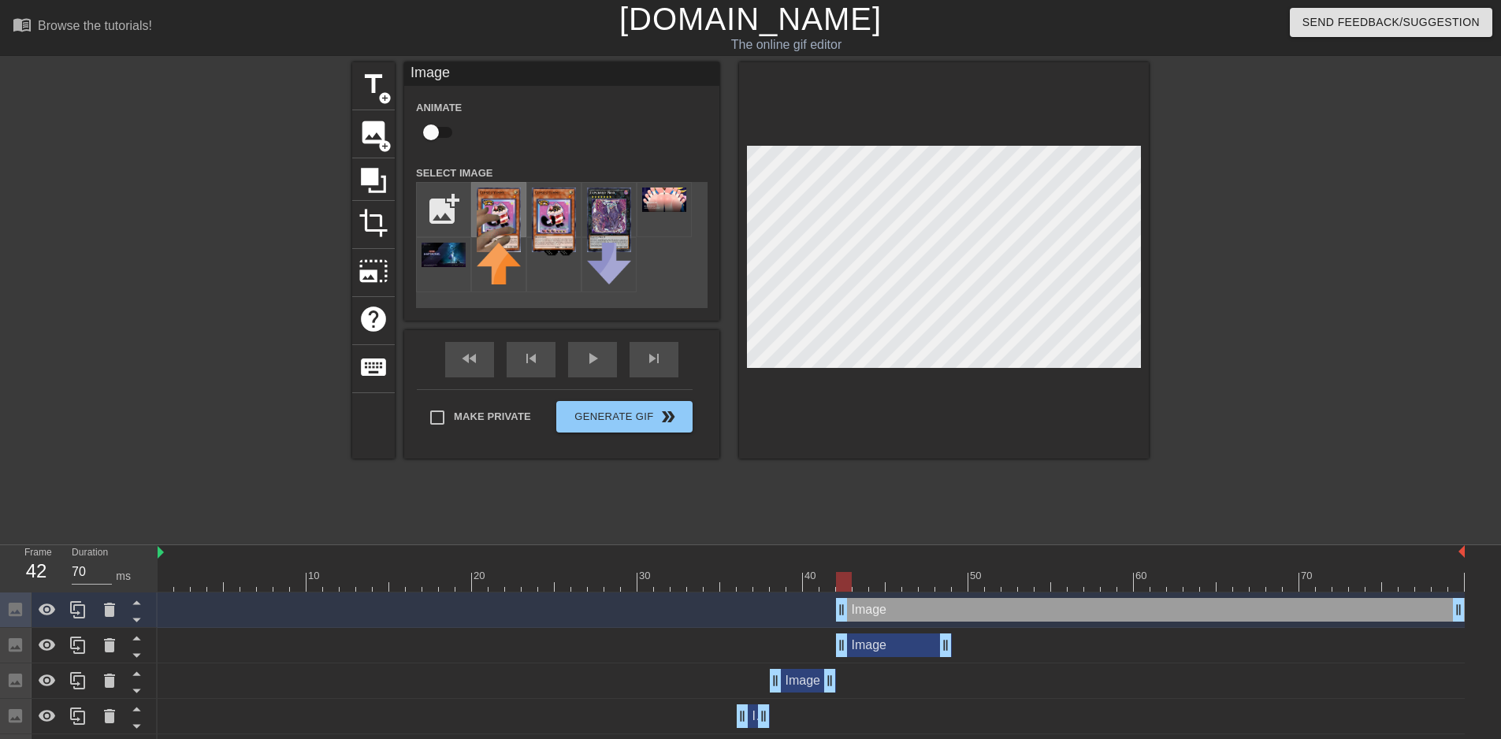
click at [492, 216] on img at bounding box center [499, 220] width 44 height 65
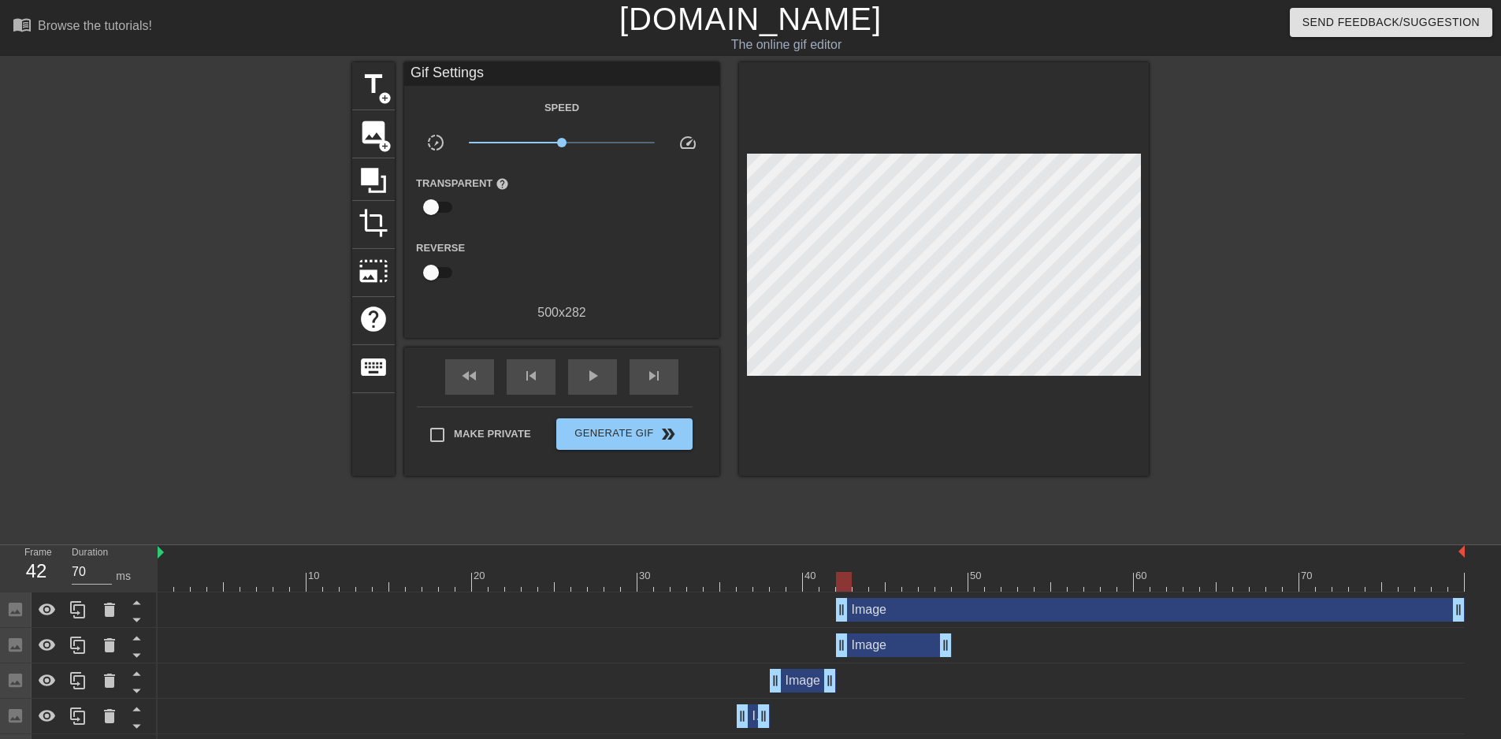
click at [824, 654] on div "Image drag_handle drag_handle" at bounding box center [811, 645] width 1307 height 24
click at [810, 682] on div "Image drag_handle drag_handle" at bounding box center [803, 681] width 66 height 24
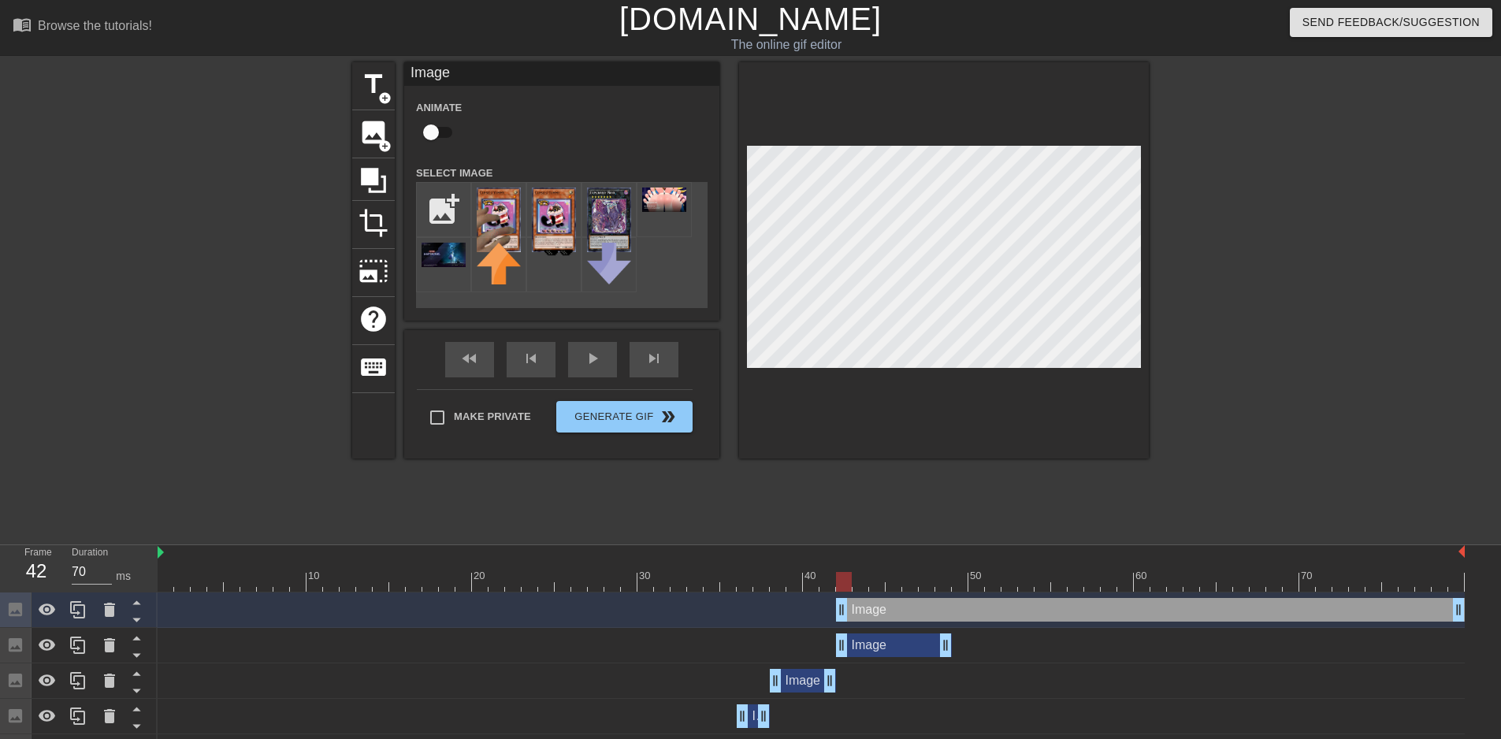
click at [797, 686] on div "Image drag_handle drag_handle" at bounding box center [803, 681] width 66 height 24
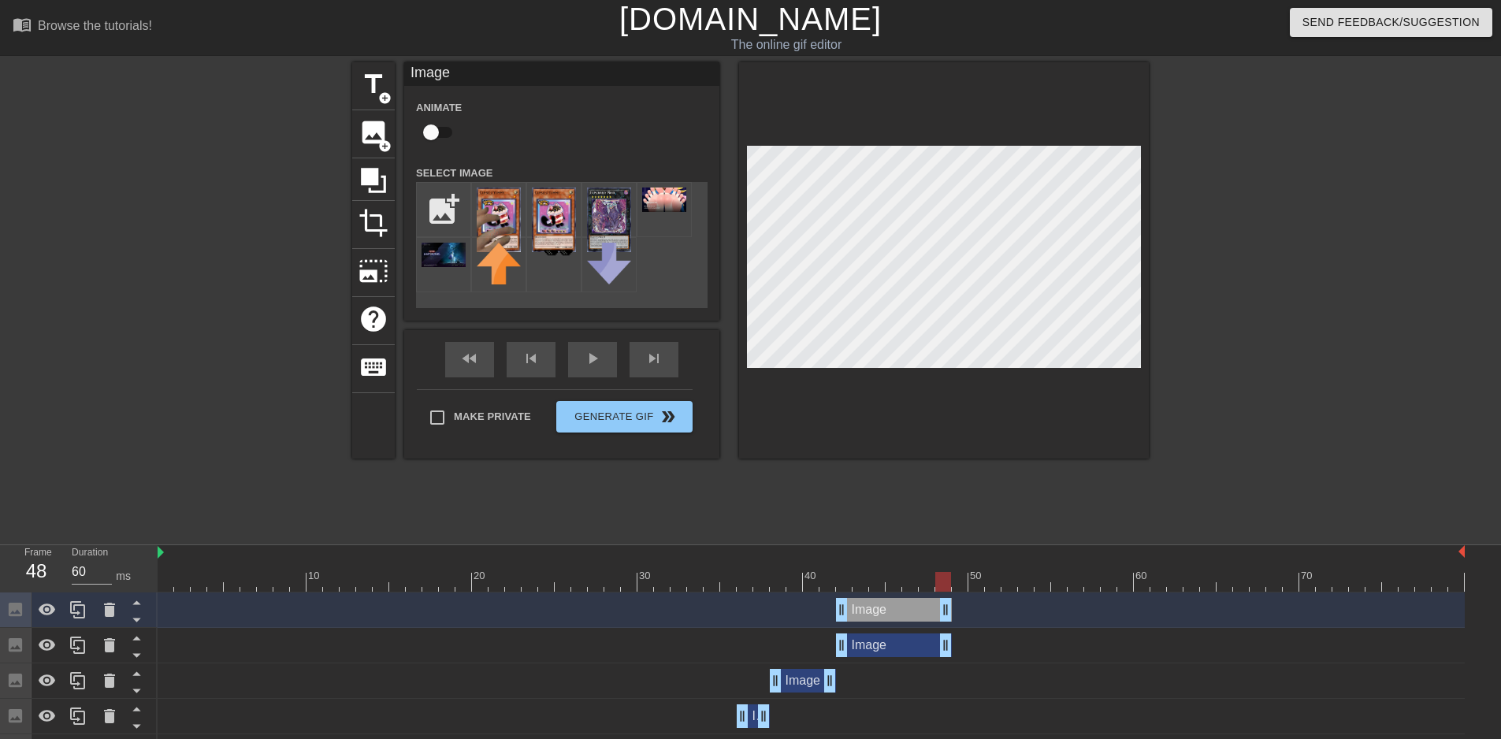
drag, startPoint x: 1458, startPoint y: 607, endPoint x: 949, endPoint y: 612, distance: 509.8
click at [908, 379] on div at bounding box center [944, 260] width 410 height 396
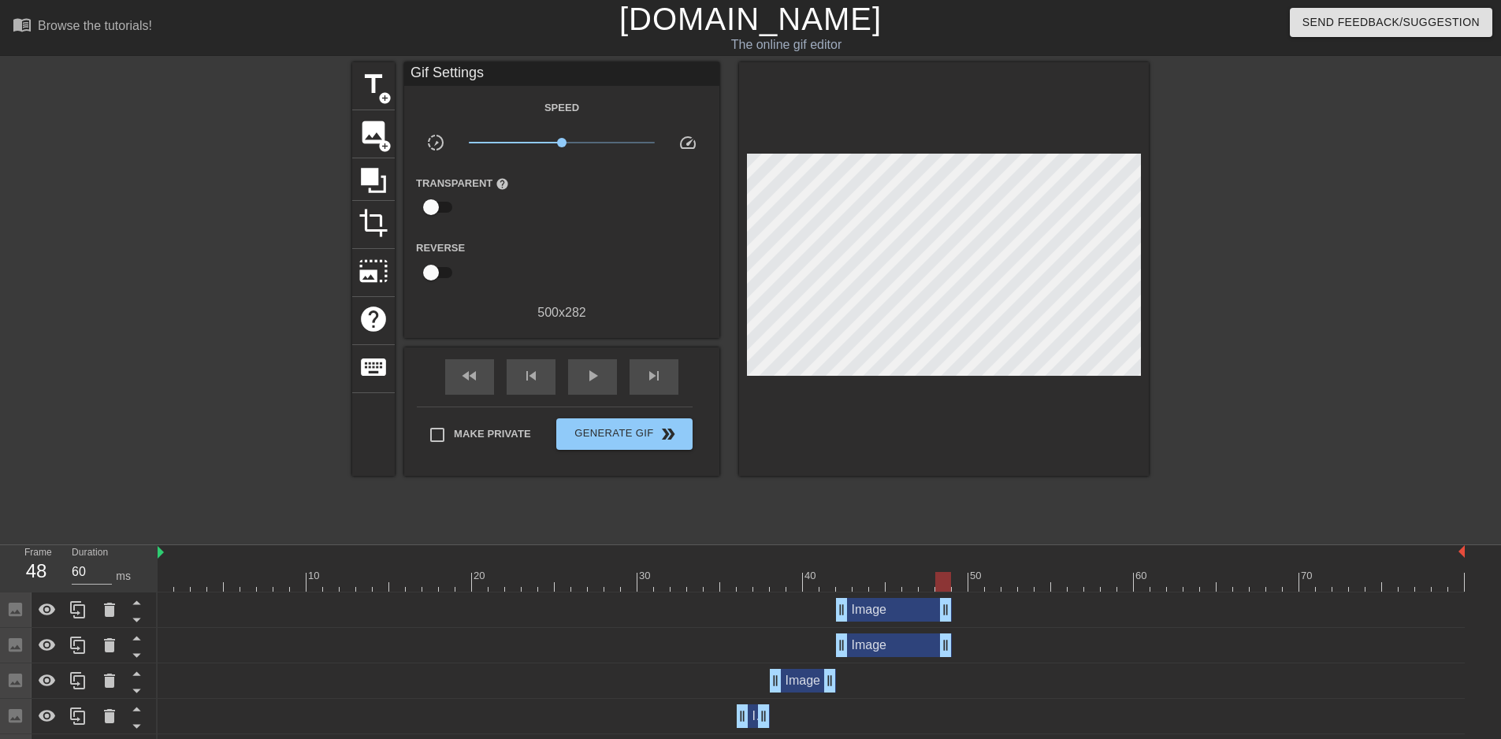
click at [899, 228] on div at bounding box center [944, 269] width 410 height 414
click at [767, 578] on div at bounding box center [811, 582] width 1307 height 20
click at [653, 377] on span "skip_next" at bounding box center [653, 375] width 19 height 19
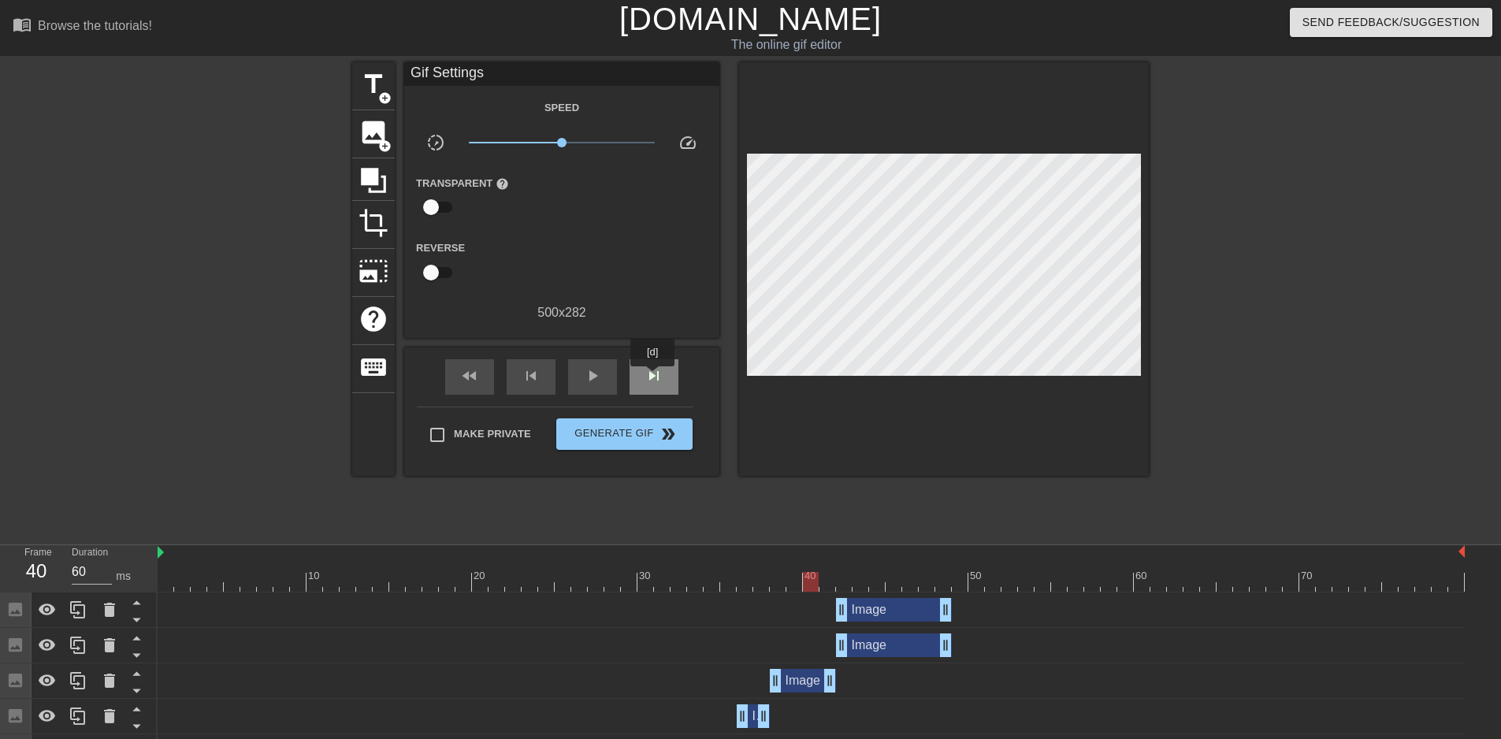
click at [653, 377] on span "skip_next" at bounding box center [653, 375] width 19 height 19
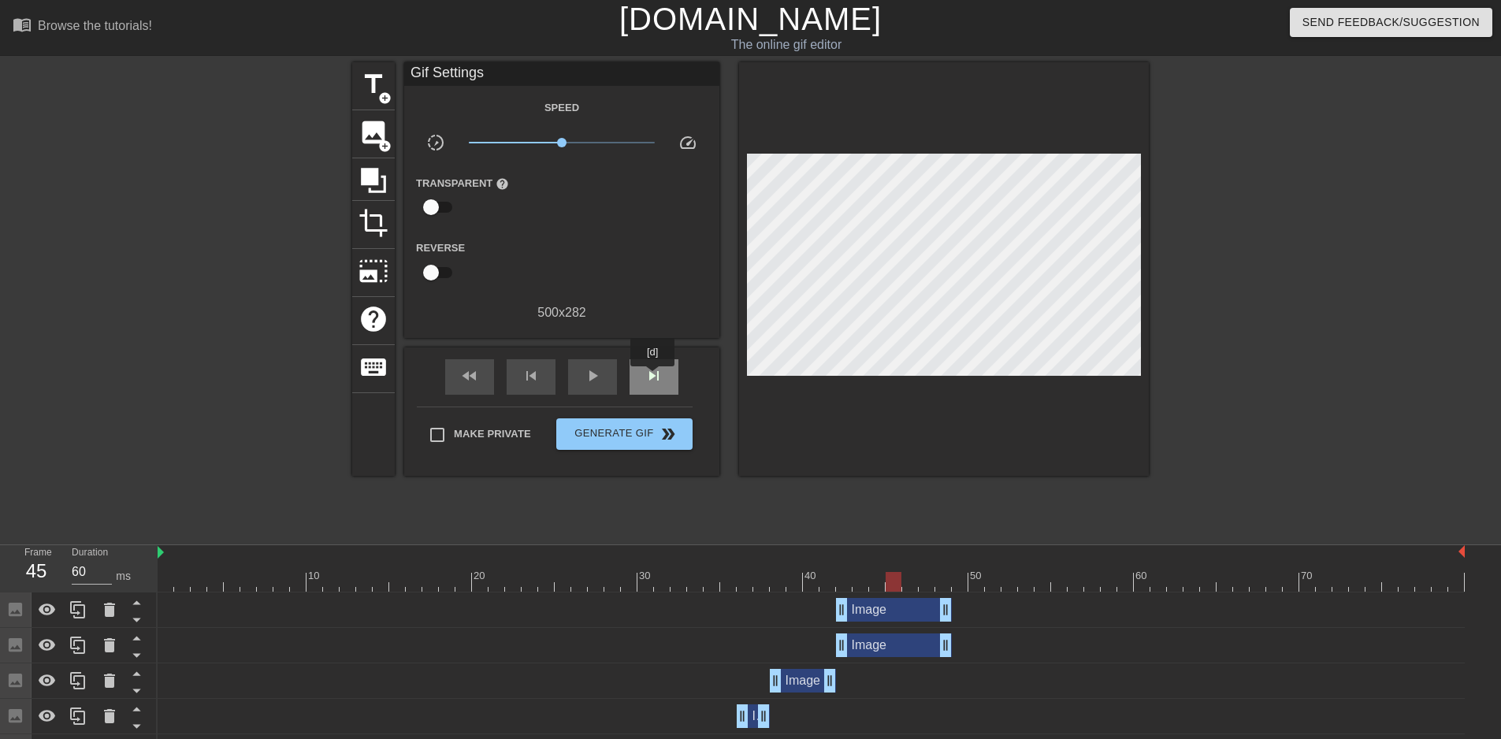
click at [653, 377] on span "skip_next" at bounding box center [653, 375] width 19 height 19
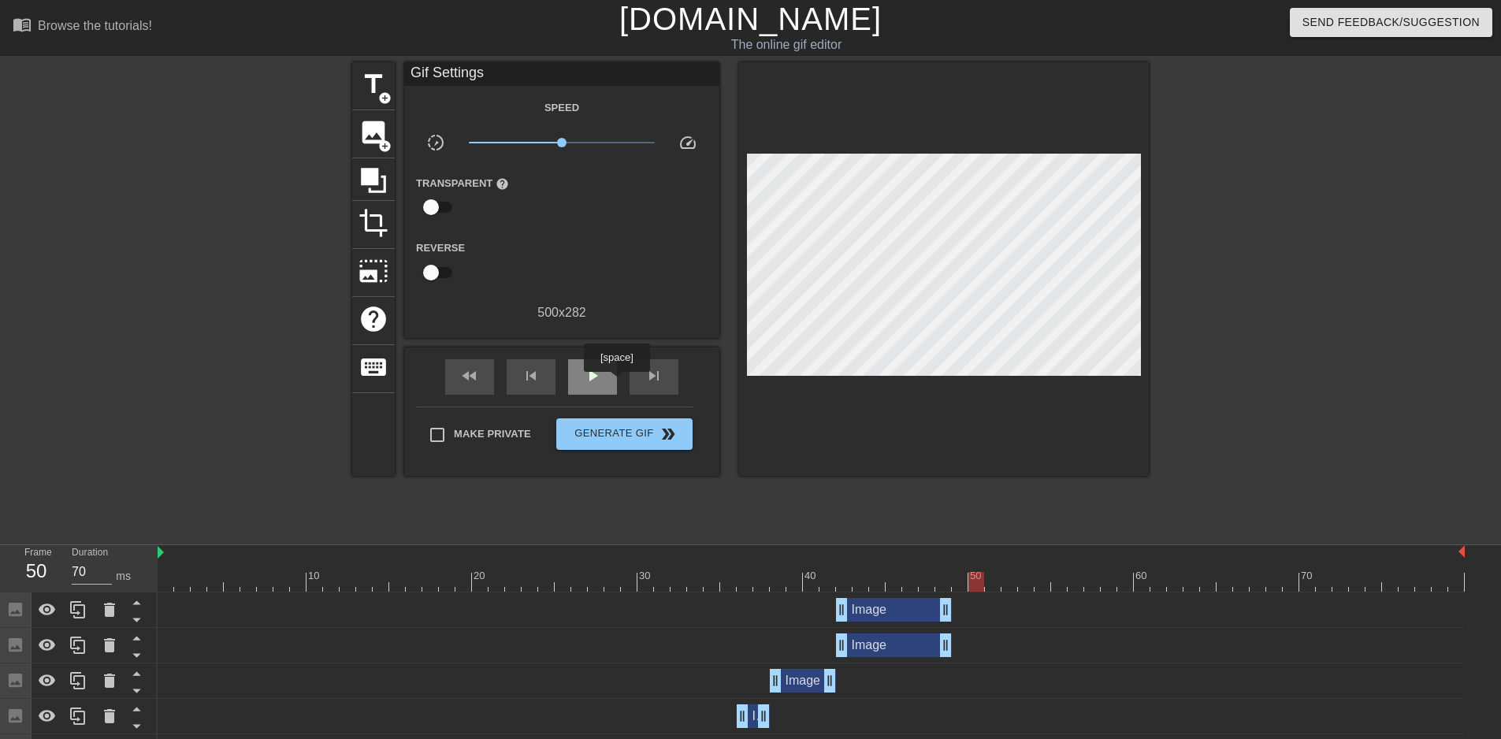
click at [616, 383] on div "play_arrow" at bounding box center [592, 376] width 49 height 35
click at [616, 383] on div "pause" at bounding box center [592, 376] width 49 height 35
click at [558, 381] on div "fast_rewind skip_previous play_arrow skip_next" at bounding box center [561, 376] width 257 height 59
click at [540, 381] on div "skip_previous" at bounding box center [531, 376] width 49 height 35
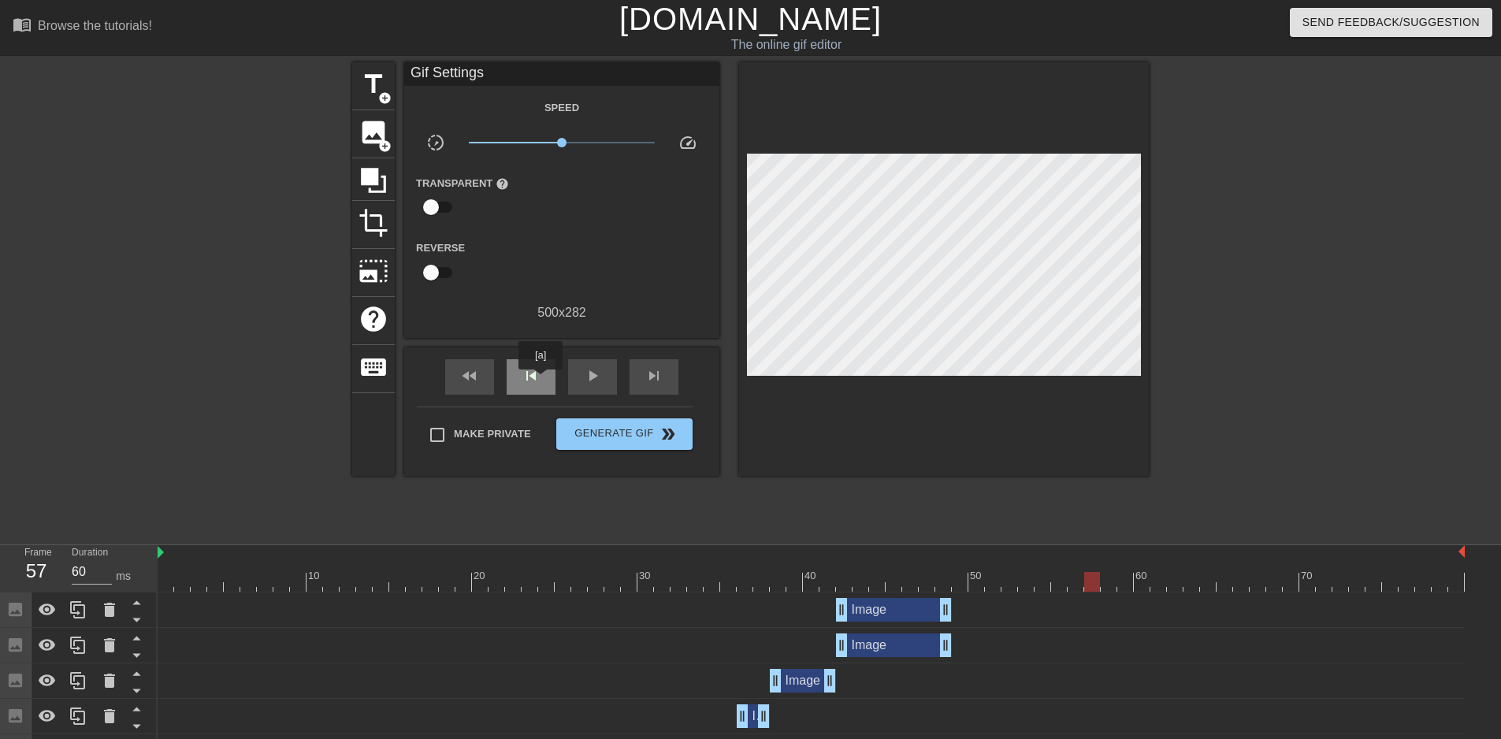
click at [540, 381] on div "skip_previous" at bounding box center [531, 376] width 49 height 35
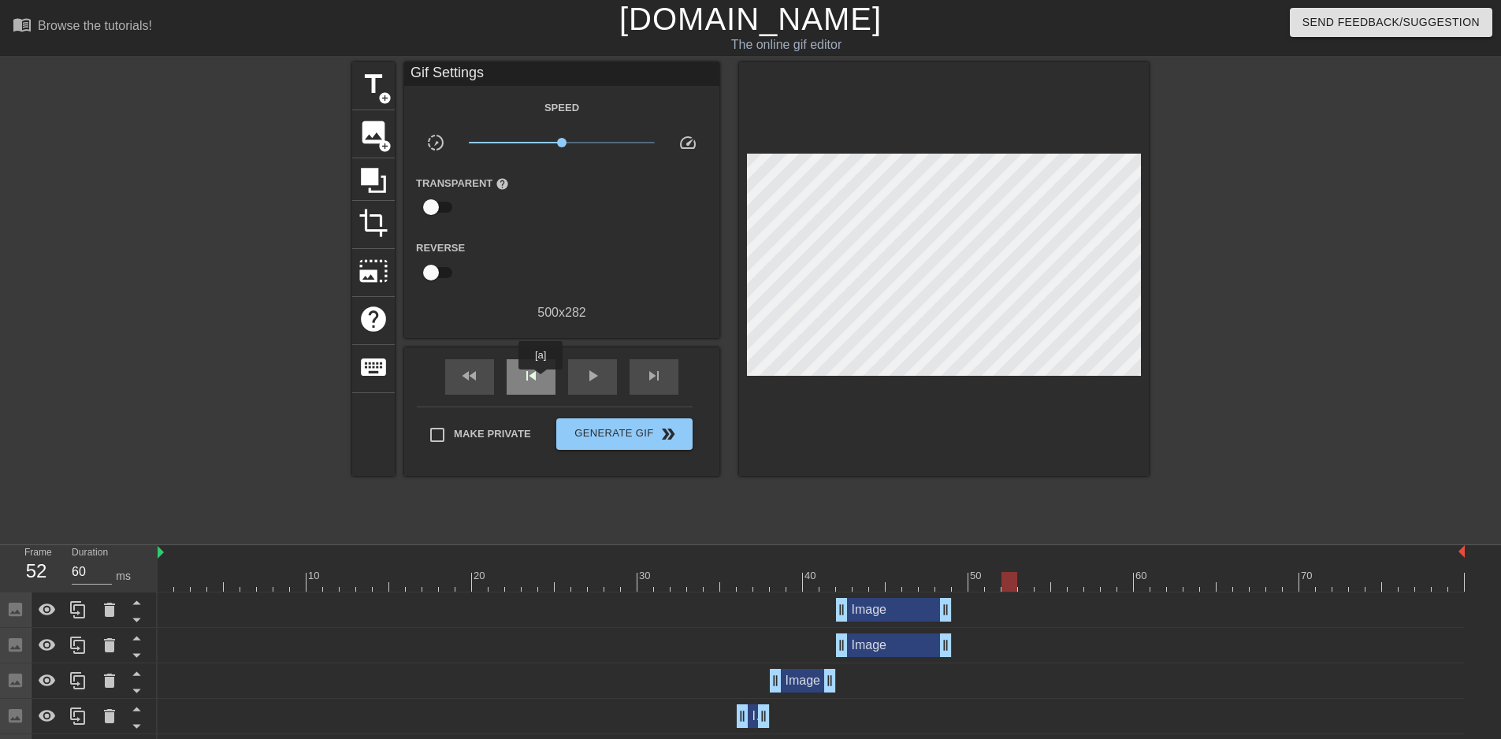
click at [540, 381] on div "skip_previous" at bounding box center [531, 376] width 49 height 35
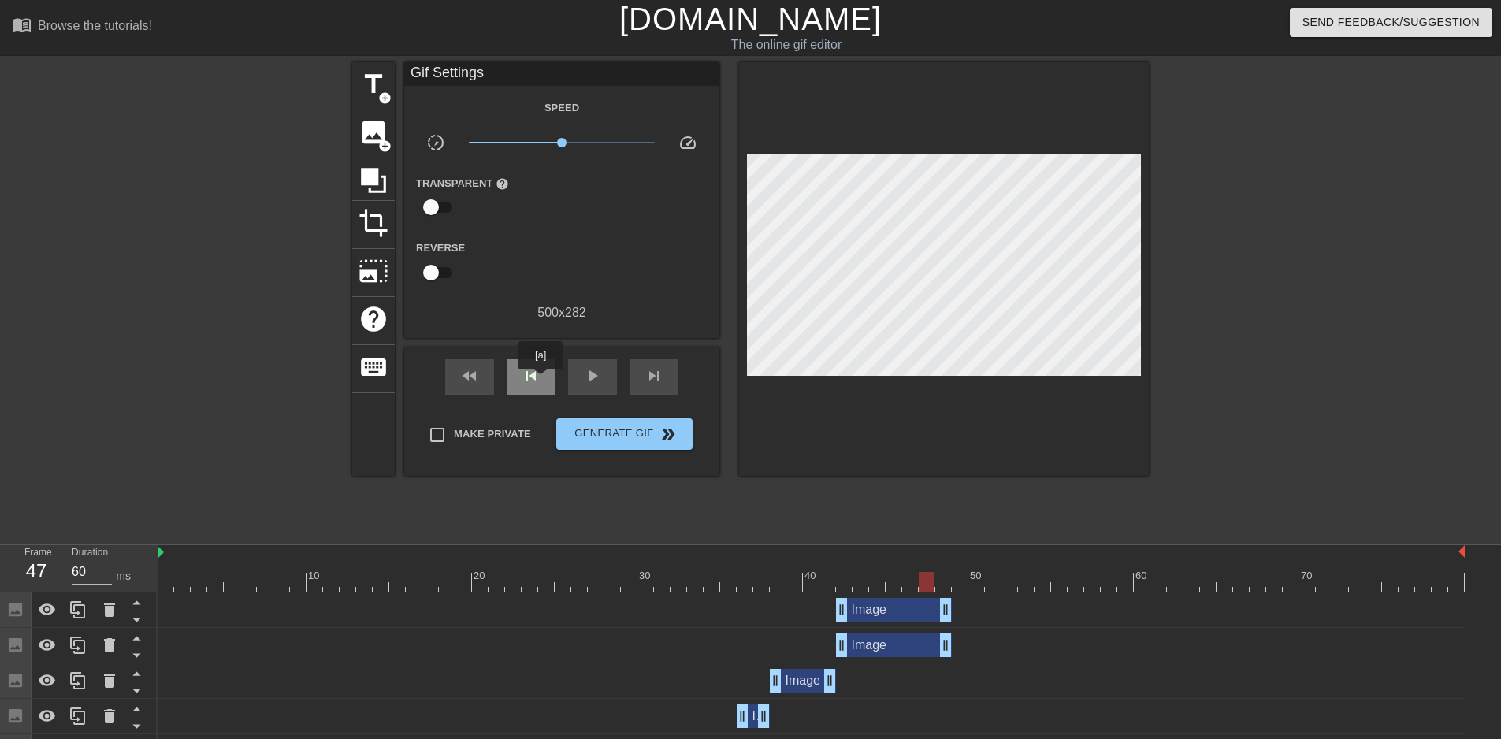
click at [540, 381] on div "skip_previous" at bounding box center [531, 376] width 49 height 35
click at [781, 571] on div at bounding box center [778, 571] width 17 height 20
click at [596, 378] on span "play_arrow" at bounding box center [592, 375] width 19 height 19
click at [596, 378] on span "pause" at bounding box center [592, 375] width 19 height 19
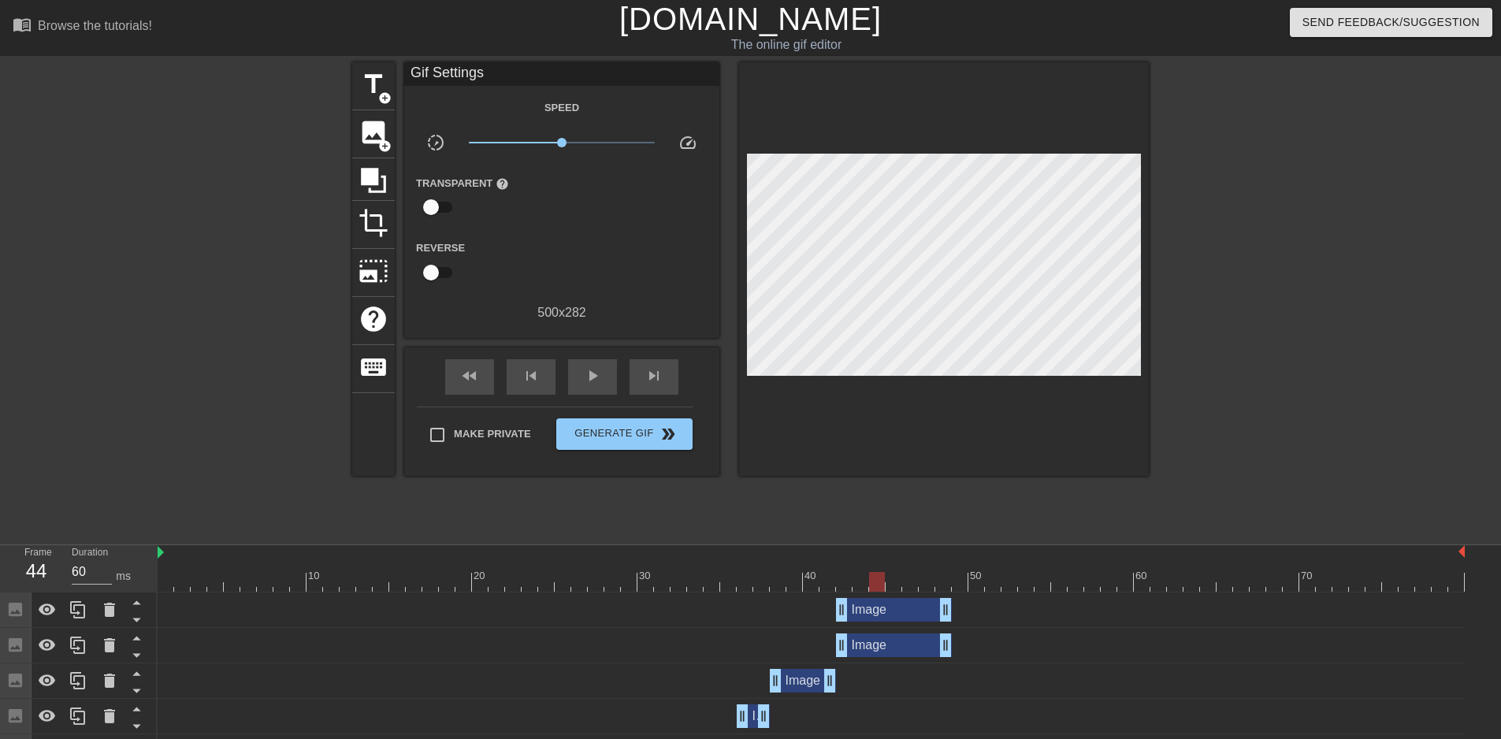
click at [702, 576] on div at bounding box center [811, 582] width 1307 height 20
click at [667, 381] on div "skip_next" at bounding box center [654, 376] width 49 height 35
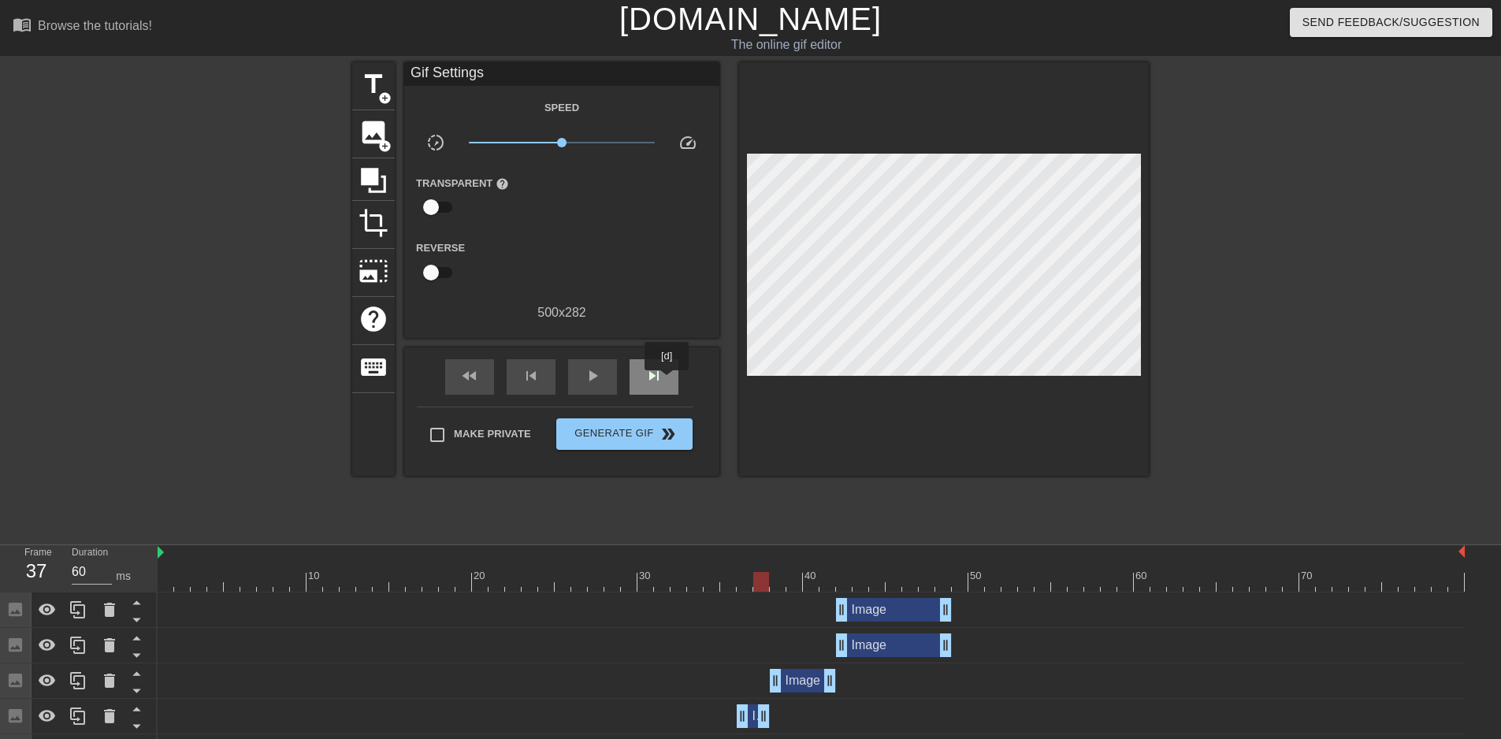
click at [667, 381] on div "skip_next" at bounding box center [654, 376] width 49 height 35
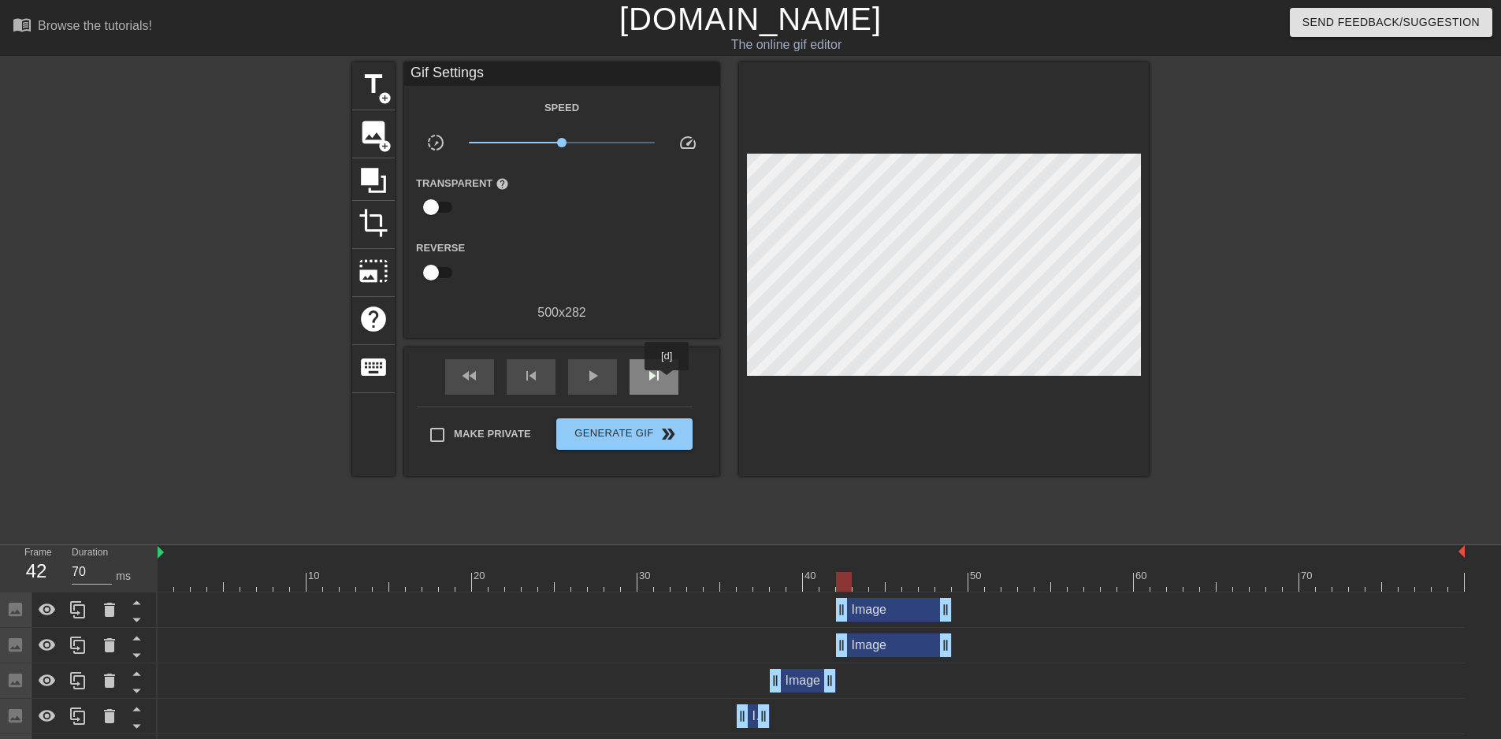
click at [667, 381] on div "skip_next" at bounding box center [654, 376] width 49 height 35
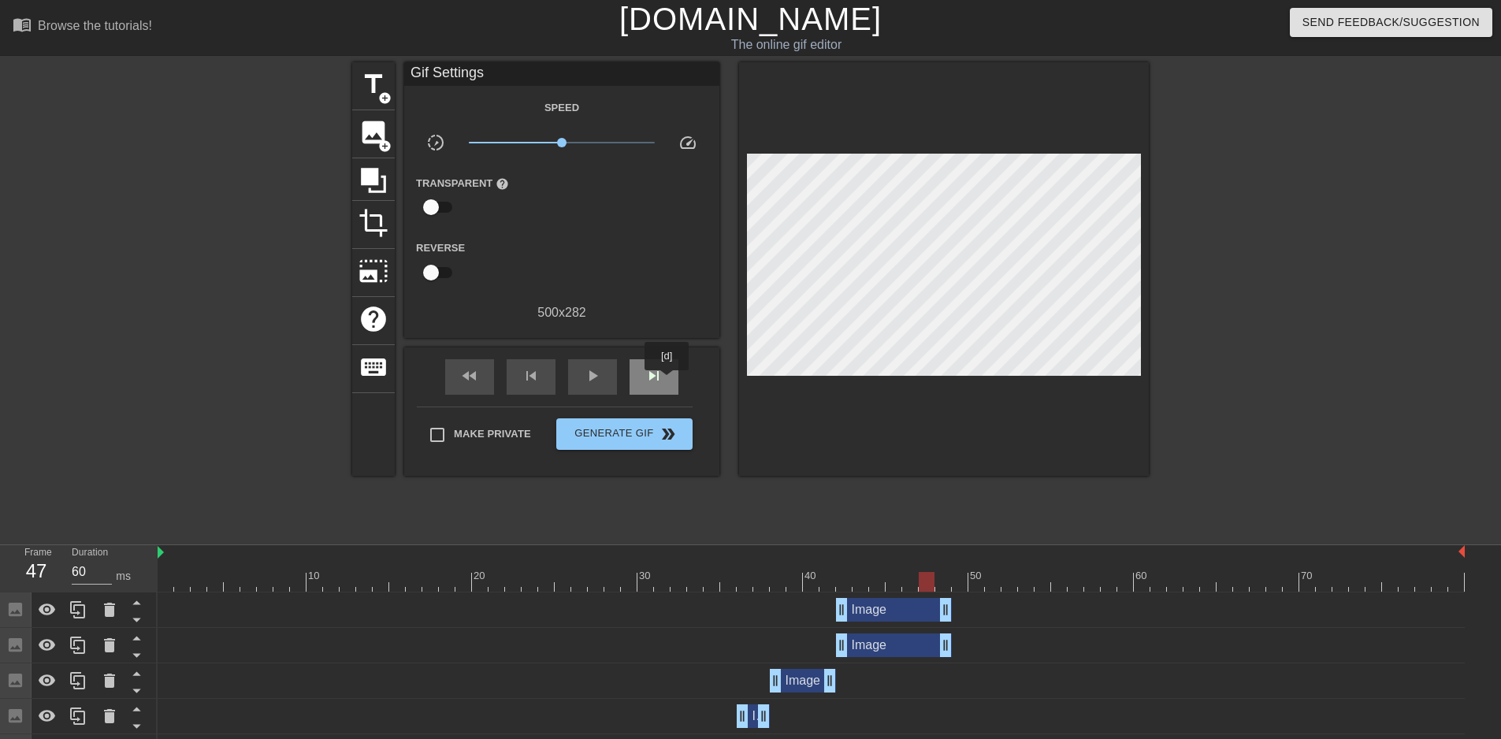
click at [667, 381] on div "skip_next" at bounding box center [654, 376] width 49 height 35
click at [378, 132] on span "image" at bounding box center [373, 132] width 30 height 30
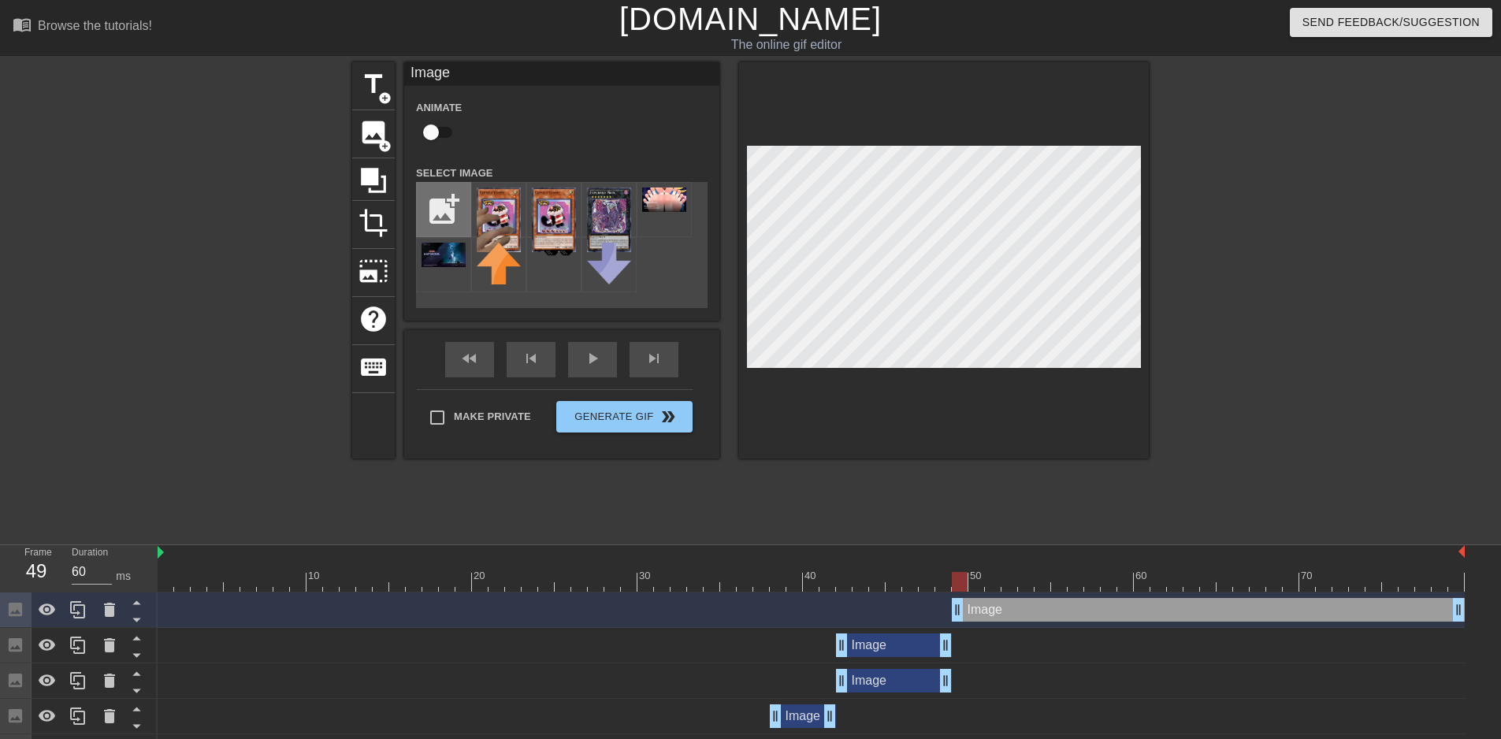
click at [432, 207] on input "file" at bounding box center [444, 210] width 54 height 54
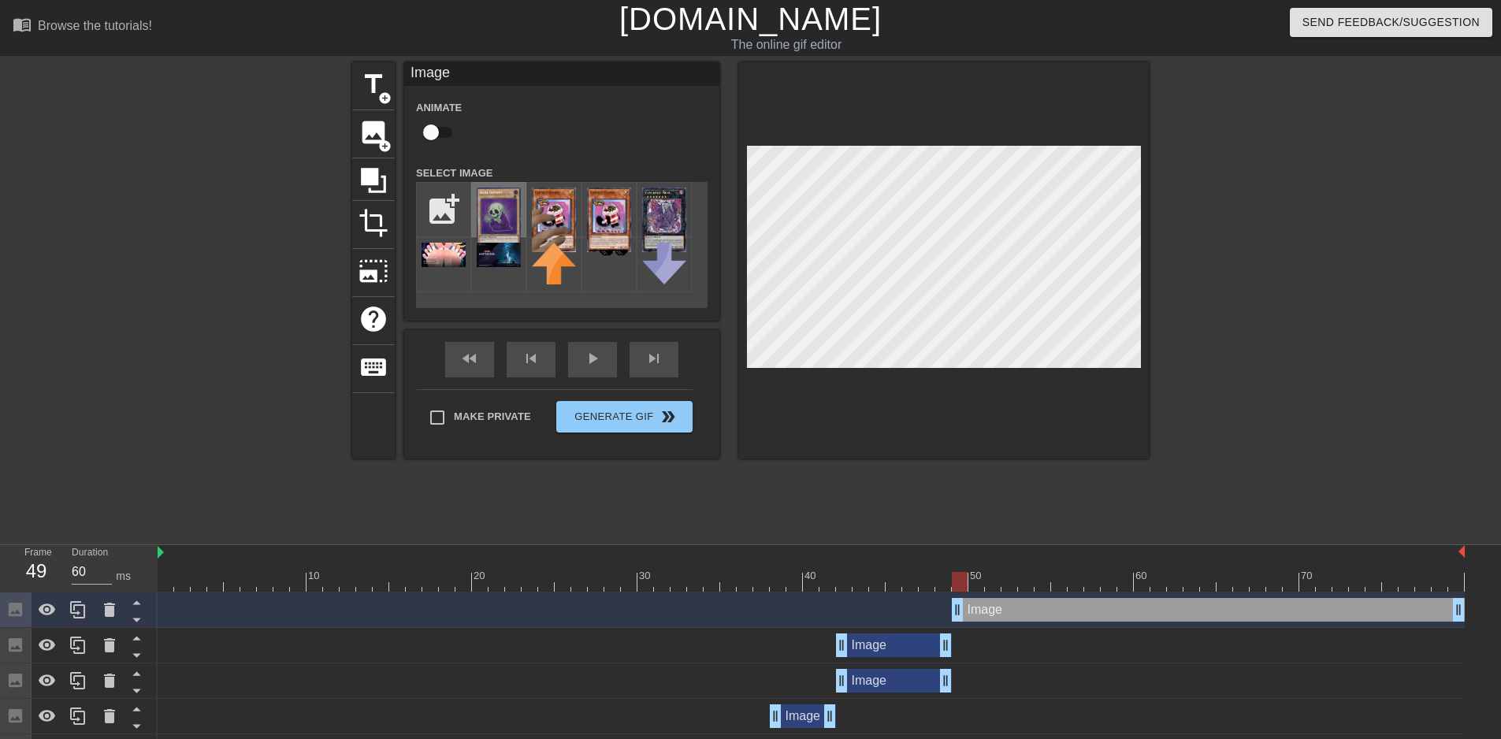
click at [501, 218] on img at bounding box center [499, 220] width 44 height 65
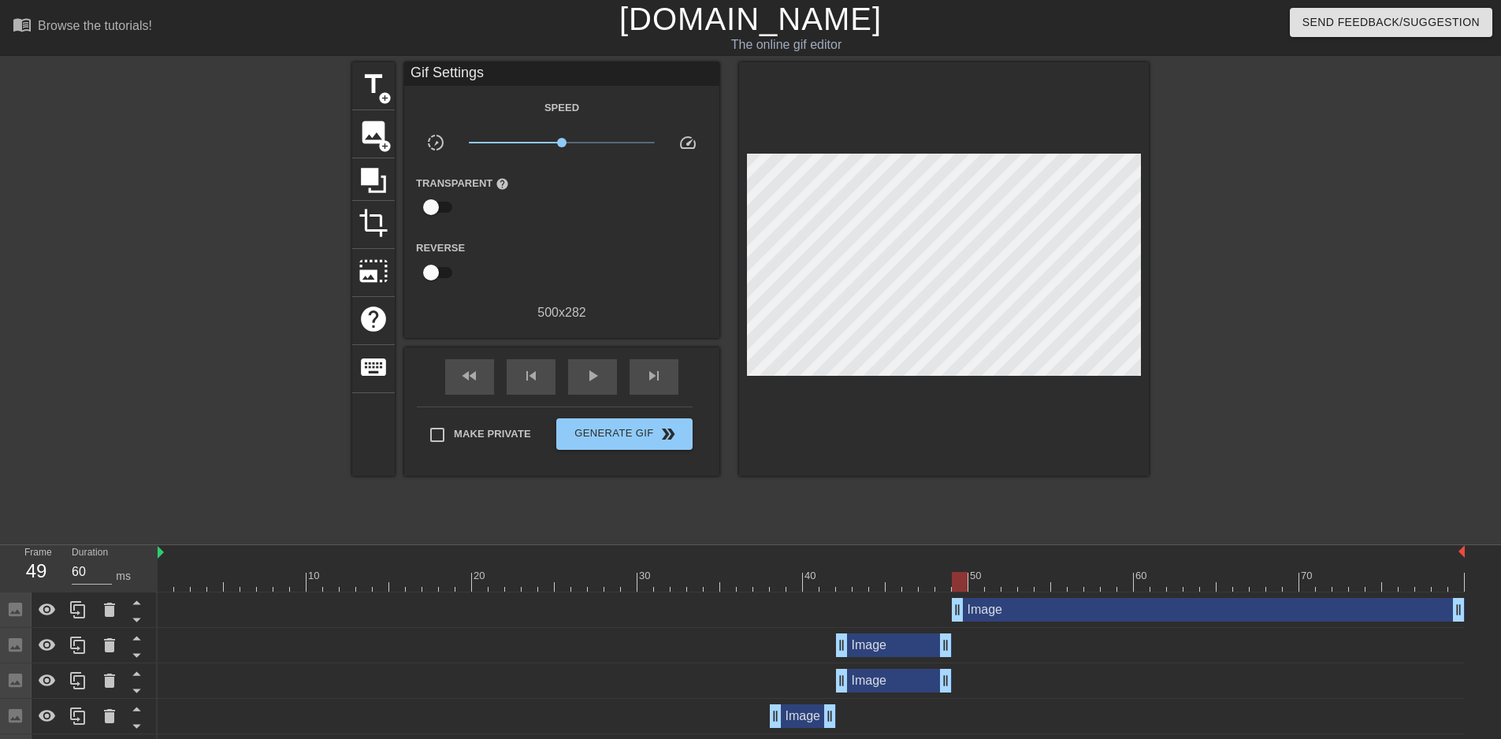
click at [739, 236] on div at bounding box center [944, 269] width 410 height 414
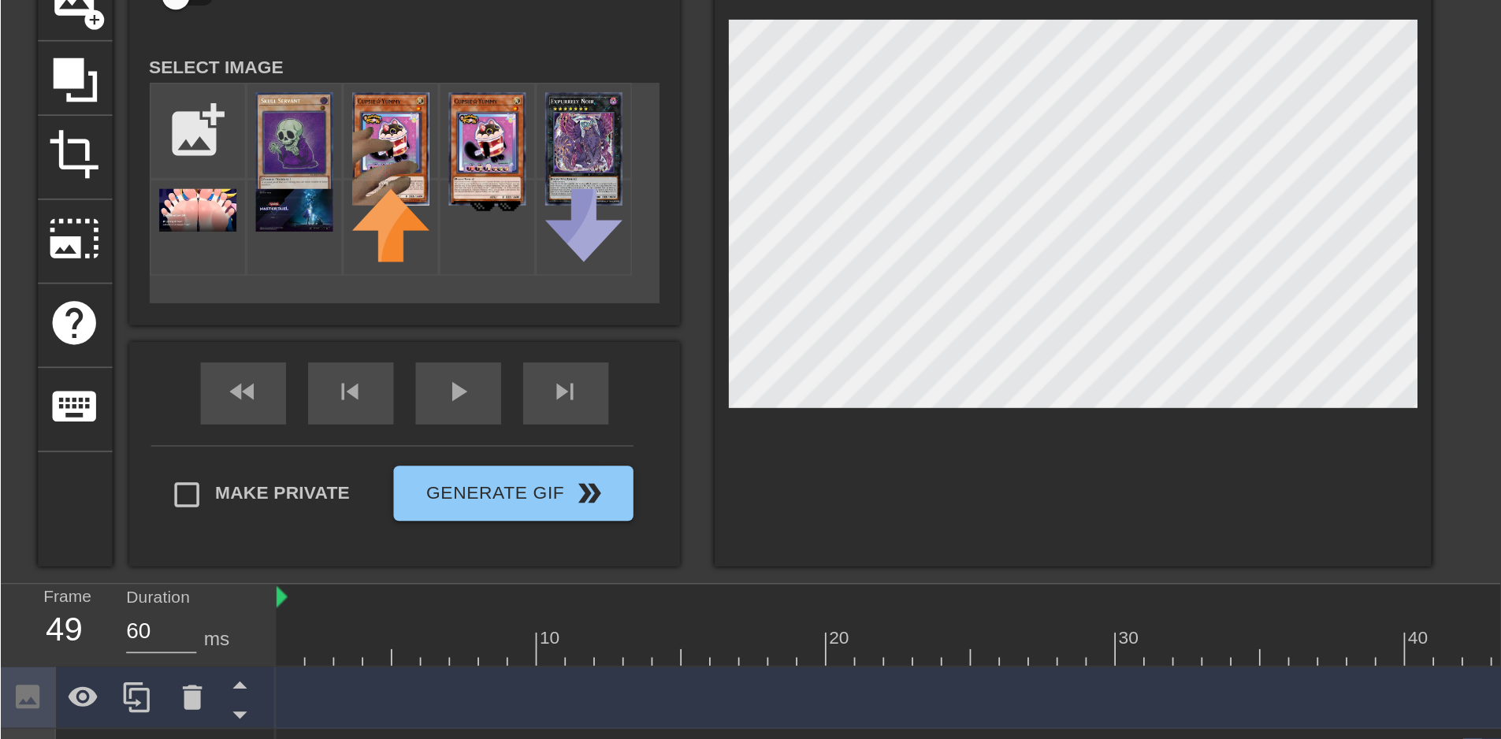
scroll to position [105, 0]
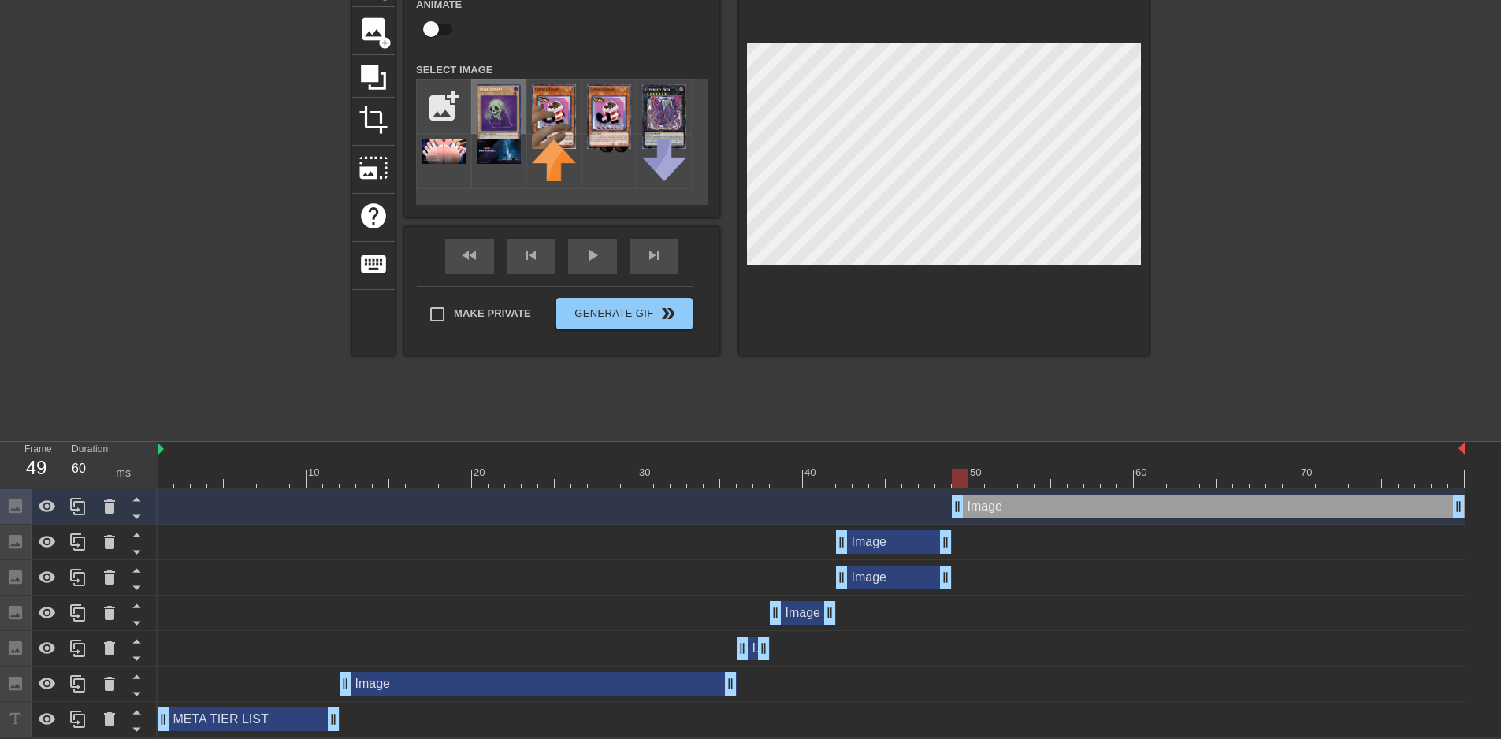
click at [495, 99] on img at bounding box center [499, 116] width 44 height 65
click at [568, 113] on img at bounding box center [554, 116] width 44 height 65
click at [633, 104] on div at bounding box center [608, 106] width 55 height 55
click at [565, 110] on img at bounding box center [554, 116] width 44 height 65
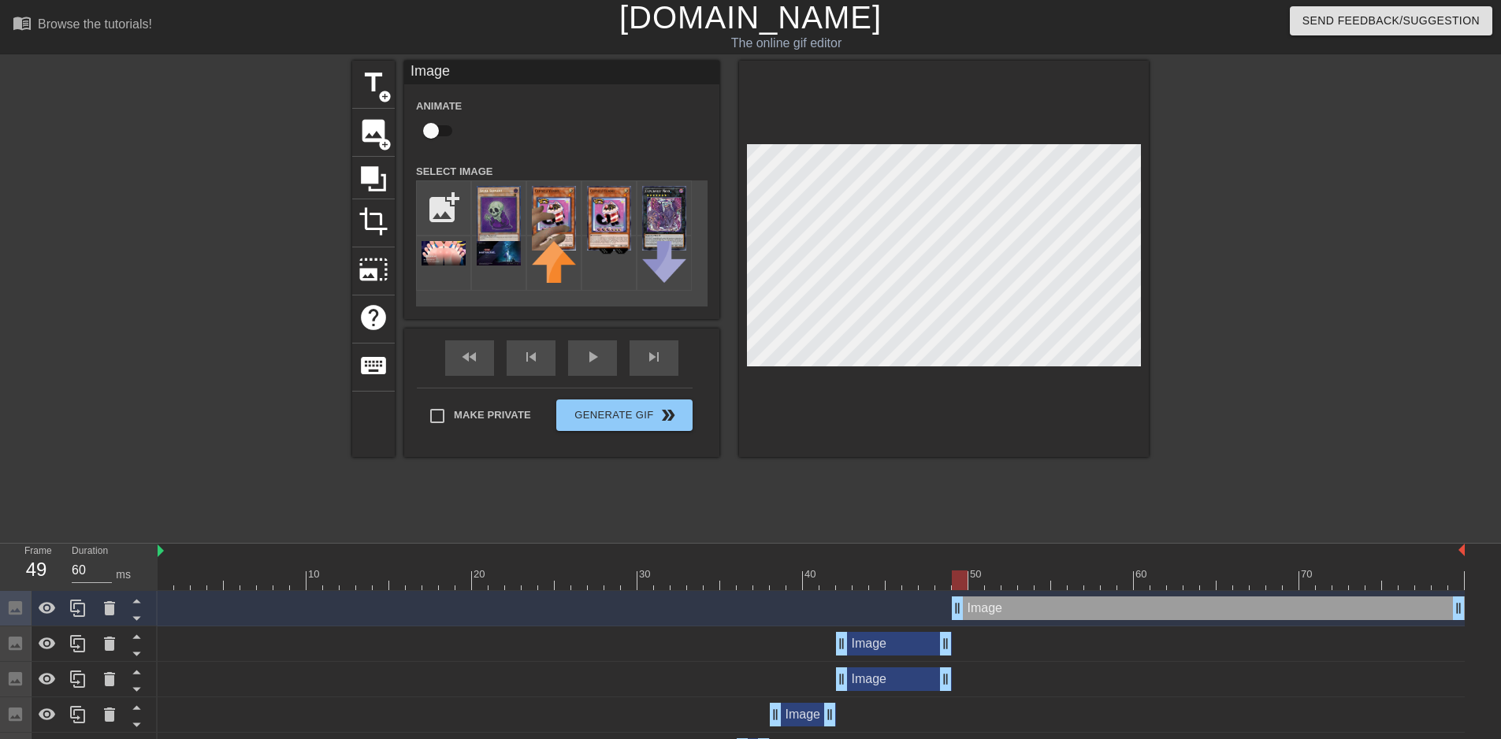
scroll to position [0, 0]
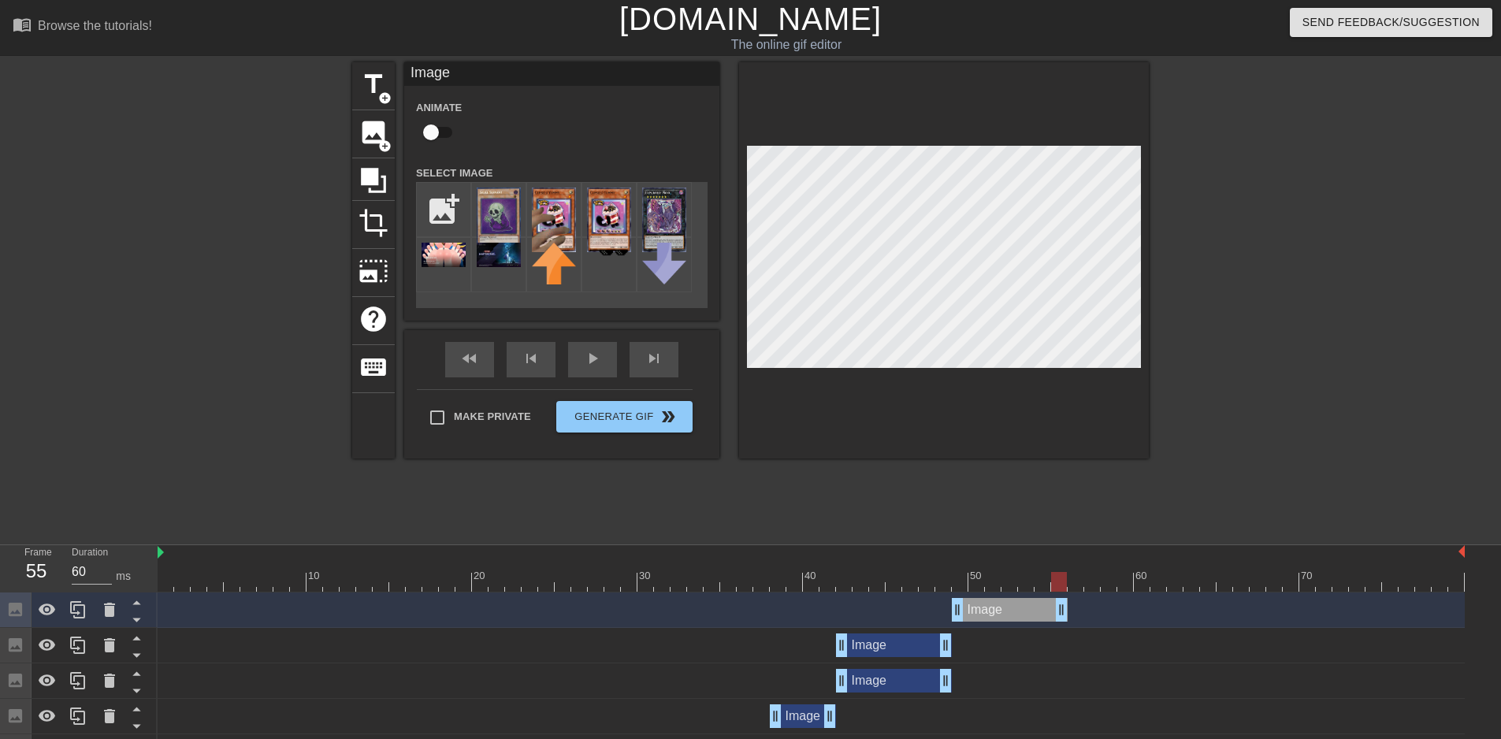
drag, startPoint x: 1459, startPoint y: 612, endPoint x: 1067, endPoint y: 615, distance: 392.4
click at [962, 577] on div at bounding box center [811, 582] width 1307 height 20
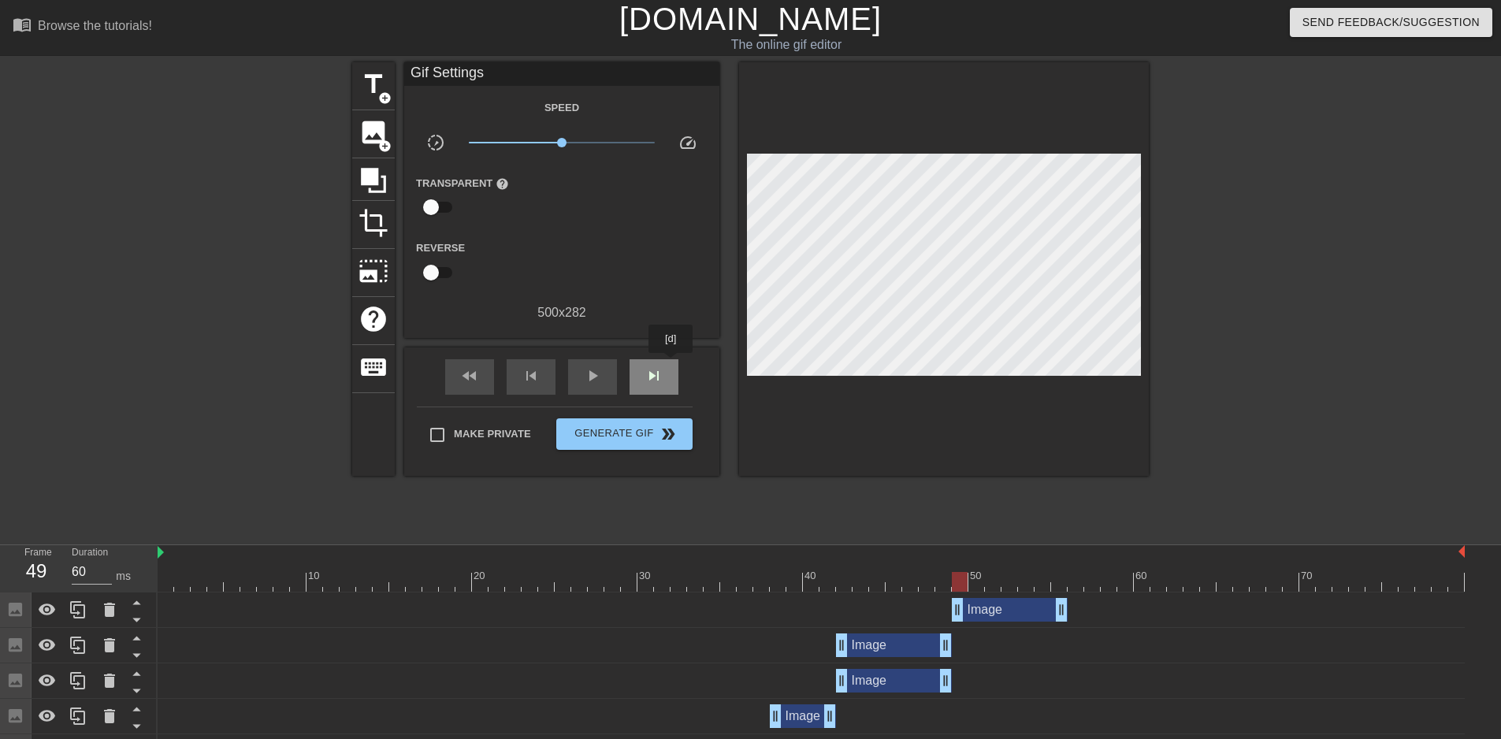
click at [671, 364] on div "skip_next" at bounding box center [654, 376] width 49 height 35
click at [664, 368] on div "skip_next" at bounding box center [654, 376] width 49 height 35
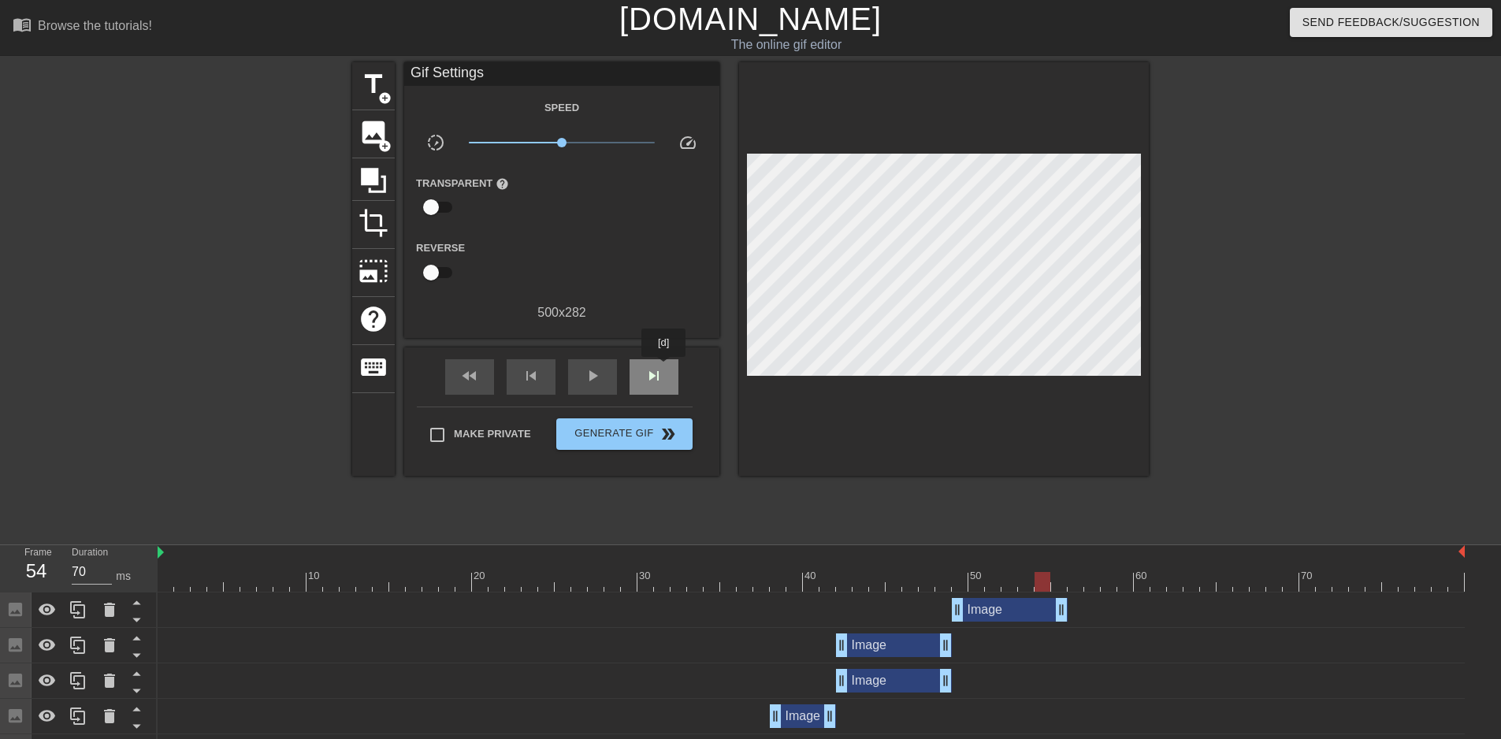
click at [664, 368] on div "skip_next" at bounding box center [654, 376] width 49 height 35
click at [531, 370] on span "skip_previous" at bounding box center [531, 375] width 19 height 19
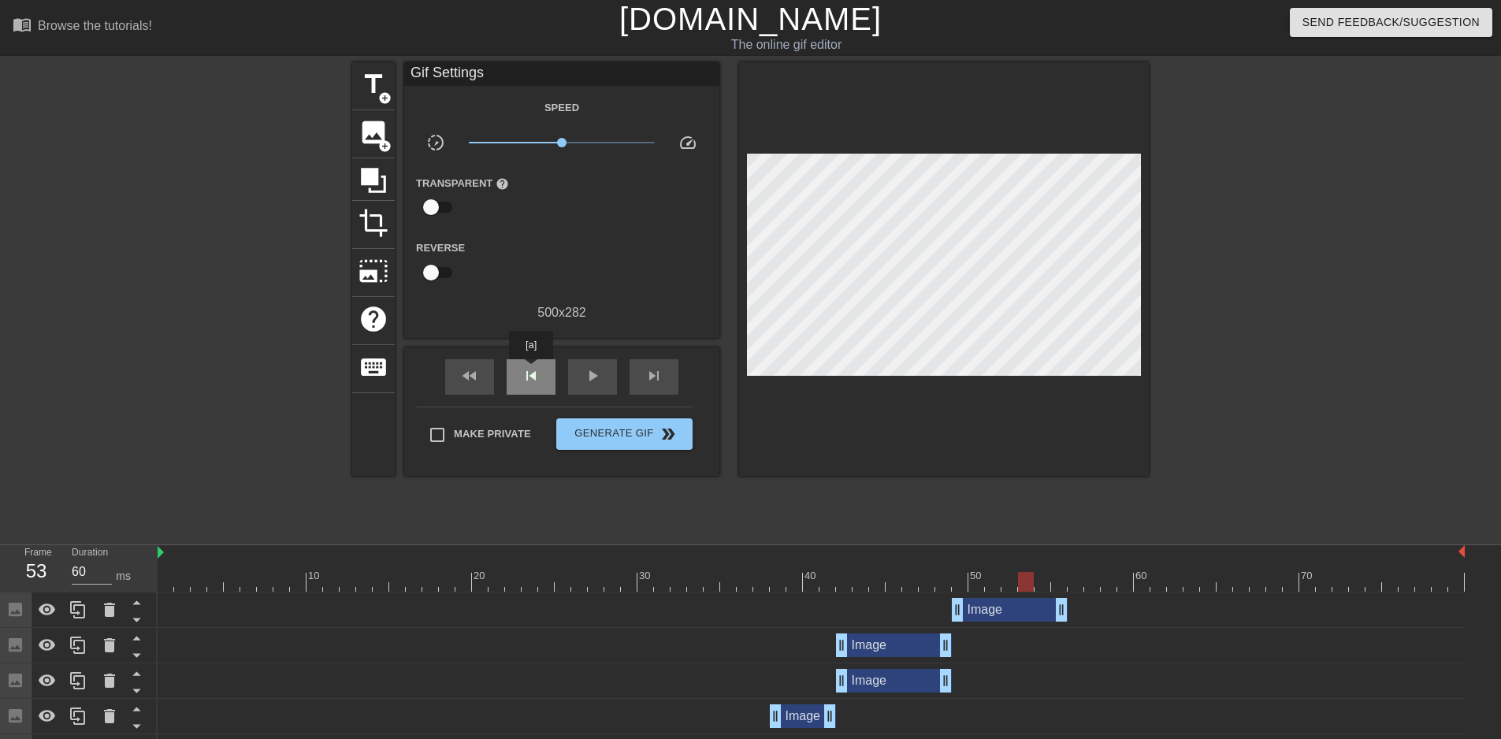
click at [531, 370] on span "skip_previous" at bounding box center [531, 375] width 19 height 19
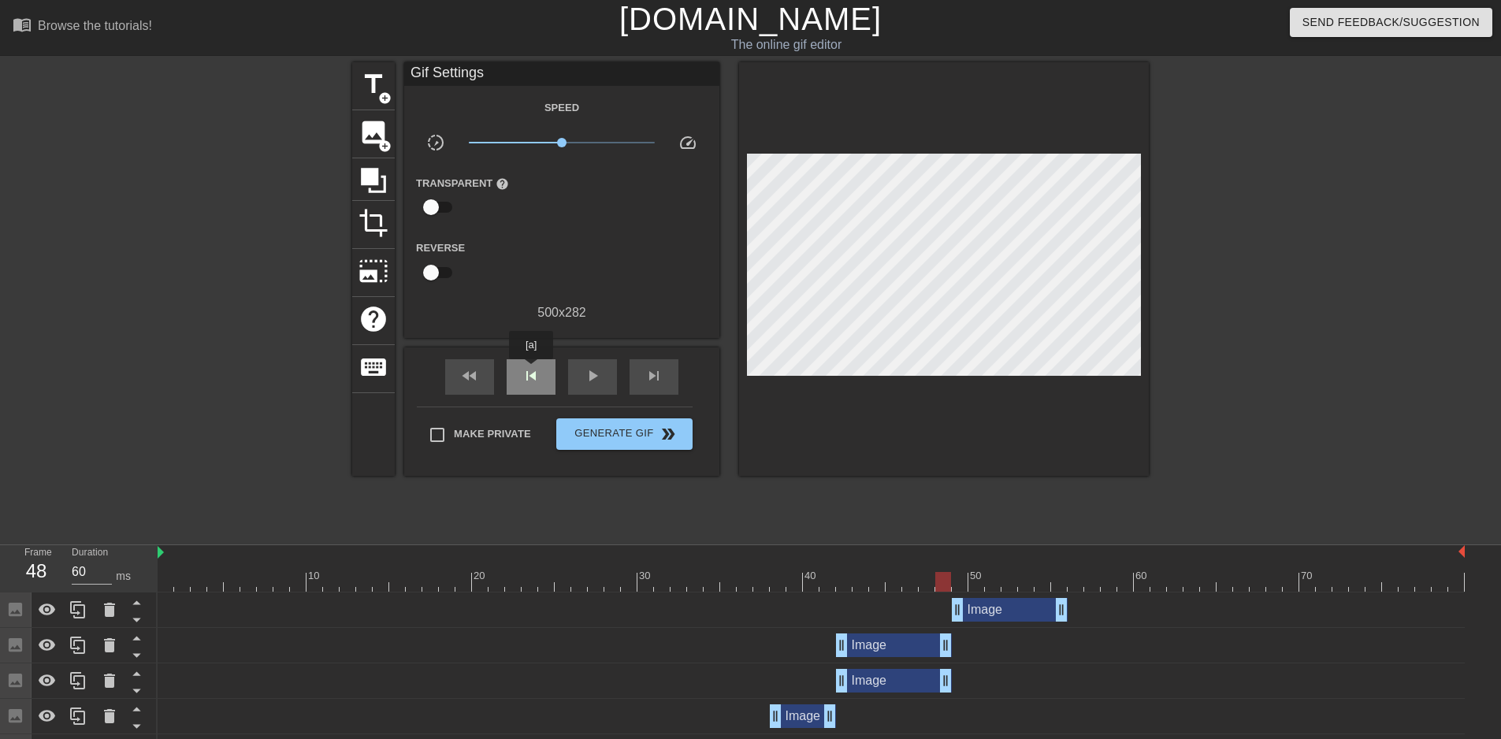
click at [531, 370] on span "skip_previous" at bounding box center [531, 375] width 19 height 19
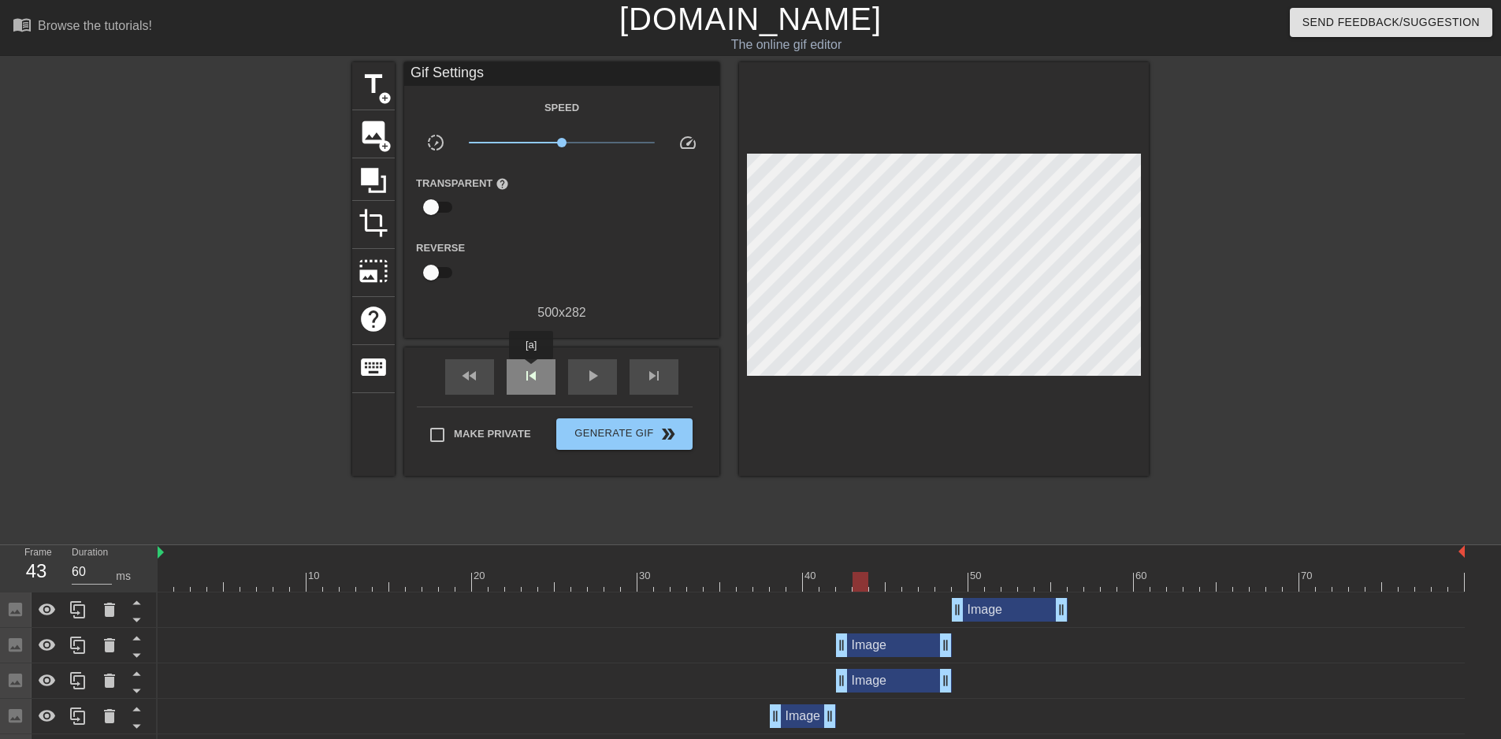
click at [531, 370] on span "skip_previous" at bounding box center [531, 375] width 19 height 19
click at [644, 374] on div "skip_next" at bounding box center [654, 376] width 49 height 35
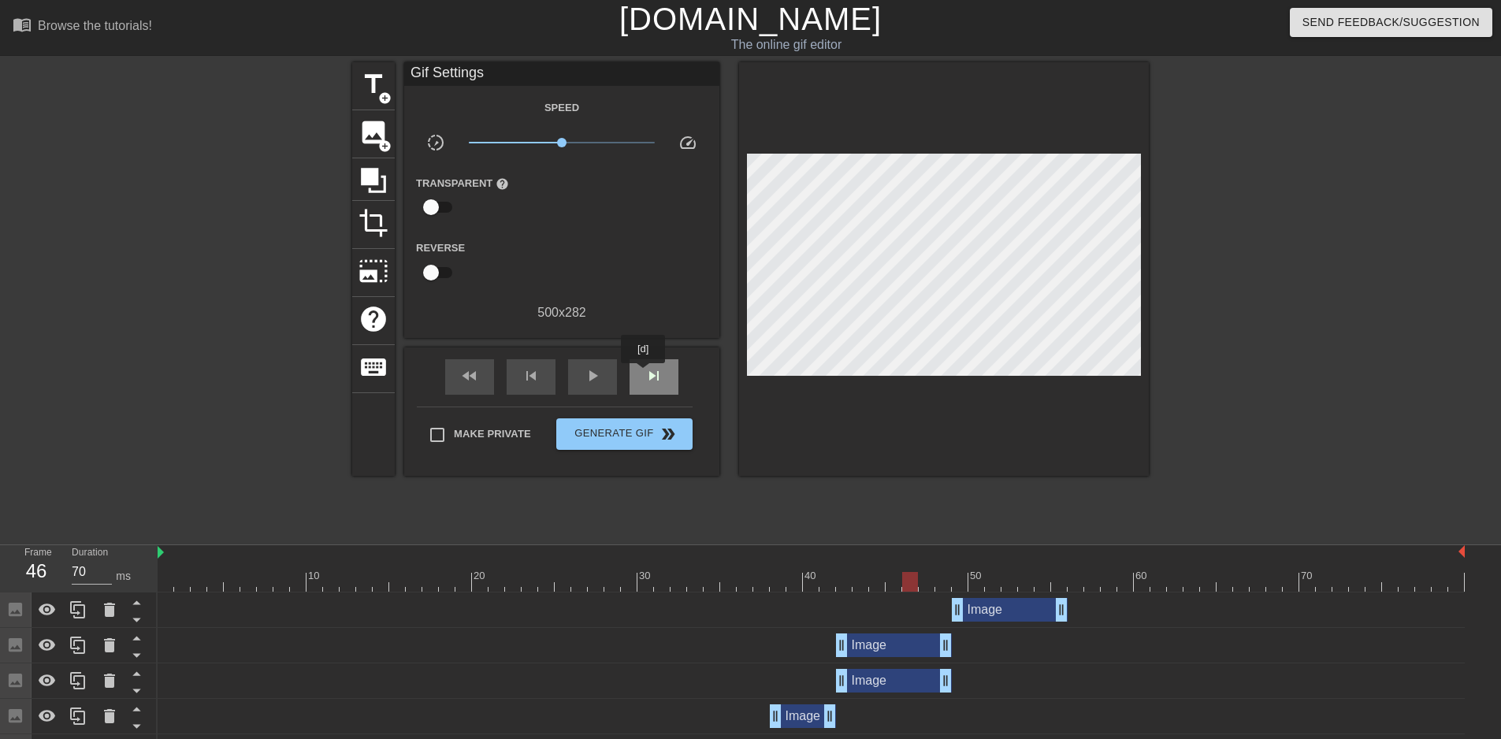
click at [644, 374] on div "skip_next" at bounding box center [654, 376] width 49 height 35
click at [376, 128] on span "image" at bounding box center [373, 132] width 30 height 30
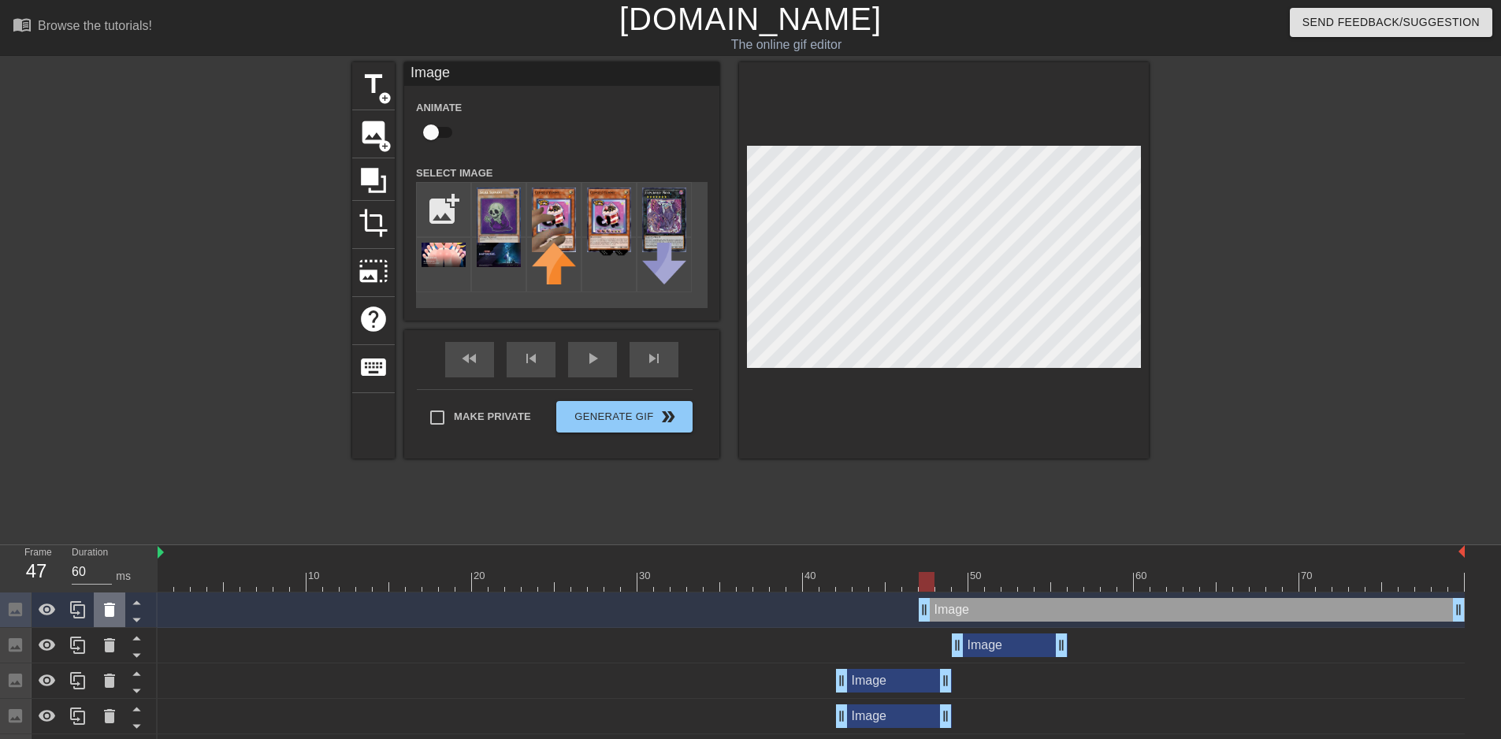
click at [116, 610] on icon at bounding box center [109, 609] width 19 height 19
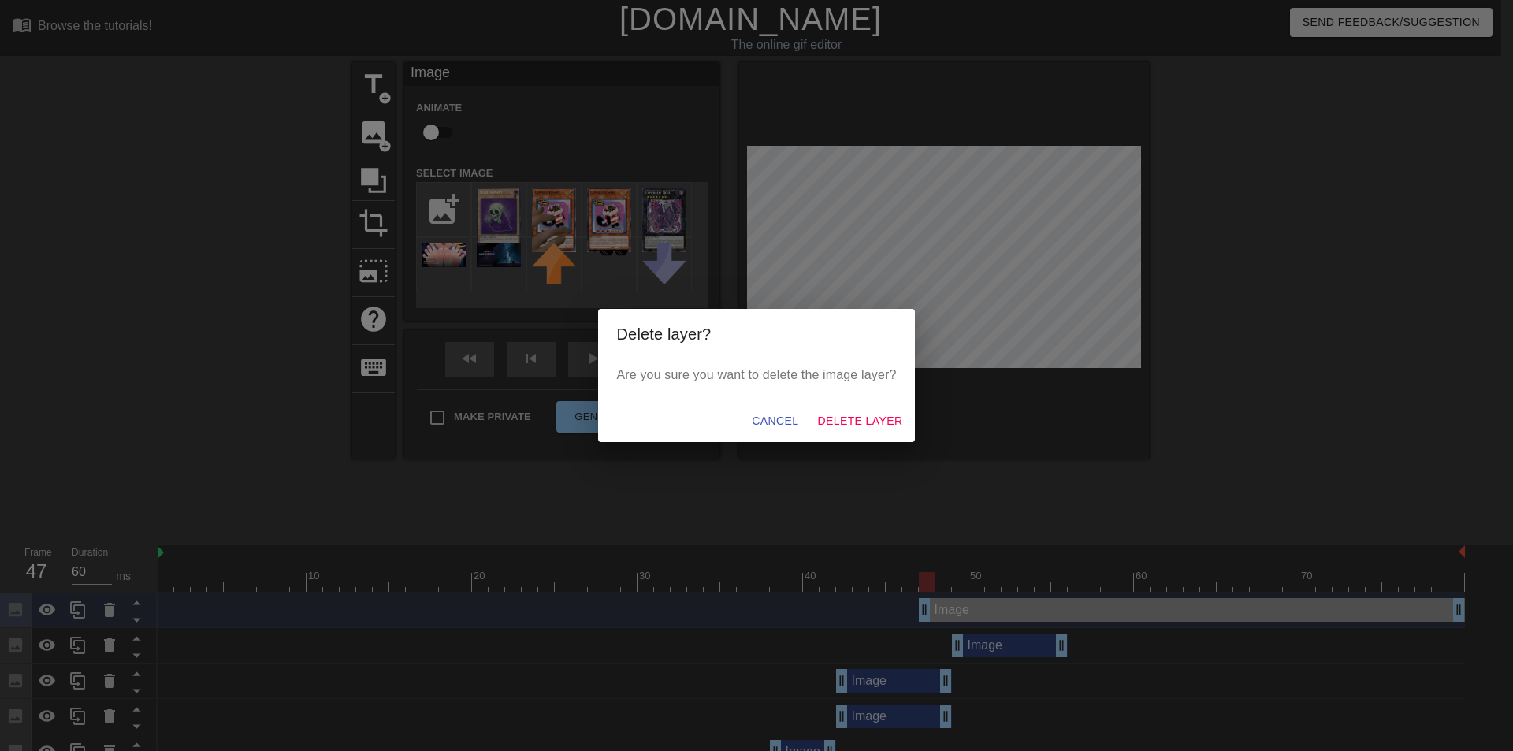
click at [912, 421] on div "Cancel Delete Layer" at bounding box center [757, 421] width 318 height 42
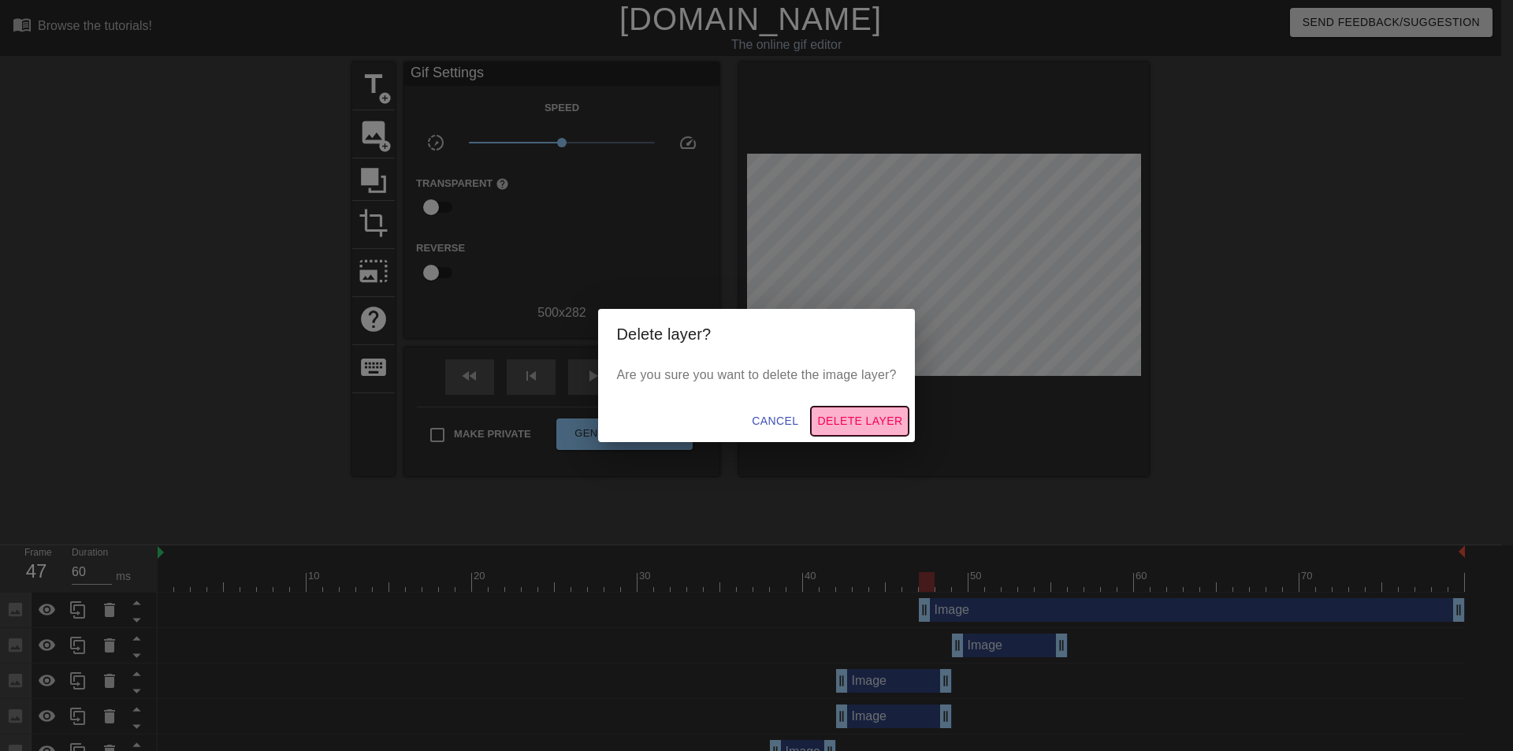
drag, startPoint x: 885, startPoint y: 419, endPoint x: 916, endPoint y: 570, distance: 154.5
click at [884, 419] on span "Delete Layer" at bounding box center [859, 421] width 85 height 20
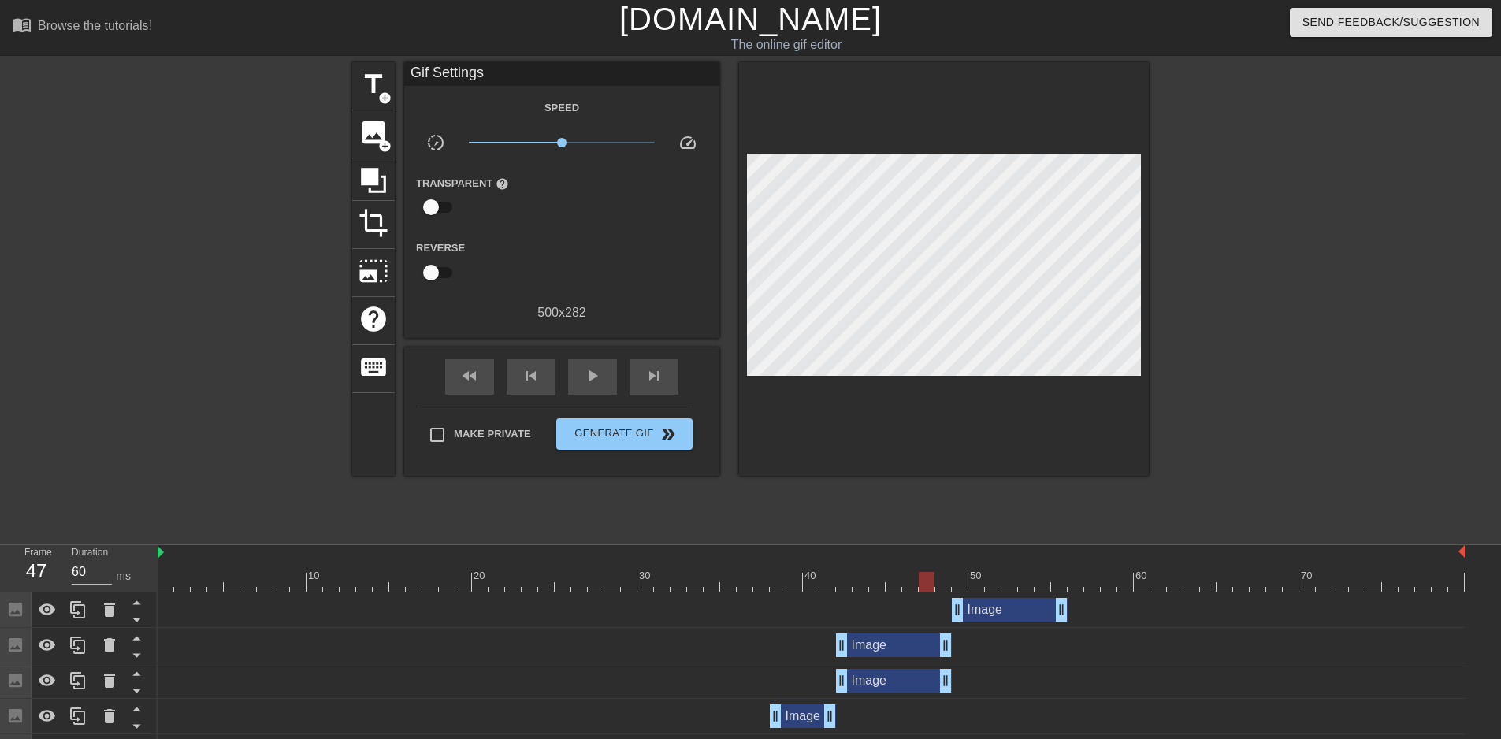
click at [906, 643] on div "Image drag_handle drag_handle" at bounding box center [894, 645] width 116 height 24
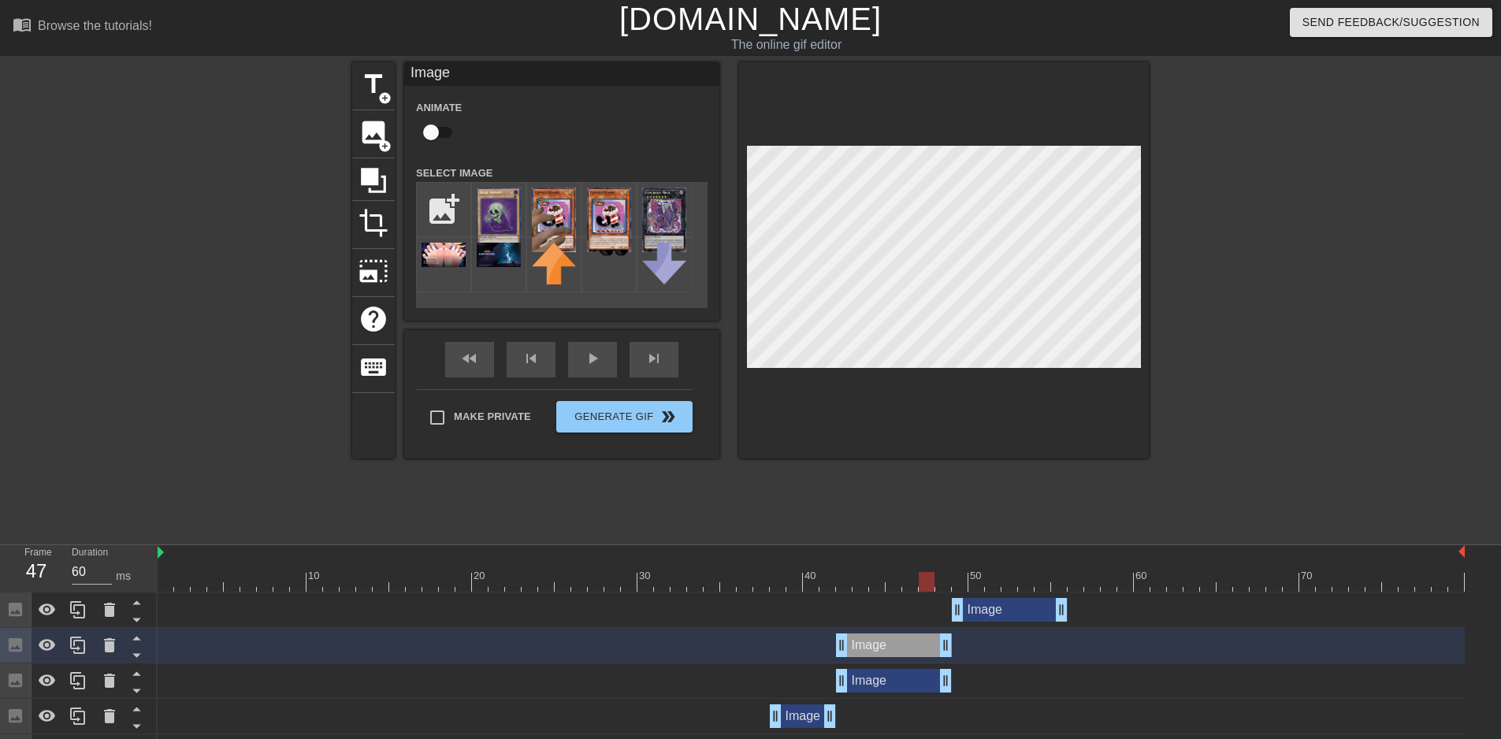
click at [900, 674] on div "Image drag_handle drag_handle" at bounding box center [894, 681] width 116 height 24
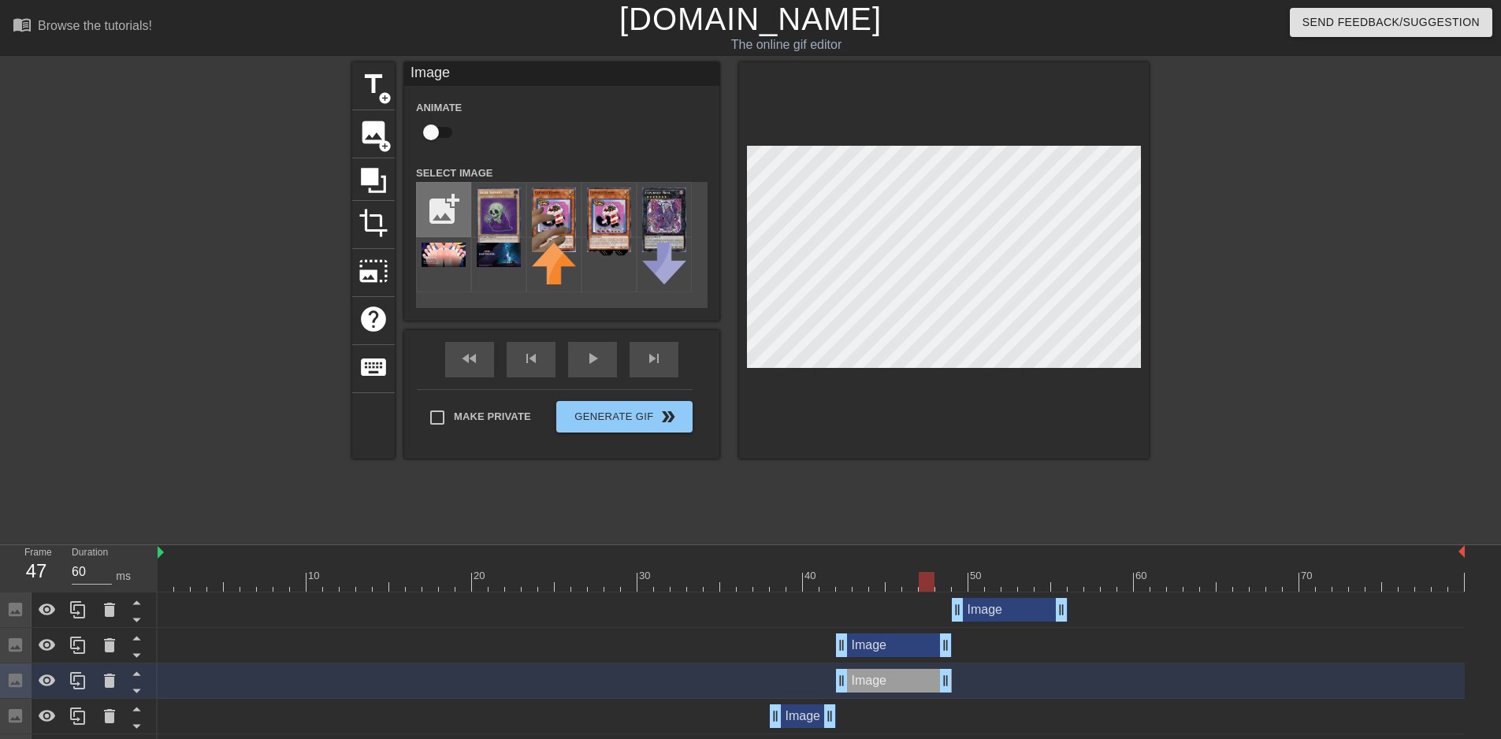
click at [457, 213] on input "file" at bounding box center [444, 210] width 54 height 54
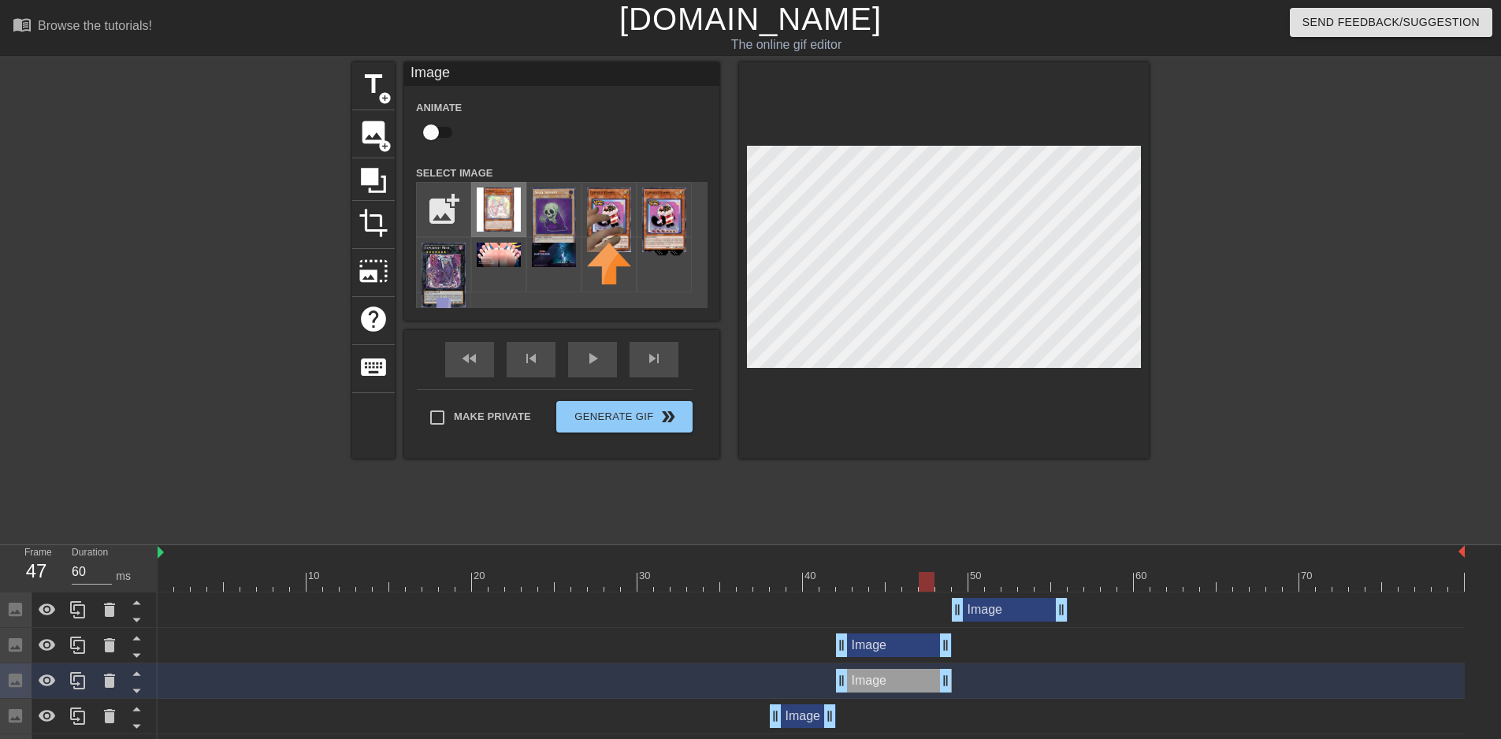
click at [495, 210] on img at bounding box center [499, 210] width 44 height 44
click at [439, 200] on input "file" at bounding box center [444, 210] width 54 height 54
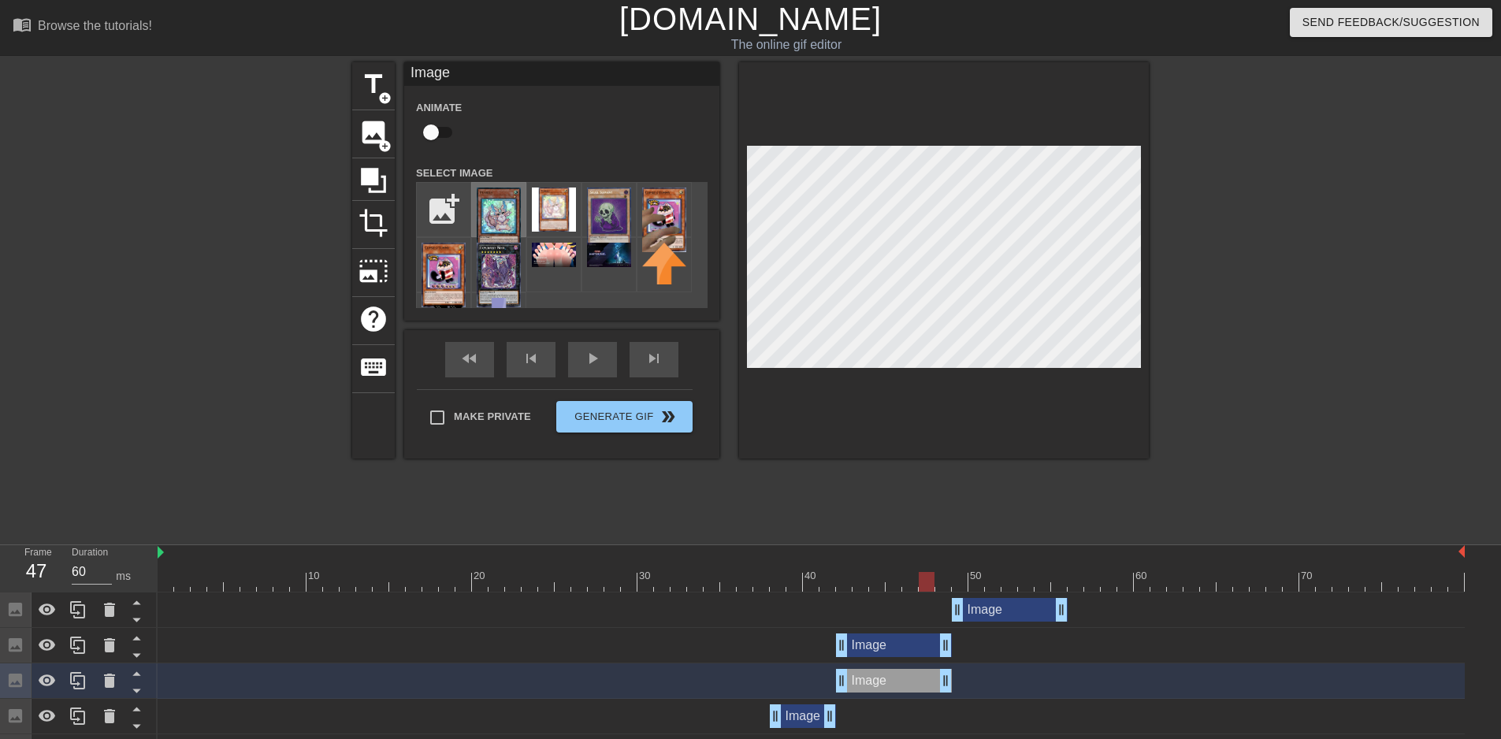
click at [506, 207] on img at bounding box center [499, 220] width 44 height 65
click at [507, 212] on img at bounding box center [499, 220] width 44 height 65
drag, startPoint x: 507, startPoint y: 210, endPoint x: 479, endPoint y: 225, distance: 31.4
click at [479, 225] on img at bounding box center [499, 220] width 44 height 65
click at [808, 575] on div at bounding box center [811, 582] width 1307 height 20
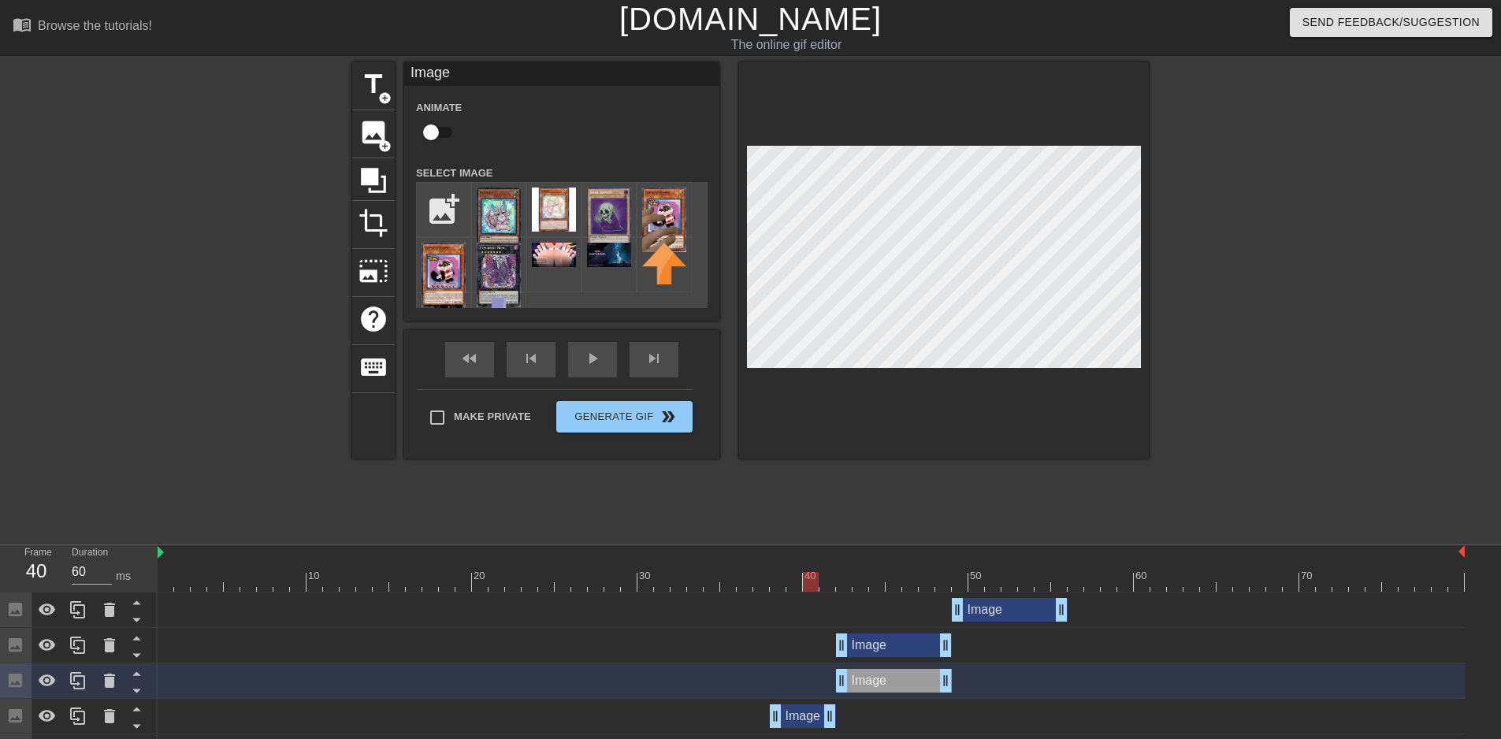
click at [654, 341] on div "Image Animate Select Image add_photo_alternate fast_rewind skip_previous play_a…" at bounding box center [561, 260] width 315 height 396
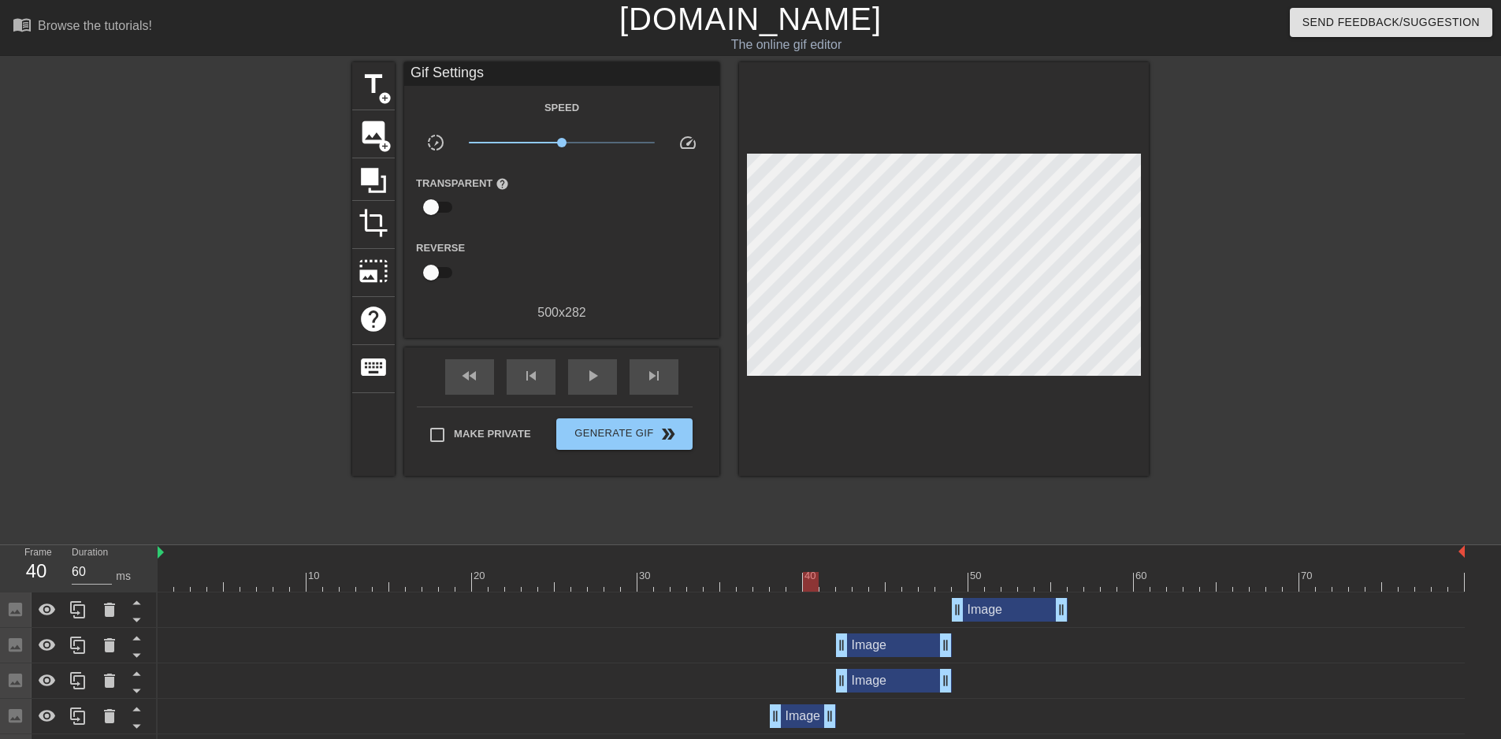
click at [887, 683] on div "Image drag_handle drag_handle" at bounding box center [894, 681] width 116 height 24
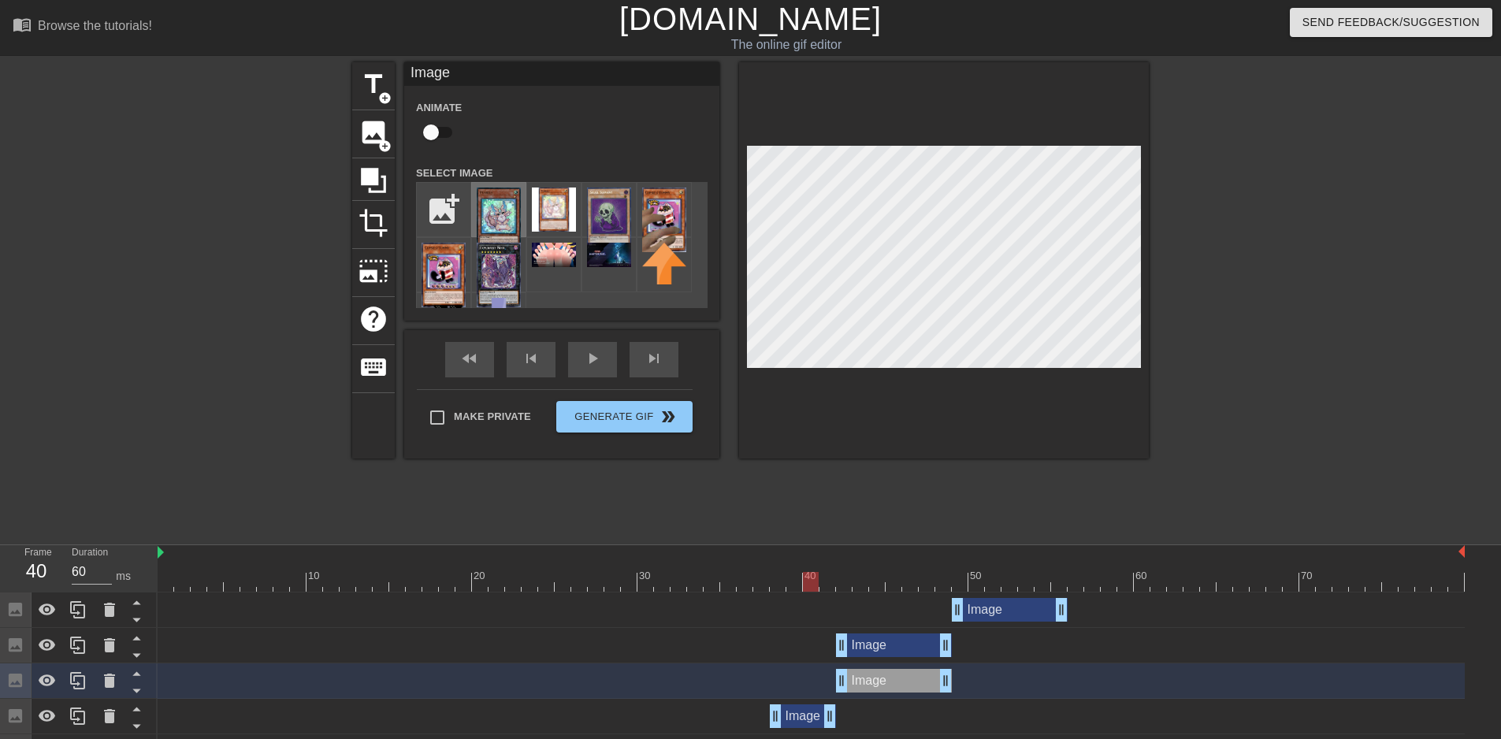
click at [514, 214] on img at bounding box center [499, 220] width 44 height 65
click at [505, 212] on img at bounding box center [499, 220] width 44 height 65
click at [815, 712] on div "Image drag_handle drag_handle" at bounding box center [803, 716] width 66 height 24
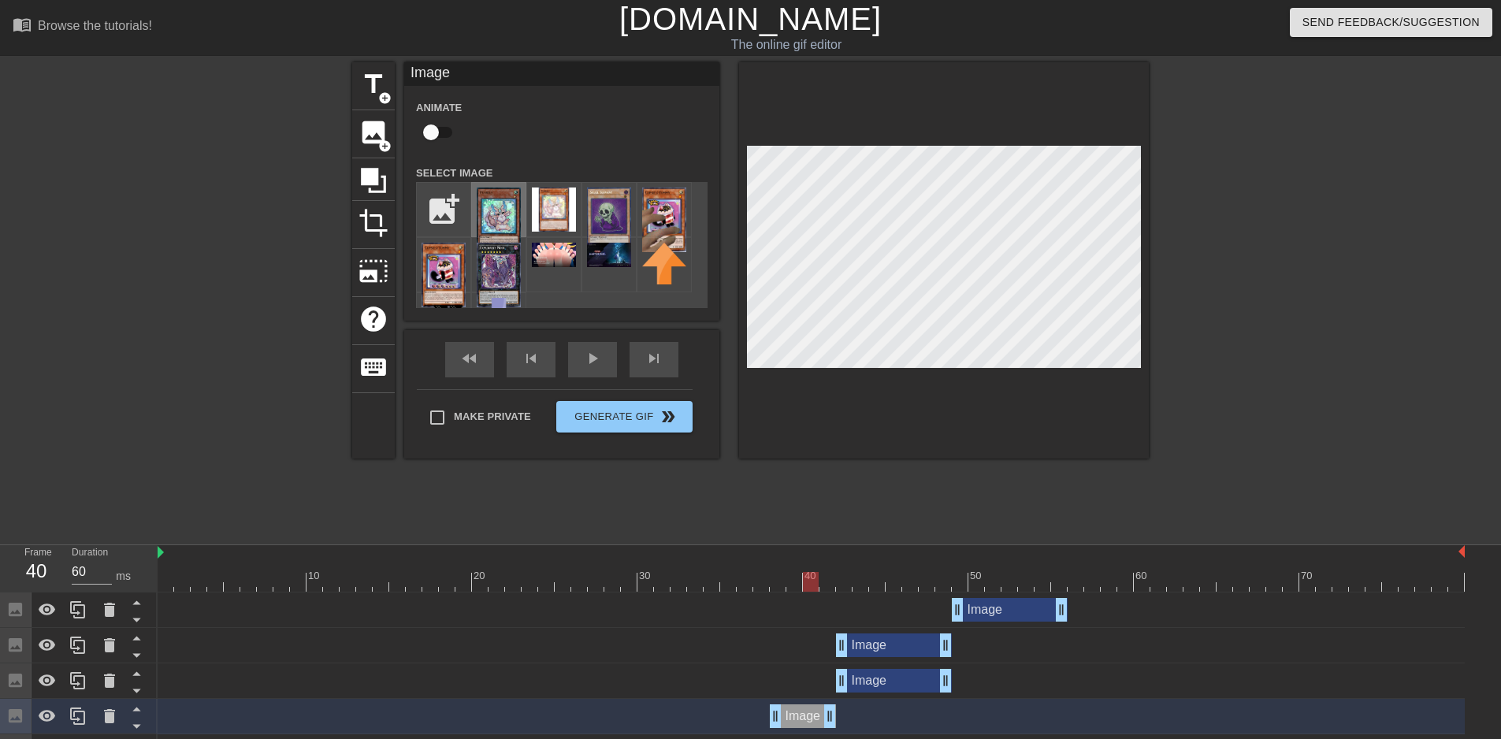
click at [494, 211] on img at bounding box center [499, 220] width 44 height 65
click at [745, 578] on div at bounding box center [811, 582] width 1307 height 20
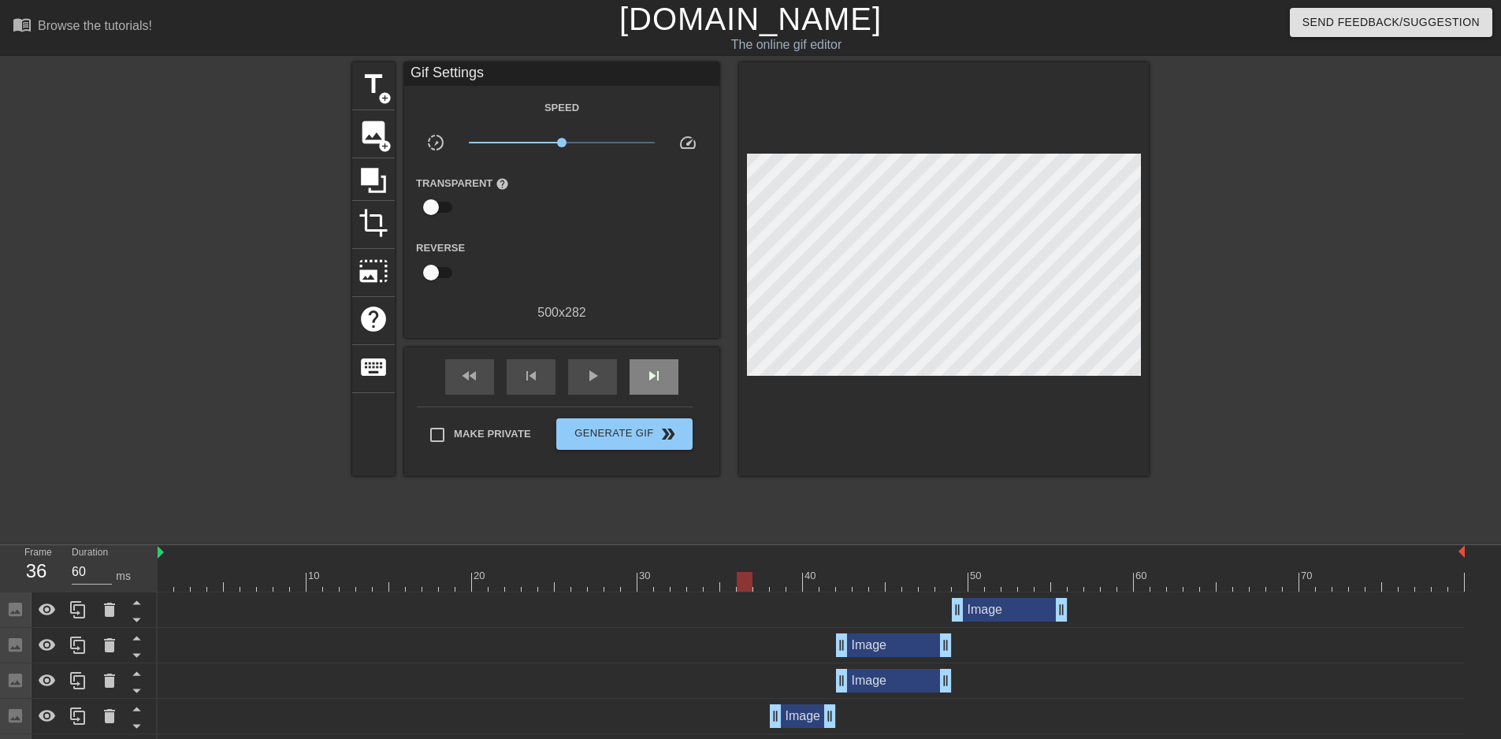
click at [648, 355] on div "fast_rewind skip_previous play_arrow skip_next" at bounding box center [561, 376] width 257 height 59
click at [538, 372] on span "skip_previous" at bounding box center [531, 375] width 19 height 19
click at [667, 368] on div "skip_next" at bounding box center [654, 376] width 49 height 35
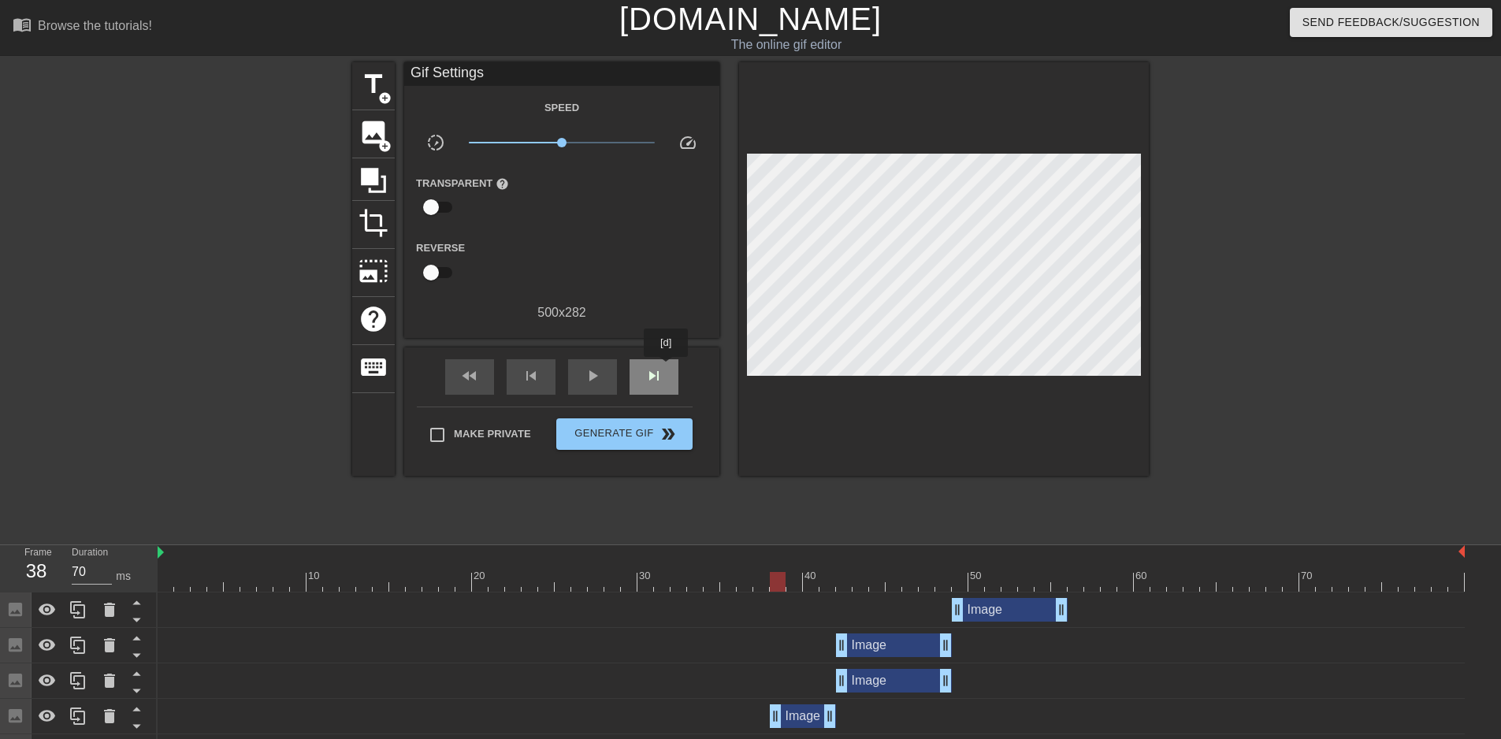
click at [667, 368] on div "skip_next" at bounding box center [654, 376] width 49 height 35
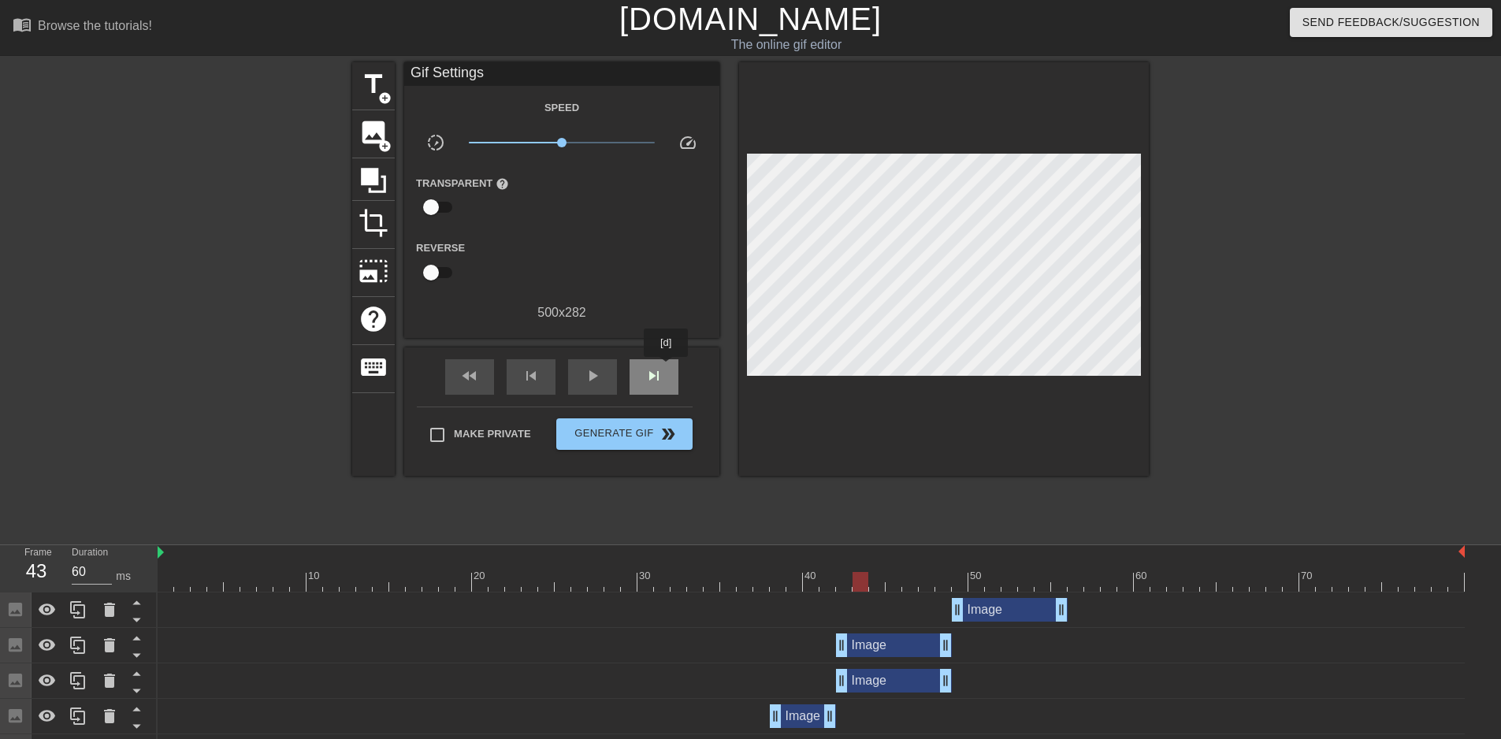
click at [667, 368] on div "skip_next" at bounding box center [654, 376] width 49 height 35
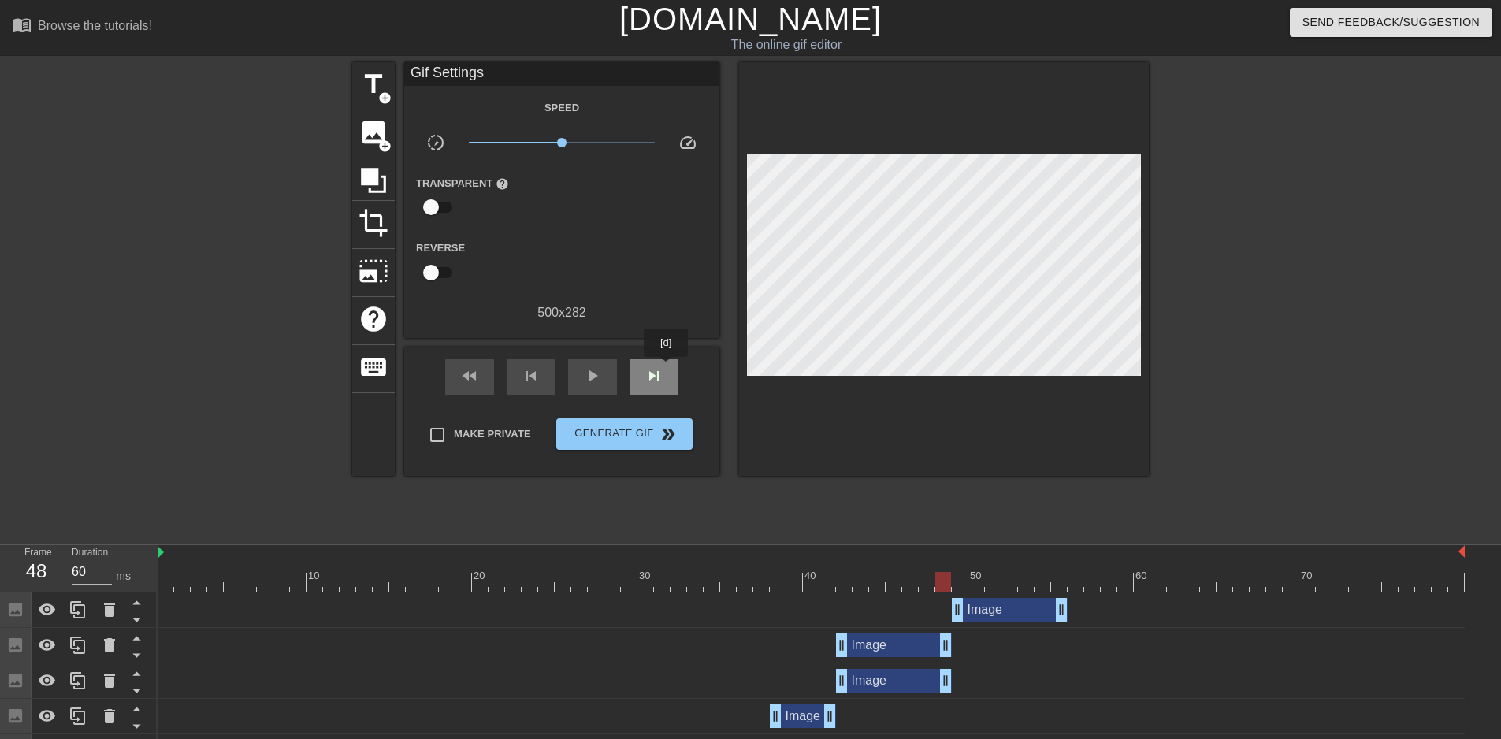
click at [667, 368] on div "skip_next" at bounding box center [654, 376] width 49 height 35
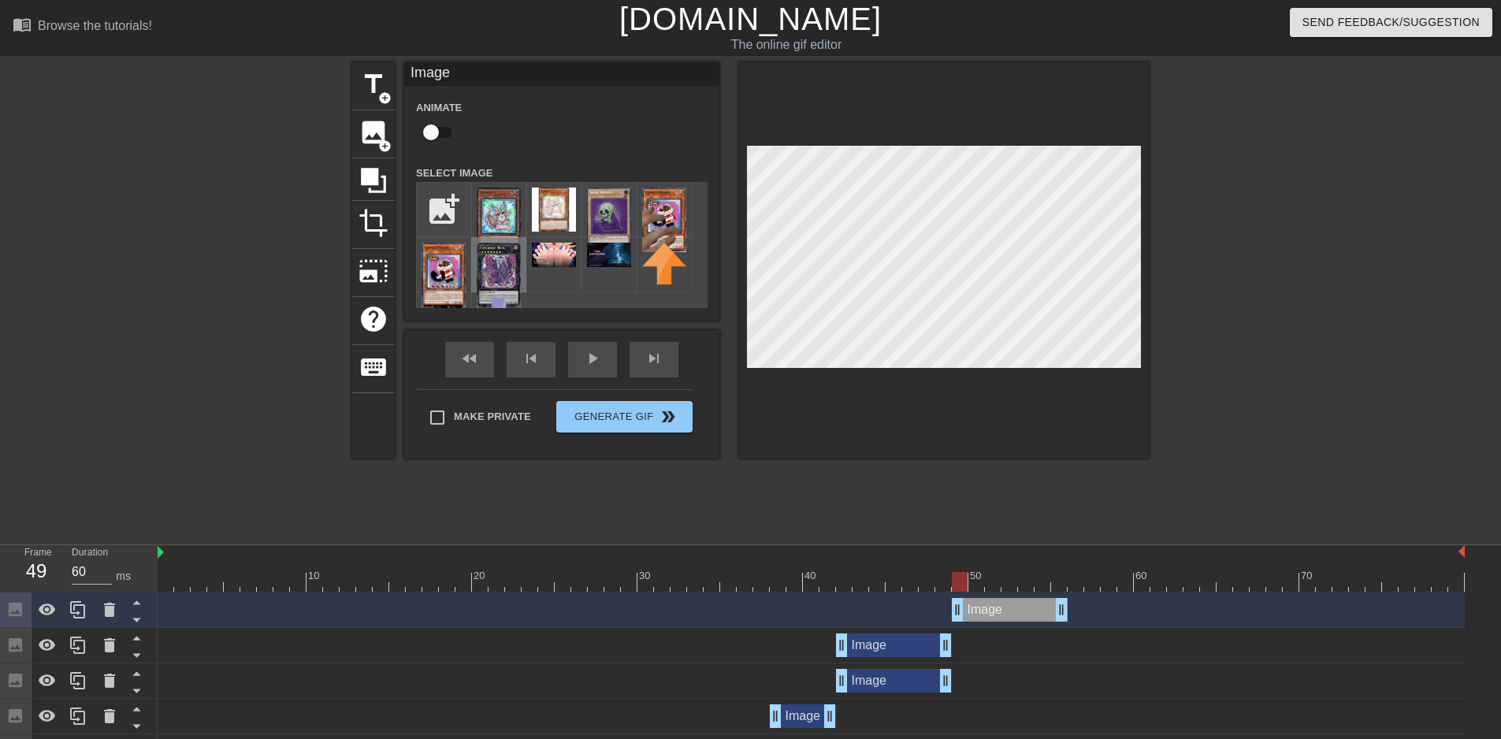
click at [500, 276] on img at bounding box center [499, 275] width 44 height 65
click at [875, 389] on div at bounding box center [944, 260] width 410 height 396
click at [377, 132] on span "image" at bounding box center [373, 132] width 30 height 30
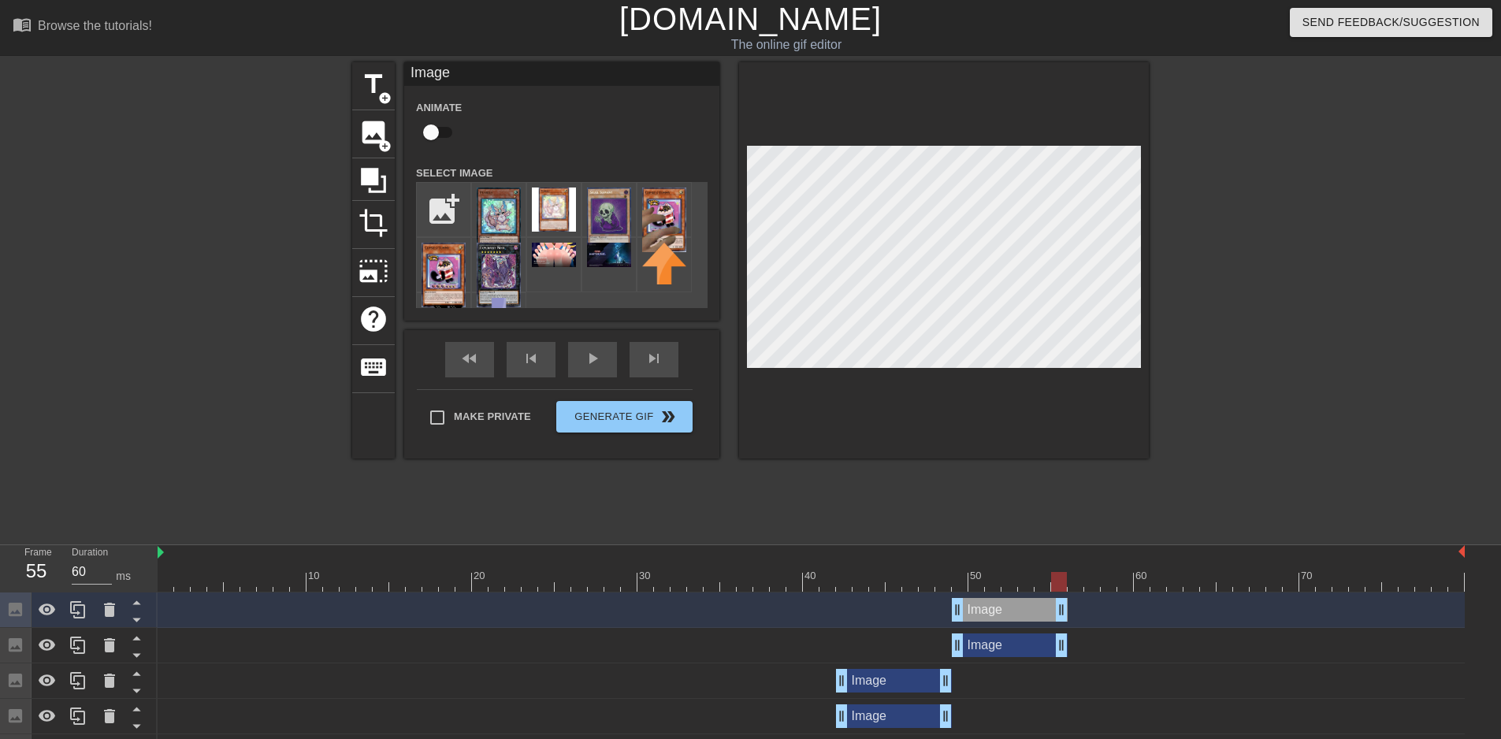
drag, startPoint x: 1455, startPoint y: 607, endPoint x: 1059, endPoint y: 606, distance: 396.3
click at [438, 199] on input "file" at bounding box center [444, 210] width 54 height 54
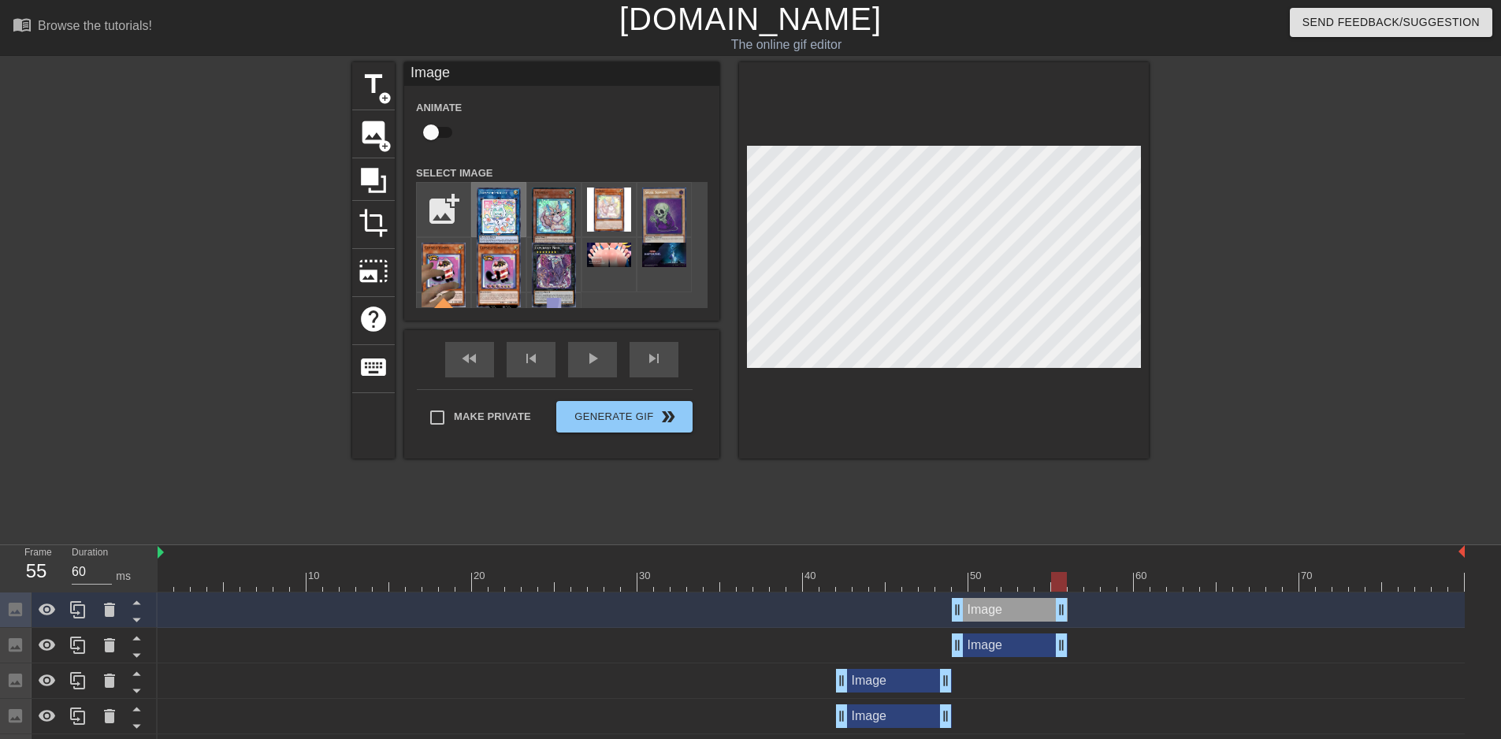
click at [494, 204] on img at bounding box center [499, 220] width 44 height 65
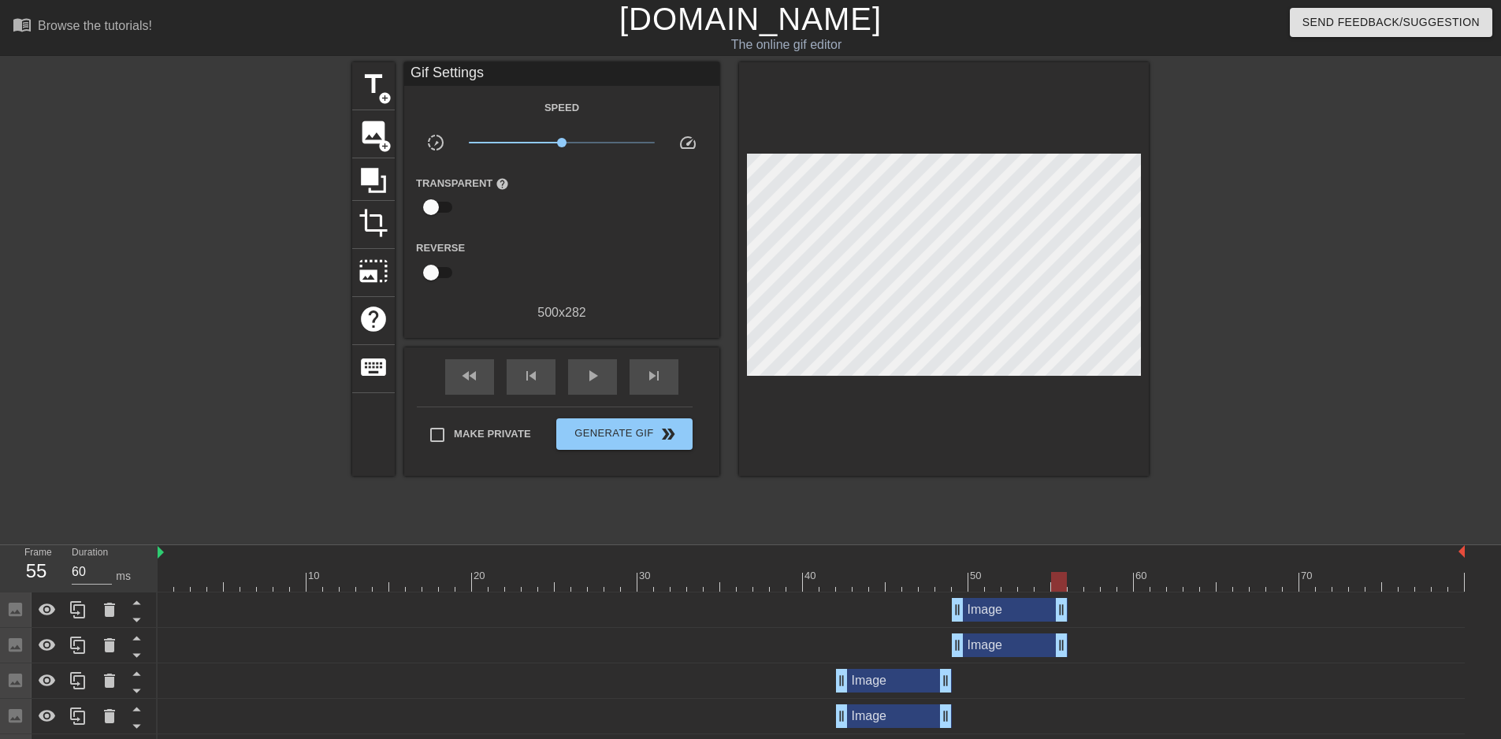
click at [1003, 606] on div "Image drag_handle drag_handle" at bounding box center [1010, 610] width 116 height 24
click at [968, 581] on div at bounding box center [811, 582] width 1307 height 20
click at [960, 581] on div at bounding box center [811, 582] width 1307 height 20
click at [933, 581] on div at bounding box center [811, 582] width 1307 height 20
click at [945, 580] on div at bounding box center [811, 582] width 1307 height 20
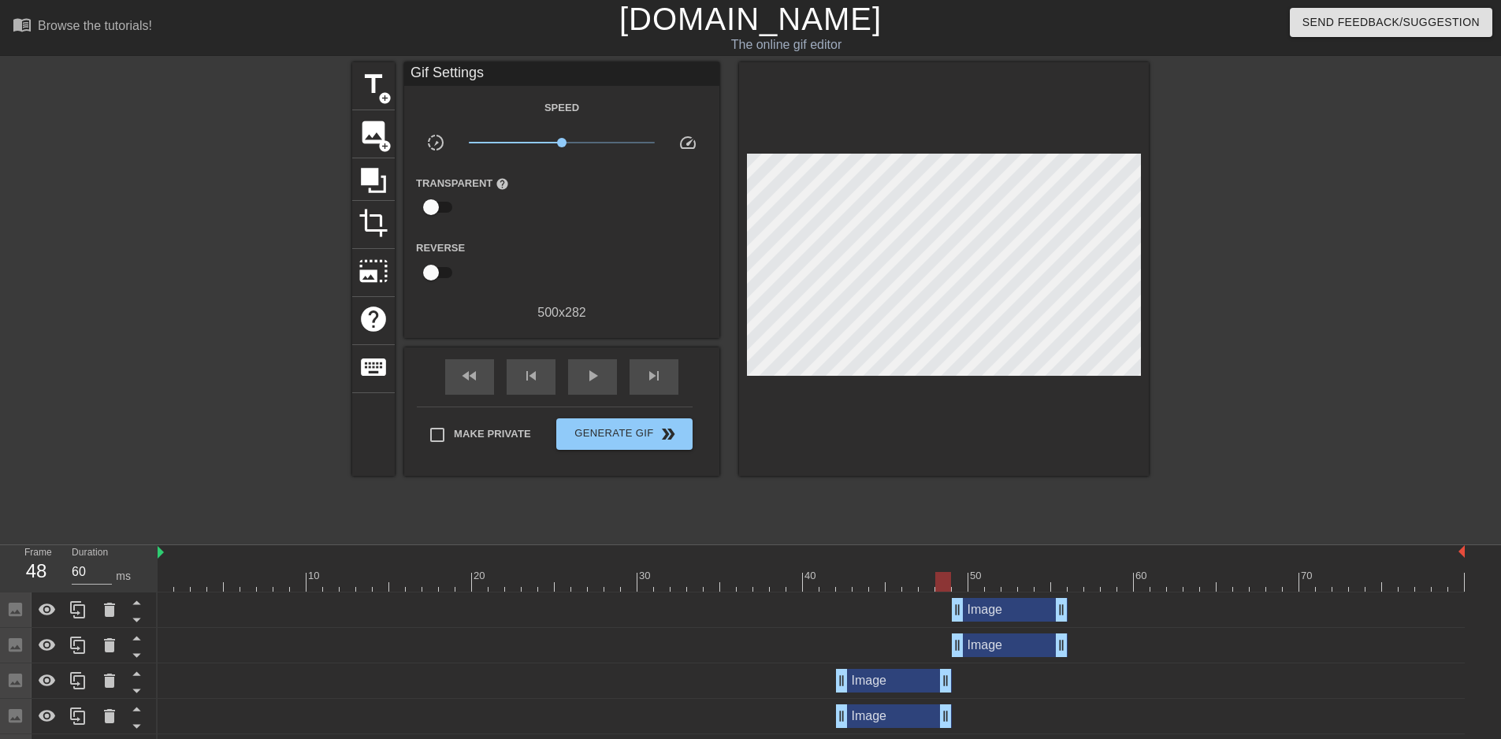
click at [959, 578] on div at bounding box center [811, 582] width 1307 height 20
click at [368, 124] on span "image" at bounding box center [373, 132] width 30 height 30
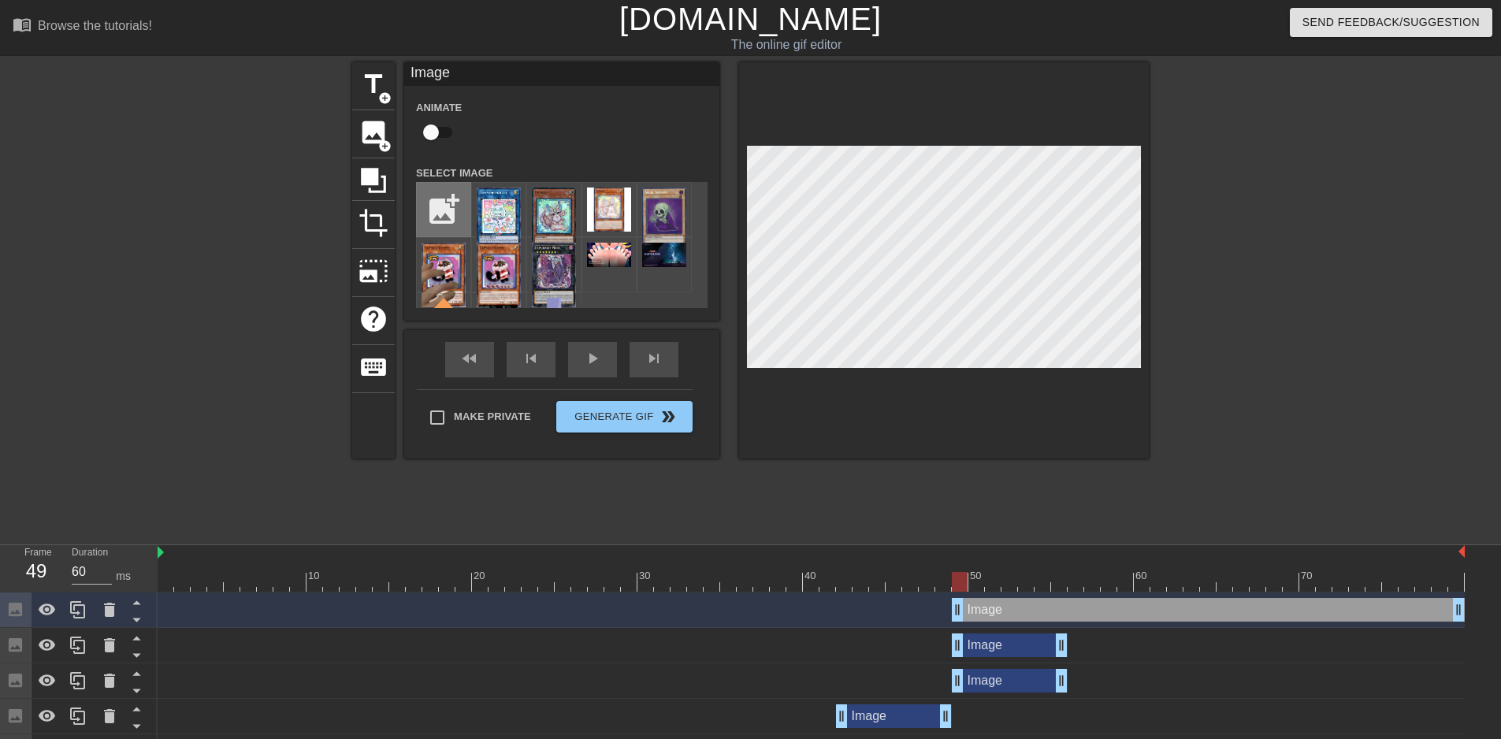
click at [444, 209] on input "file" at bounding box center [444, 210] width 54 height 54
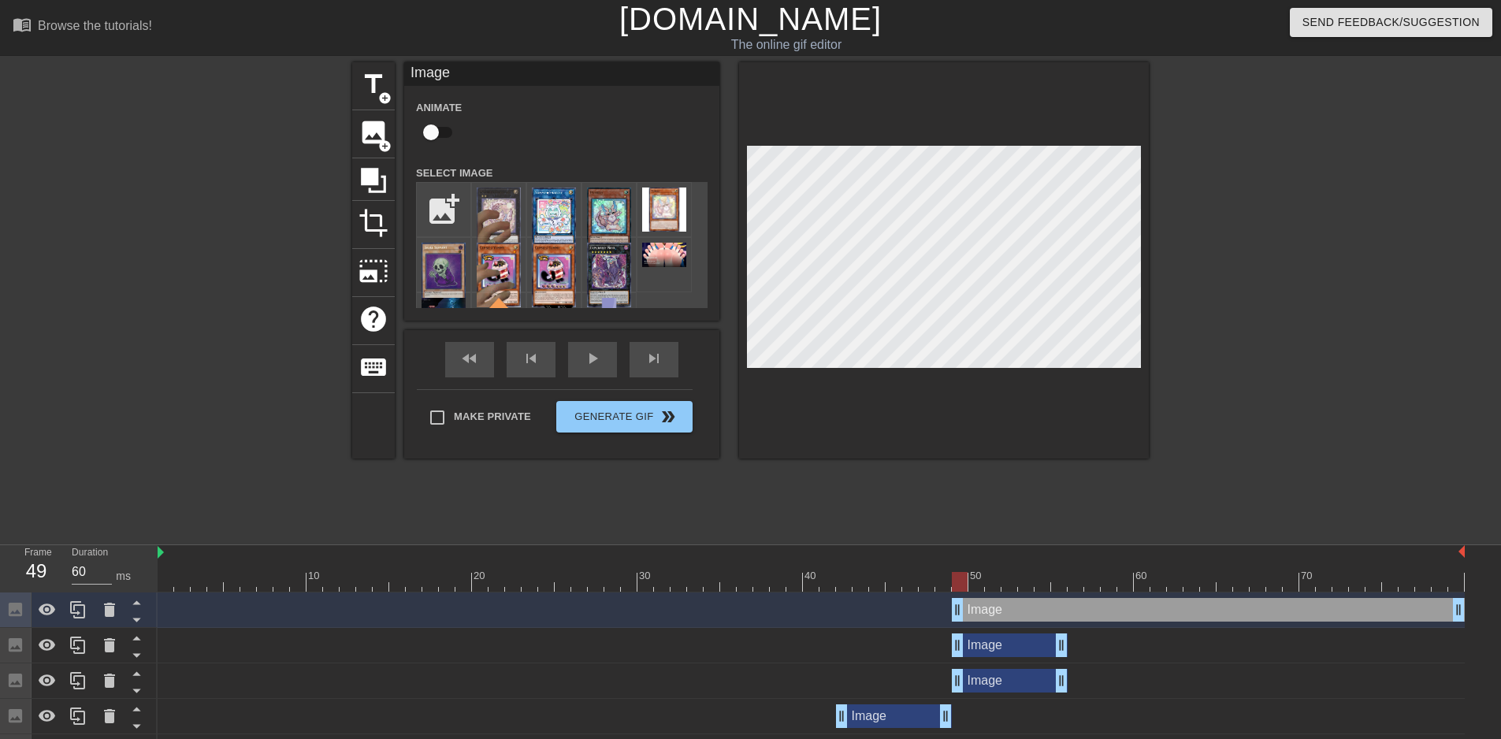
click at [495, 211] on img at bounding box center [499, 220] width 44 height 65
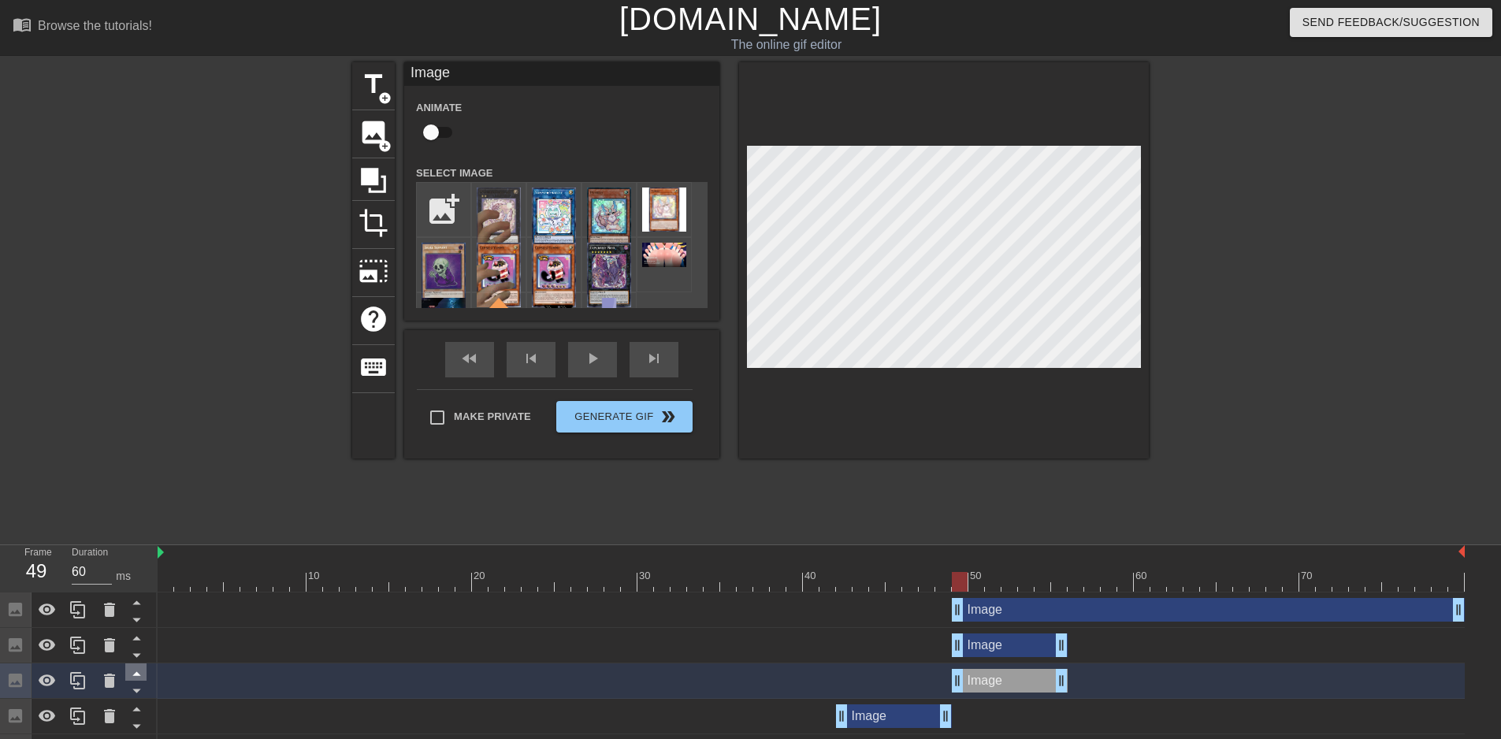
click at [135, 674] on icon at bounding box center [137, 673] width 20 height 20
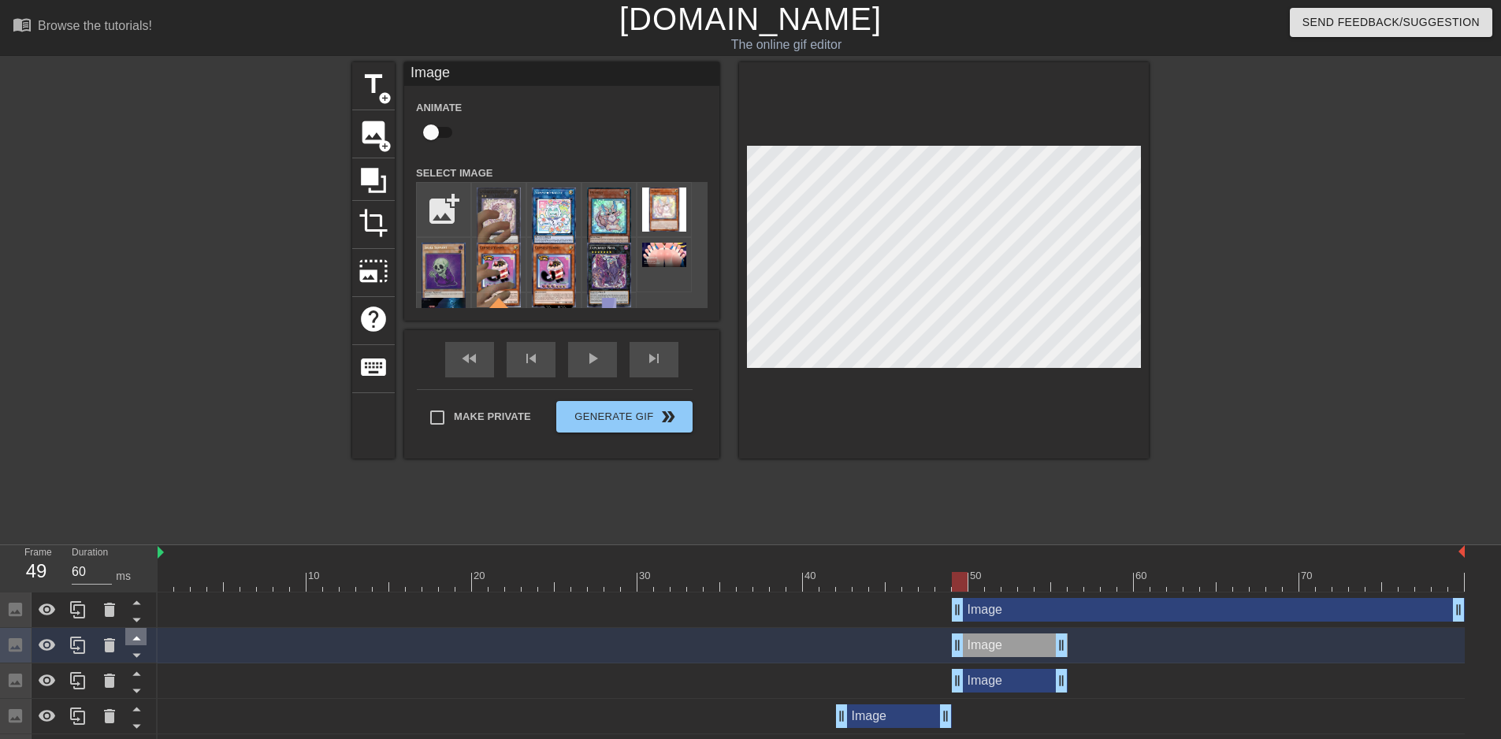
click at [135, 674] on icon at bounding box center [137, 673] width 20 height 20
click at [986, 678] on div "Image drag_handle drag_handle" at bounding box center [1010, 681] width 116 height 24
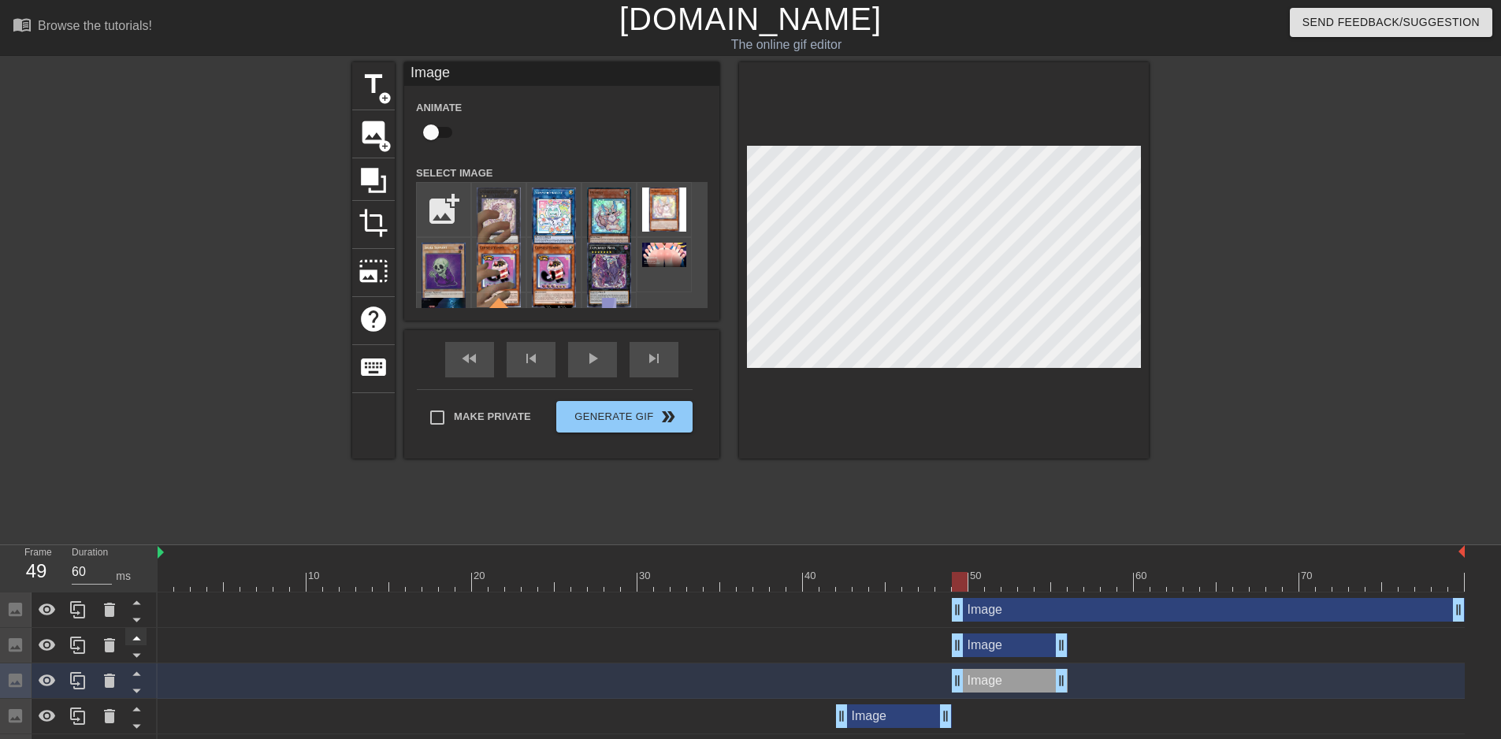
click at [133, 674] on icon at bounding box center [137, 673] width 20 height 20
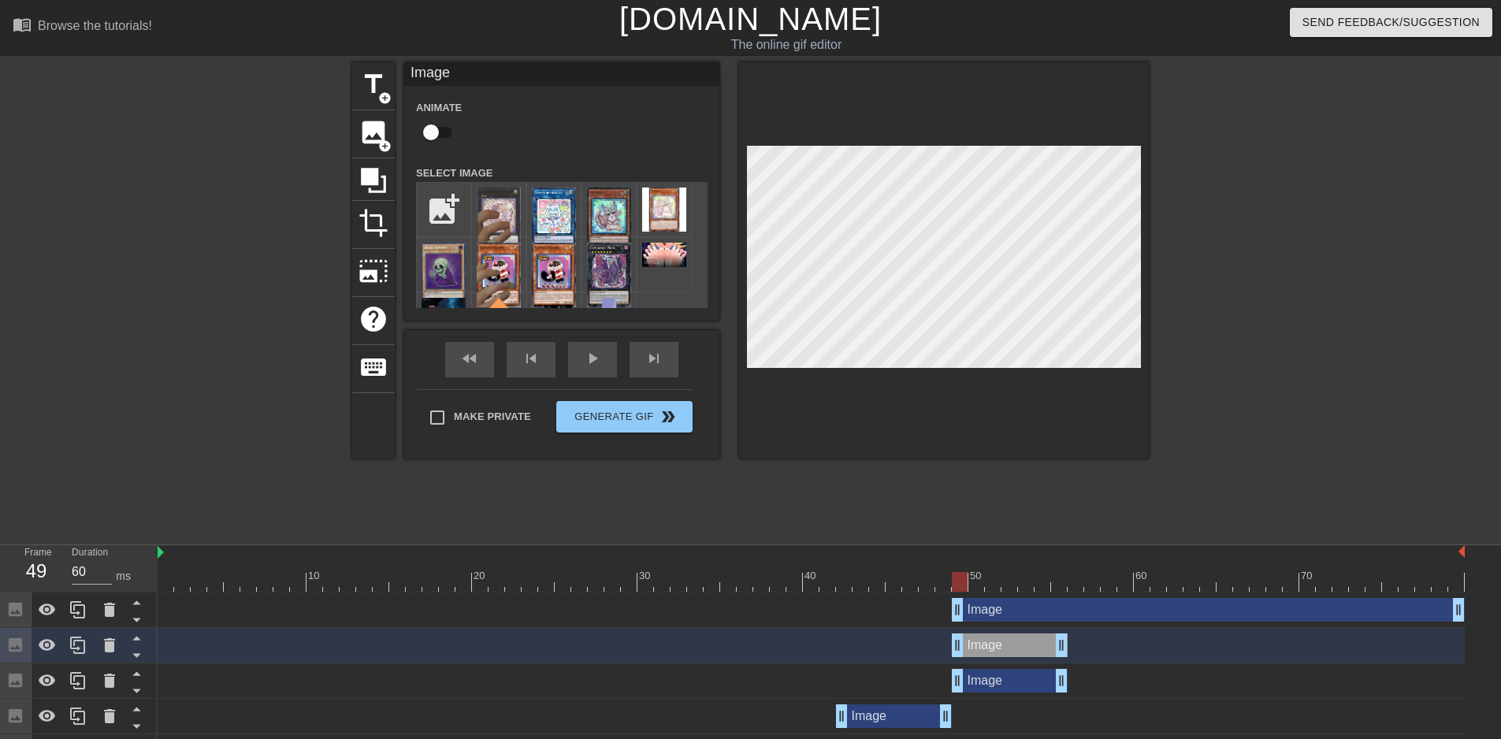
click at [1023, 638] on div "Image drag_handle drag_handle" at bounding box center [1010, 645] width 116 height 24
click at [1016, 616] on div "Image drag_handle drag_handle" at bounding box center [1208, 610] width 513 height 24
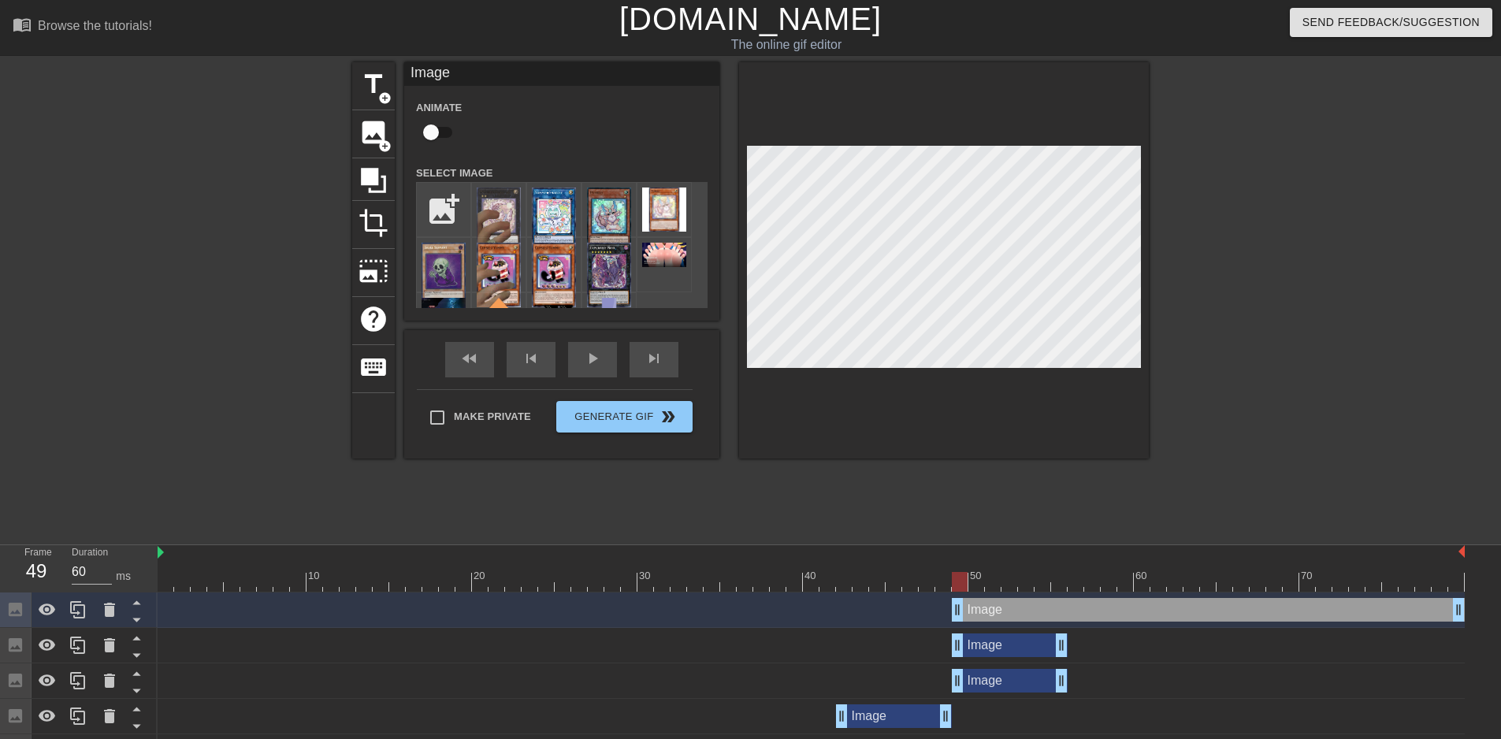
click at [1016, 650] on div "Image drag_handle drag_handle" at bounding box center [1010, 645] width 116 height 24
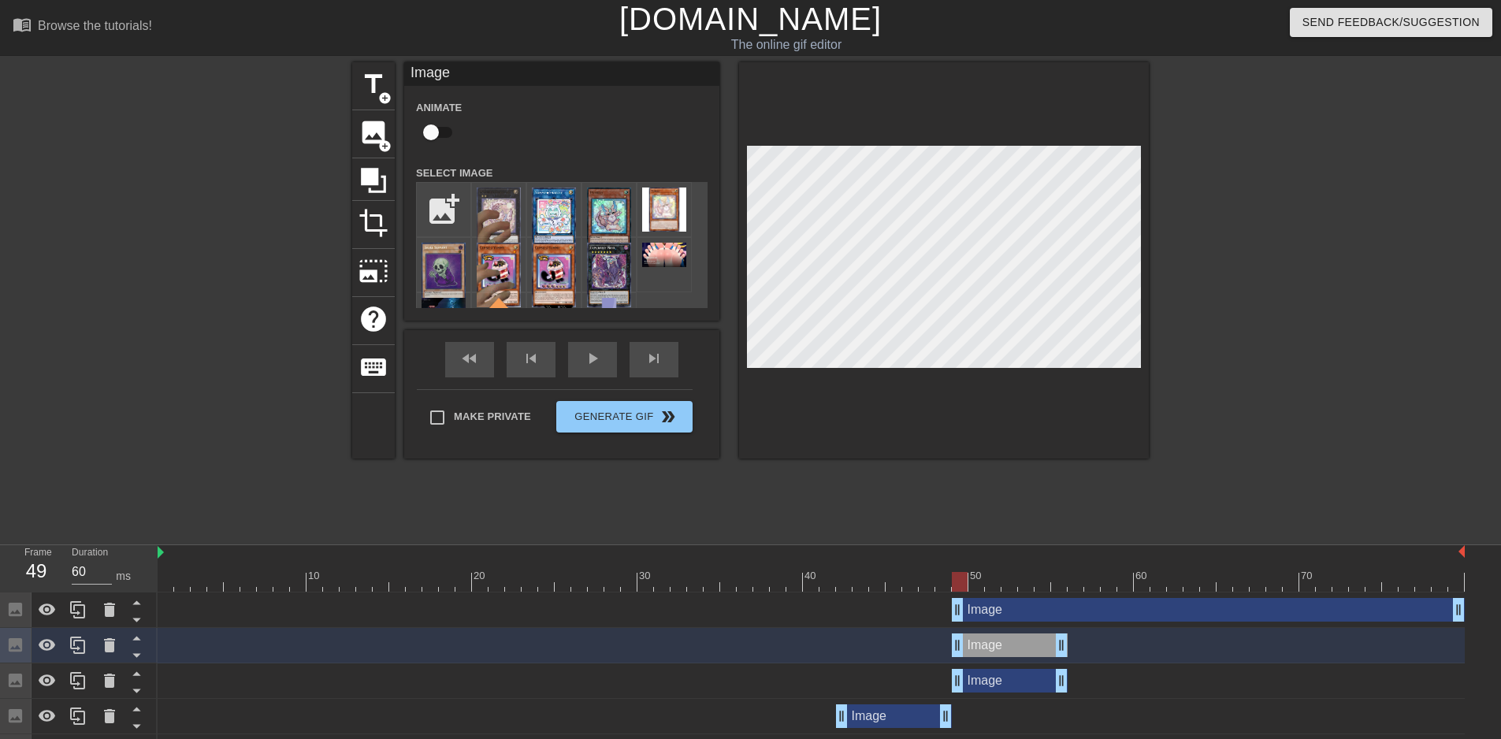
click at [1016, 676] on div "Image drag_handle drag_handle" at bounding box center [1010, 681] width 116 height 24
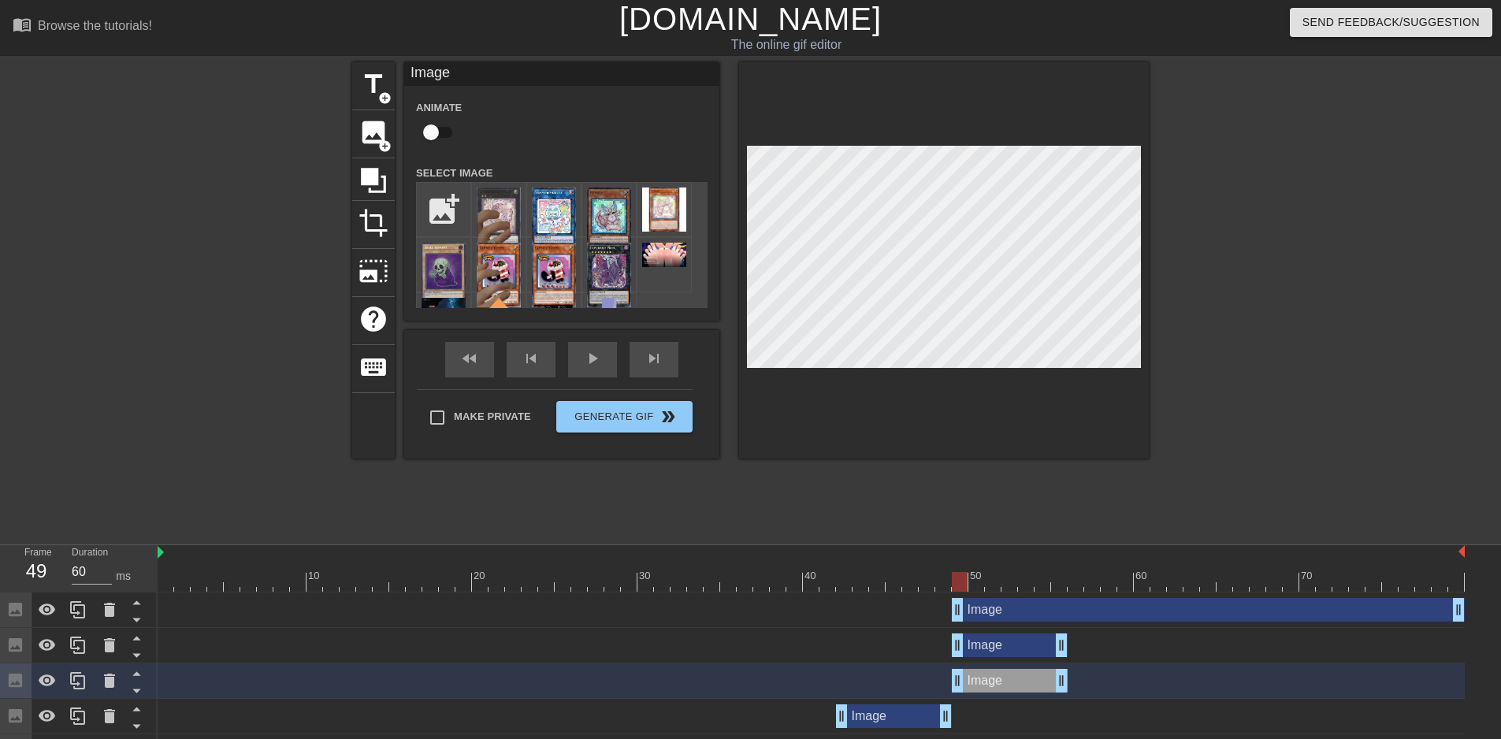
click at [1015, 648] on div "Image drag_handle drag_handle" at bounding box center [1010, 645] width 116 height 24
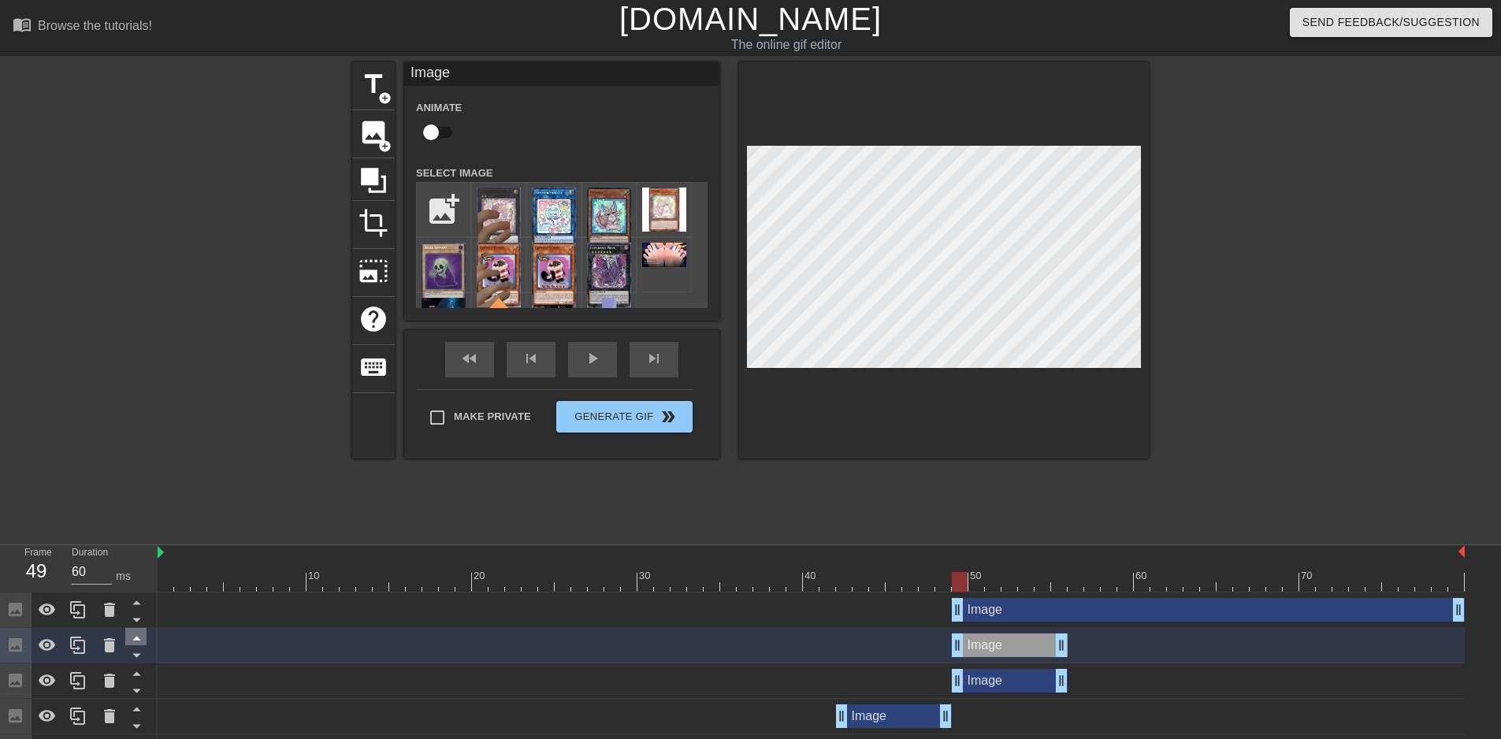
click at [138, 635] on icon at bounding box center [137, 638] width 20 height 20
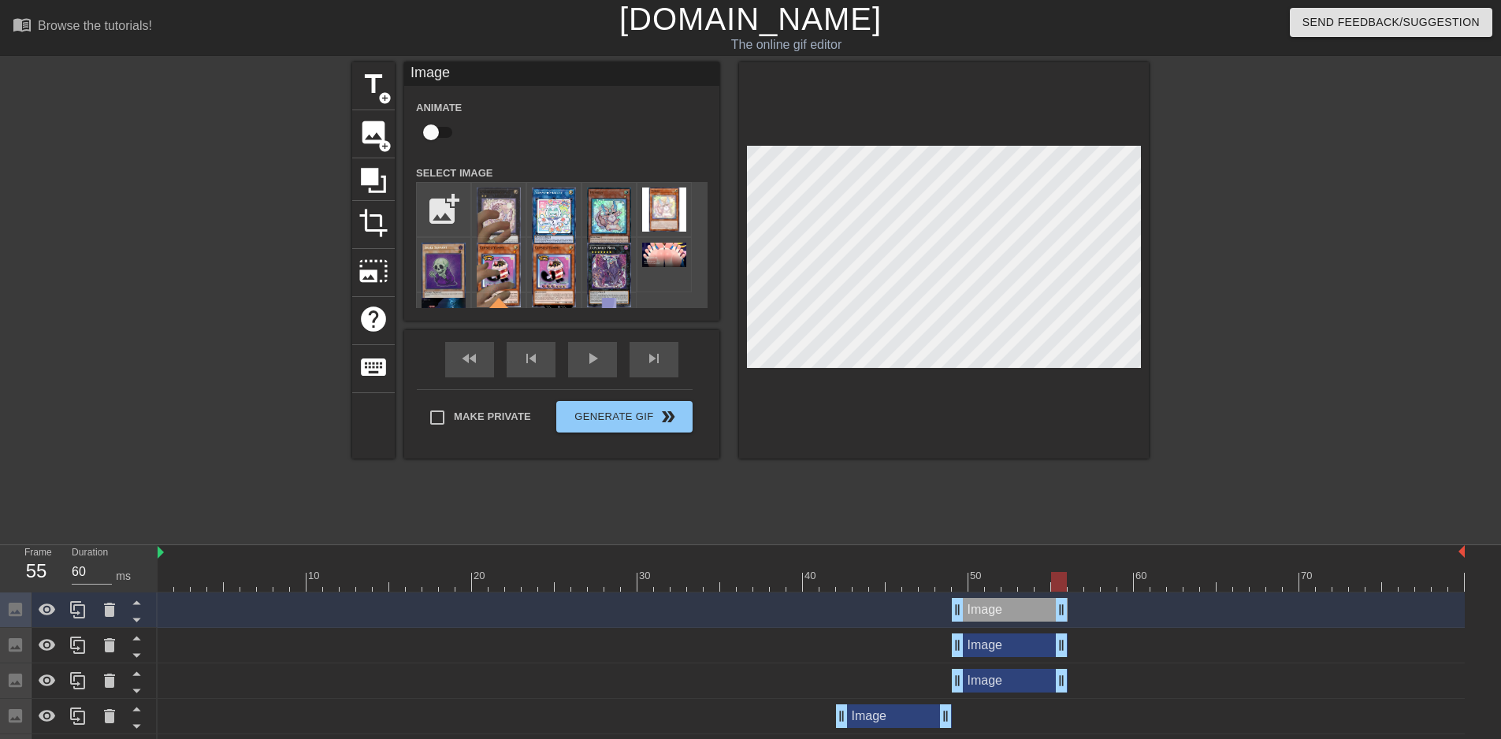
drag, startPoint x: 1458, startPoint y: 644, endPoint x: 1057, endPoint y: 658, distance: 402.0
click at [1057, 658] on div "Image drag_handle drag_handle" at bounding box center [811, 645] width 1307 height 35
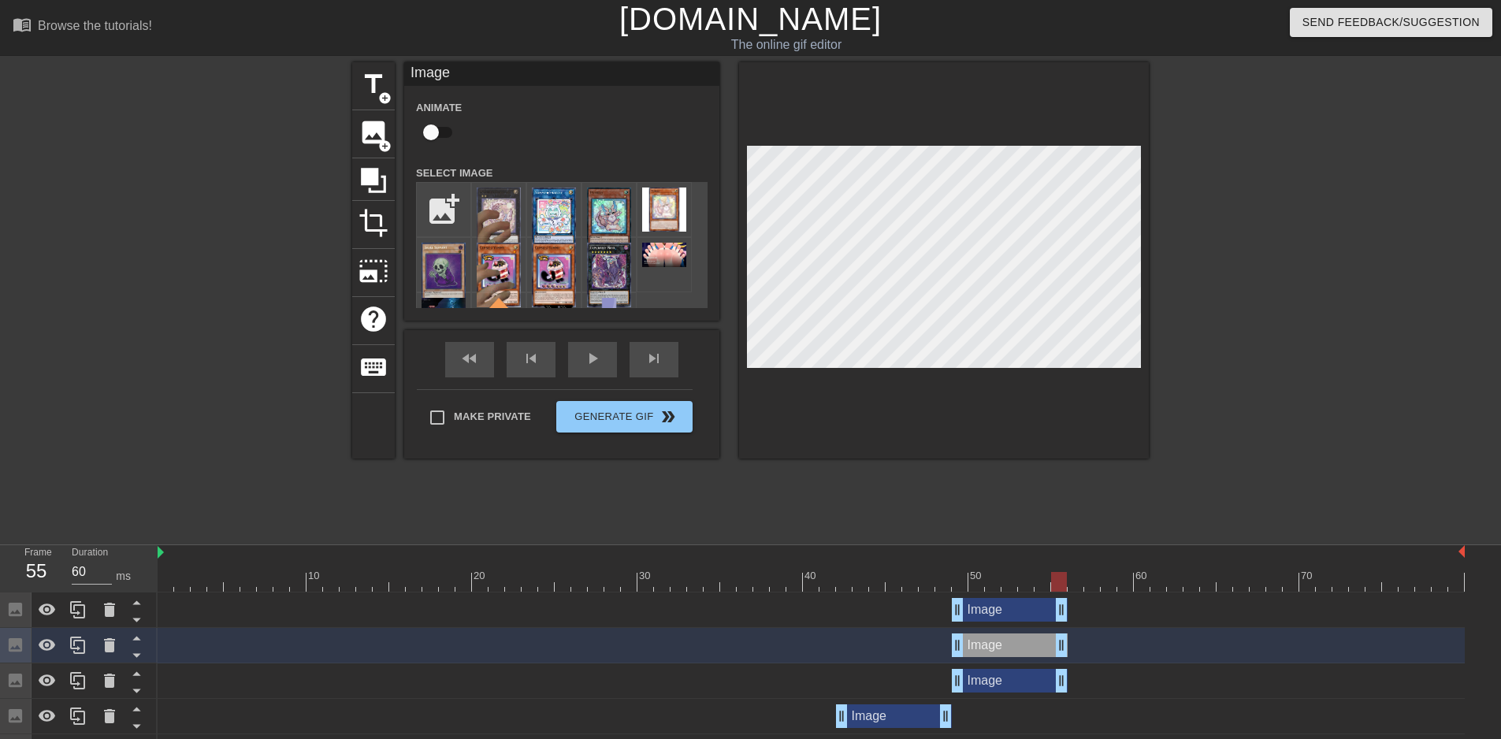
click at [896, 142] on div at bounding box center [944, 260] width 410 height 396
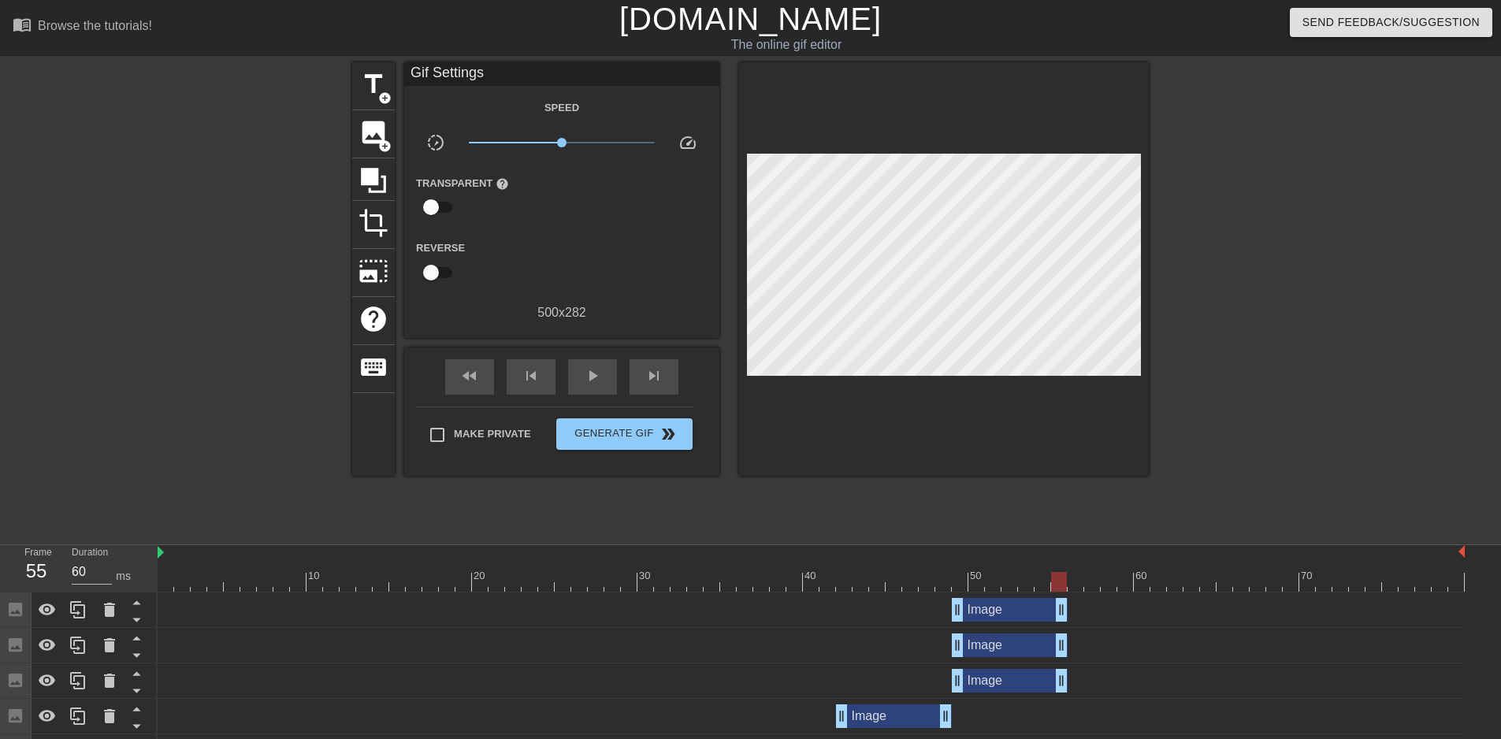
click at [285, 250] on div at bounding box center [215, 298] width 236 height 473
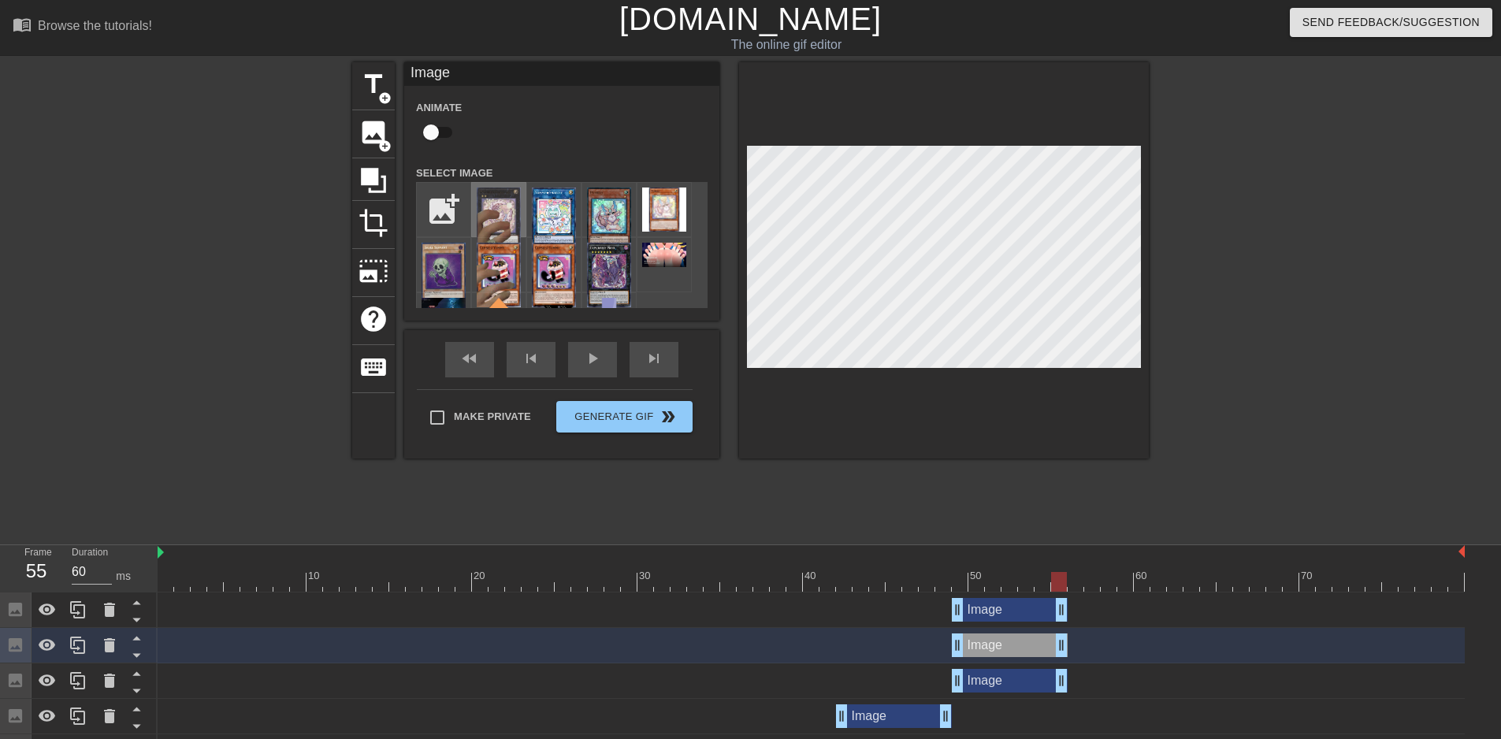
click at [483, 225] on img at bounding box center [499, 220] width 44 height 65
click at [500, 206] on img at bounding box center [499, 220] width 44 height 65
click at [451, 204] on input "file" at bounding box center [444, 210] width 54 height 54
click at [493, 214] on img at bounding box center [499, 220] width 44 height 65
click at [439, 206] on input "file" at bounding box center [444, 210] width 54 height 54
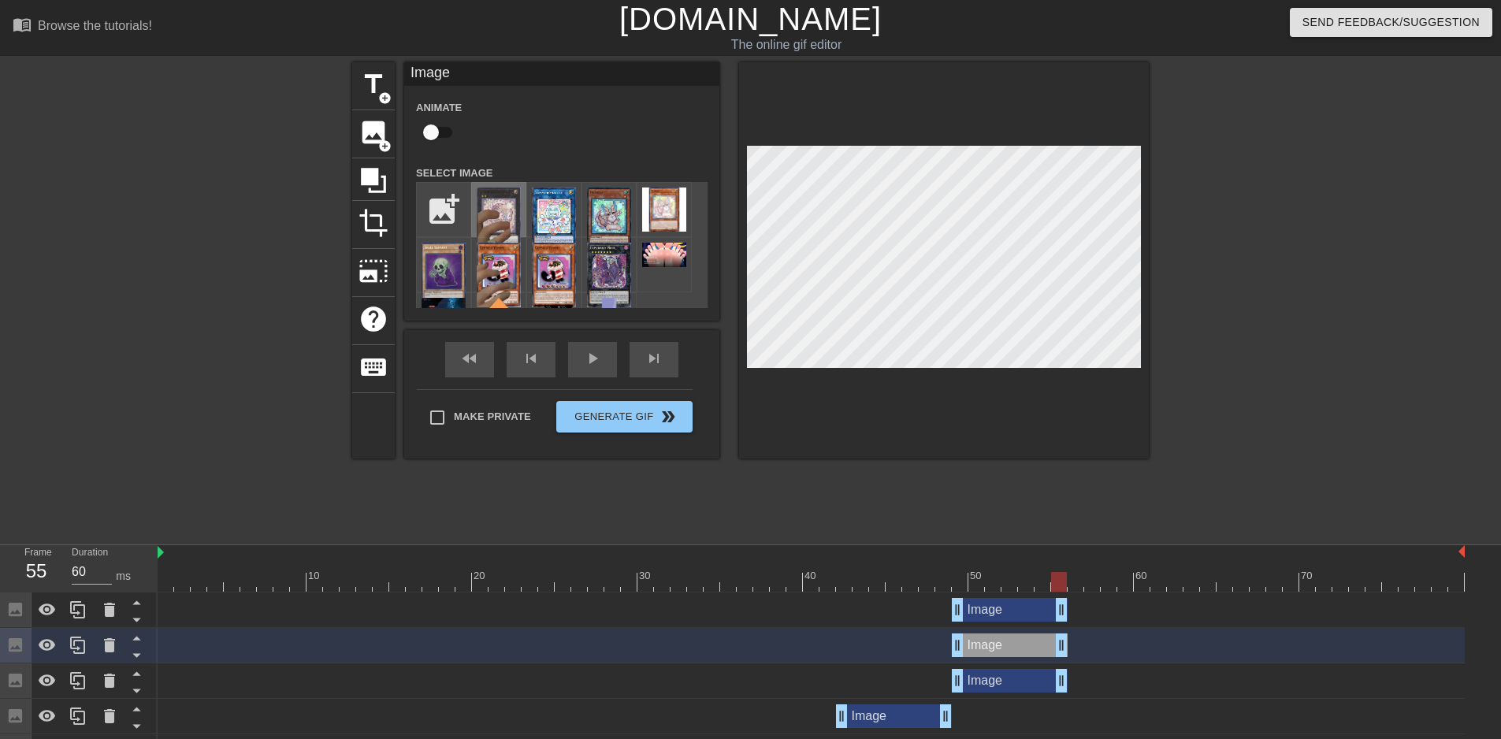
click at [494, 221] on img at bounding box center [499, 220] width 44 height 65
click at [670, 213] on img at bounding box center [664, 210] width 44 height 44
click at [663, 212] on img at bounding box center [664, 210] width 44 height 44
click at [611, 293] on div "Image Animate Select Image add_photo_alternate" at bounding box center [561, 191] width 315 height 258
click at [500, 223] on img at bounding box center [499, 220] width 44 height 65
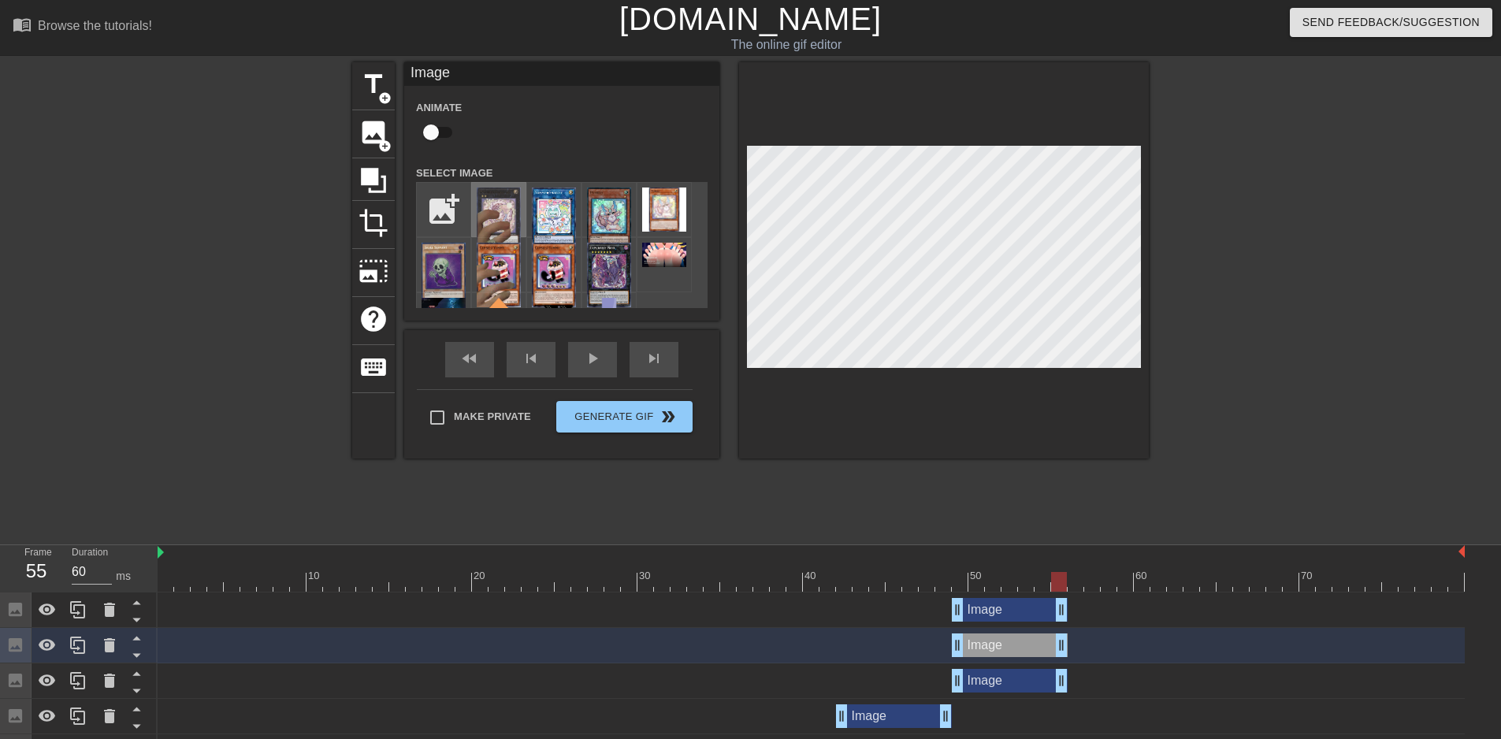
click at [503, 210] on img at bounding box center [499, 220] width 44 height 65
click at [571, 207] on img at bounding box center [554, 220] width 44 height 65
click at [500, 212] on img at bounding box center [499, 220] width 44 height 65
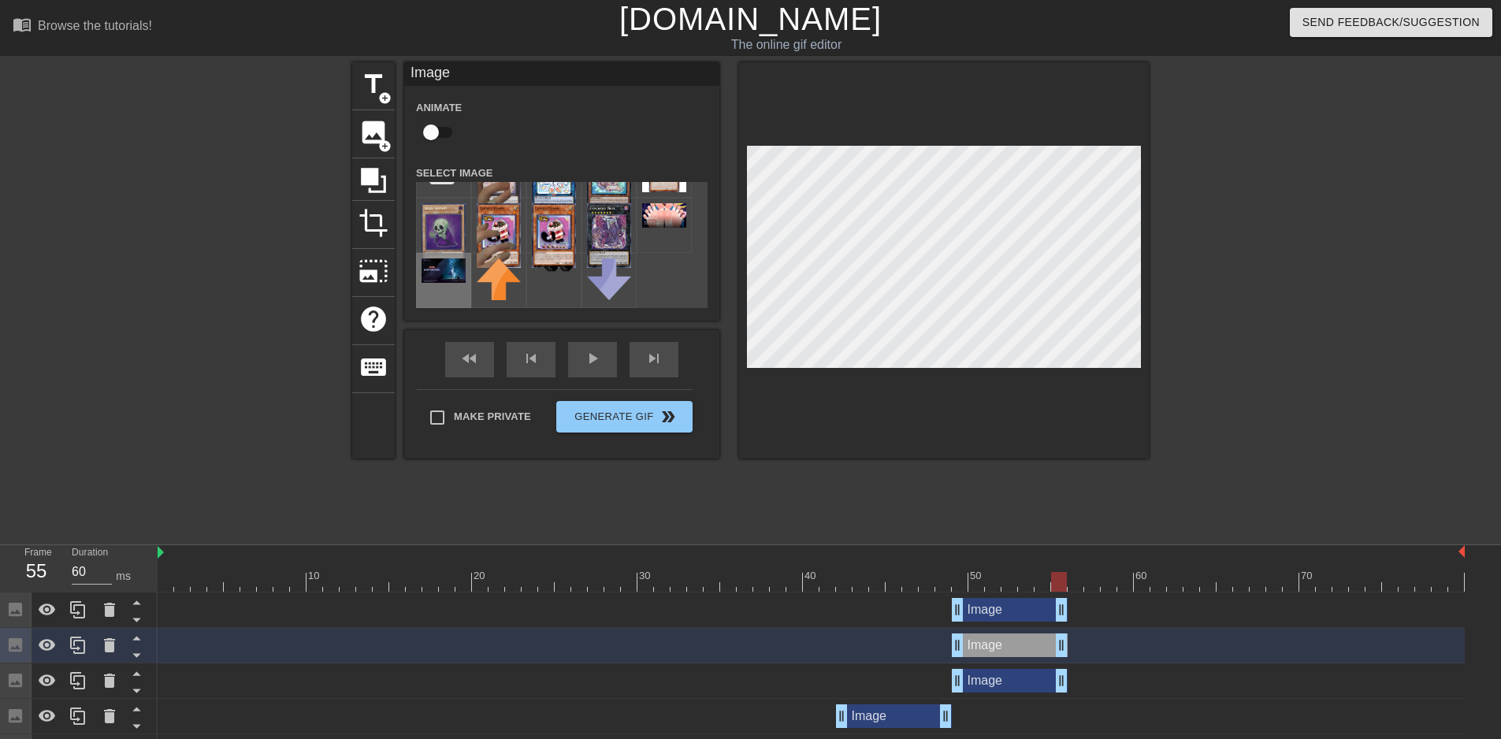
click at [464, 276] on img at bounding box center [444, 270] width 44 height 24
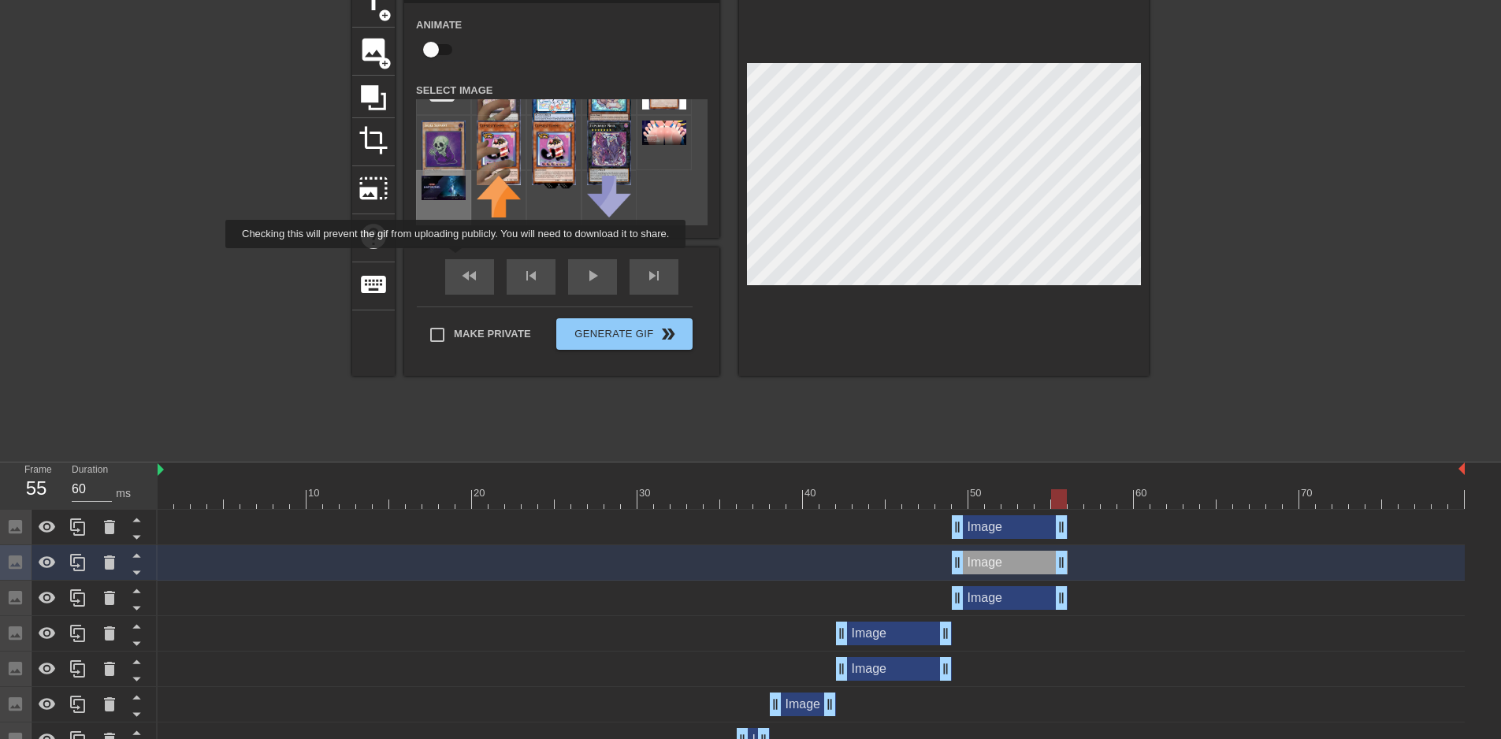
scroll to position [0, 0]
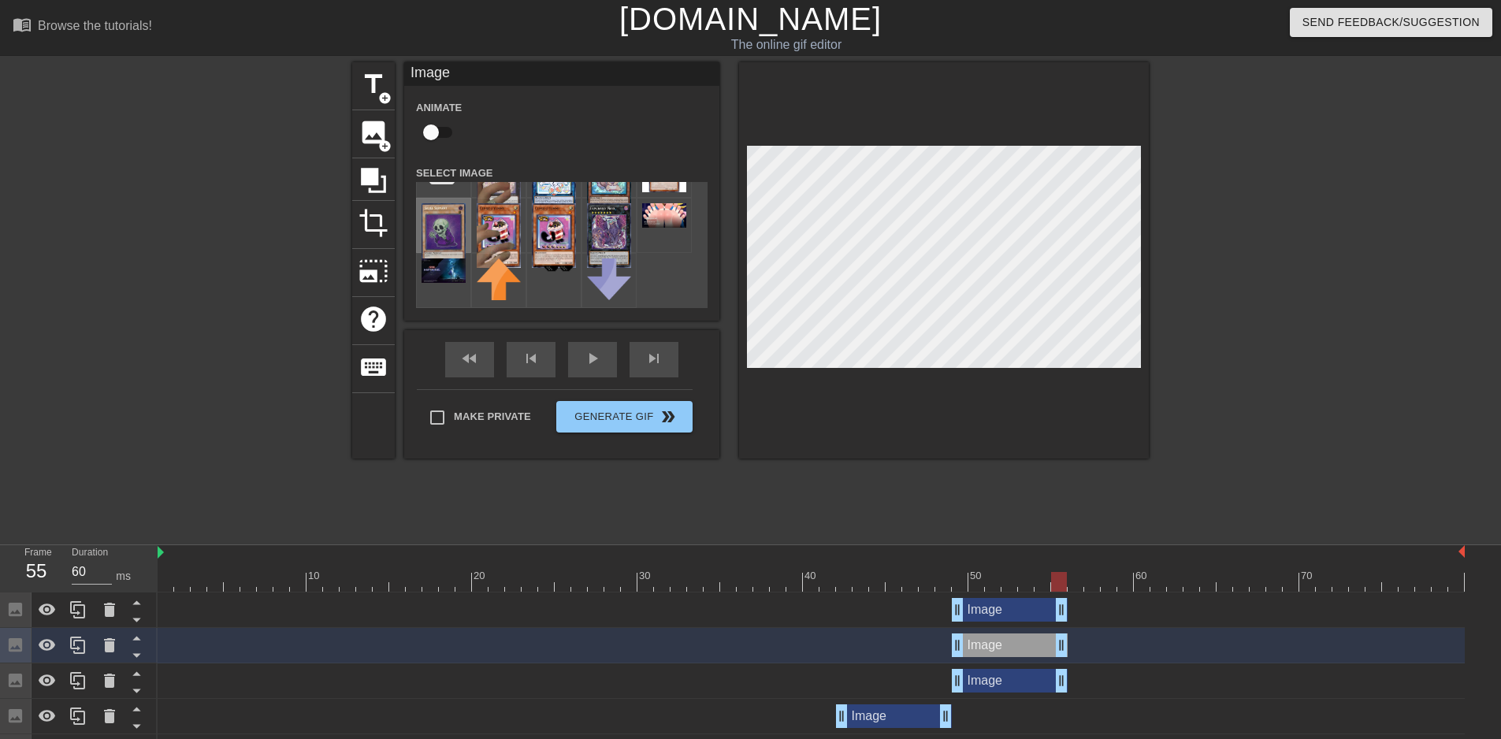
click at [456, 213] on img at bounding box center [444, 235] width 44 height 65
click at [511, 218] on img at bounding box center [499, 235] width 44 height 65
click at [589, 223] on img at bounding box center [609, 235] width 44 height 65
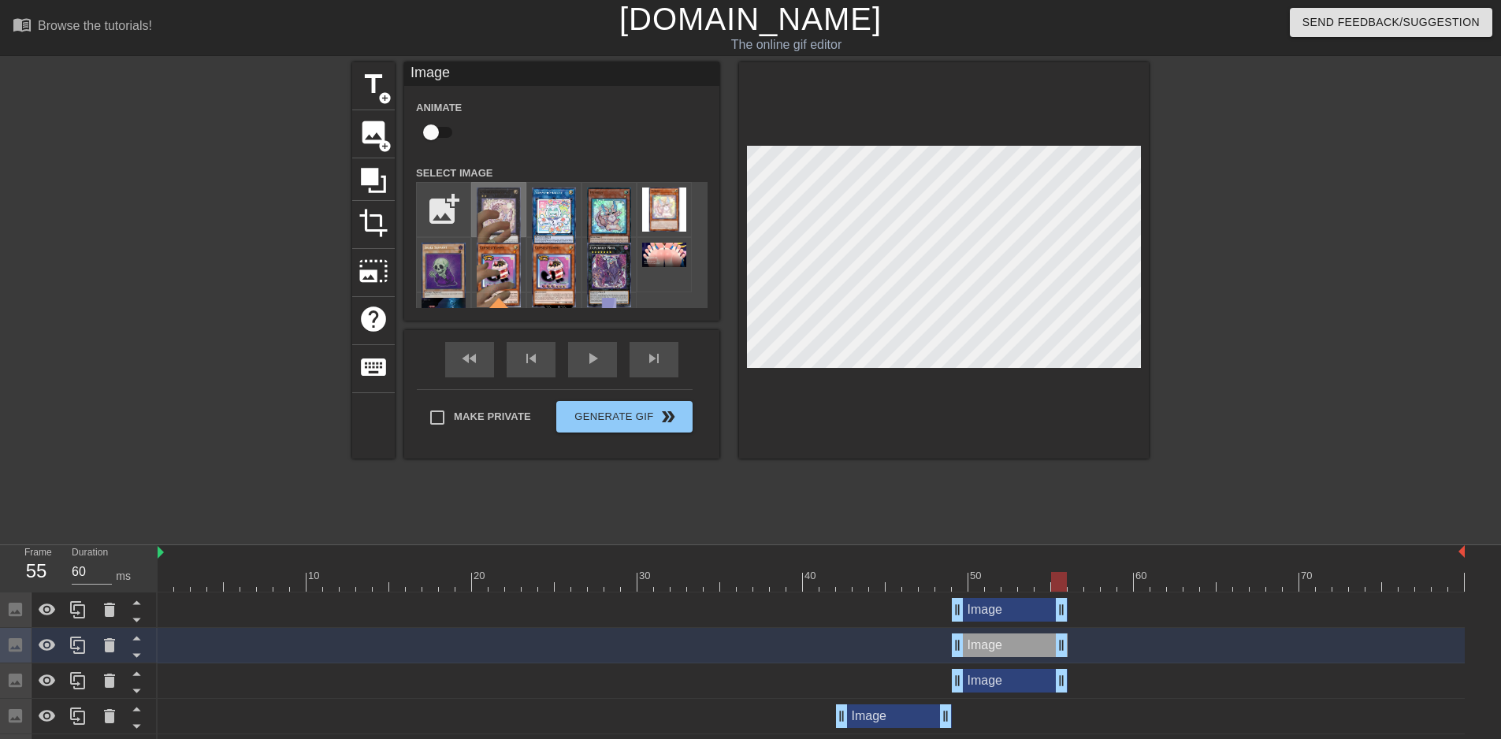
click at [498, 218] on img at bounding box center [499, 220] width 44 height 65
drag, startPoint x: 498, startPoint y: 218, endPoint x: 498, endPoint y: 206, distance: 11.8
click at [498, 206] on img at bounding box center [499, 220] width 44 height 65
click at [459, 206] on input "file" at bounding box center [444, 210] width 54 height 54
click at [502, 228] on img at bounding box center [499, 220] width 44 height 65
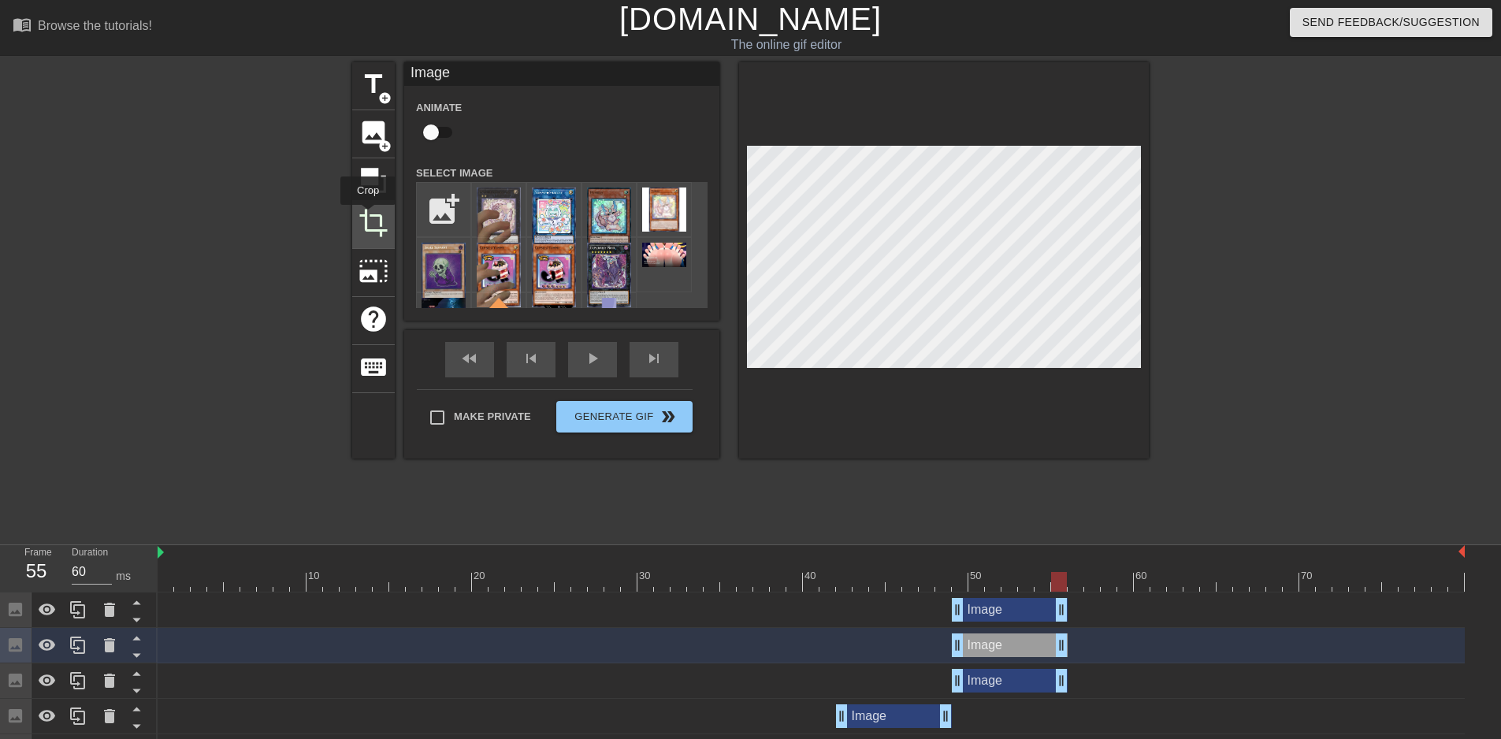
click at [368, 216] on span "crop" at bounding box center [373, 223] width 30 height 30
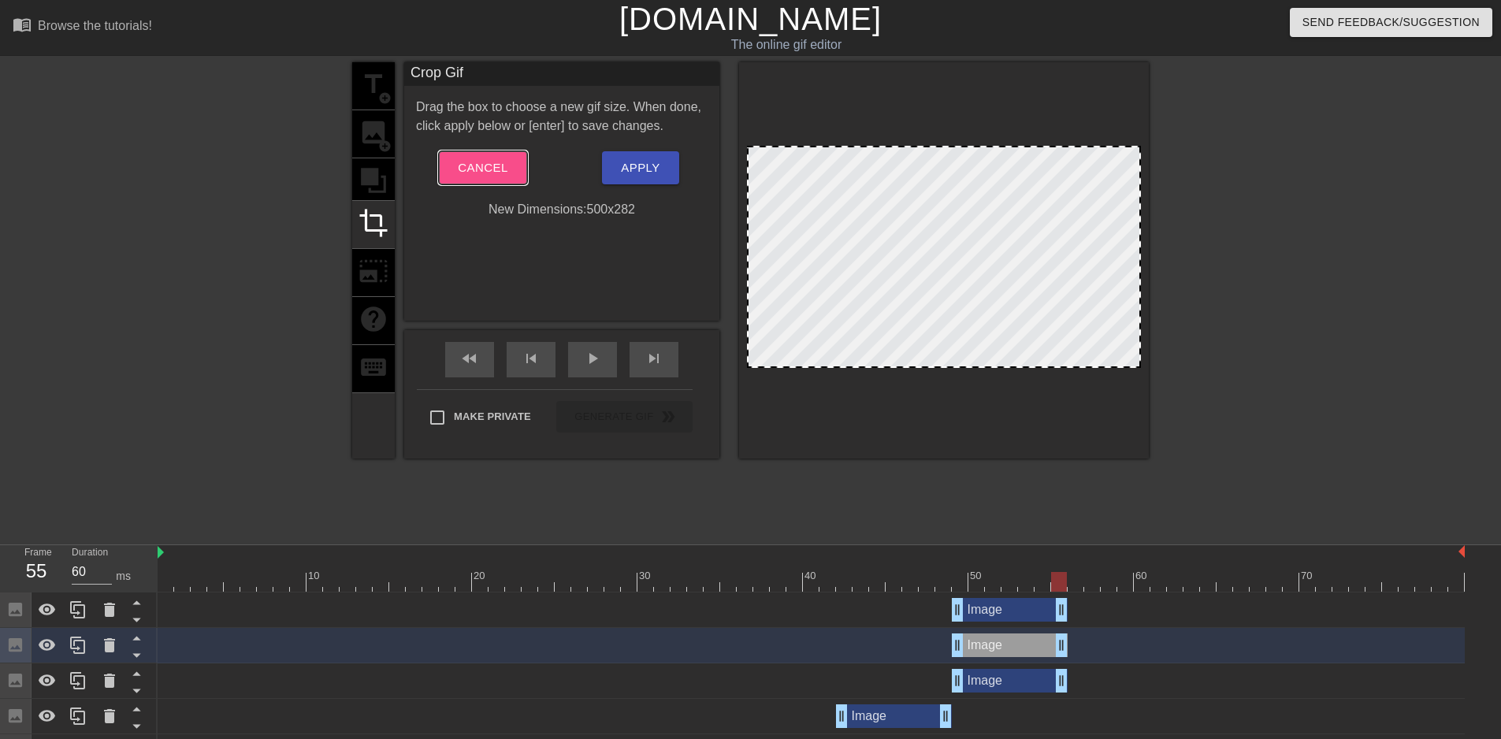
click at [499, 169] on span "Cancel" at bounding box center [483, 168] width 50 height 20
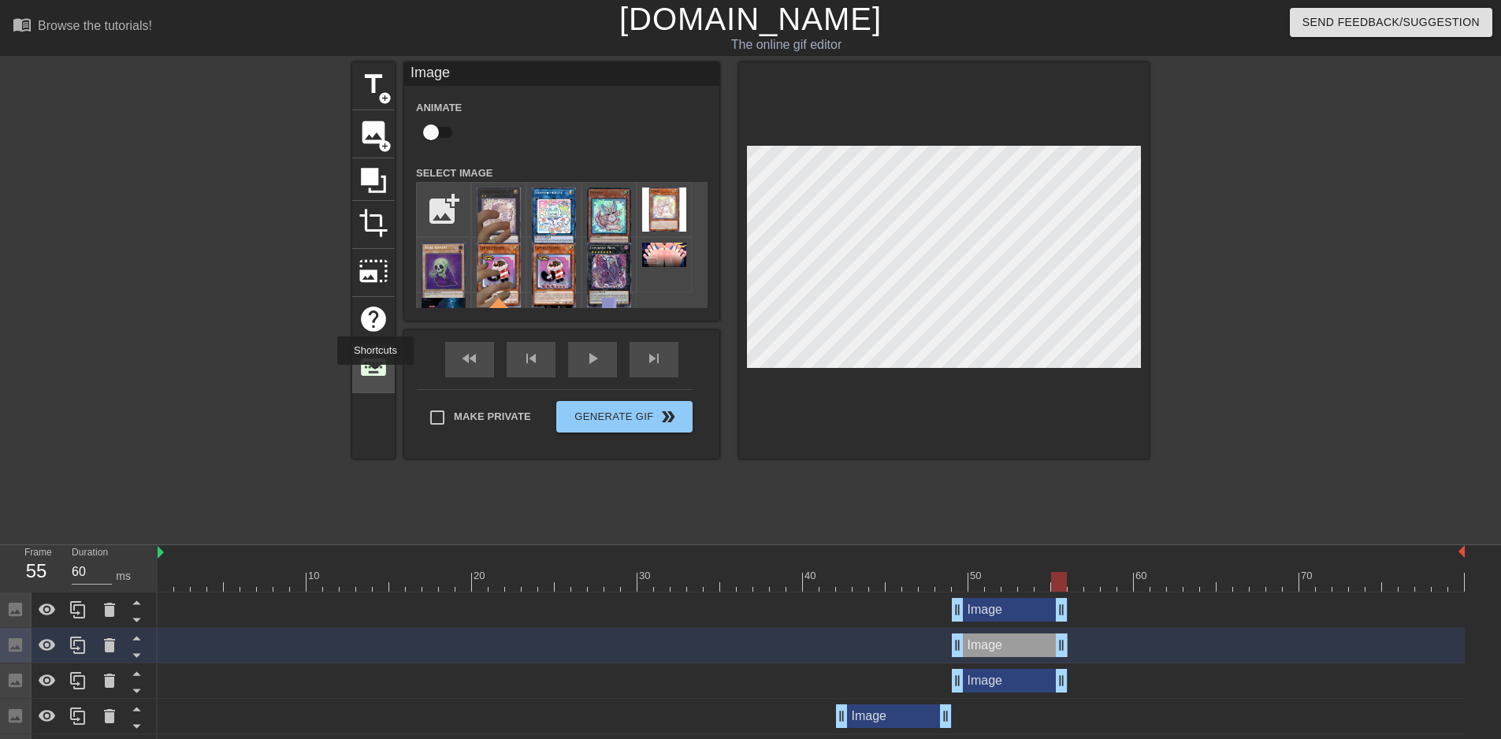
click at [375, 376] on span "keyboard" at bounding box center [373, 367] width 30 height 30
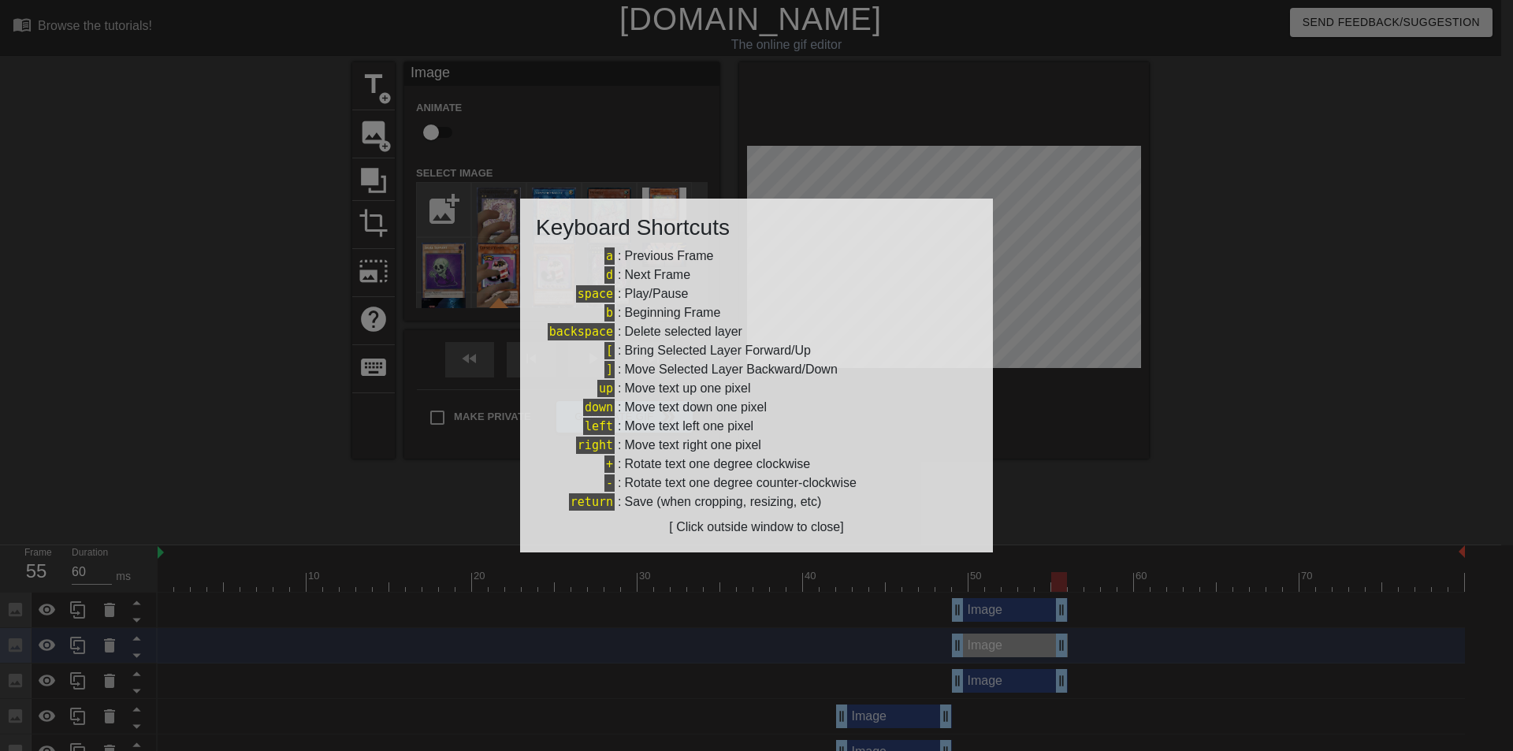
click at [632, 133] on div at bounding box center [756, 375] width 1513 height 751
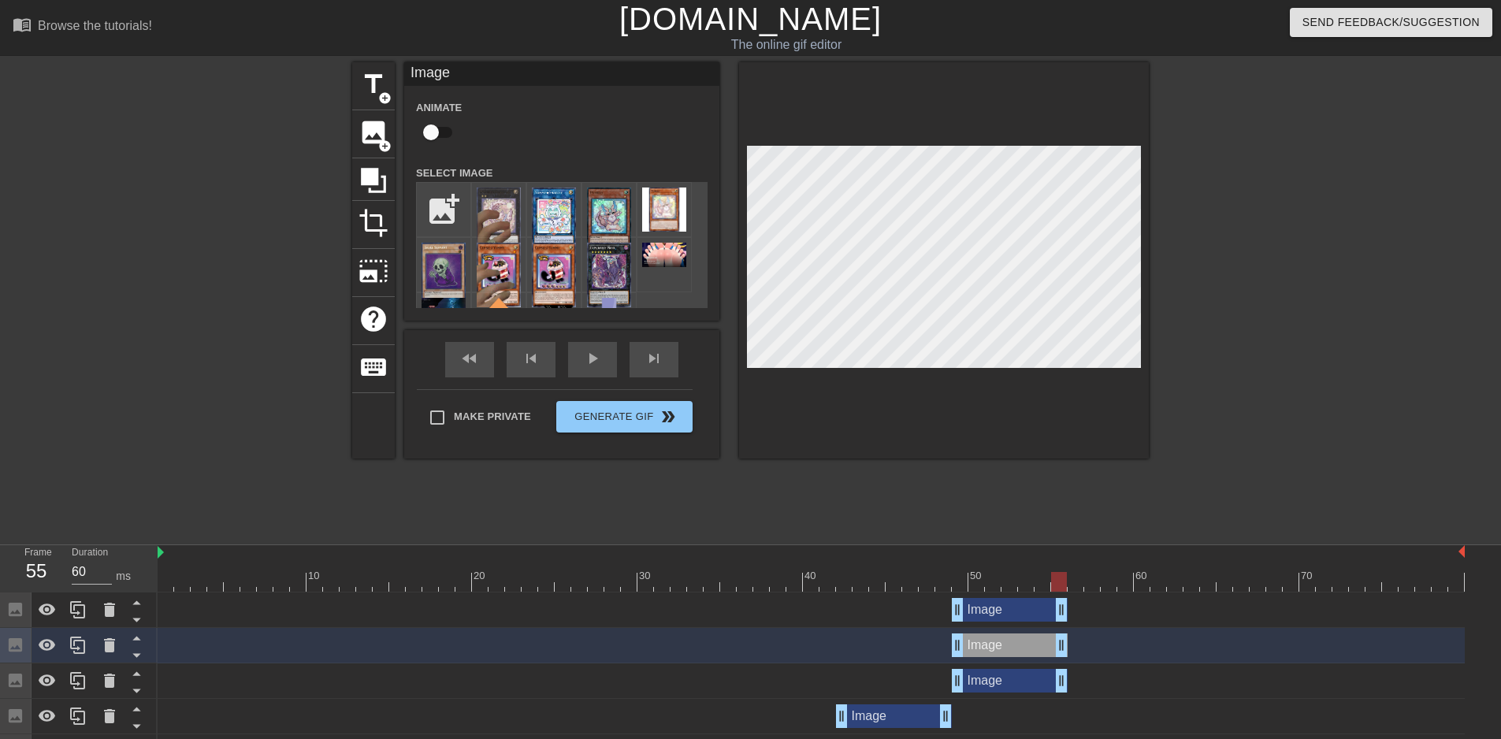
click at [994, 650] on div "Image drag_handle drag_handle" at bounding box center [1010, 645] width 116 height 24
click at [111, 644] on icon at bounding box center [109, 645] width 11 height 14
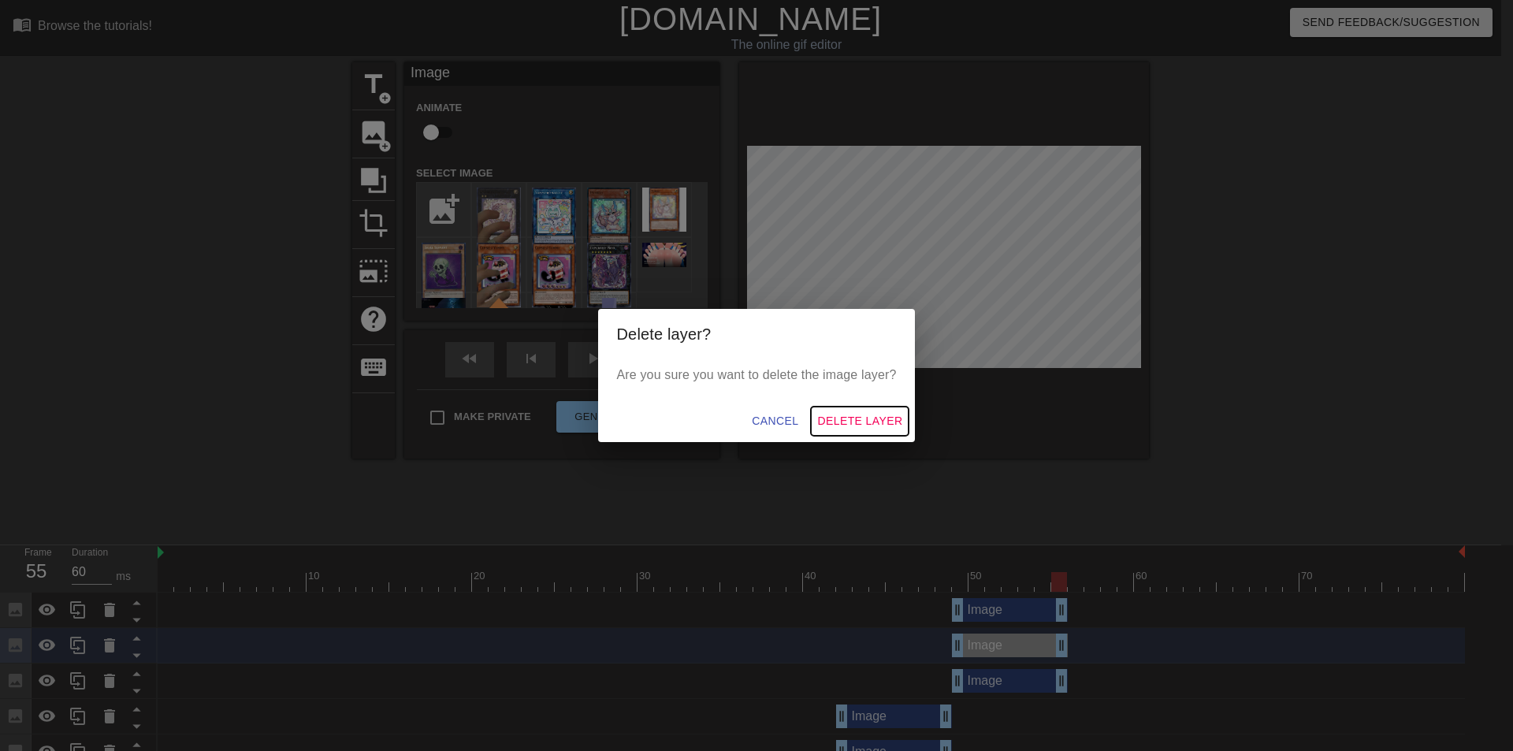
click at [859, 418] on span "Delete Layer" at bounding box center [859, 421] width 85 height 20
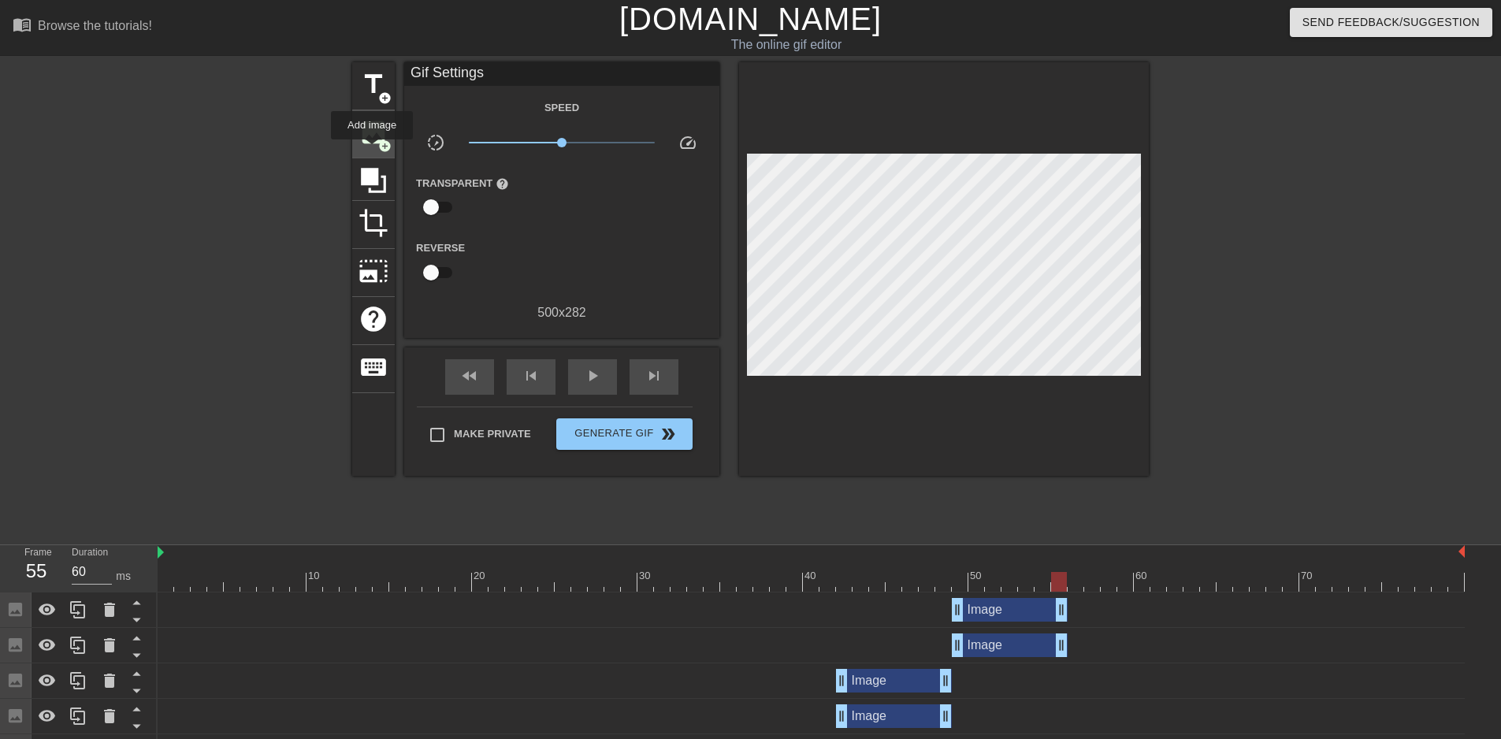
click at [372, 150] on div "image add_circle" at bounding box center [373, 134] width 43 height 48
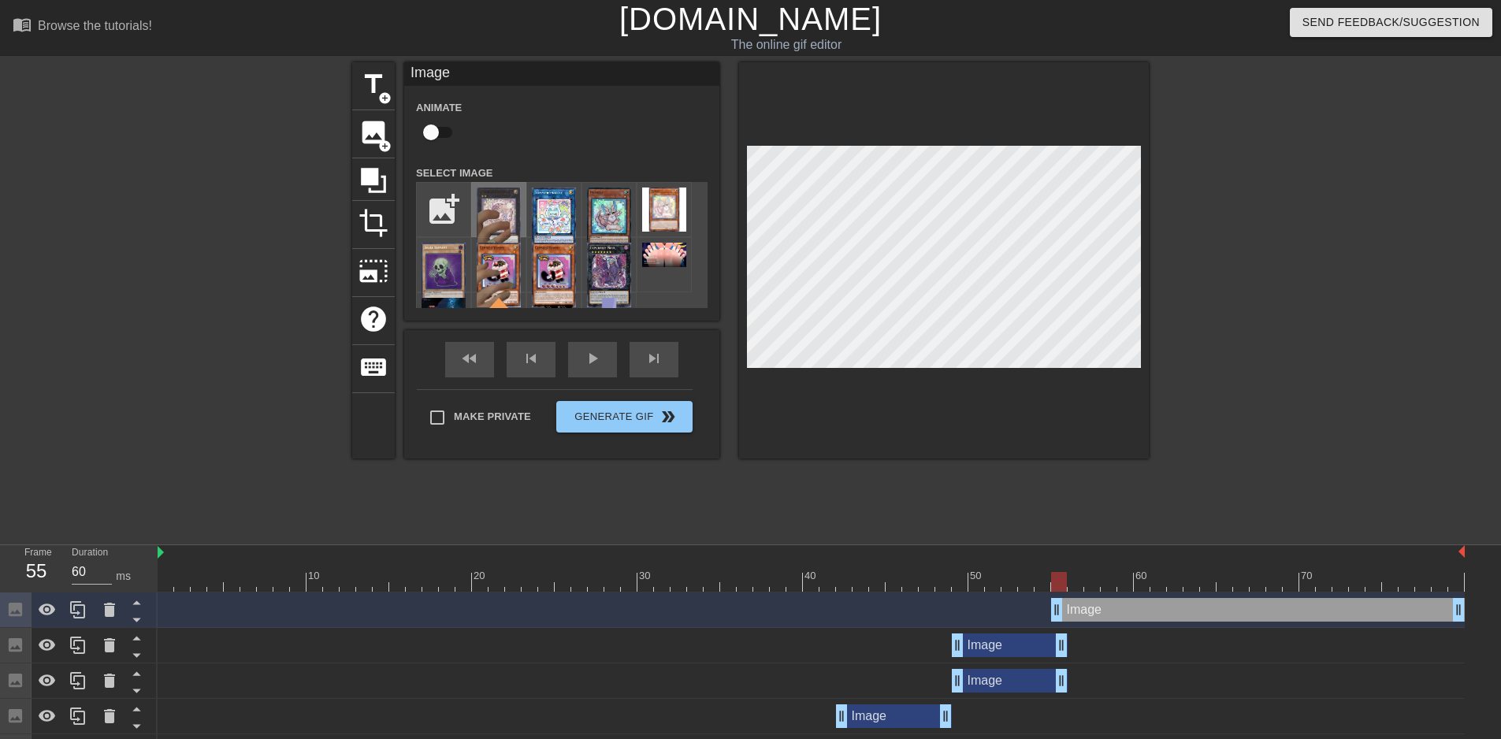
click at [506, 211] on img at bounding box center [499, 220] width 44 height 65
click at [474, 221] on div at bounding box center [498, 209] width 55 height 55
click at [489, 217] on img at bounding box center [499, 220] width 44 height 65
click at [432, 206] on input "file" at bounding box center [444, 210] width 54 height 54
click at [494, 211] on img at bounding box center [499, 220] width 44 height 65
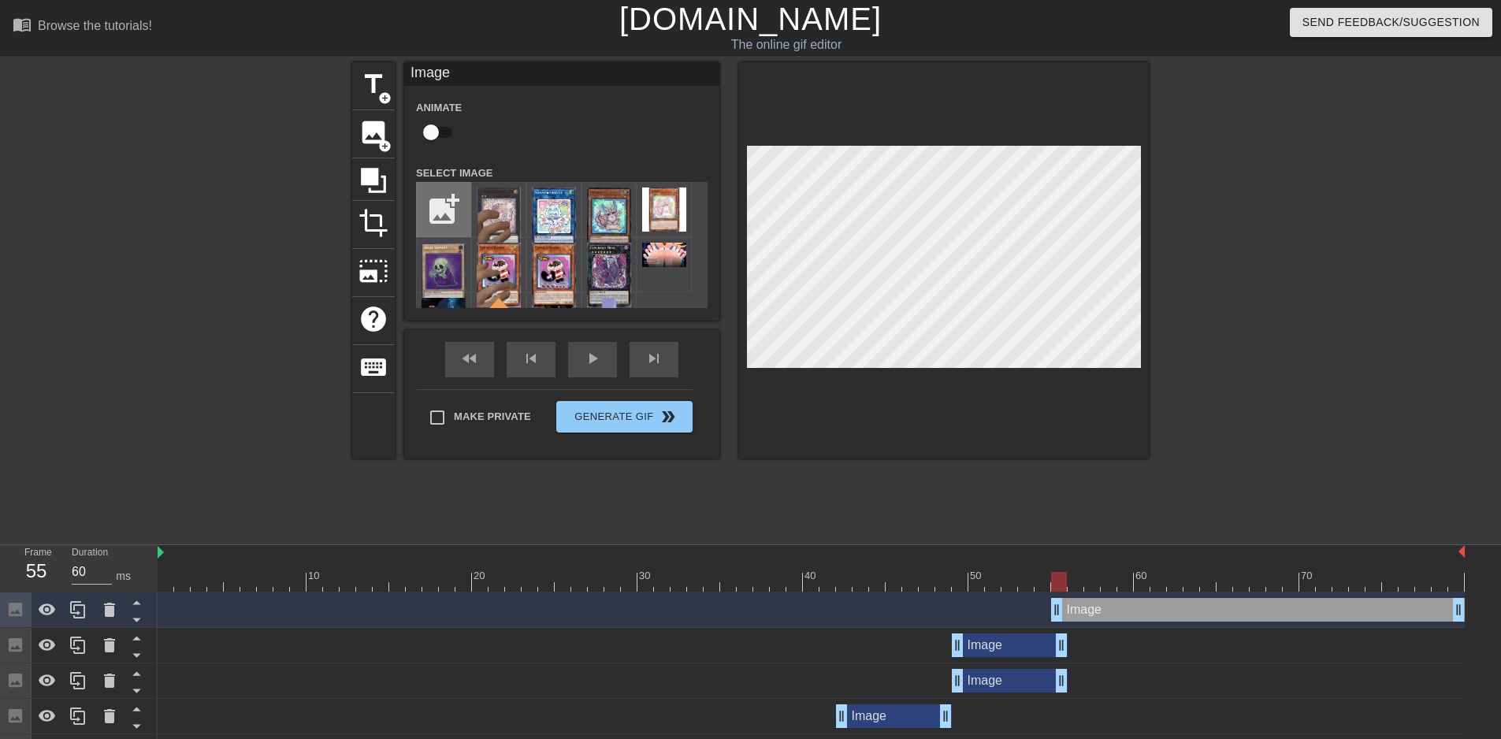
click at [446, 217] on input "file" at bounding box center [444, 210] width 54 height 54
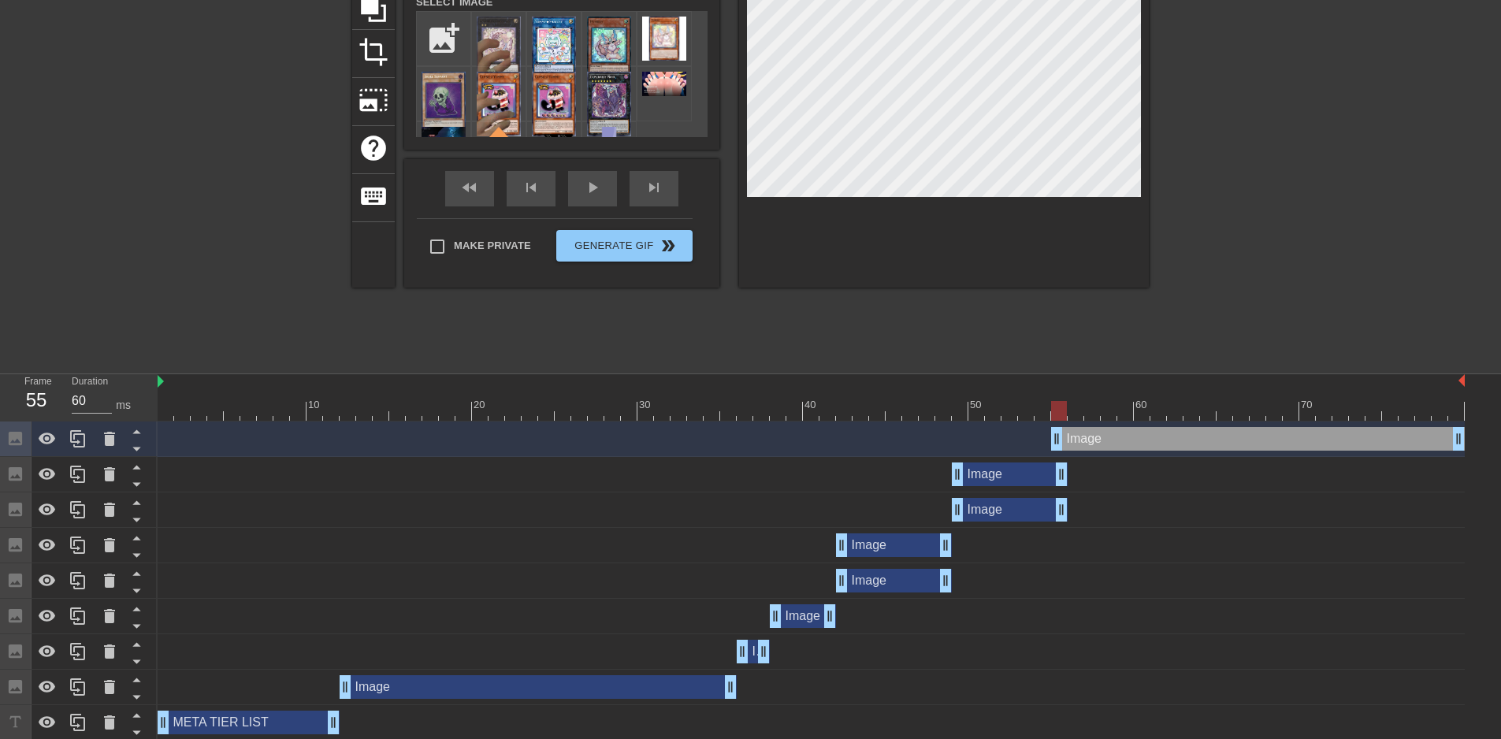
scroll to position [176, 0]
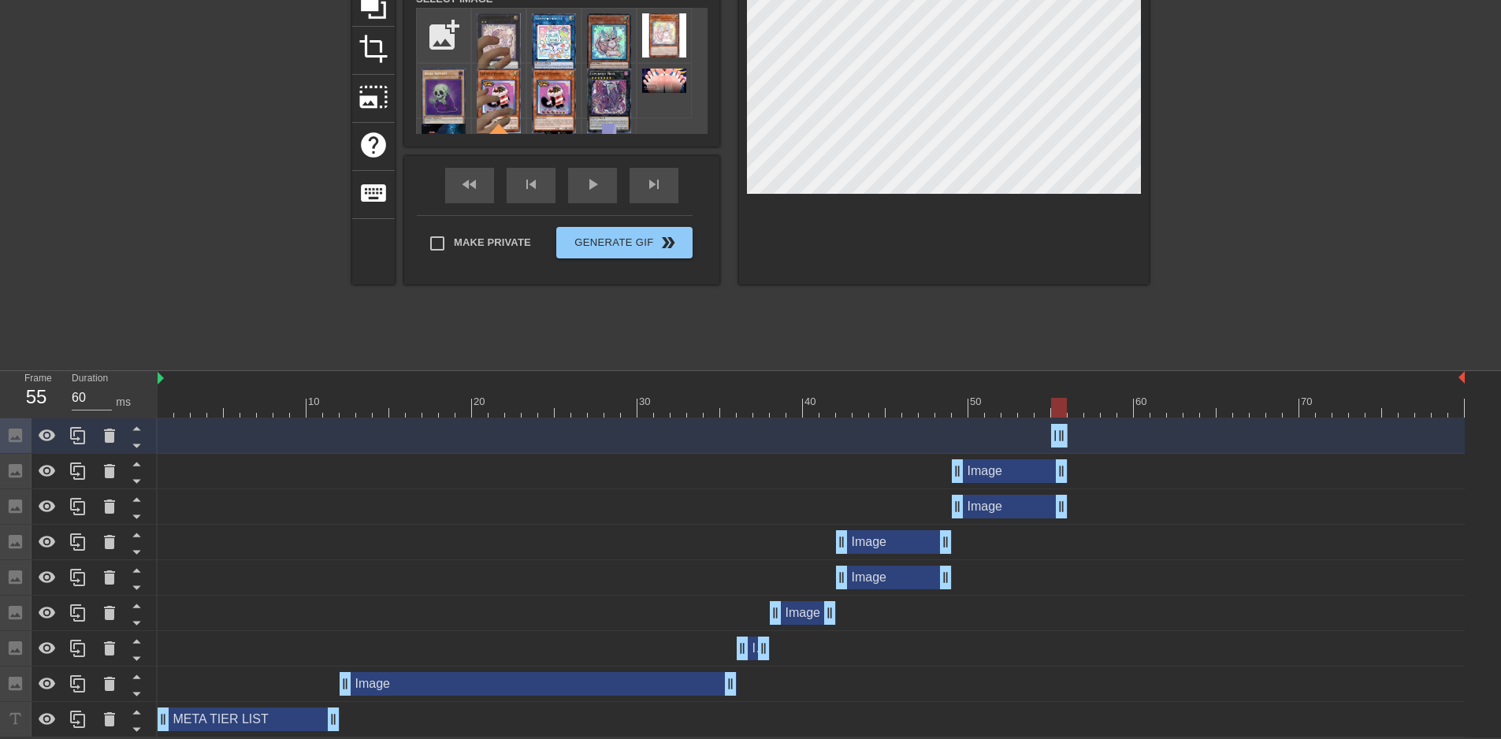
drag, startPoint x: 1458, startPoint y: 440, endPoint x: 947, endPoint y: 469, distance: 512.1
click at [947, 469] on div "Image drag_handle drag_handle Image drag_handle drag_handle Image drag_handle d…" at bounding box center [829, 577] width 1343 height 319
click at [1047, 437] on div "Image drag_handle drag_handle" at bounding box center [811, 436] width 1307 height 24
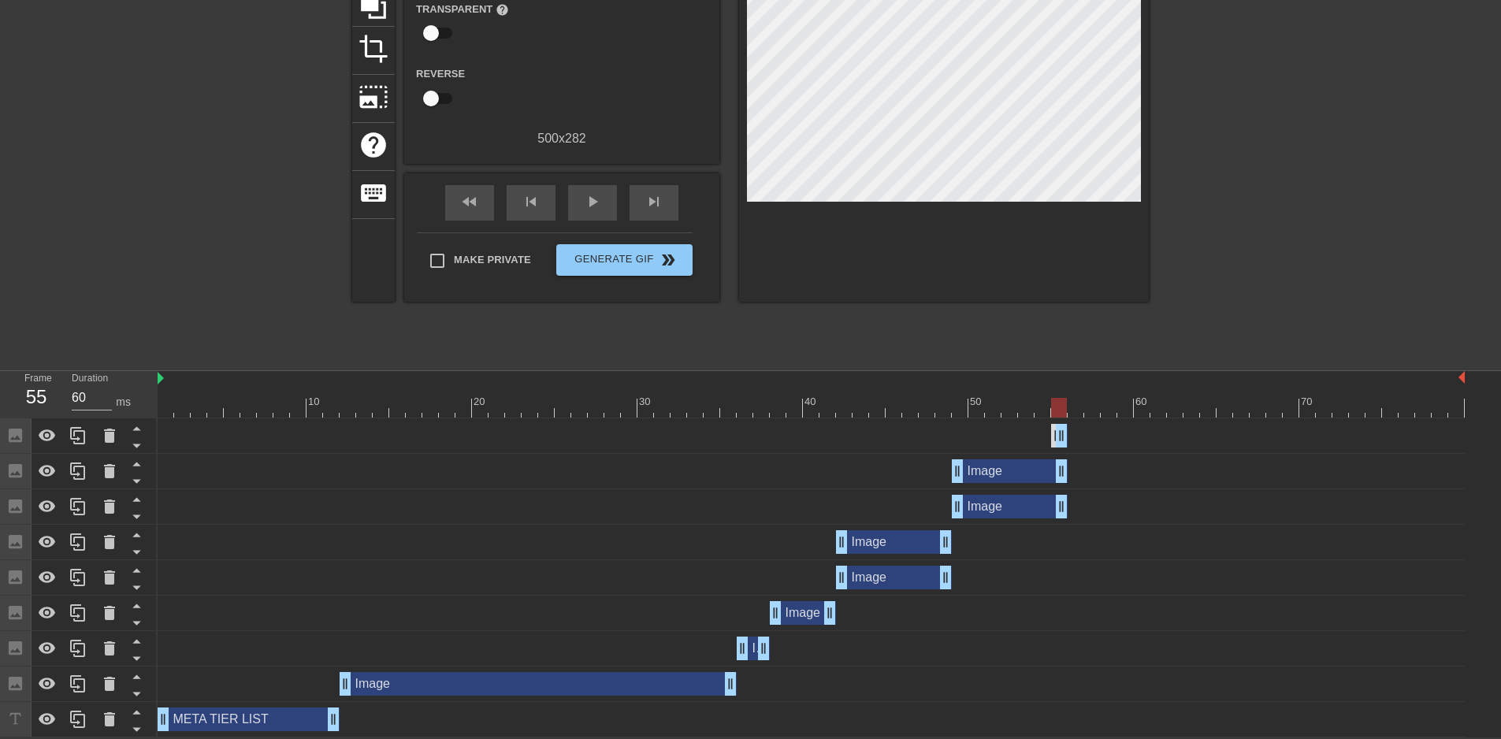
click at [1051, 433] on div "Image drag_handle drag_handle" at bounding box center [811, 436] width 1307 height 24
drag, startPoint x: 1054, startPoint y: 433, endPoint x: 953, endPoint y: 429, distance: 101.7
click at [953, 429] on div "Image drag_handle drag_handle" at bounding box center [811, 436] width 1307 height 24
drag, startPoint x: 1057, startPoint y: 429, endPoint x: 919, endPoint y: 432, distance: 137.1
click at [919, 432] on div "Image drag_handle drag_handle" at bounding box center [811, 436] width 1307 height 24
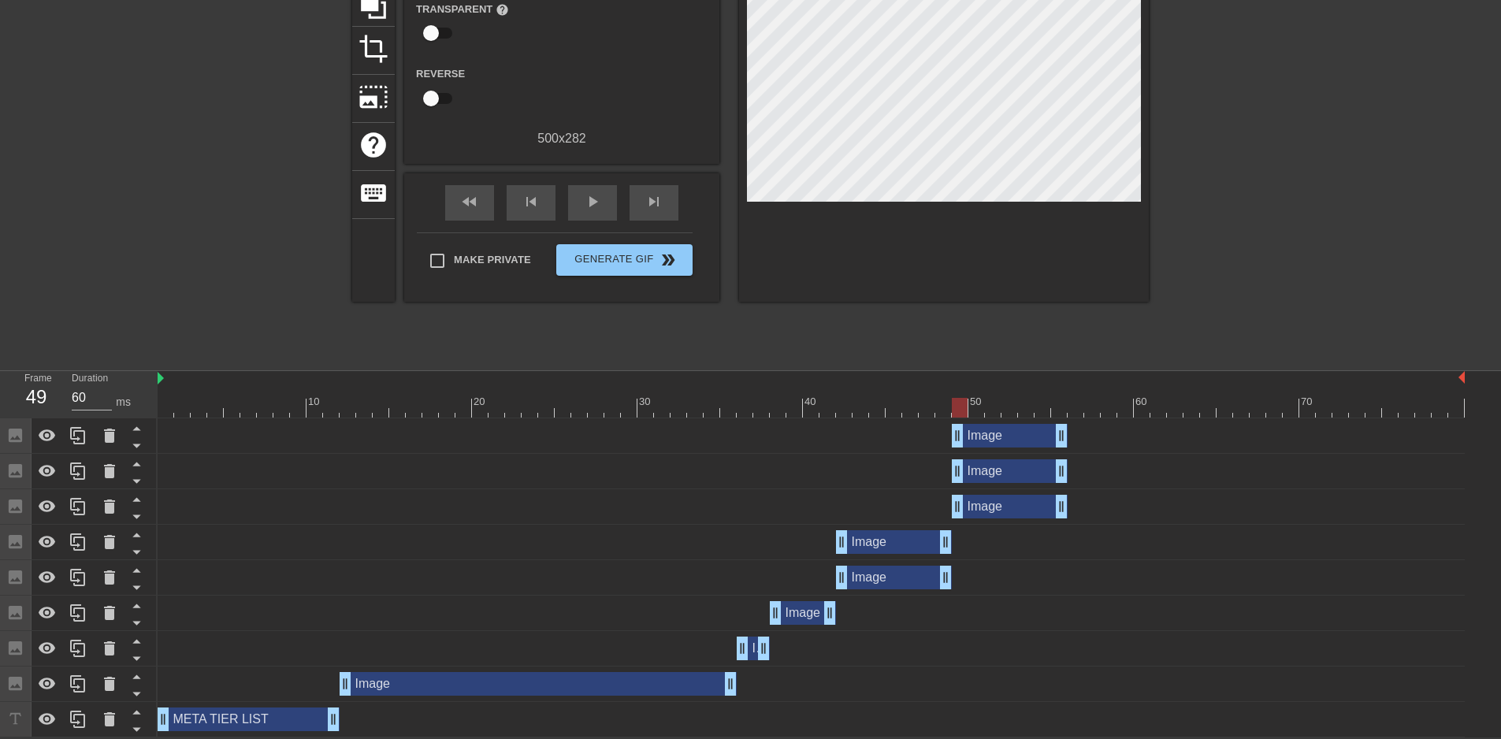
drag, startPoint x: 1053, startPoint y: 432, endPoint x: 951, endPoint y: 433, distance: 101.6
click at [951, 433] on div "Image drag_handle drag_handle" at bounding box center [811, 436] width 1307 height 24
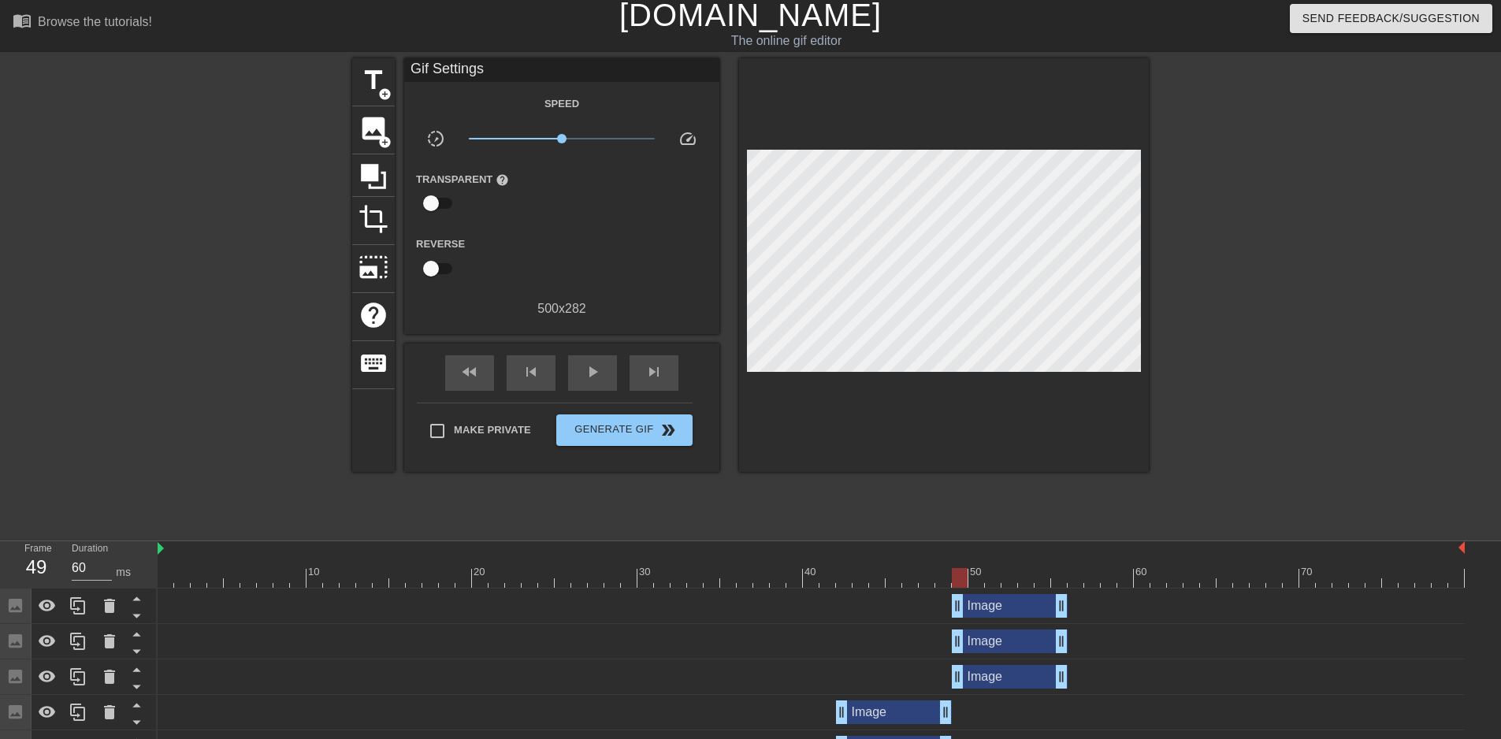
scroll to position [0, 0]
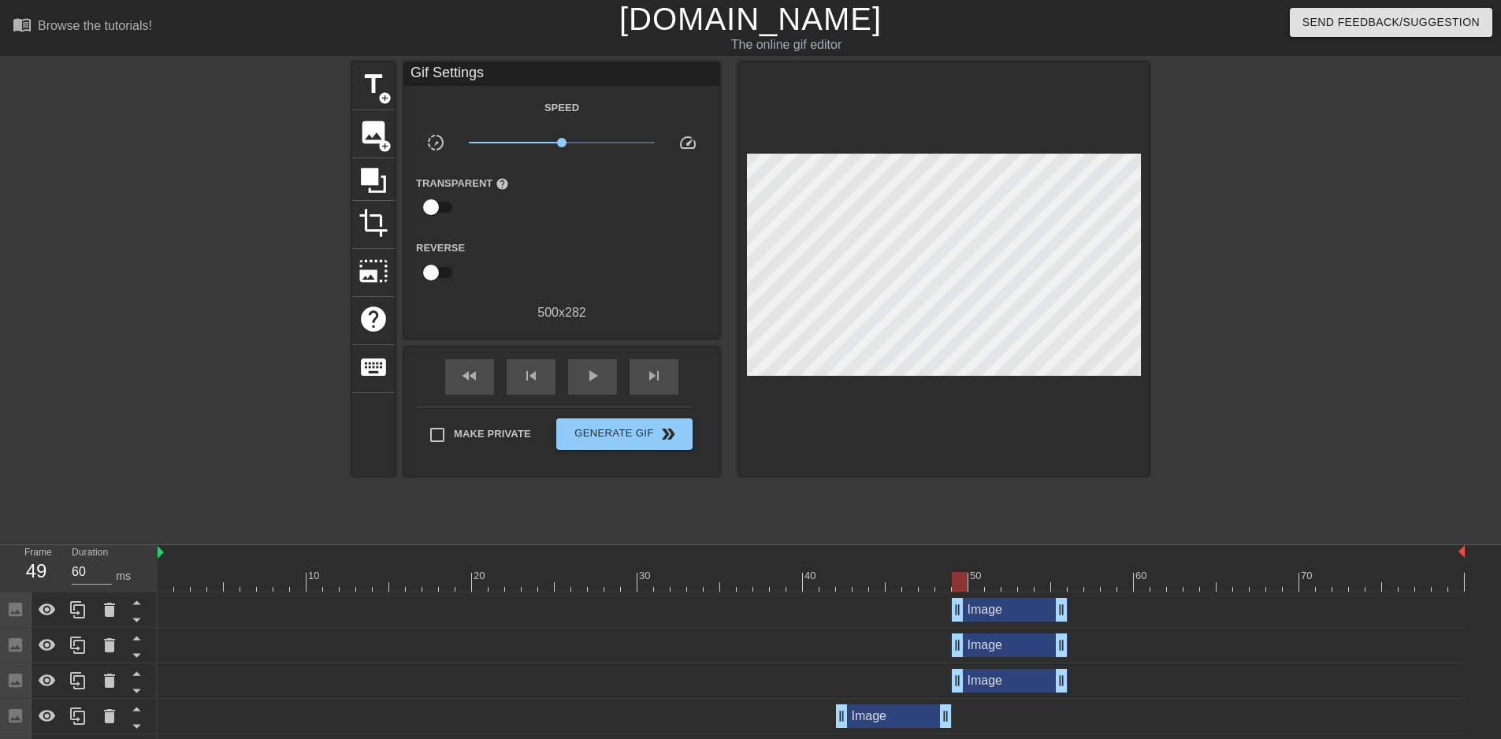
click at [846, 303] on div at bounding box center [944, 269] width 410 height 414
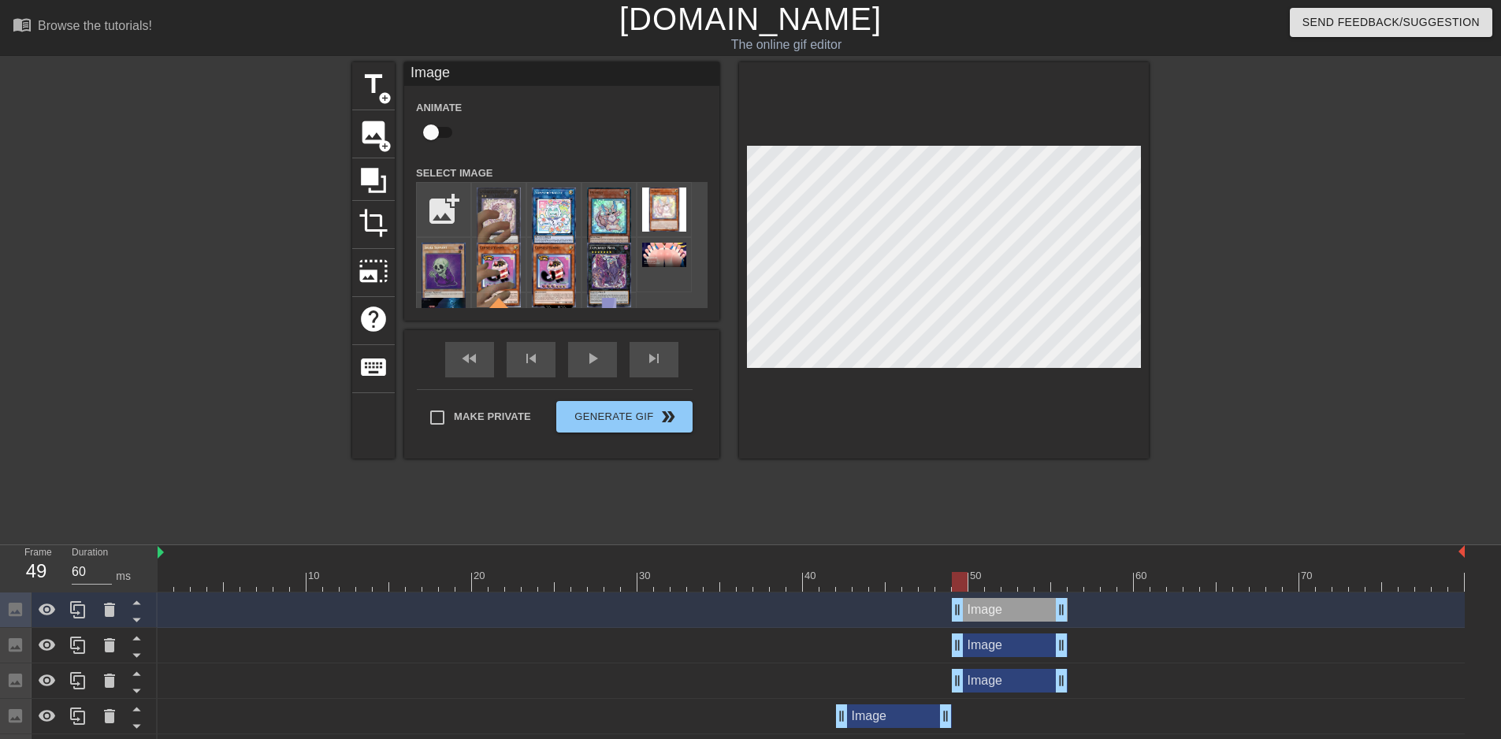
click at [1009, 652] on div "Image drag_handle drag_handle" at bounding box center [1010, 645] width 116 height 24
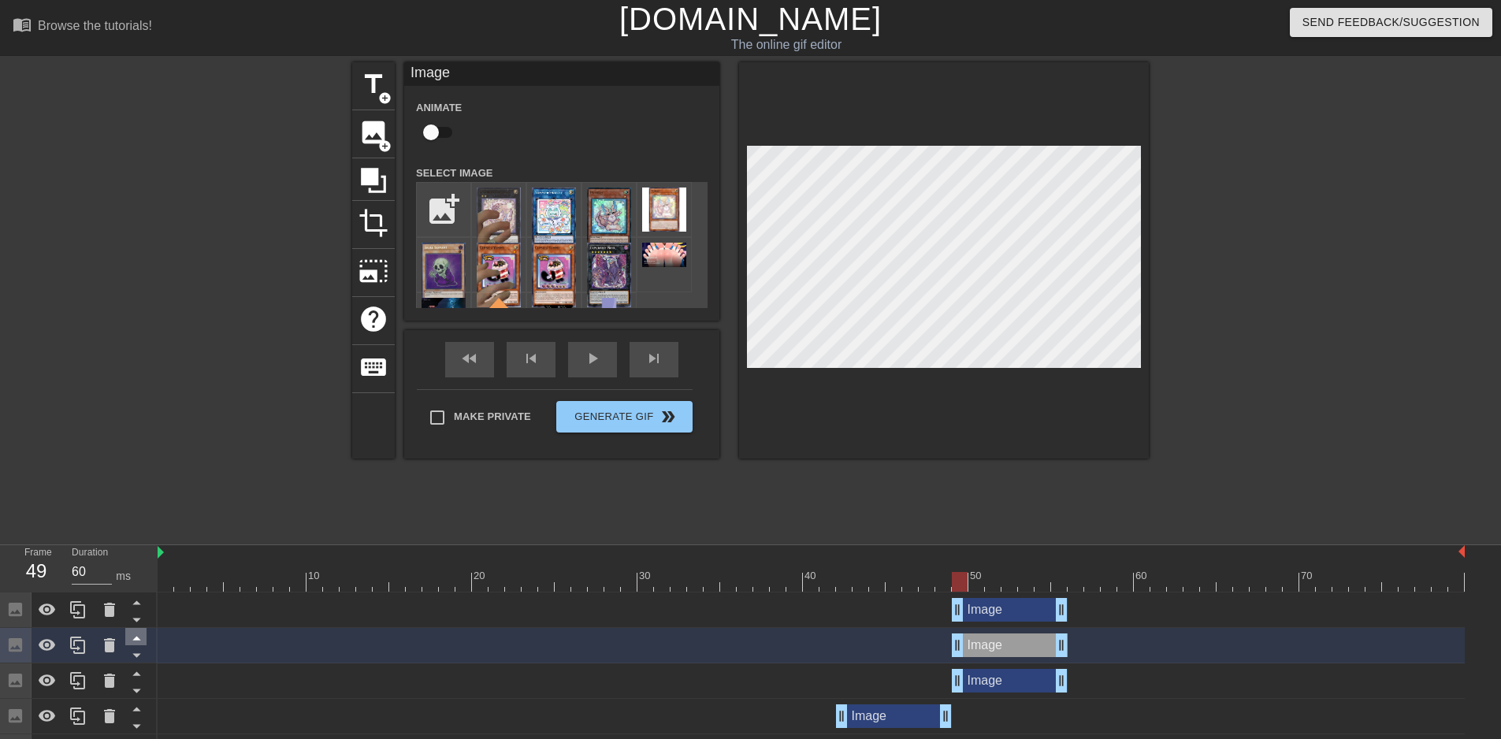
click at [140, 640] on icon at bounding box center [137, 638] width 20 height 20
click at [858, 584] on div at bounding box center [811, 582] width 1307 height 20
click at [649, 358] on div "skip_next" at bounding box center [654, 359] width 49 height 35
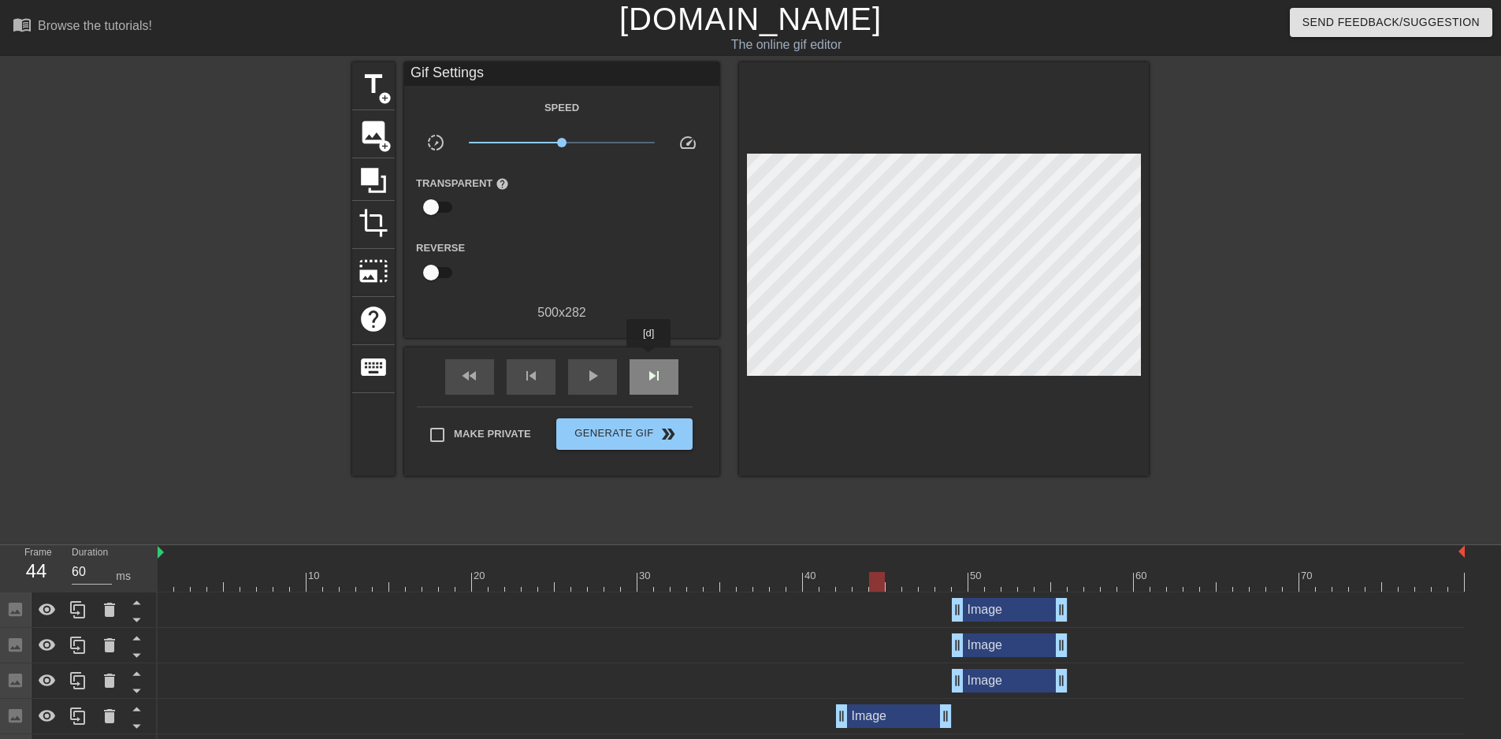
click at [649, 359] on div "skip_next" at bounding box center [654, 376] width 49 height 35
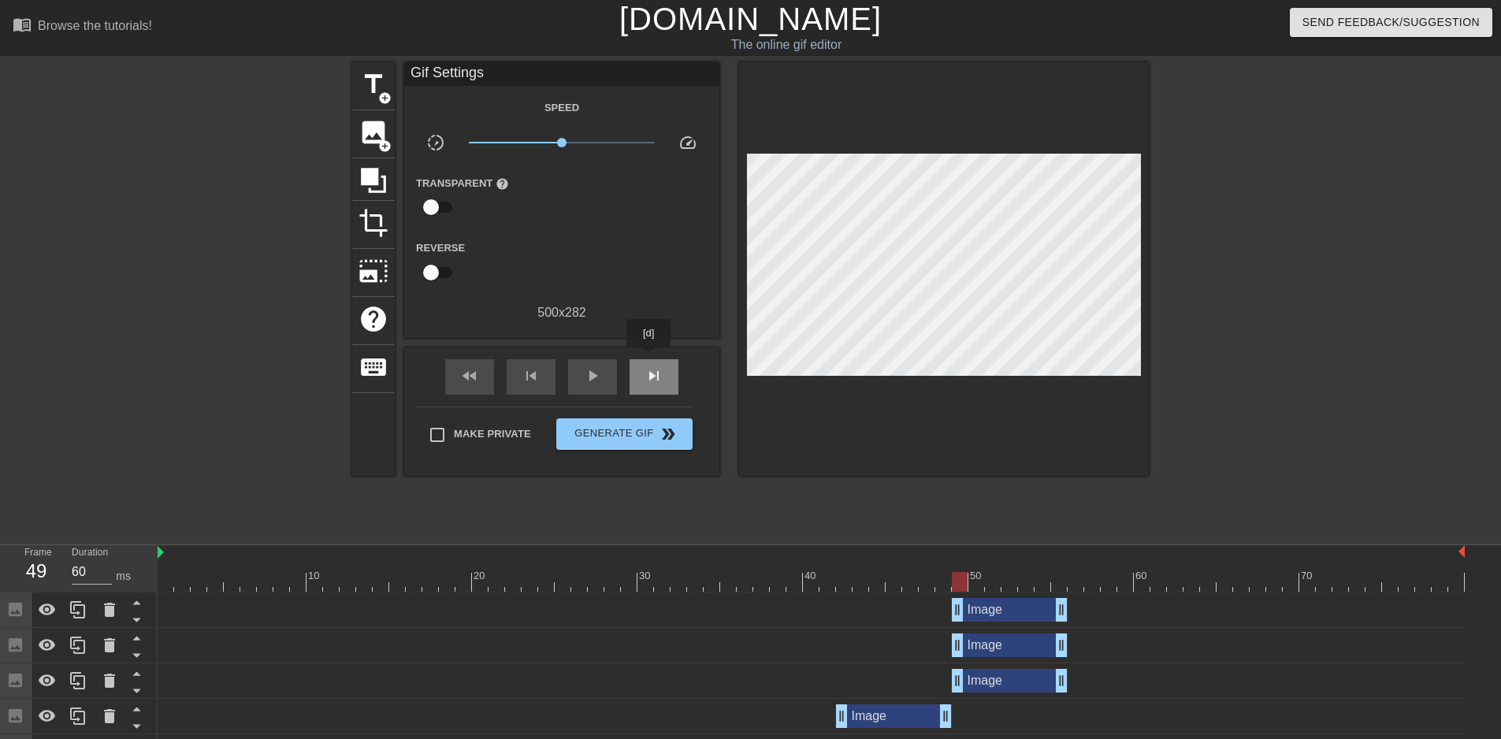
click at [649, 359] on div "skip_next" at bounding box center [654, 376] width 49 height 35
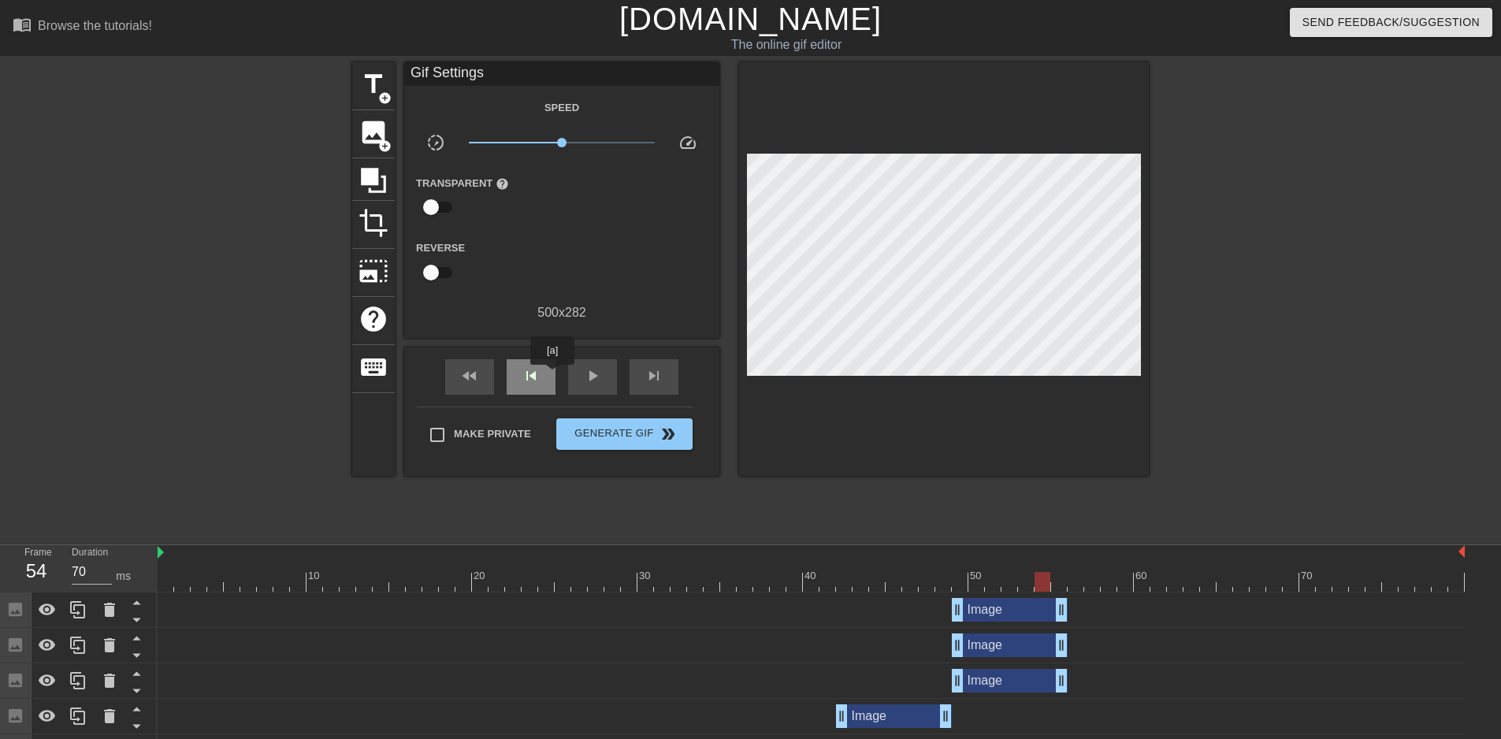
click at [552, 376] on div "skip_previous" at bounding box center [531, 376] width 49 height 35
drag, startPoint x: 957, startPoint y: 685, endPoint x: 996, endPoint y: 684, distance: 38.6
drag, startPoint x: 991, startPoint y: 685, endPoint x: 1001, endPoint y: 684, distance: 10.4
click at [537, 370] on span "skip_previous" at bounding box center [531, 375] width 19 height 19
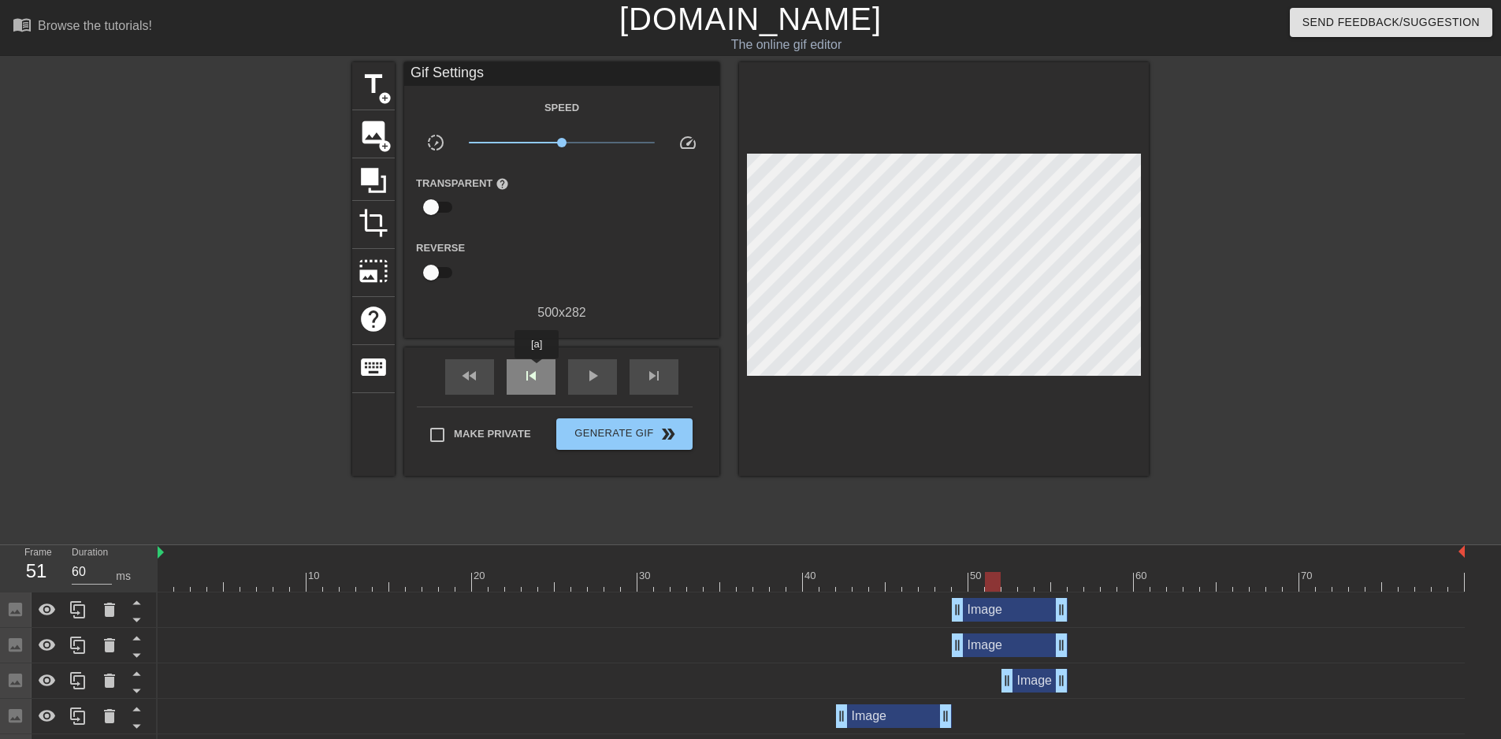
click at [537, 370] on span "skip_previous" at bounding box center [531, 375] width 19 height 19
click at [659, 377] on span "skip_next" at bounding box center [653, 375] width 19 height 19
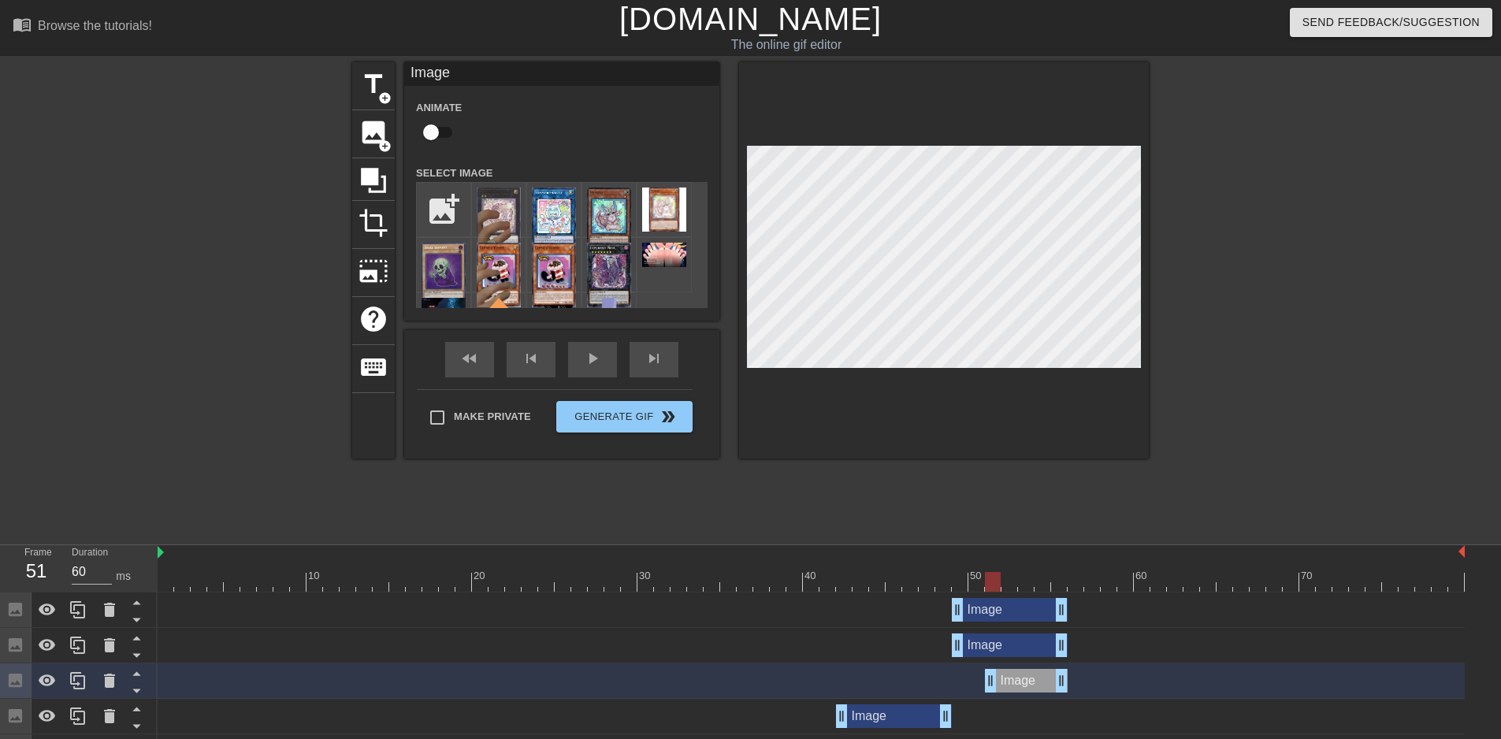
drag, startPoint x: 1008, startPoint y: 683, endPoint x: 994, endPoint y: 682, distance: 13.5
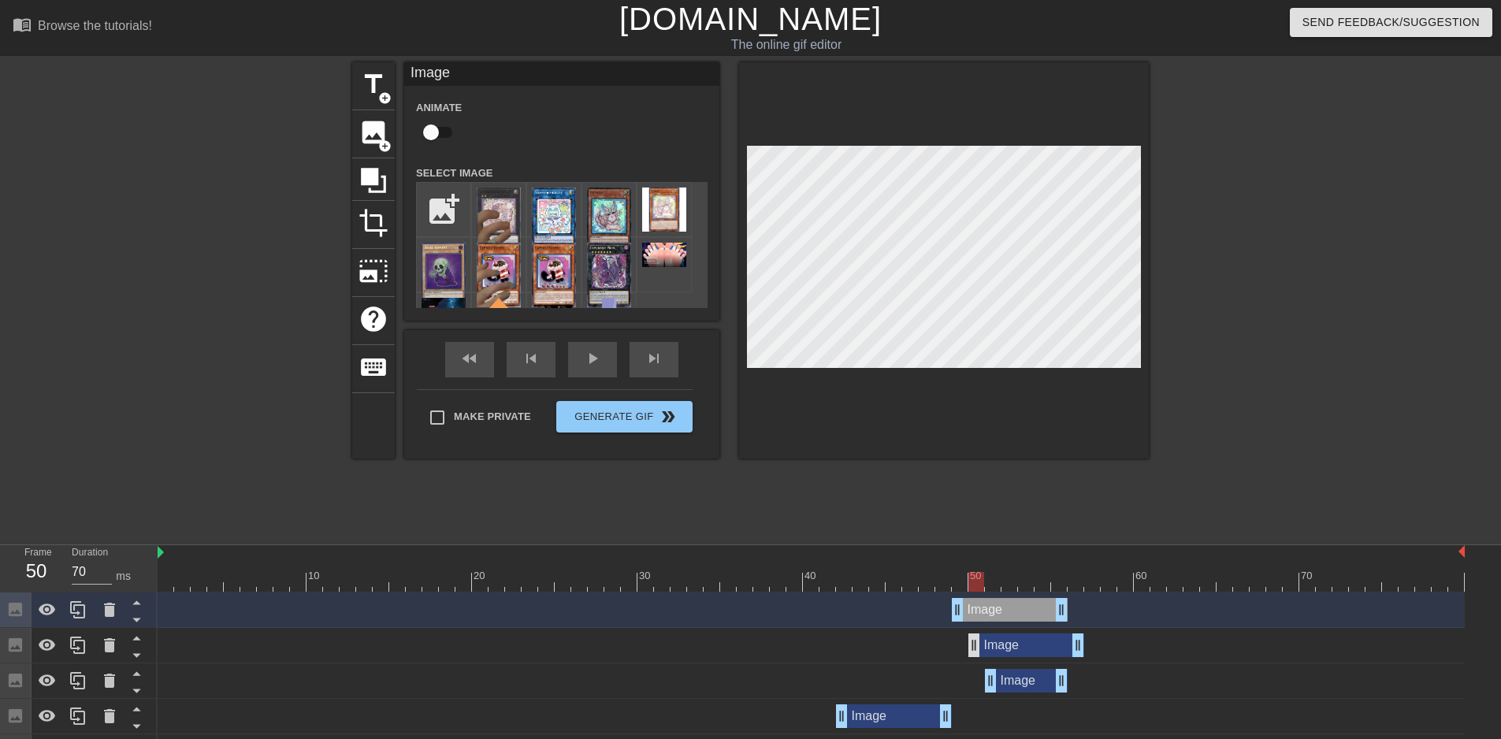
drag, startPoint x: 966, startPoint y: 645, endPoint x: 977, endPoint y: 644, distance: 11.1
click at [977, 644] on div "Image drag_handle drag_handle" at bounding box center [1026, 645] width 116 height 24
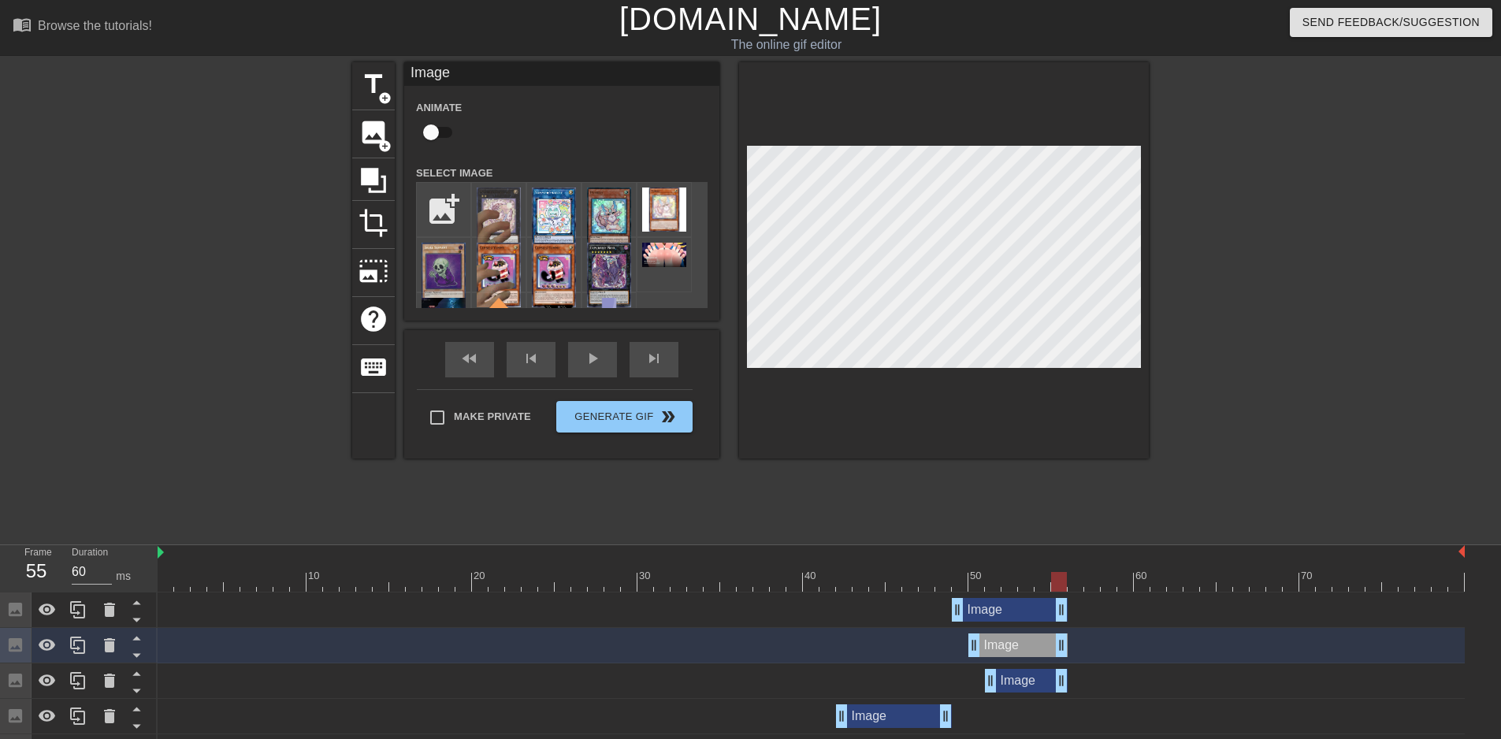
drag, startPoint x: 1077, startPoint y: 648, endPoint x: 1063, endPoint y: 647, distance: 14.3
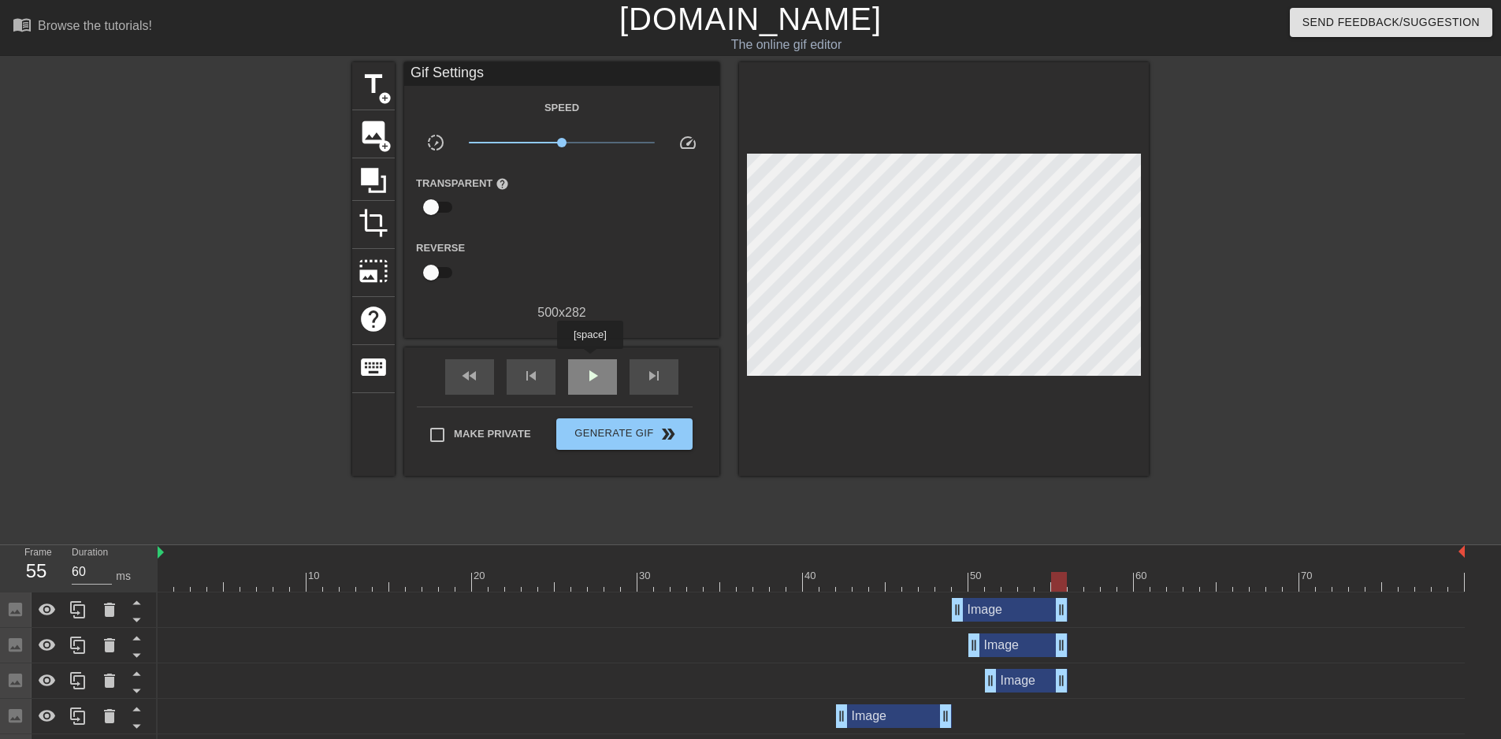
click at [589, 360] on div "play_arrow" at bounding box center [592, 376] width 49 height 35
click at [589, 367] on span "pause" at bounding box center [592, 375] width 19 height 19
click at [648, 371] on span "skip_next" at bounding box center [653, 375] width 19 height 19
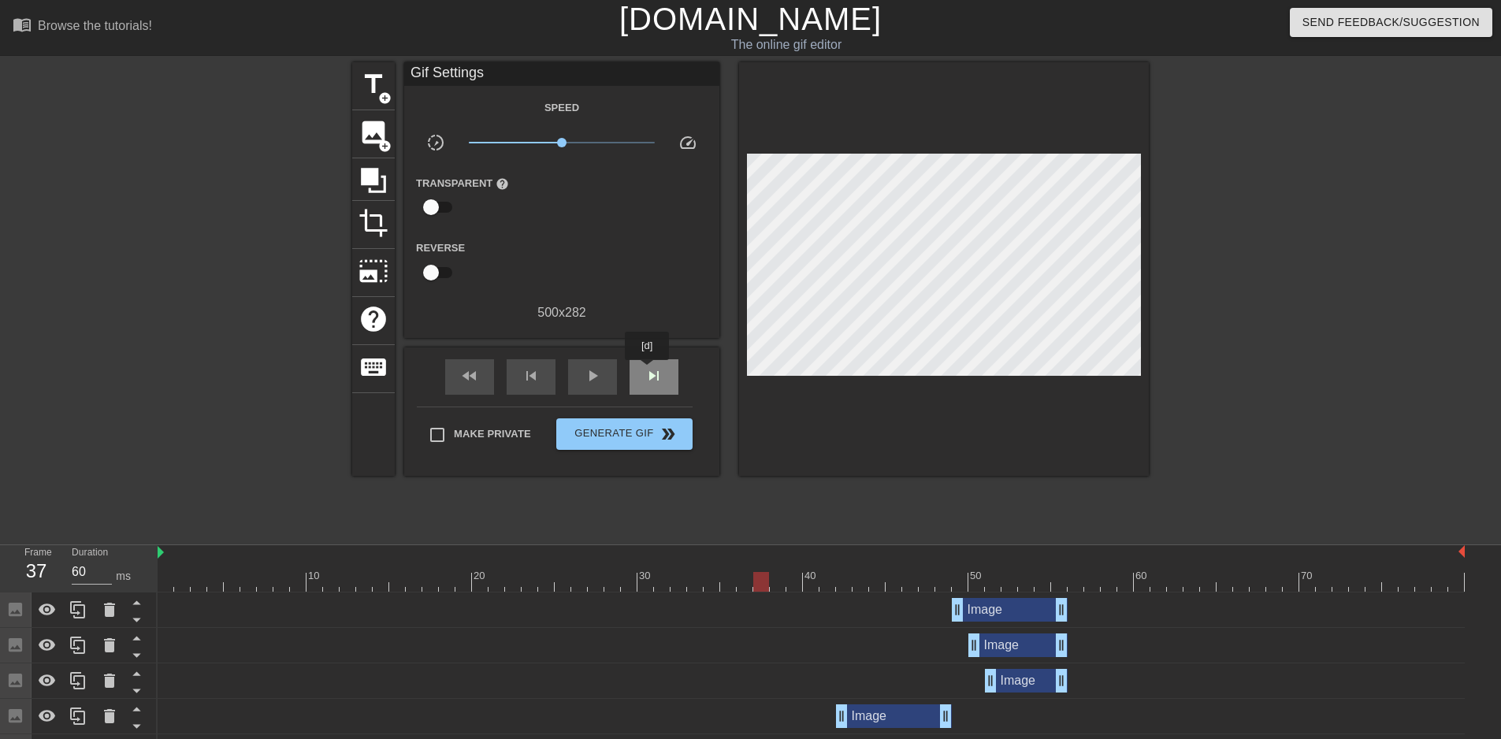
click at [648, 371] on span "skip_next" at bounding box center [653, 375] width 19 height 19
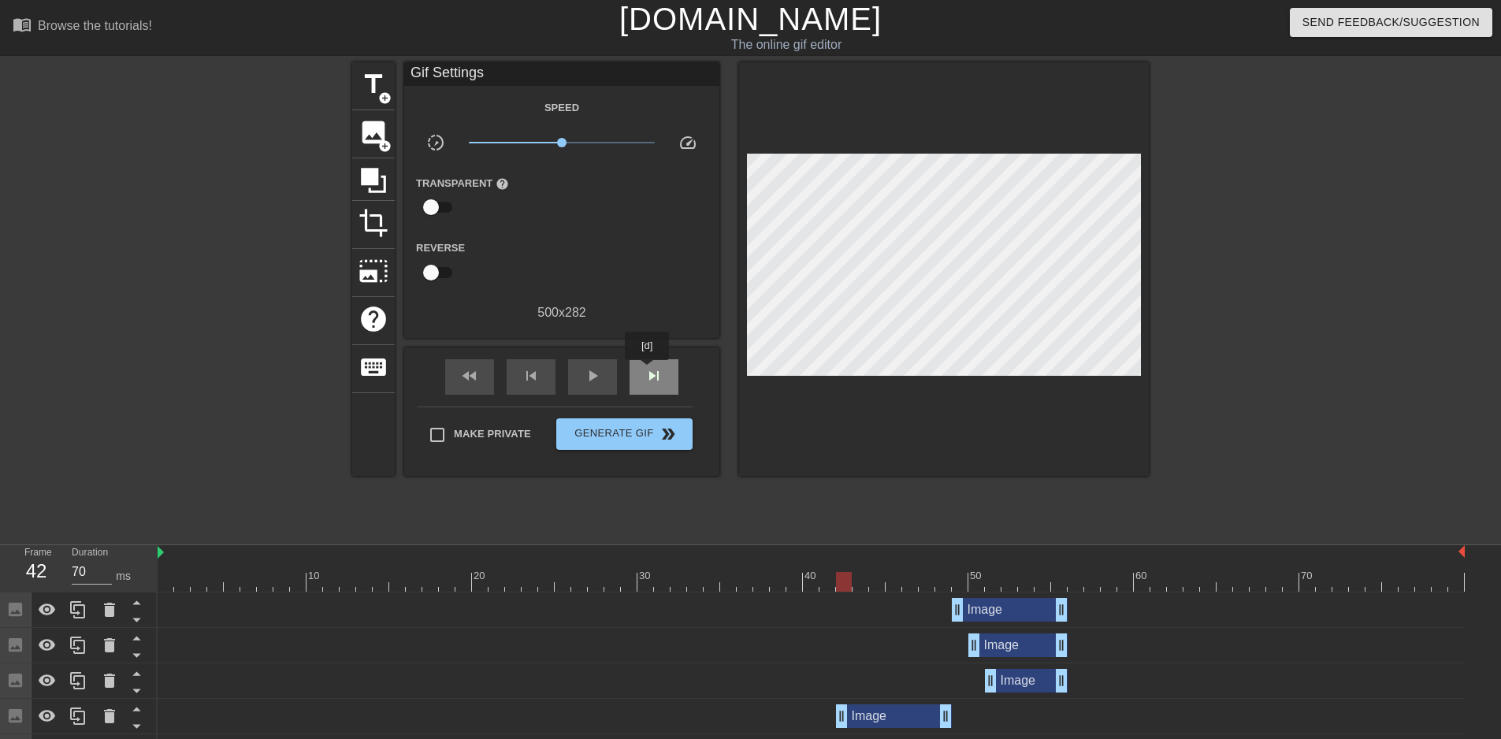
click at [648, 371] on span "skip_next" at bounding box center [653, 375] width 19 height 19
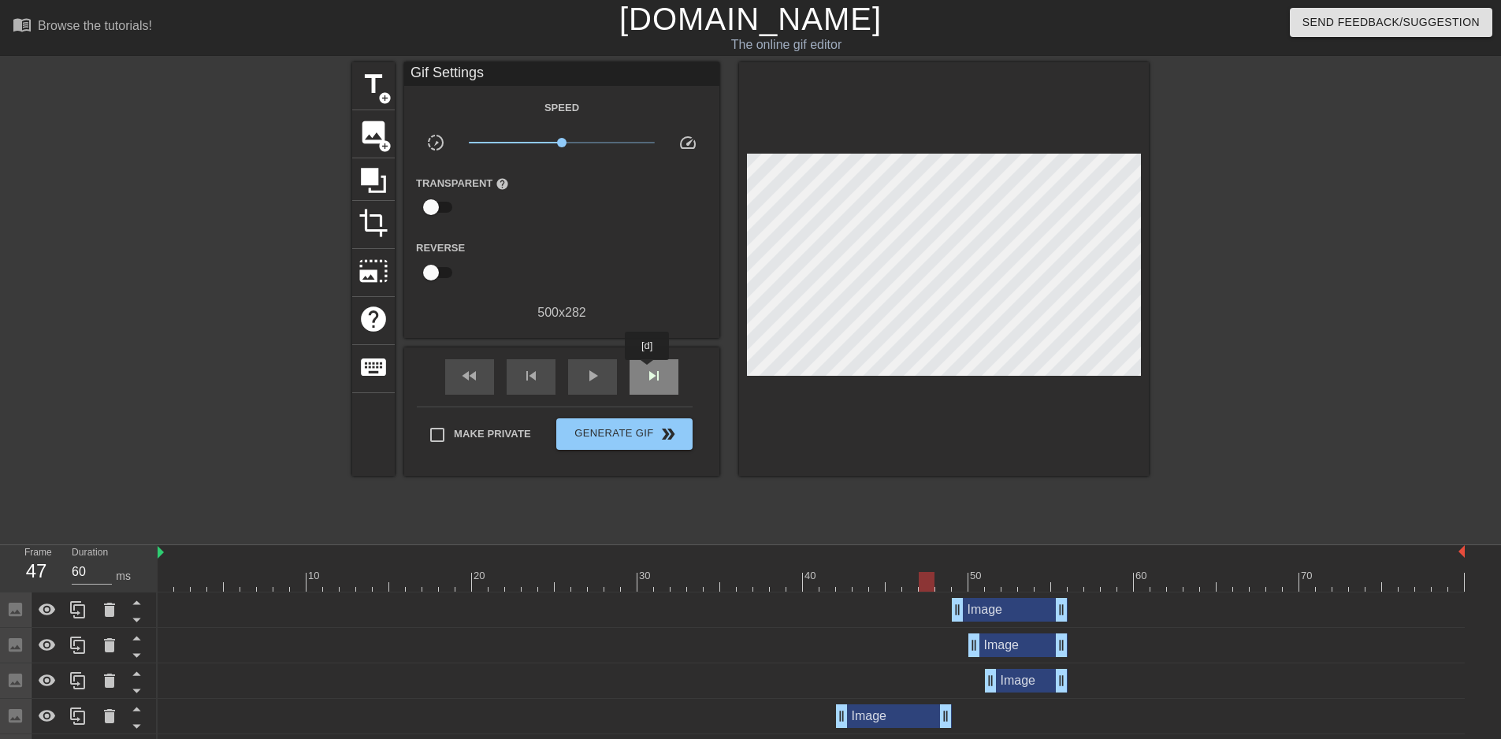
click at [648, 371] on span "skip_next" at bounding box center [653, 375] width 19 height 19
click at [533, 378] on span "skip_previous" at bounding box center [531, 375] width 19 height 19
drag, startPoint x: 956, startPoint y: 607, endPoint x: 941, endPoint y: 608, distance: 15.1
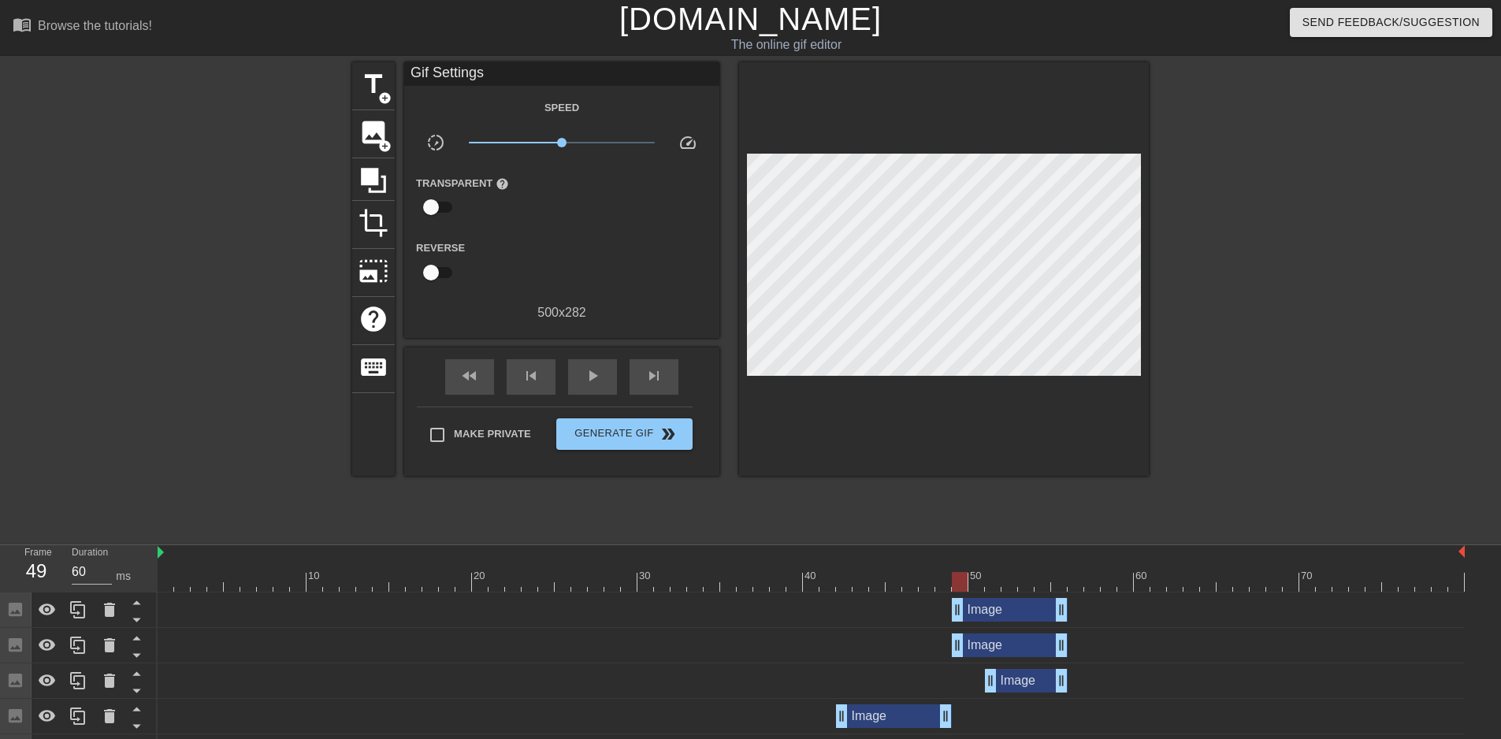
drag, startPoint x: 975, startPoint y: 651, endPoint x: 964, endPoint y: 651, distance: 11.8
drag, startPoint x: 964, startPoint y: 609, endPoint x: 979, endPoint y: 609, distance: 15.8
click at [537, 368] on span "skip_previous" at bounding box center [531, 375] width 19 height 19
click at [652, 367] on span "skip_next" at bounding box center [653, 375] width 19 height 19
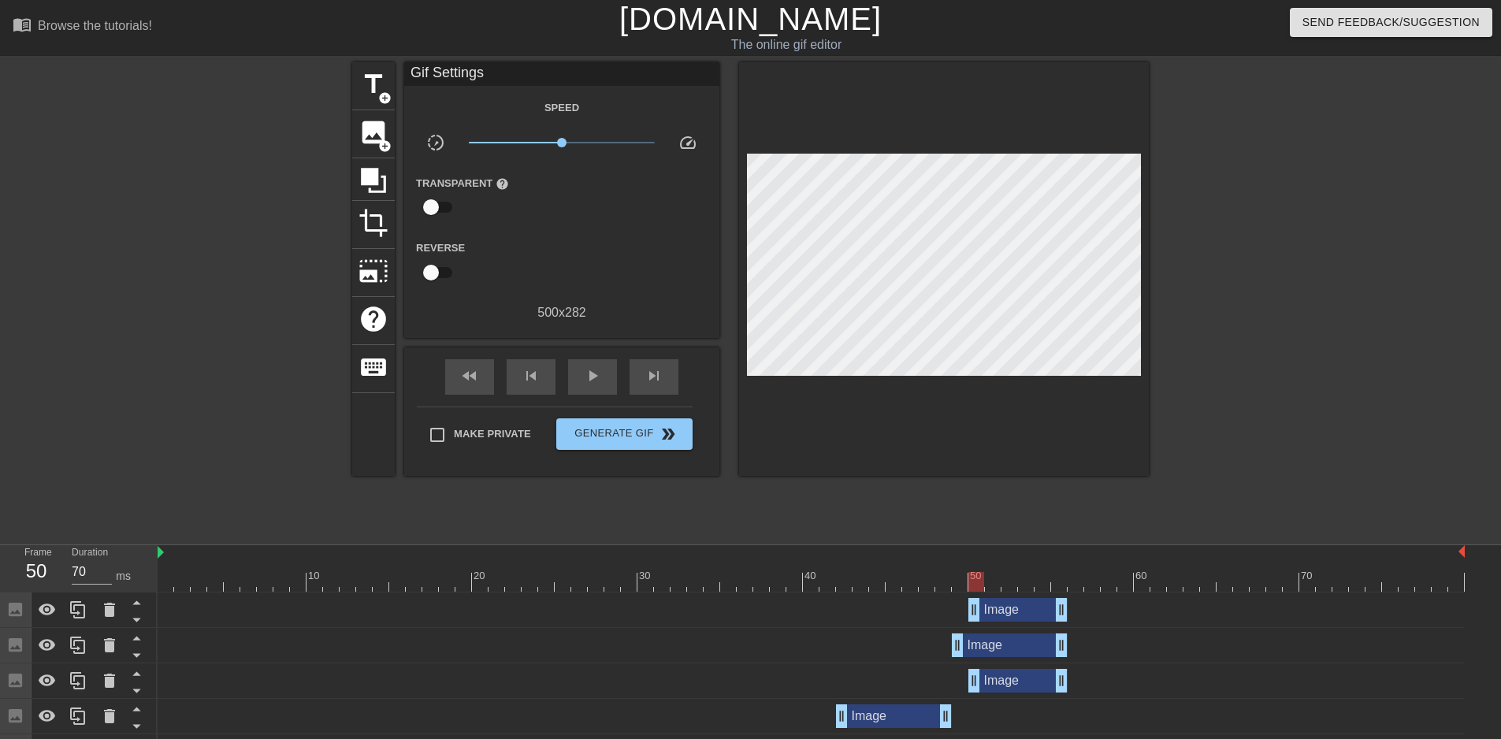
drag, startPoint x: 981, startPoint y: 679, endPoint x: 968, endPoint y: 682, distance: 13.6
click at [968, 682] on div "Image drag_handle drag_handle" at bounding box center [811, 681] width 1307 height 24
drag, startPoint x: 975, startPoint y: 679, endPoint x: 962, endPoint y: 680, distance: 13.4
click at [538, 375] on span "skip_previous" at bounding box center [531, 375] width 19 height 19
click at [648, 372] on span "skip_next" at bounding box center [653, 375] width 19 height 19
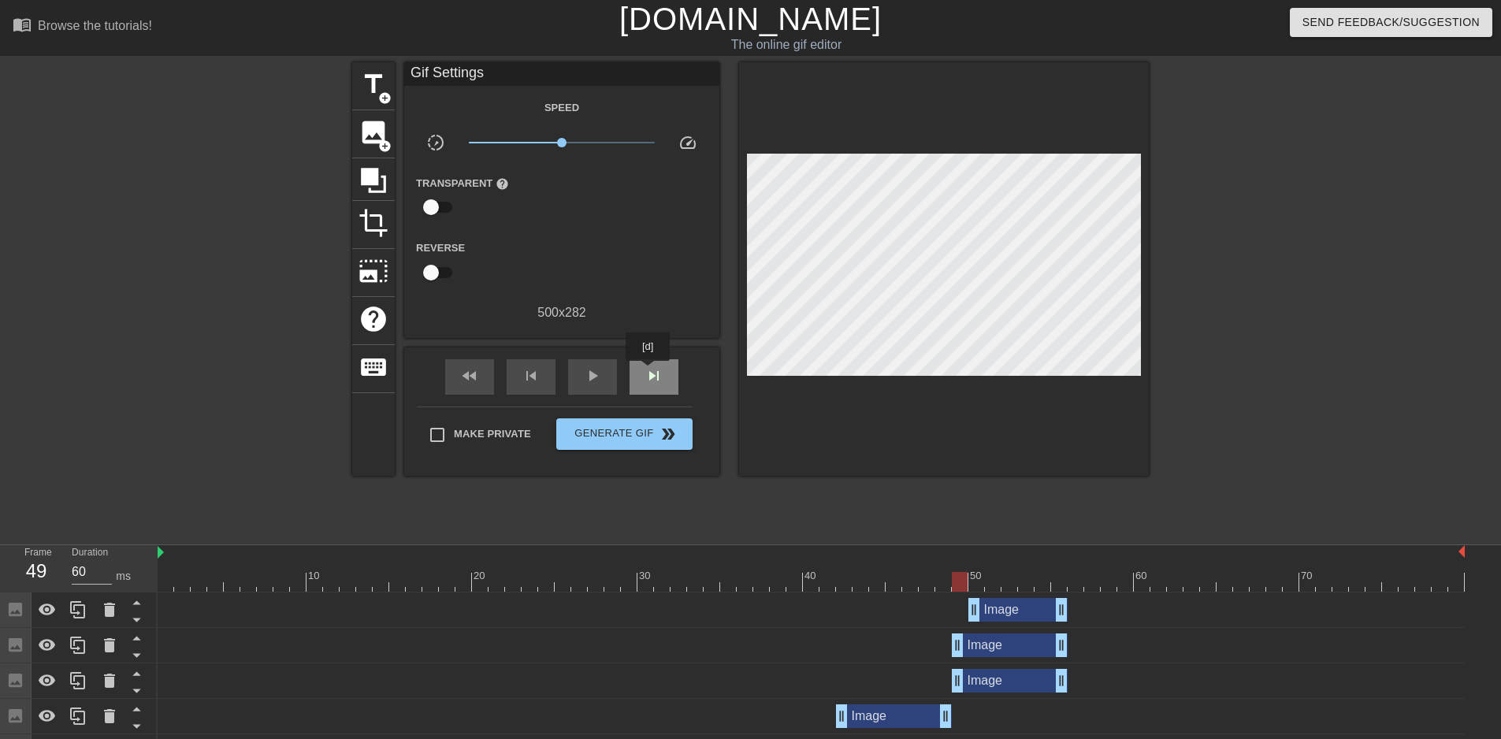
click at [648, 372] on span "skip_next" at bounding box center [653, 375] width 19 height 19
drag, startPoint x: 979, startPoint y: 617, endPoint x: 990, endPoint y: 611, distance: 13.0
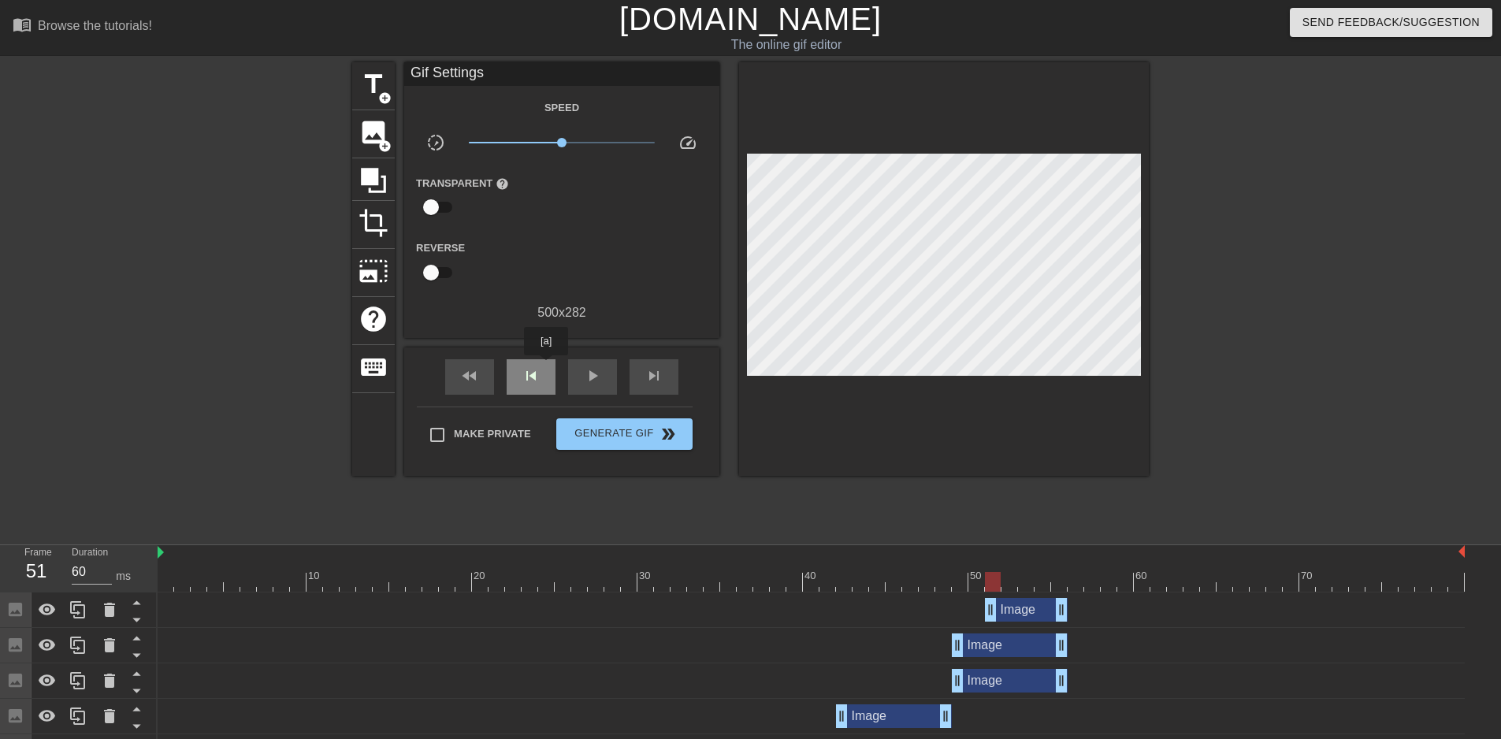
click at [546, 366] on div "skip_previous" at bounding box center [531, 376] width 49 height 35
click at [638, 375] on div "skip_next" at bounding box center [654, 376] width 49 height 35
drag, startPoint x: 986, startPoint y: 617, endPoint x: 957, endPoint y: 616, distance: 28.4
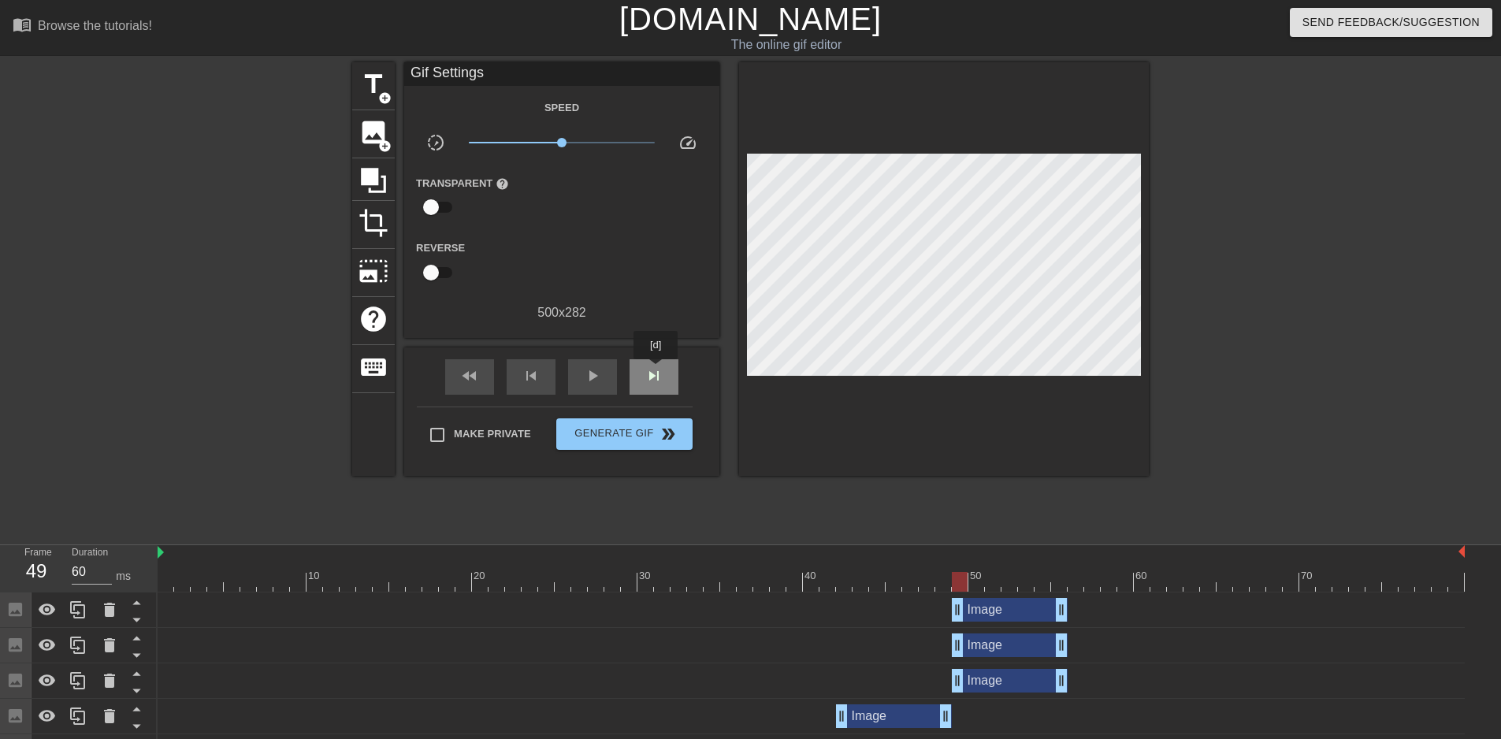
click at [656, 370] on span "skip_next" at bounding box center [653, 375] width 19 height 19
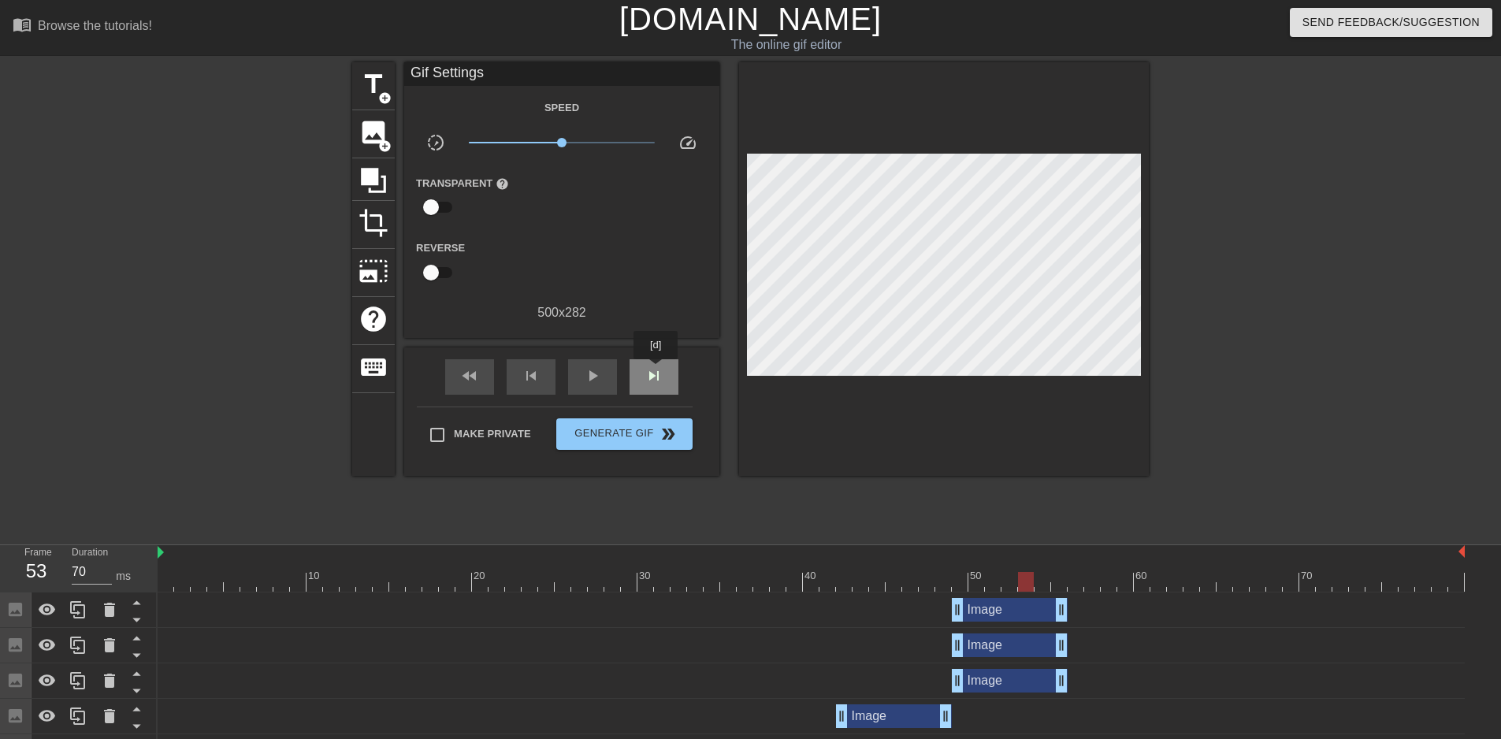
click at [656, 370] on span "skip_next" at bounding box center [653, 375] width 19 height 19
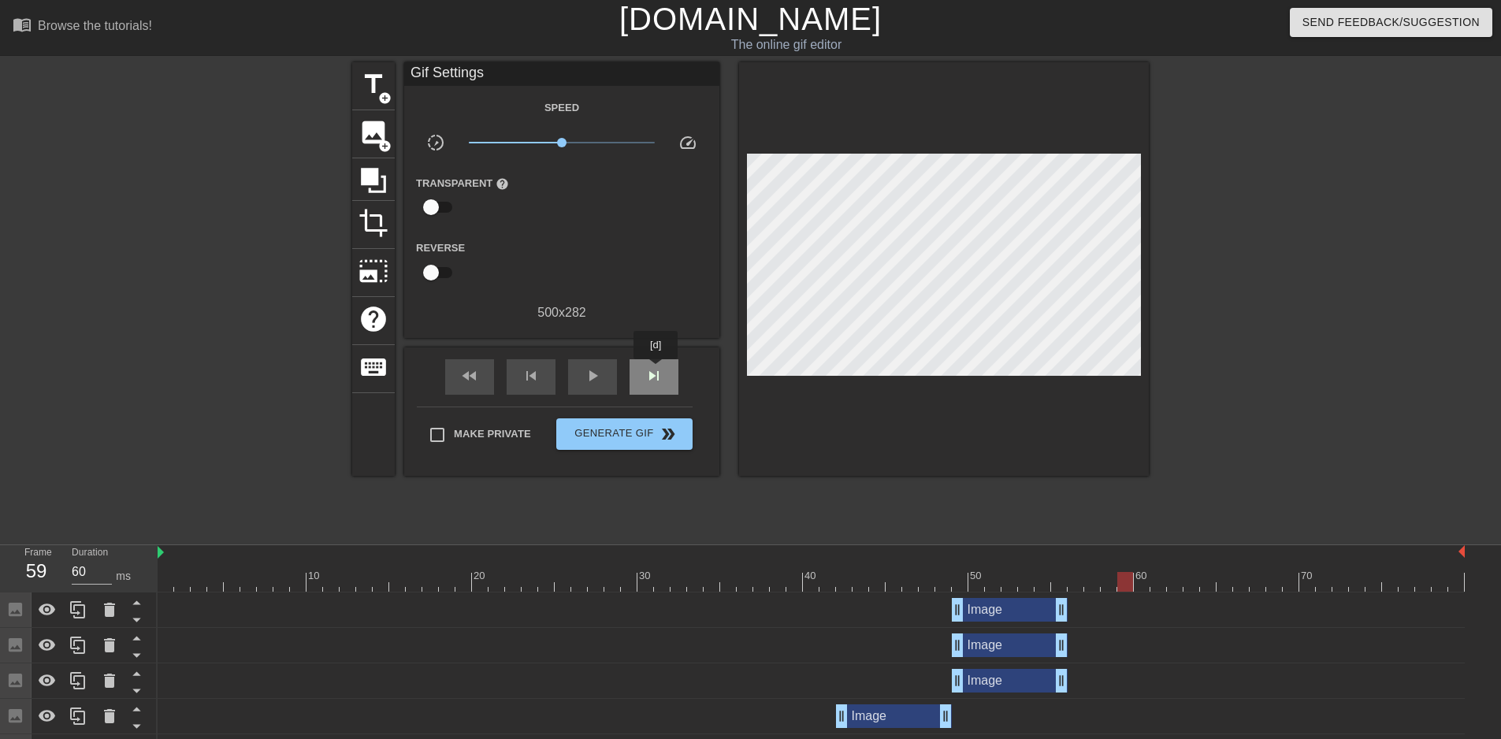
click at [656, 370] on span "skip_next" at bounding box center [653, 375] width 19 height 19
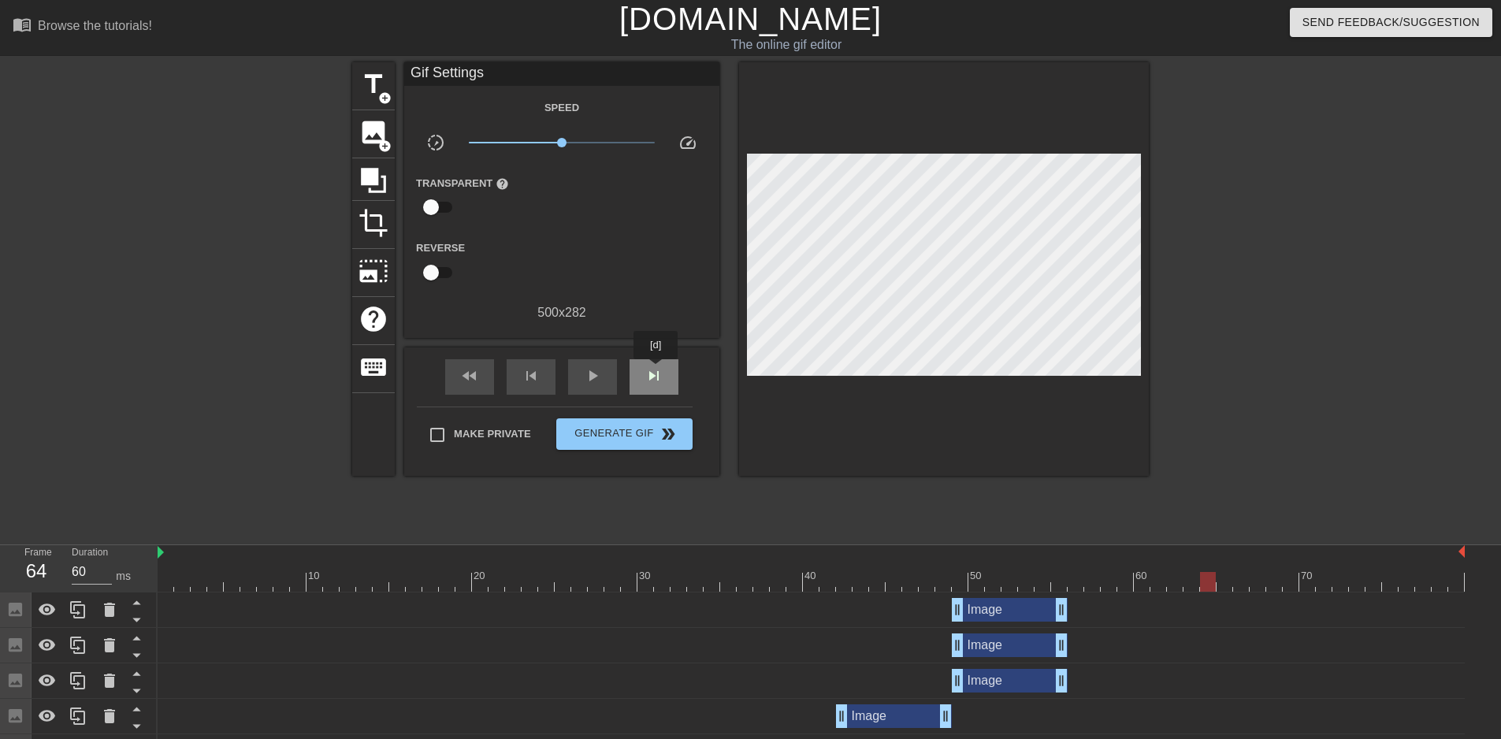
click at [656, 370] on span "skip_next" at bounding box center [653, 375] width 19 height 19
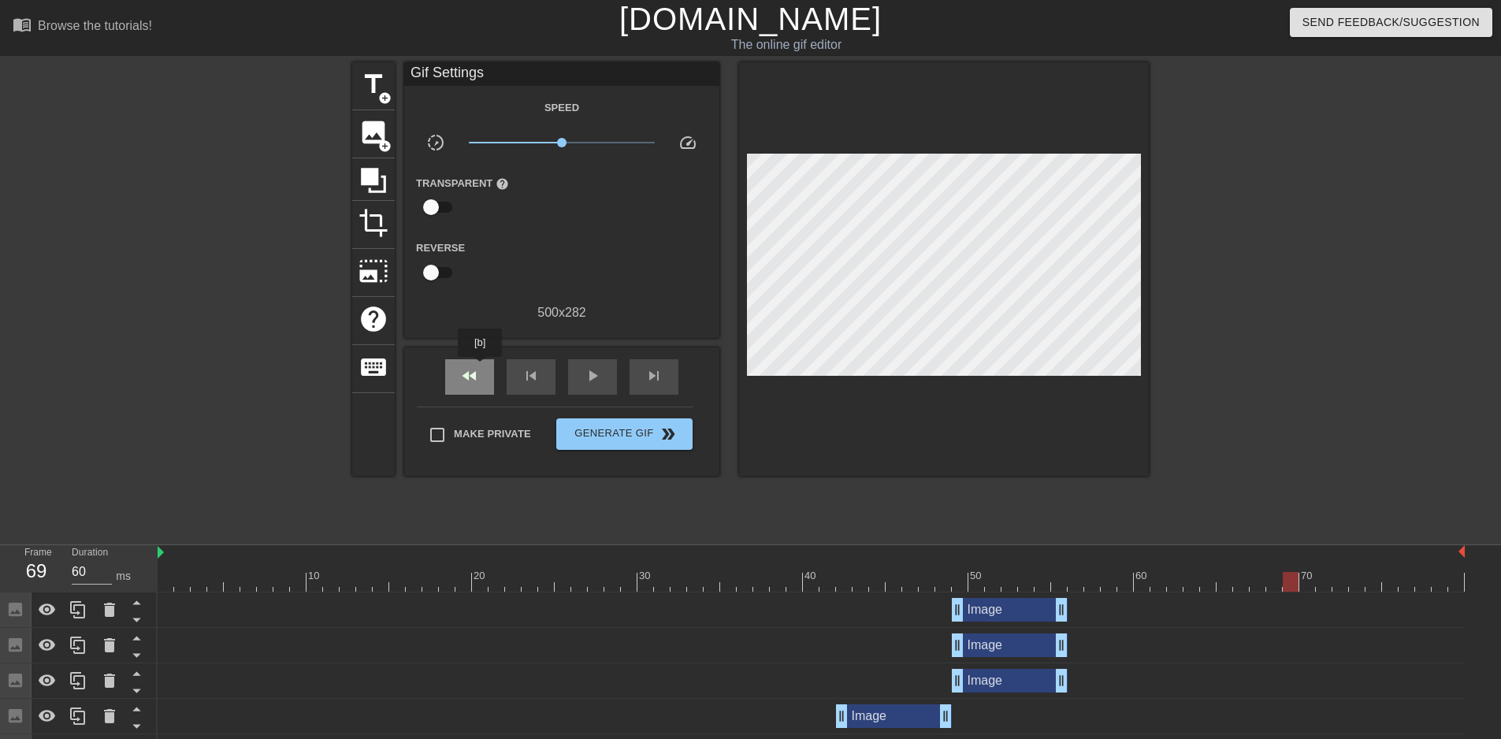
click at [480, 368] on div "fast_rewind" at bounding box center [469, 376] width 49 height 35
click at [603, 366] on div "play_arrow" at bounding box center [592, 376] width 49 height 35
click at [603, 366] on div "pause" at bounding box center [592, 376] width 49 height 35
click at [1105, 573] on div at bounding box center [811, 582] width 1307 height 20
click at [676, 436] on span "double_arrow" at bounding box center [668, 434] width 19 height 19
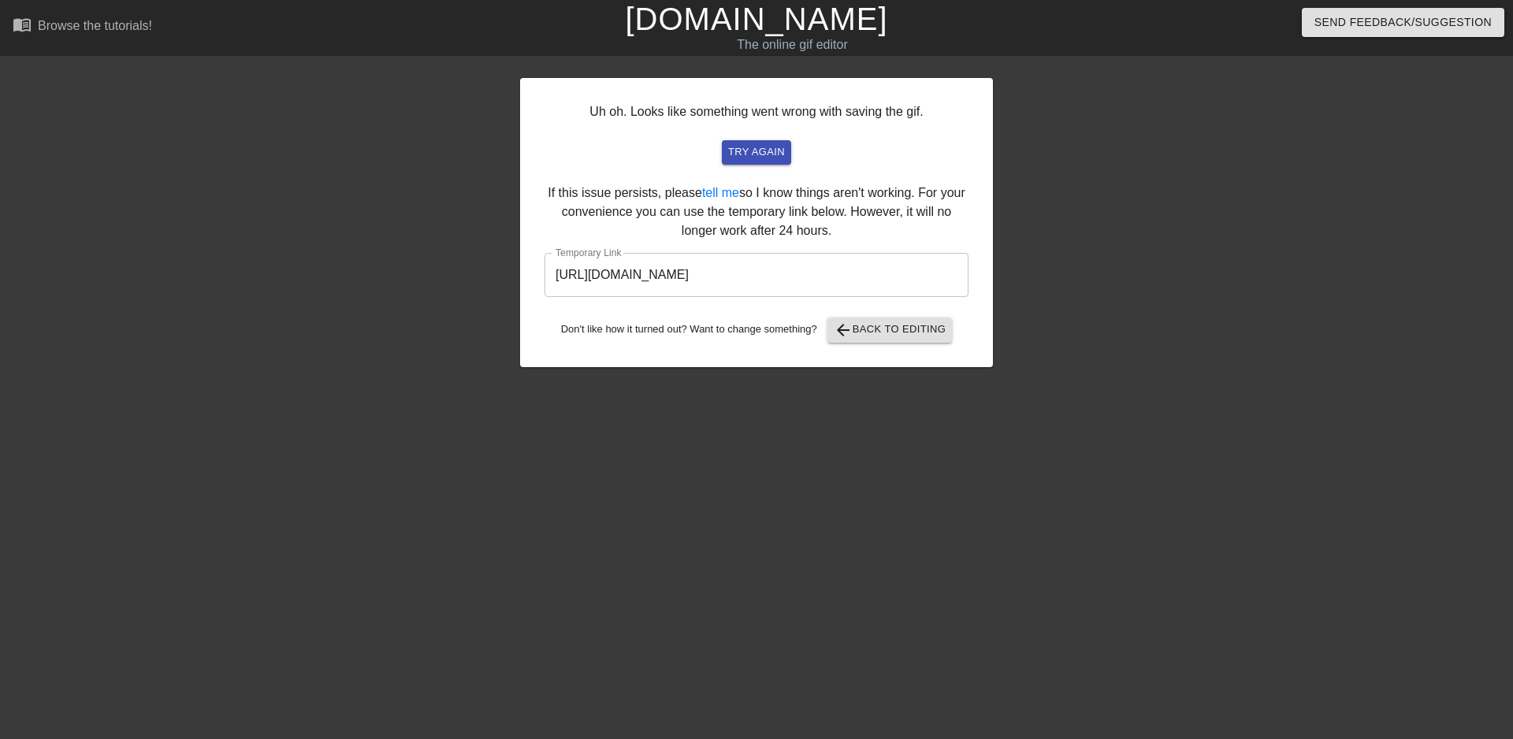
click at [741, 212] on div "Uh oh. Looks like something went wrong with saving the gif. try again If this i…" at bounding box center [756, 222] width 473 height 289
click at [789, 265] on input "[URL][DOMAIN_NAME]" at bounding box center [756, 275] width 424 height 44
click at [780, 271] on input "[URL][DOMAIN_NAME]" at bounding box center [756, 275] width 424 height 44
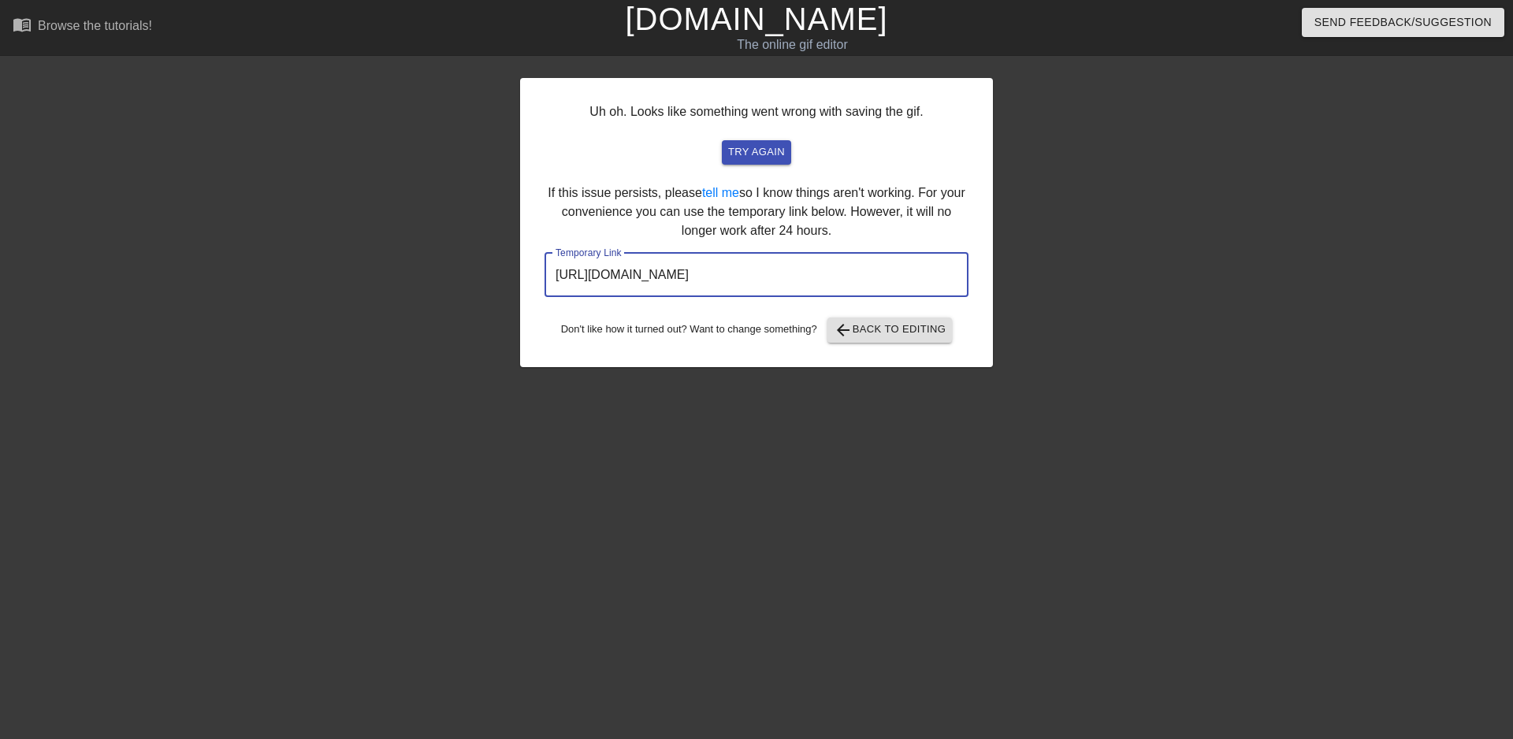
click at [780, 271] on input "[URL][DOMAIN_NAME]" at bounding box center [756, 275] width 424 height 44
